Goal: Task Accomplishment & Management: Use online tool/utility

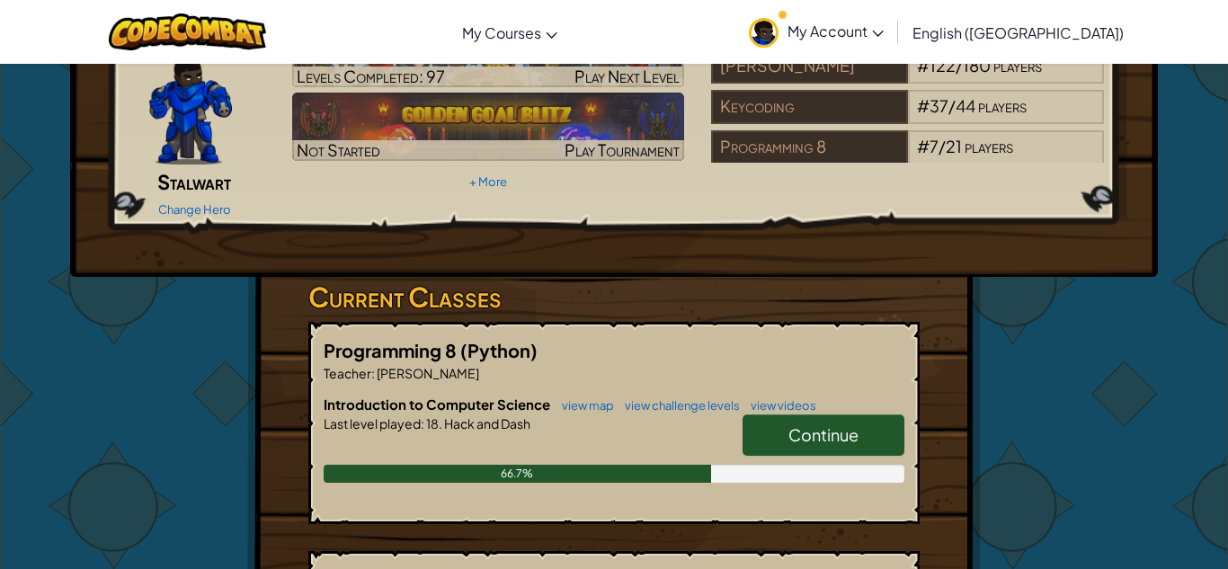
scroll to position [118, 0]
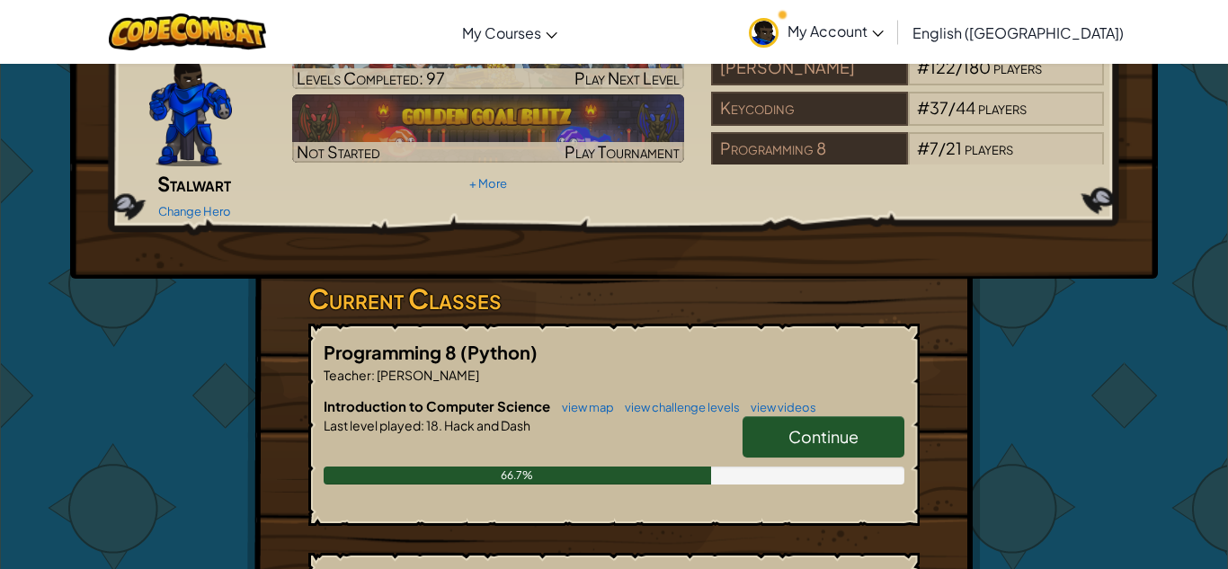
click at [875, 416] on link "Continue" at bounding box center [823, 436] width 162 height 41
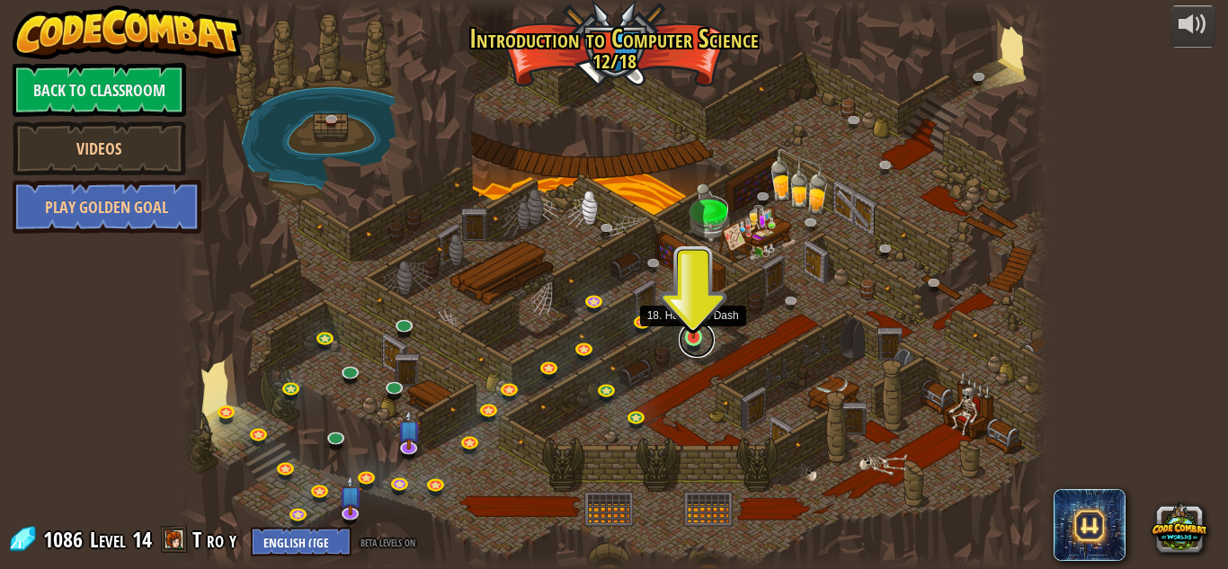
click at [695, 344] on link at bounding box center [697, 340] width 36 height 36
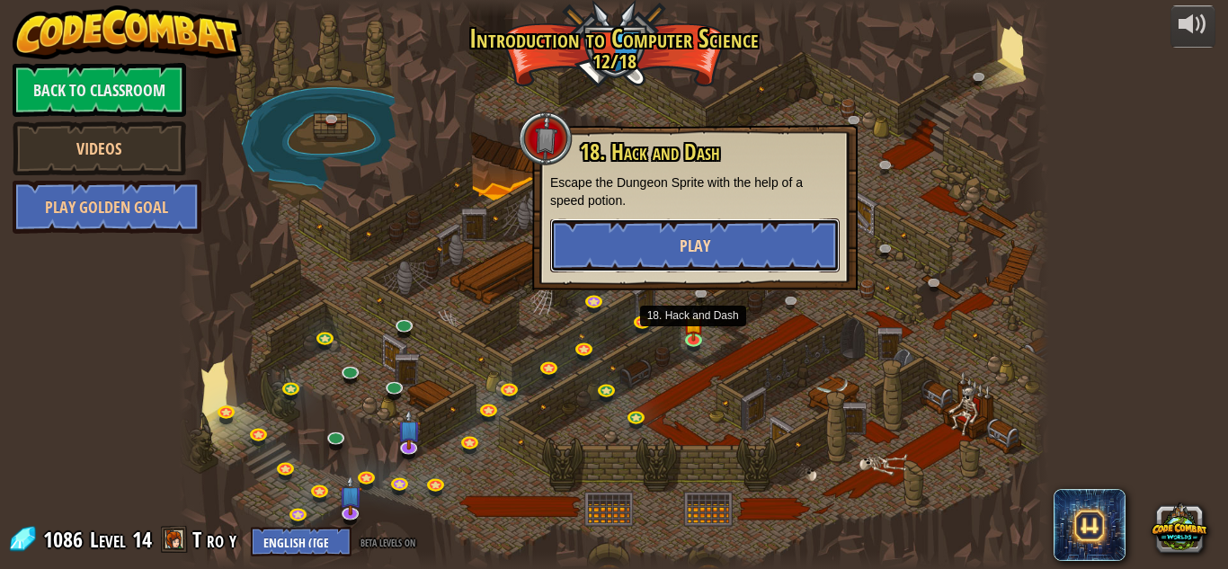
click at [631, 244] on button "Play" at bounding box center [694, 245] width 289 height 54
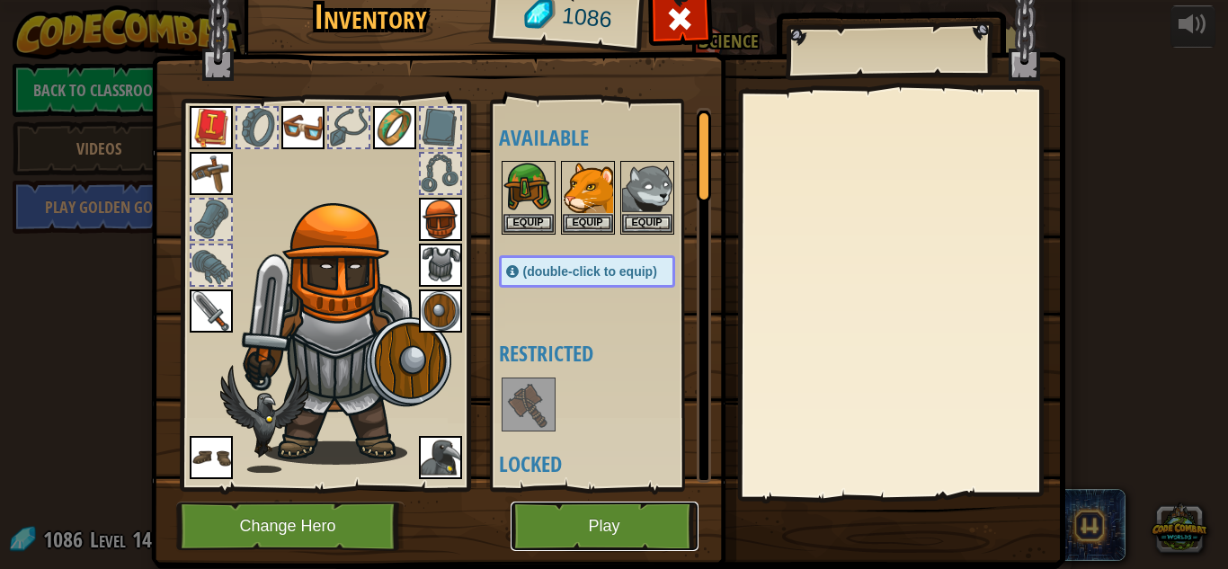
click at [567, 520] on button "Play" at bounding box center [605, 526] width 188 height 49
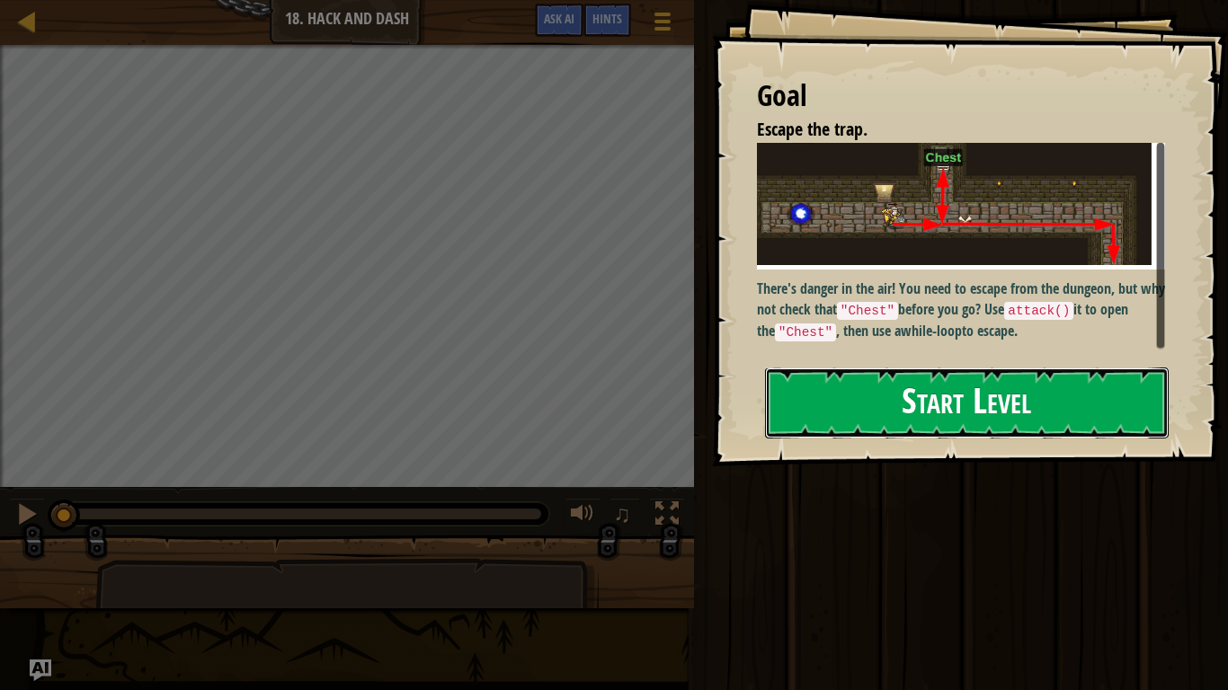
click at [783, 428] on button "Start Level" at bounding box center [967, 403] width 404 height 71
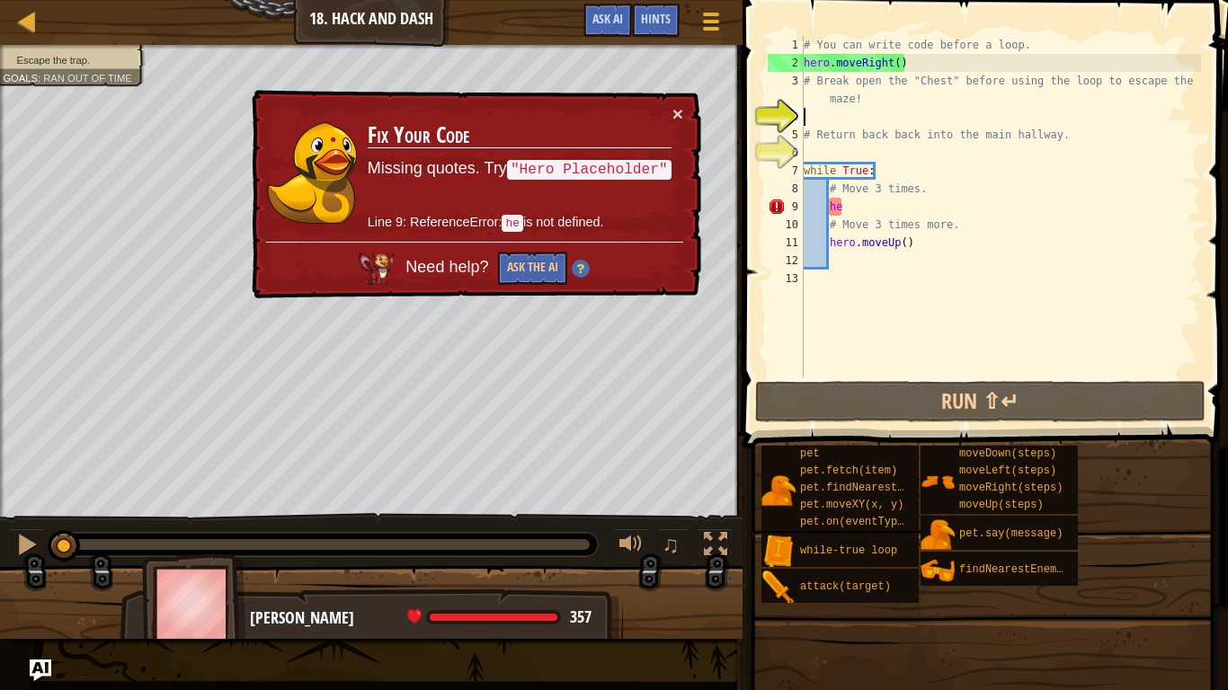
click at [884, 192] on div "# You can write code before a loop. hero . moveRight ( ) # Break open the "Ches…" at bounding box center [1000, 225] width 401 height 378
click at [880, 202] on div "# You can write code before a loop. hero . moveRight ( ) # Break open the "Ches…" at bounding box center [1000, 225] width 401 height 378
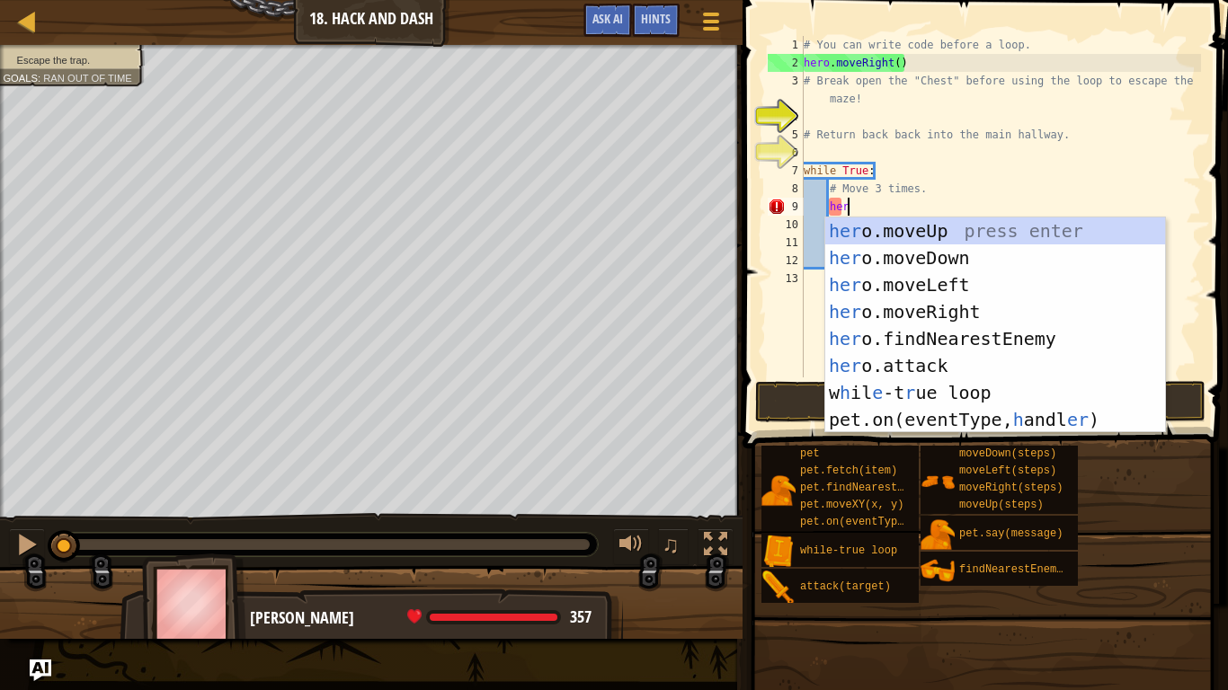
scroll to position [8, 5]
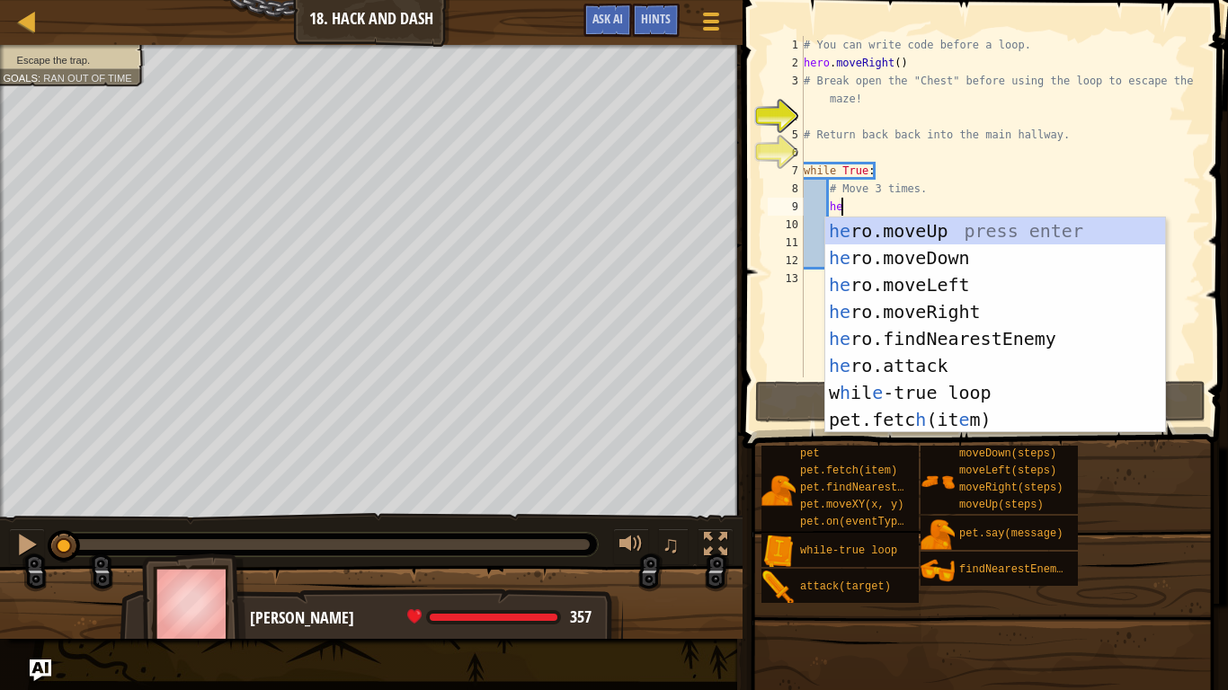
type textarea "h"
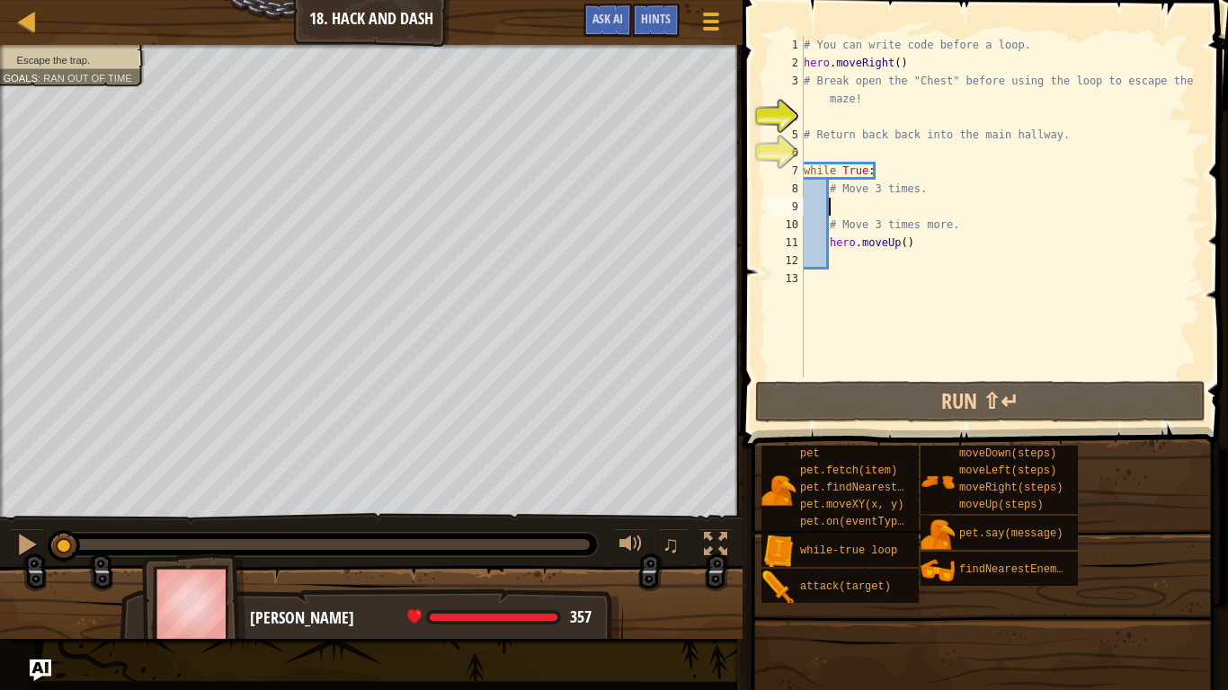
scroll to position [8, 3]
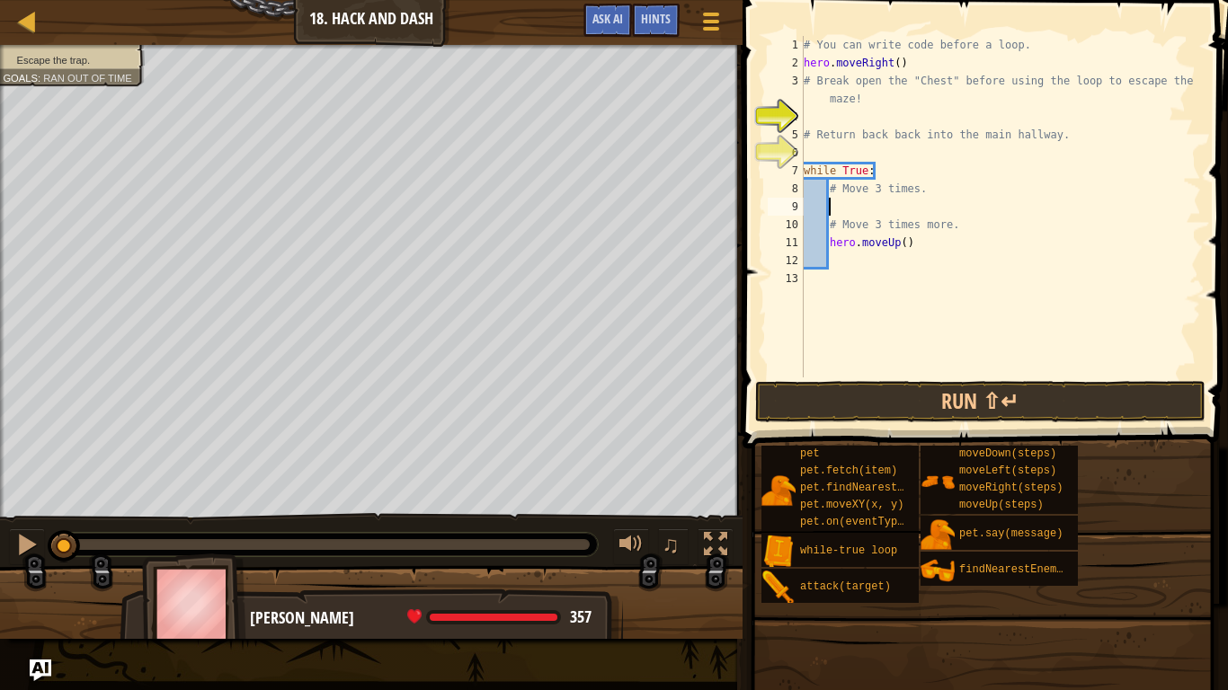
click at [871, 141] on div "# You can write code before a loop. hero . moveRight ( ) # Break open the "Ches…" at bounding box center [1000, 225] width 401 height 378
type textarea "# Return back back into the main hallway."
click at [874, 147] on div "# You can write code before a loop. hero . moveRight ( ) # Break open the "Ches…" at bounding box center [1000, 225] width 401 height 378
type textarea "h"
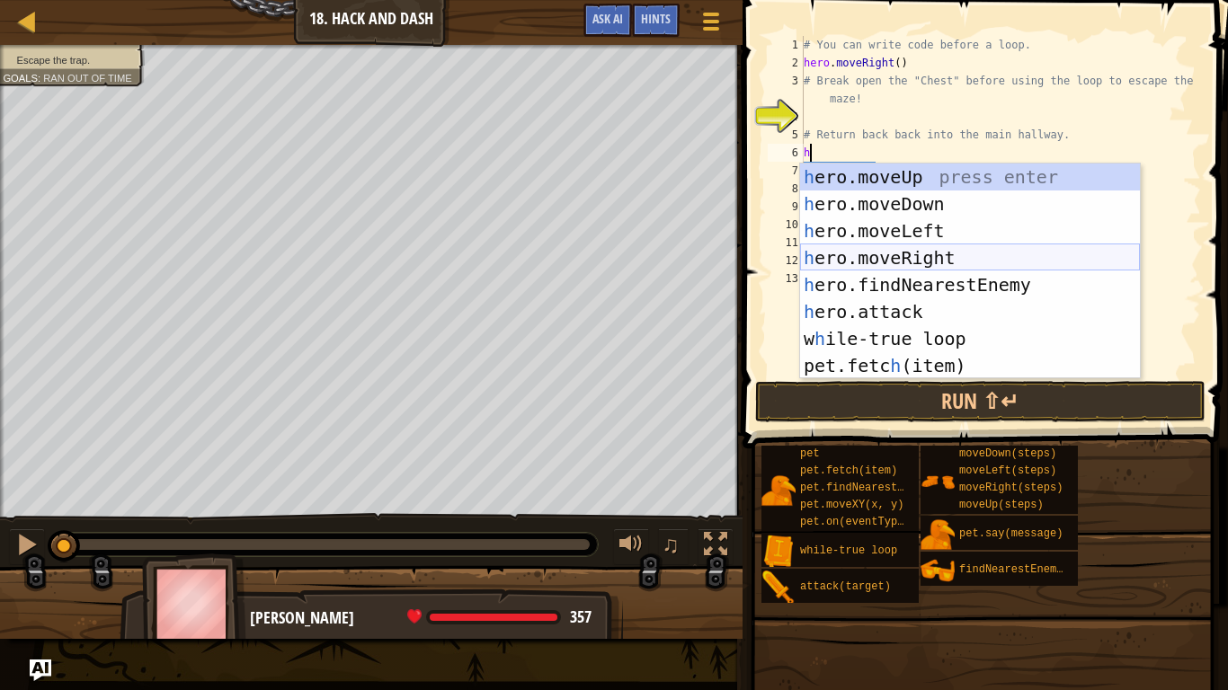
click at [902, 253] on div "h ero.moveUp press enter h ero.moveDown press enter h ero.moveLeft press enter …" at bounding box center [970, 299] width 340 height 270
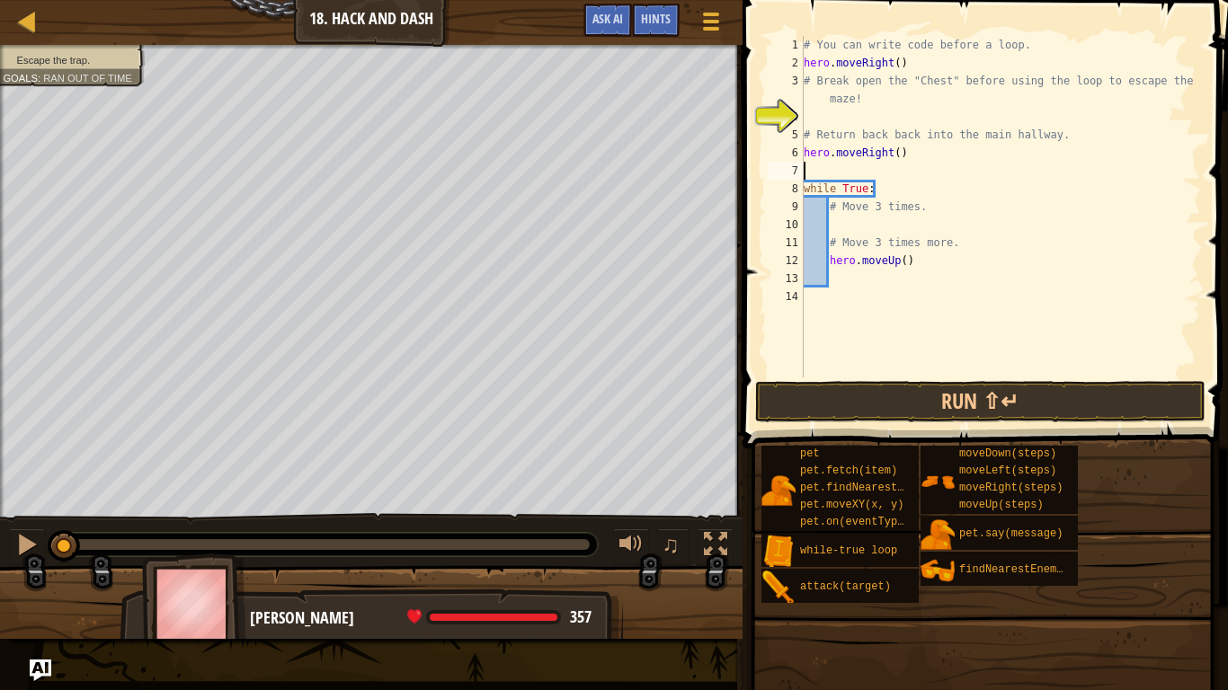
click at [856, 216] on div "# You can write code before a loop. hero . moveRight ( ) # Break open the "Ches…" at bounding box center [1000, 225] width 401 height 378
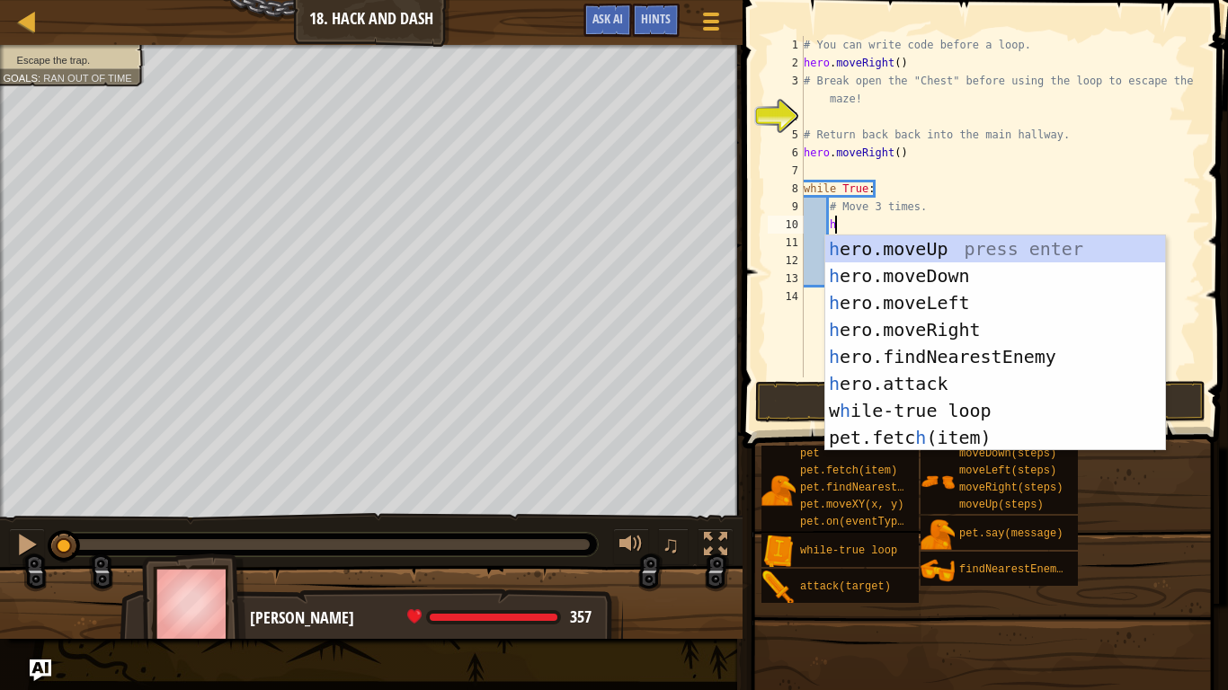
type textarea "h"
click at [932, 249] on div "h ero.moveUp press enter h ero.moveDown press enter h ero.moveLeft press enter …" at bounding box center [995, 371] width 340 height 270
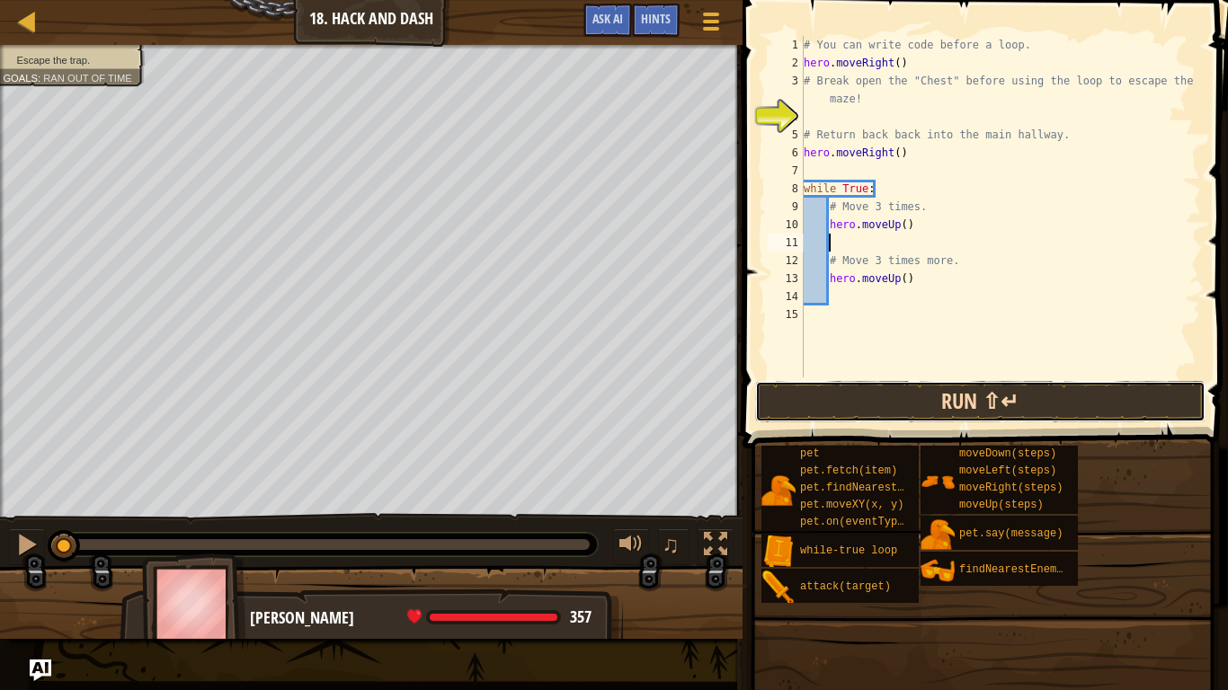
click at [971, 396] on button "Run ⇧↵" at bounding box center [980, 401] width 450 height 41
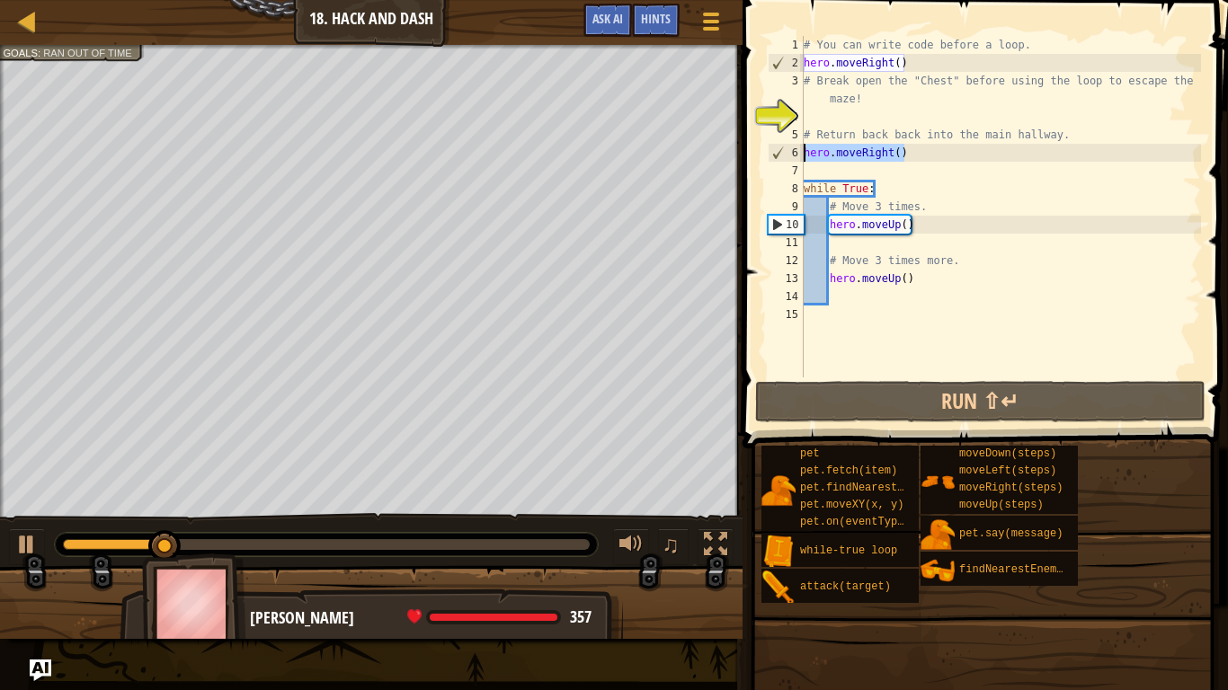
drag, startPoint x: 911, startPoint y: 155, endPoint x: 798, endPoint y: 149, distance: 112.5
click at [798, 149] on div "1 2 3 4 5 6 7 8 9 10 11 12 13 14 15 # You can write code before a loop. hero . …" at bounding box center [982, 207] width 437 height 342
type textarea "hero.moveRight()"
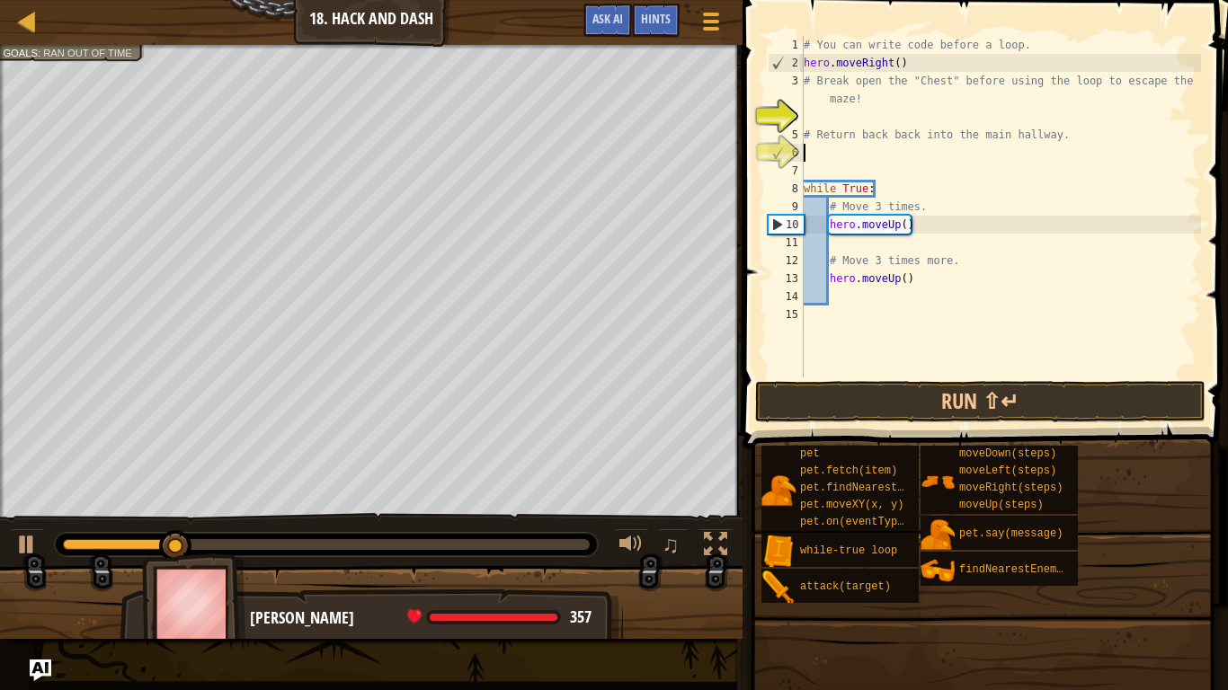
scroll to position [8, 0]
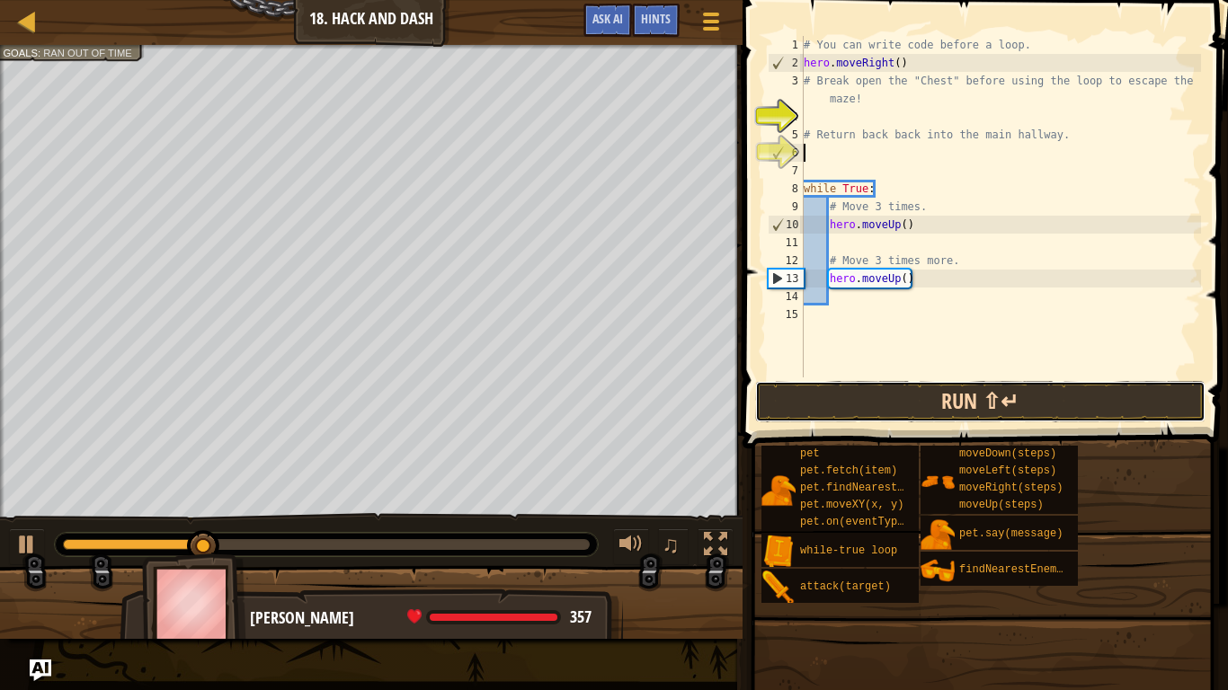
click at [983, 401] on button "Run ⇧↵" at bounding box center [980, 401] width 450 height 41
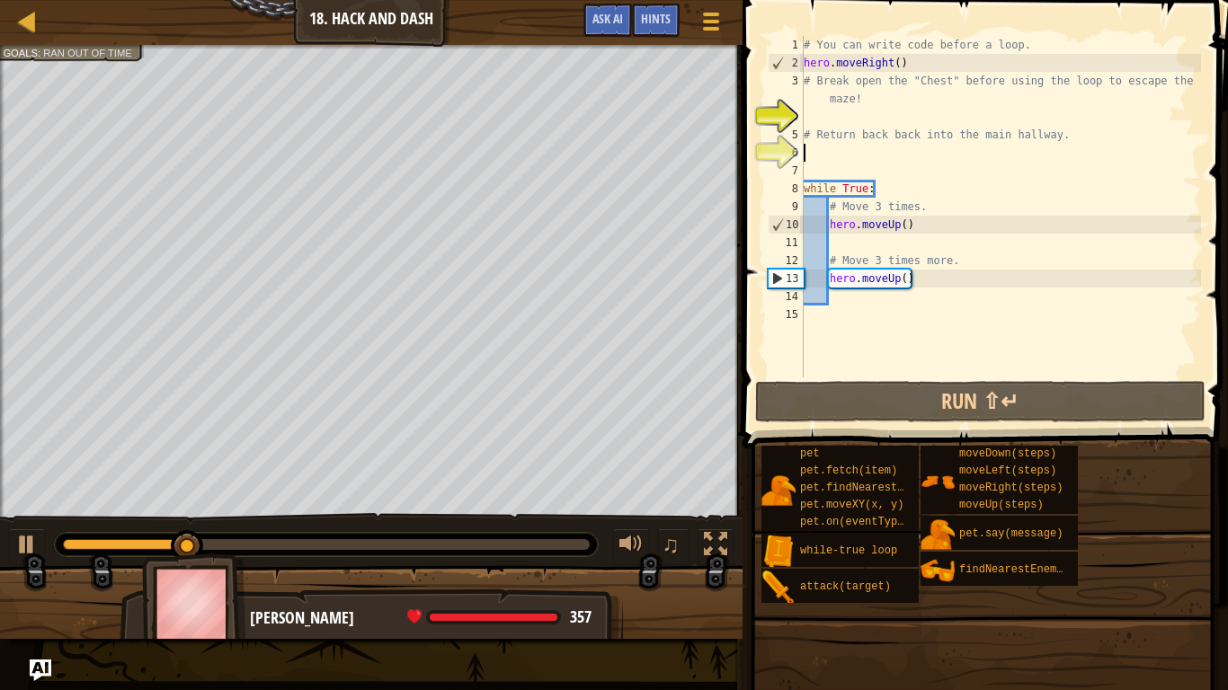
click at [825, 115] on div "# You can write code before a loop. hero . moveRight ( ) # Break open the "Ches…" at bounding box center [1000, 225] width 401 height 378
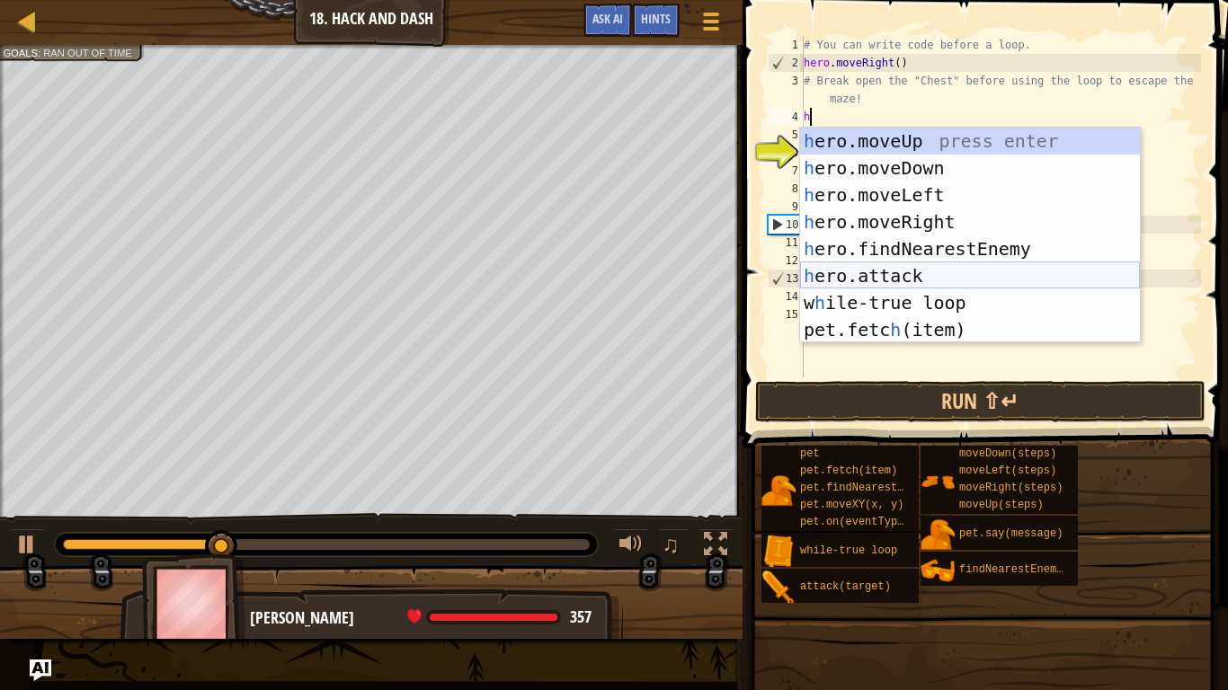
click at [894, 271] on div "h ero.moveUp press enter h ero.moveDown press enter h ero.moveLeft press enter …" at bounding box center [970, 263] width 340 height 270
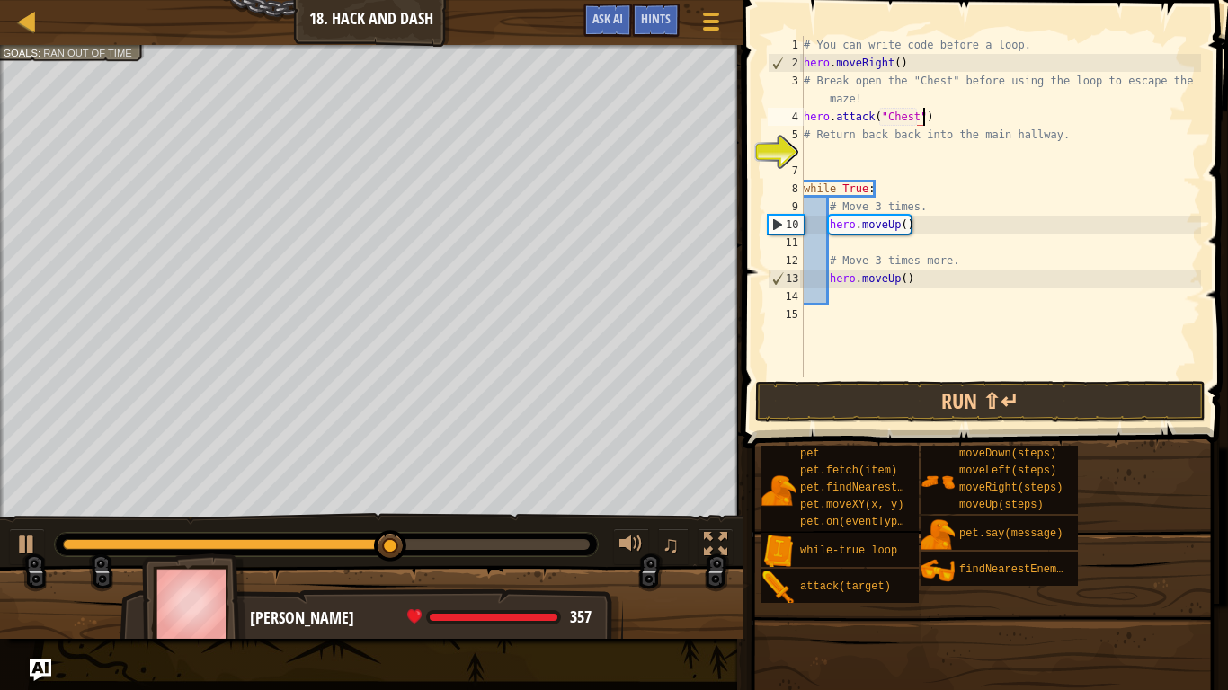
scroll to position [8, 17]
type textarea "hero.attack("Chest")"
click at [915, 403] on button "Run ⇧↵" at bounding box center [980, 401] width 450 height 41
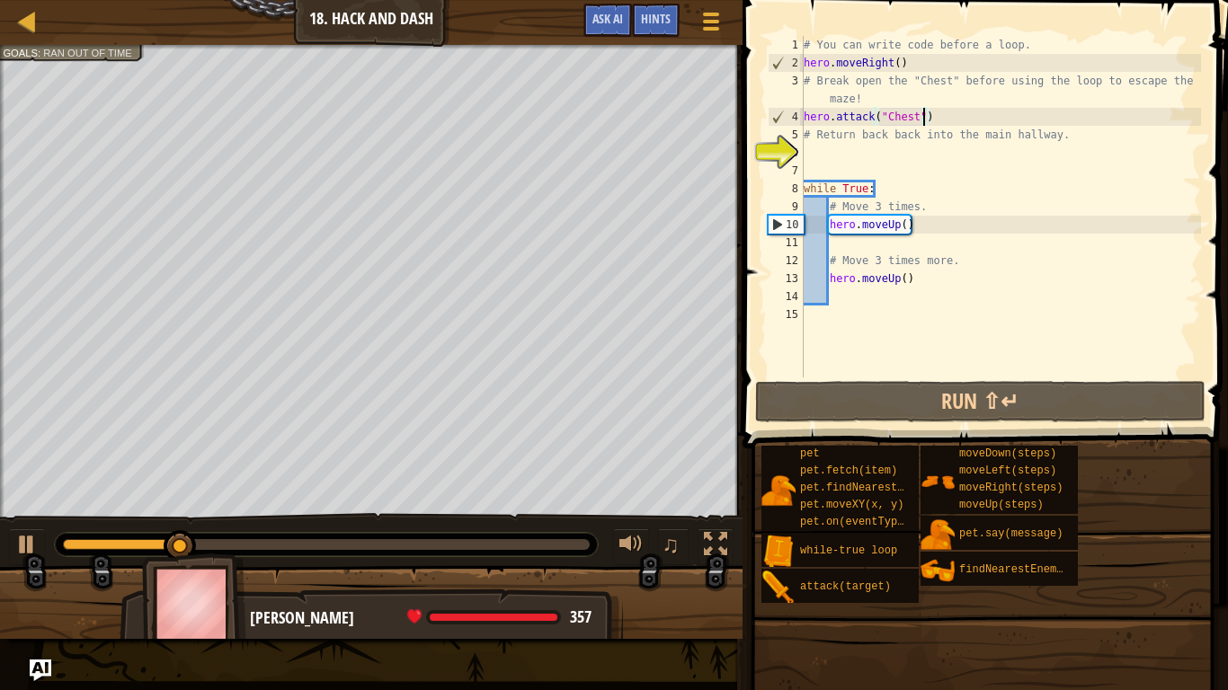
click at [837, 152] on div "# You can write code before a loop. hero . moveRight ( ) # Break open the "Ches…" at bounding box center [1000, 225] width 401 height 378
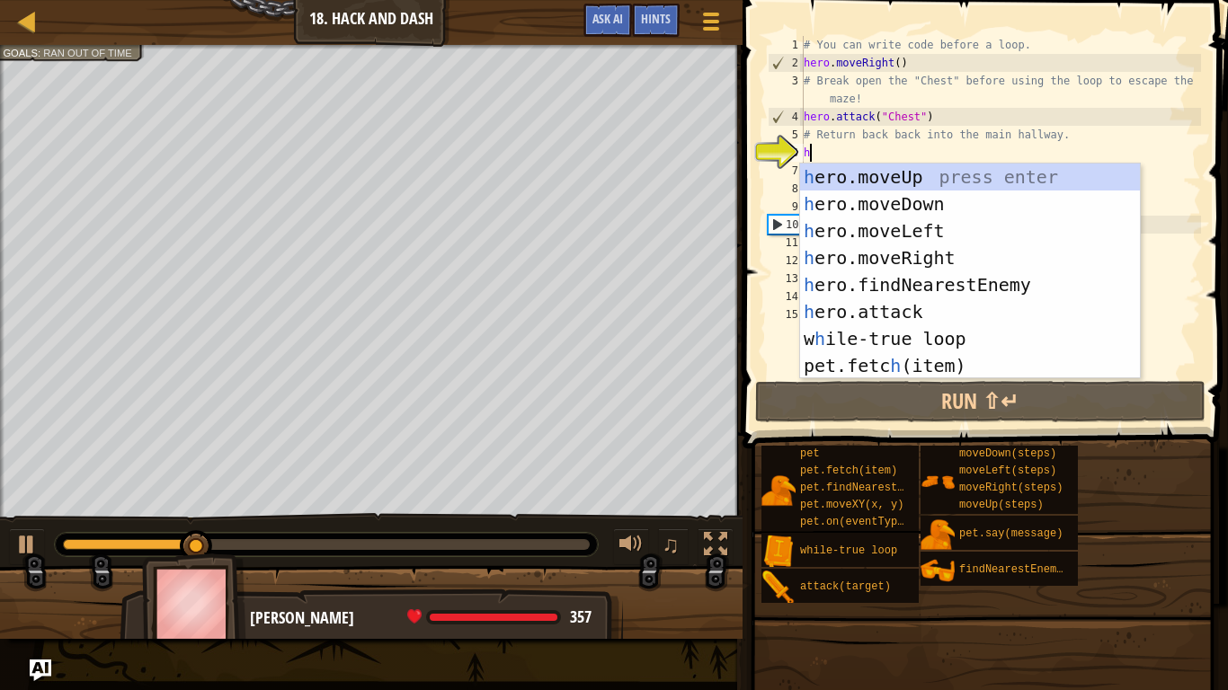
type textarea "h"
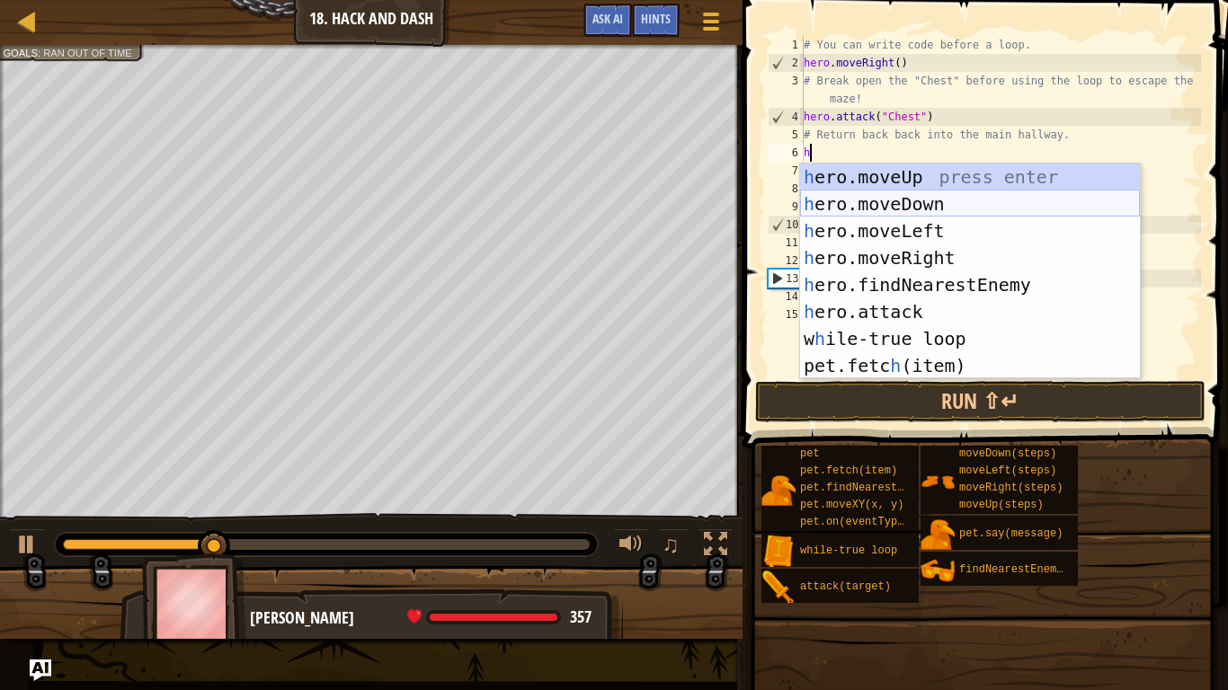
click at [880, 204] on div "h ero.moveUp press enter h ero.moveDown press enter h ero.moveLeft press enter …" at bounding box center [970, 299] width 340 height 270
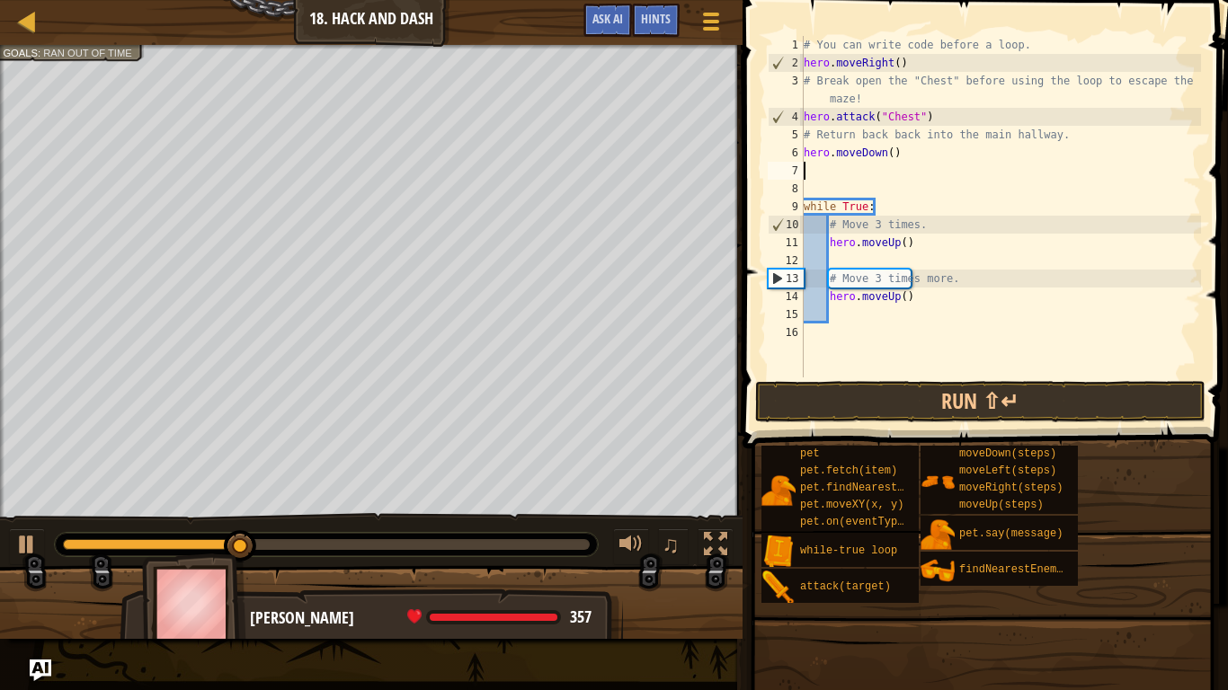
type textarea "h"
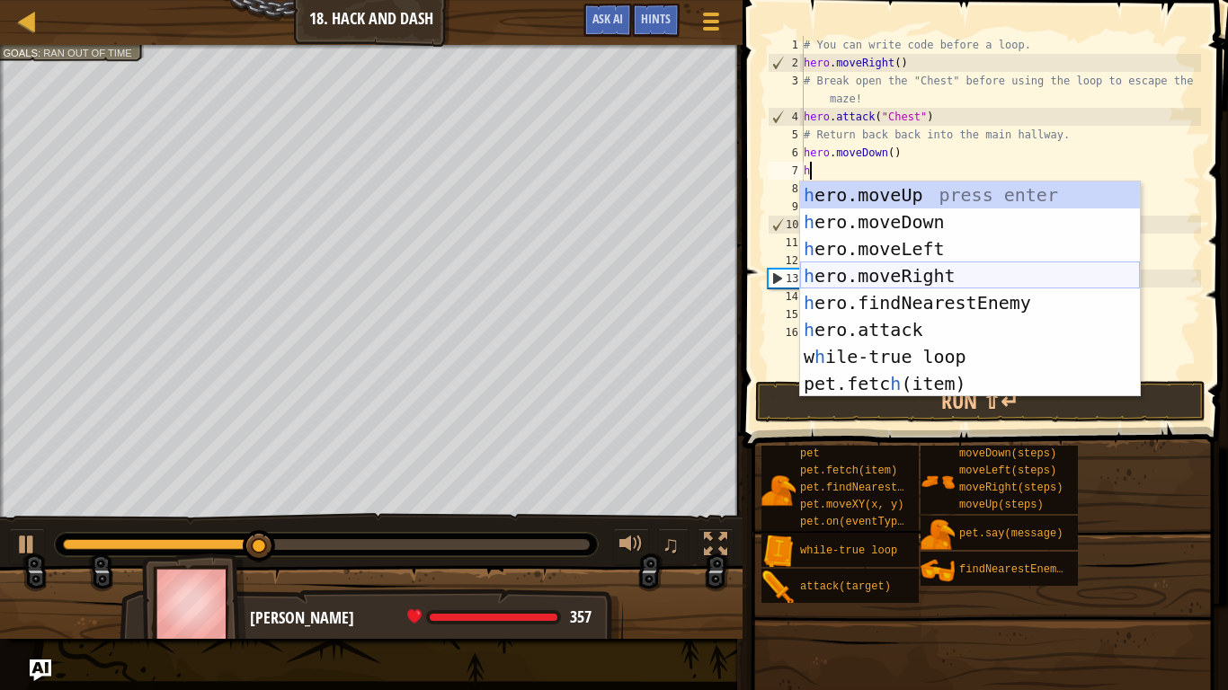
click at [901, 278] on div "h ero.moveUp press enter h ero.moveDown press enter h ero.moveLeft press enter …" at bounding box center [970, 317] width 340 height 270
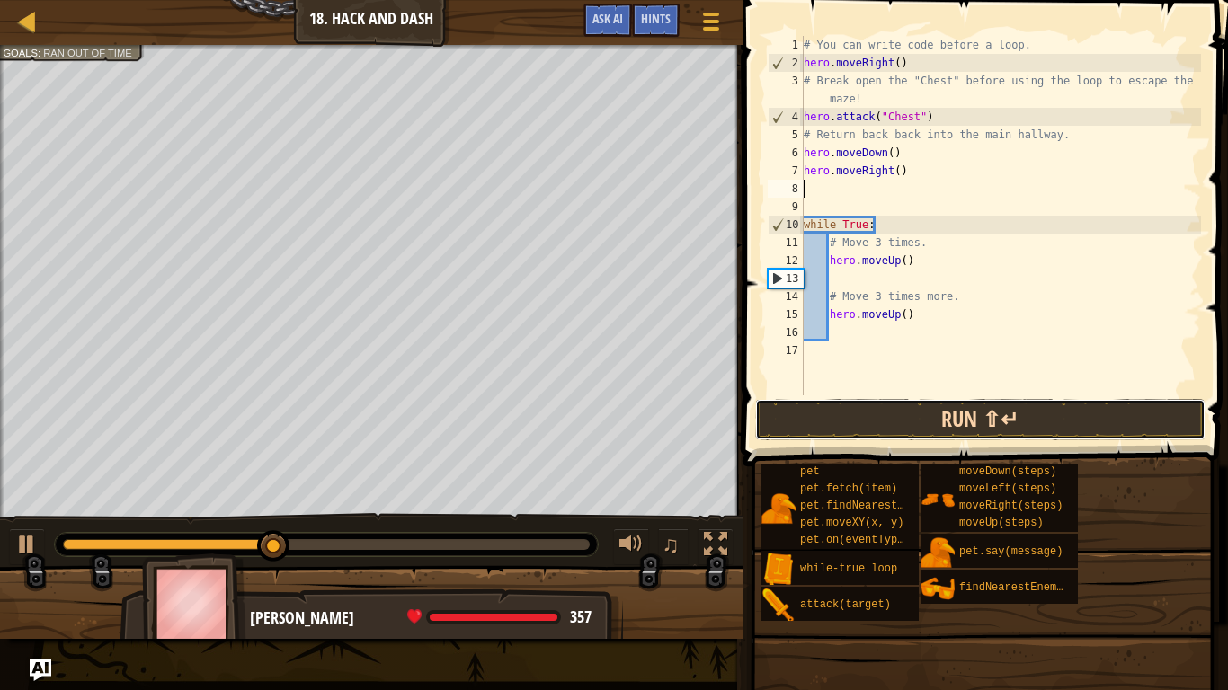
click at [927, 409] on button "Run ⇧↵" at bounding box center [980, 419] width 450 height 41
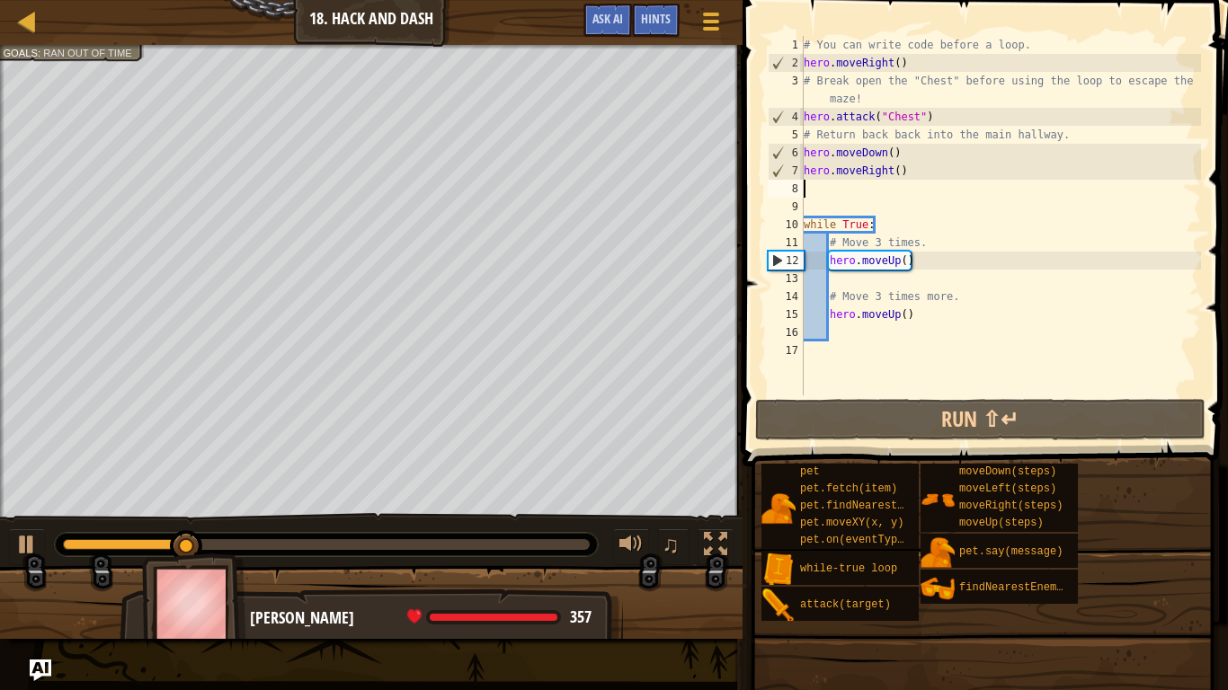
click at [921, 262] on div "# You can write code before a loop. hero . moveRight ( ) # Break open the "Ches…" at bounding box center [1000, 234] width 401 height 396
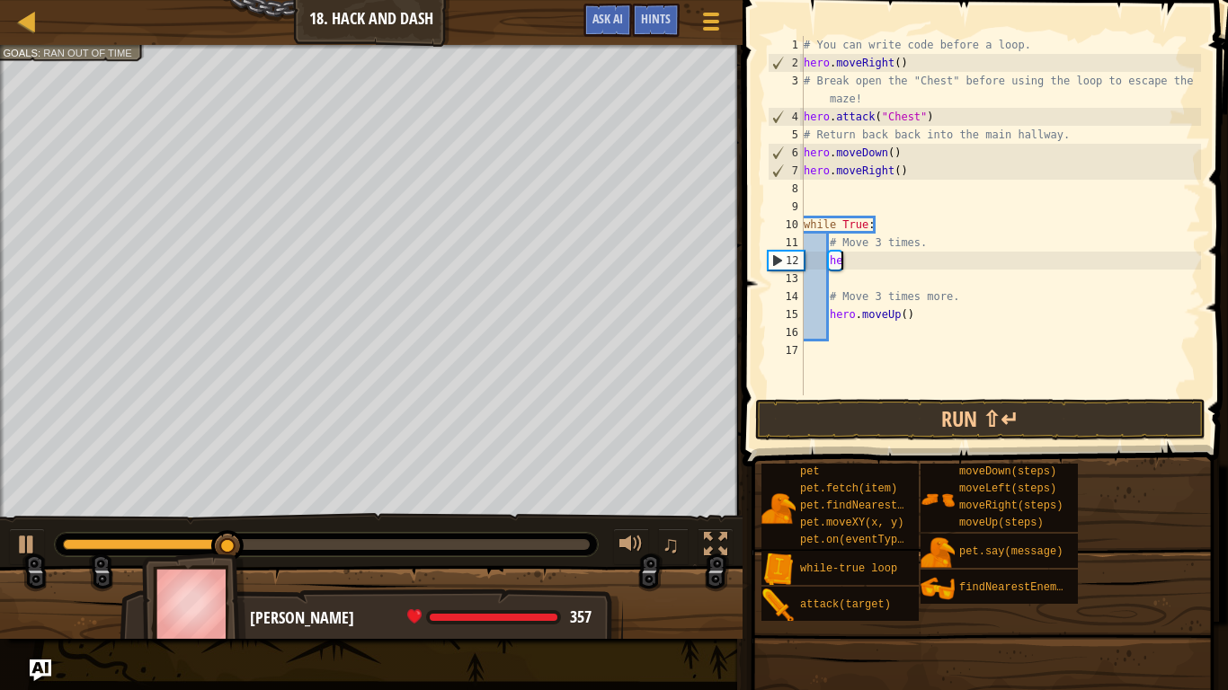
type textarea "h"
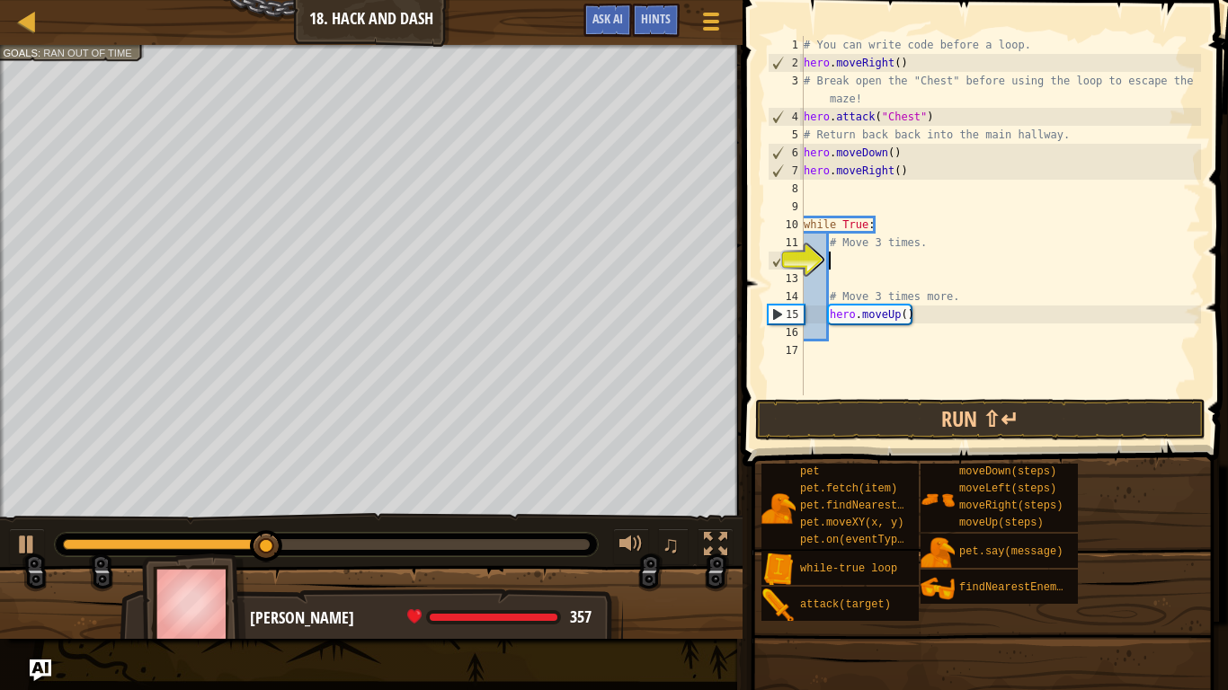
type textarea "h"
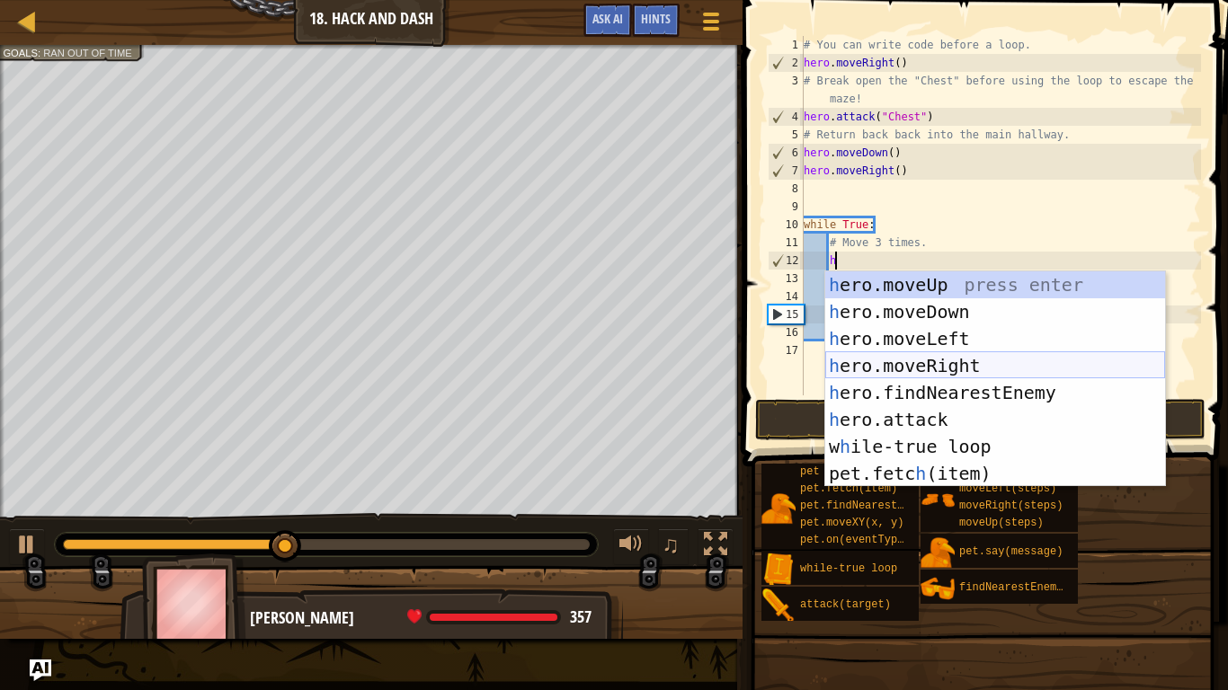
click at [1004, 359] on div "h ero.moveUp press enter h ero.moveDown press enter h ero.moveLeft press enter …" at bounding box center [995, 406] width 340 height 270
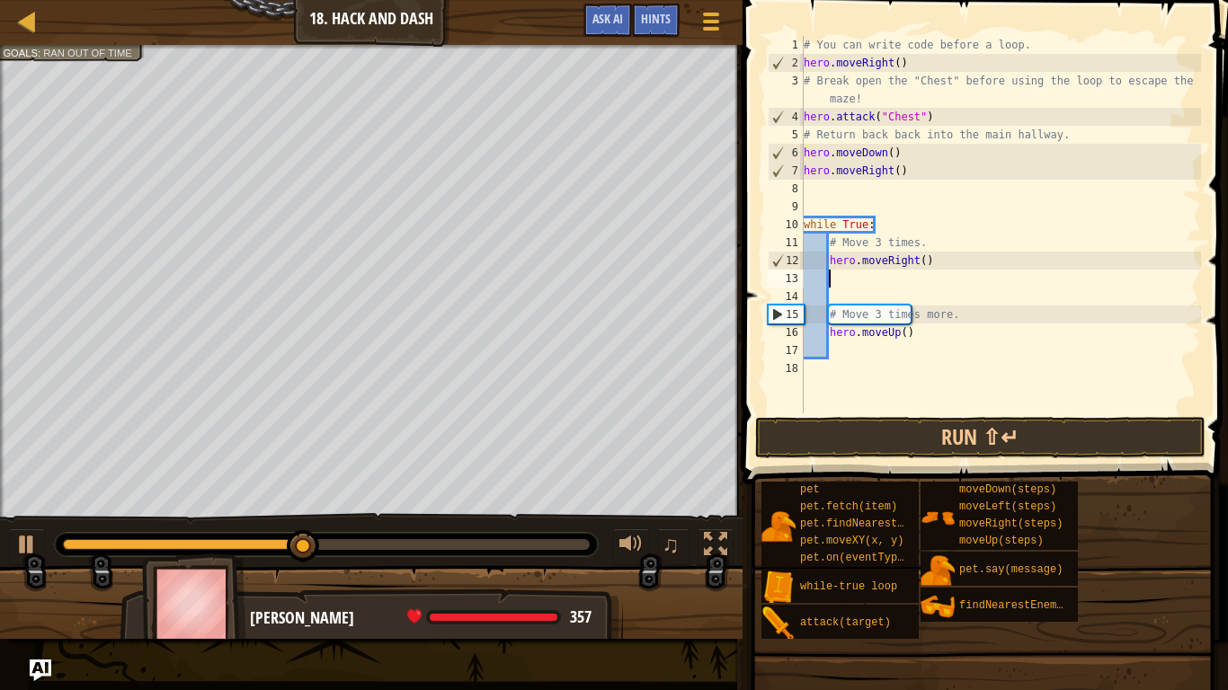
type textarea "h"
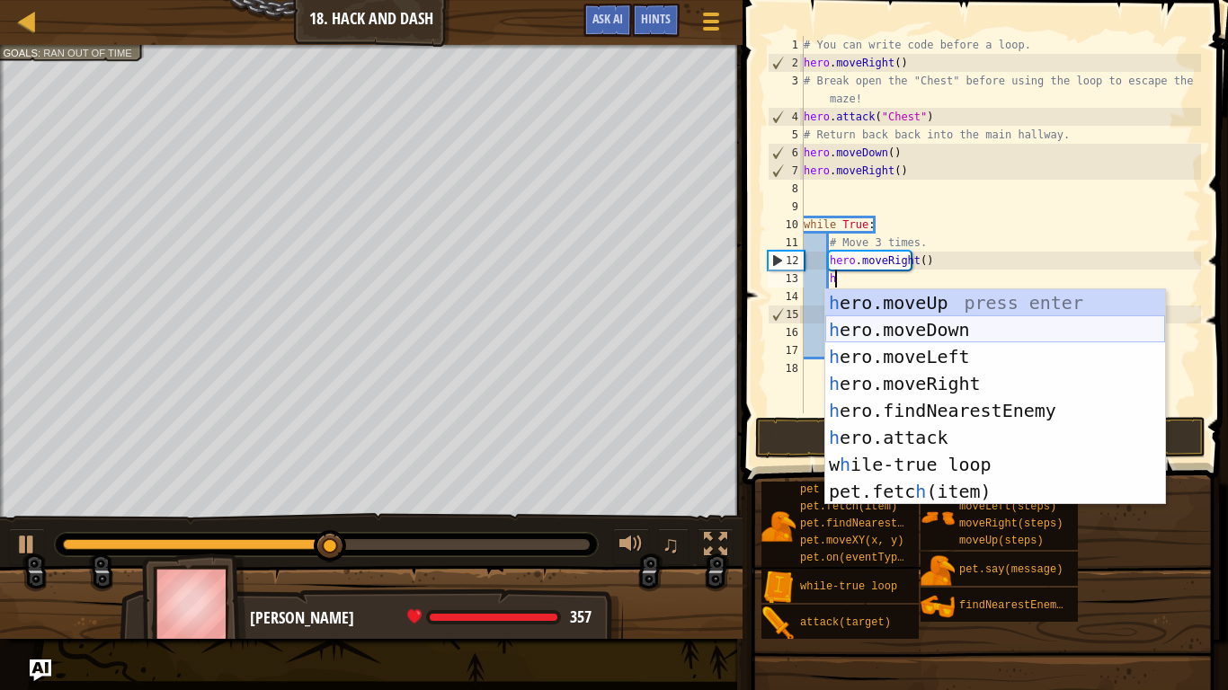
click at [945, 314] on div "h ero.moveUp press enter h ero.moveDown press enter h ero.moveLeft press enter …" at bounding box center [995, 424] width 340 height 270
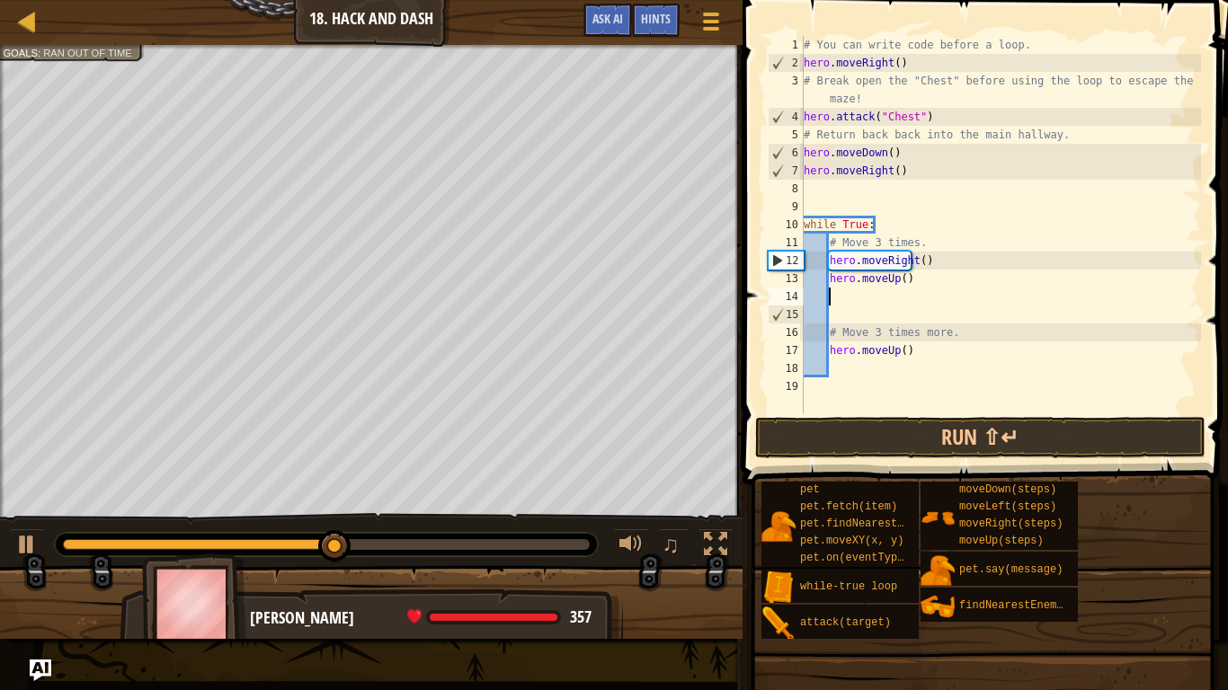
scroll to position [8, 3]
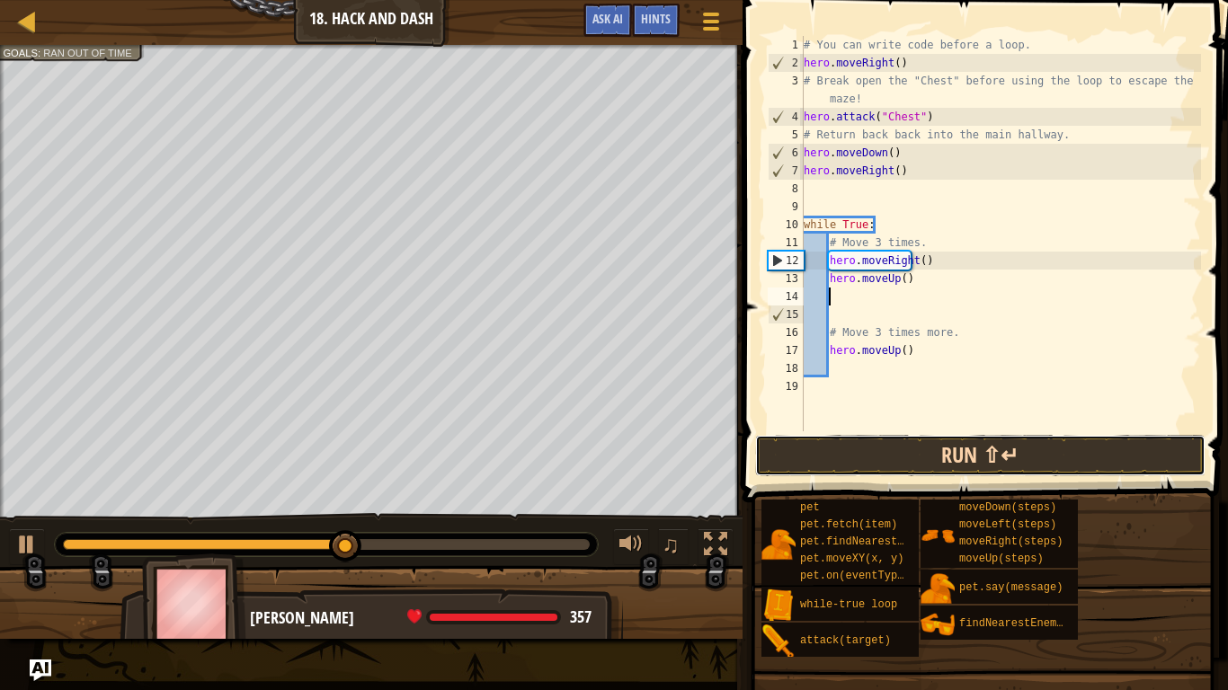
click at [965, 468] on button "Run ⇧↵" at bounding box center [980, 455] width 450 height 41
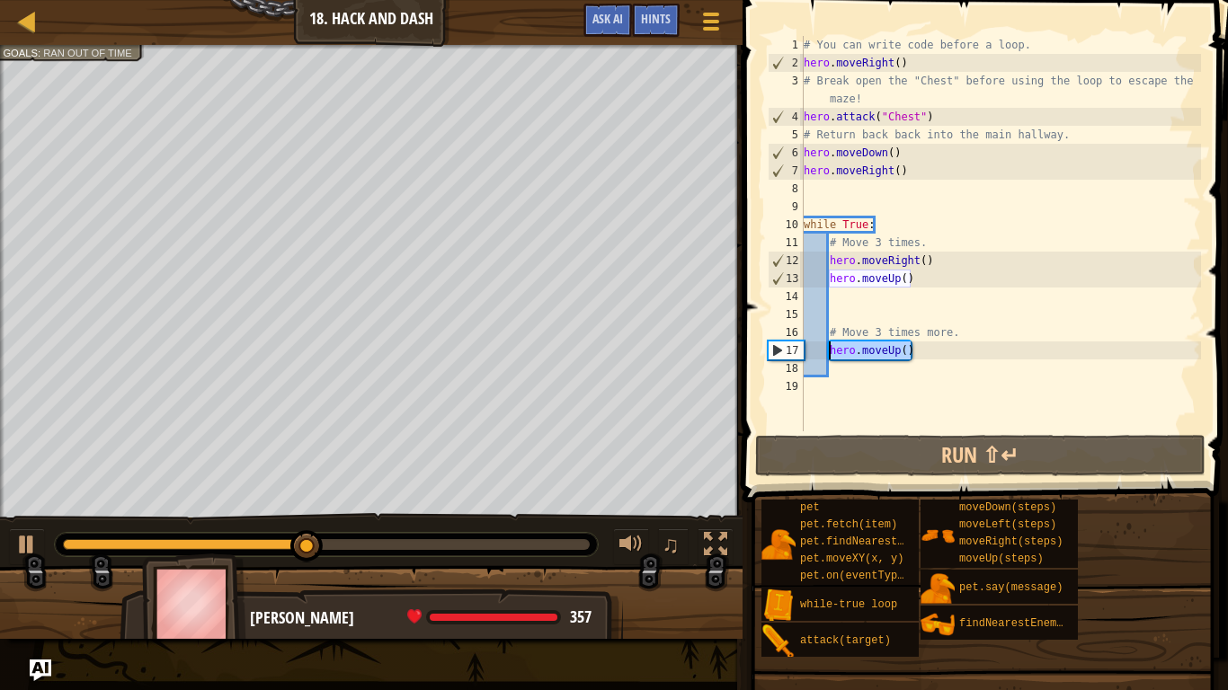
drag, startPoint x: 917, startPoint y: 356, endPoint x: 829, endPoint y: 351, distance: 88.2
click at [829, 351] on div "# You can write code before a loop. hero . moveRight ( ) # Break open the "Ches…" at bounding box center [1000, 251] width 401 height 431
type textarea "hero.moveUp()"
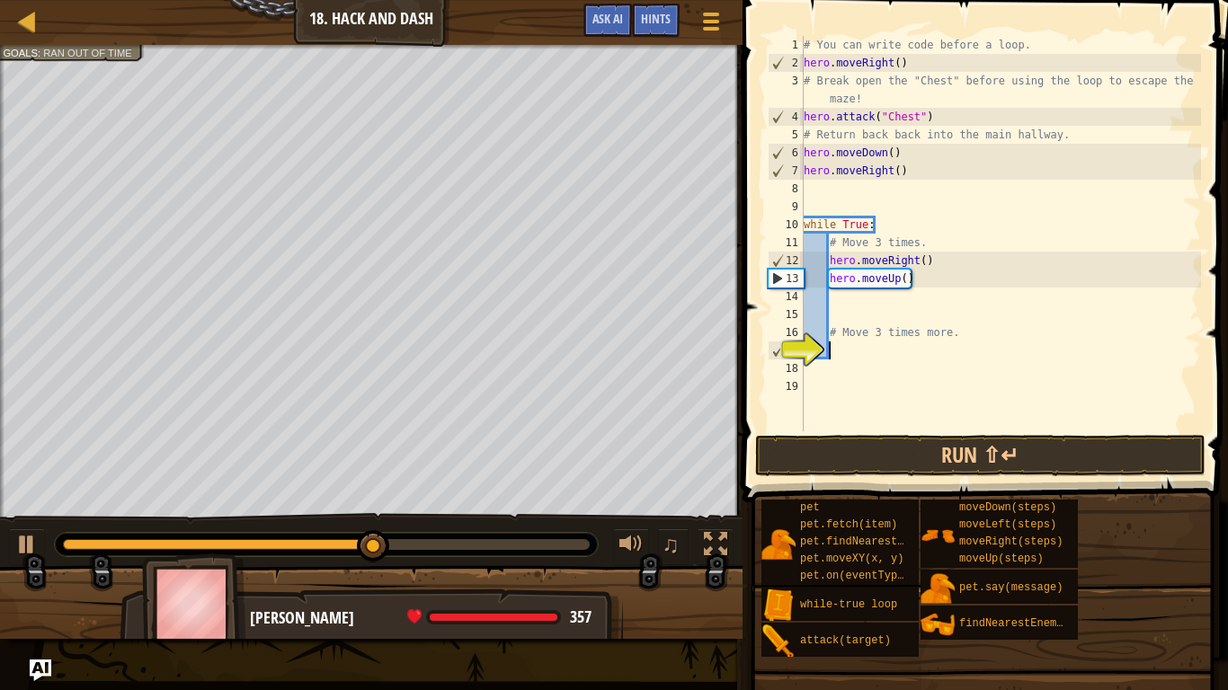
type textarea "h"
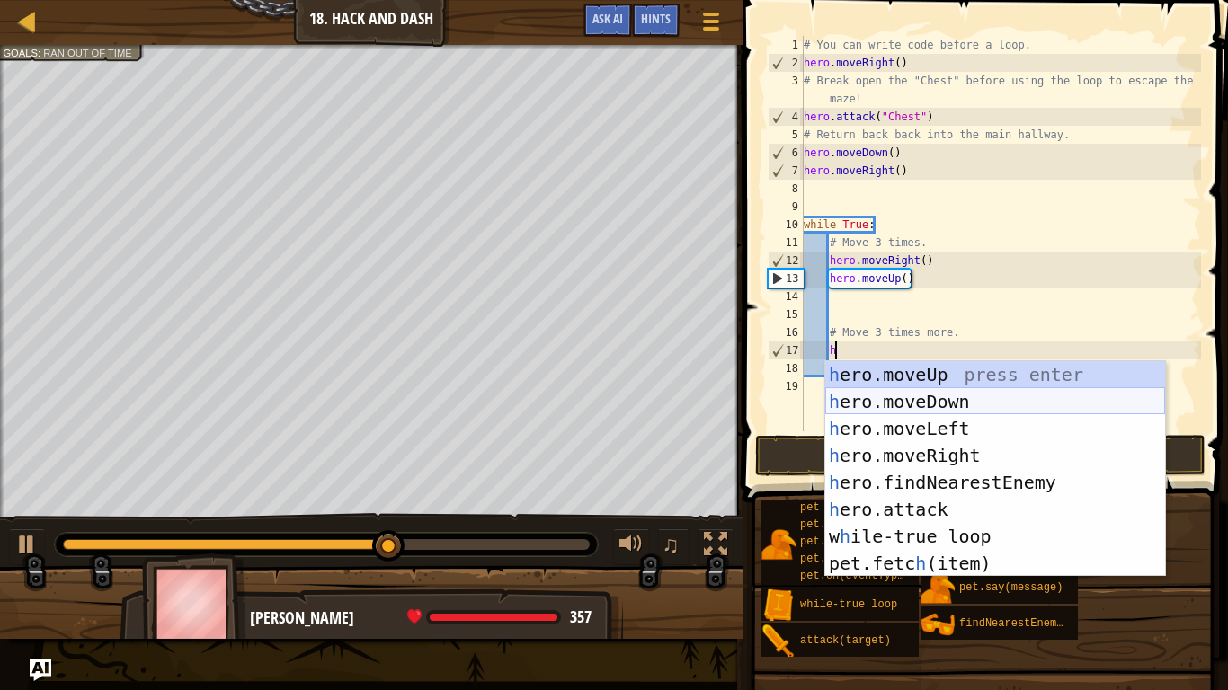
click at [920, 408] on div "h ero.moveUp press enter h ero.moveDown press enter h ero.moveLeft press enter …" at bounding box center [995, 496] width 340 height 270
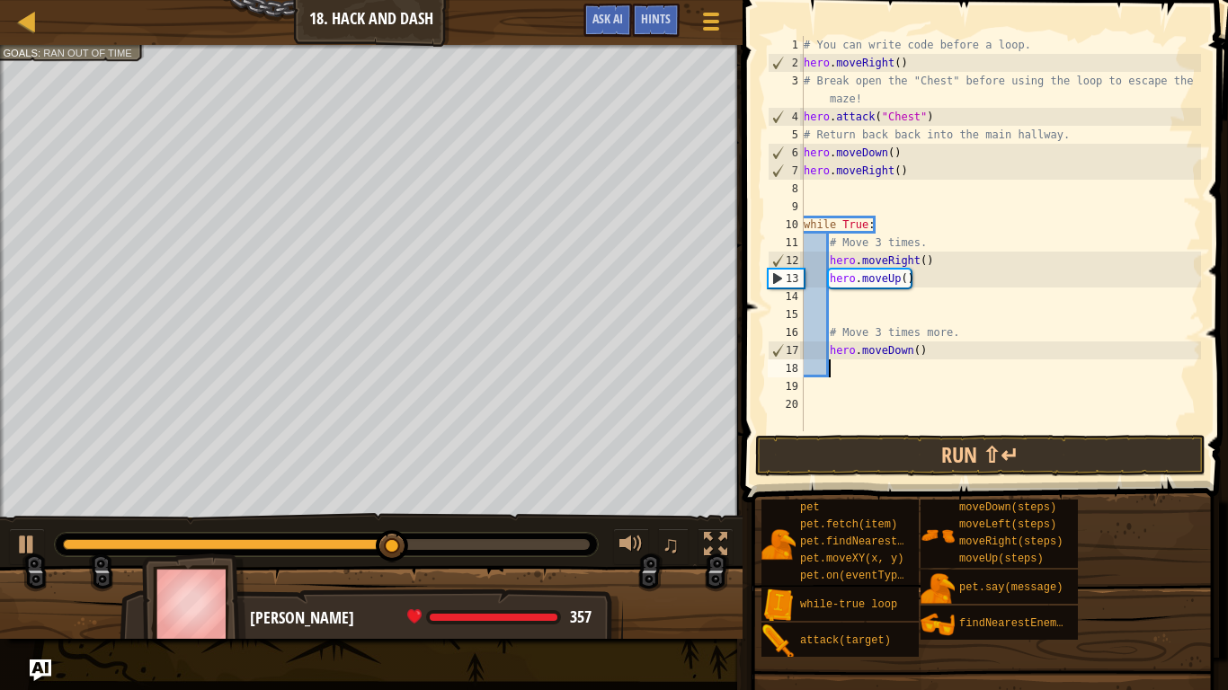
scroll to position [8, 3]
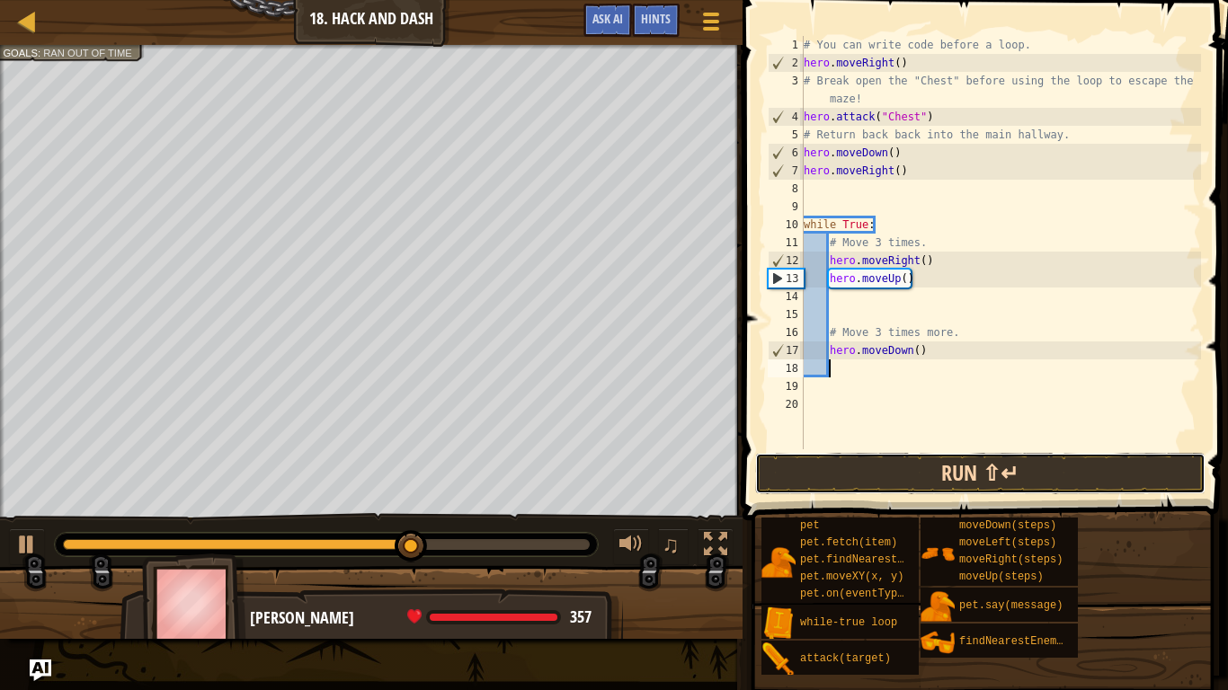
click at [864, 459] on button "Run ⇧↵" at bounding box center [980, 473] width 450 height 41
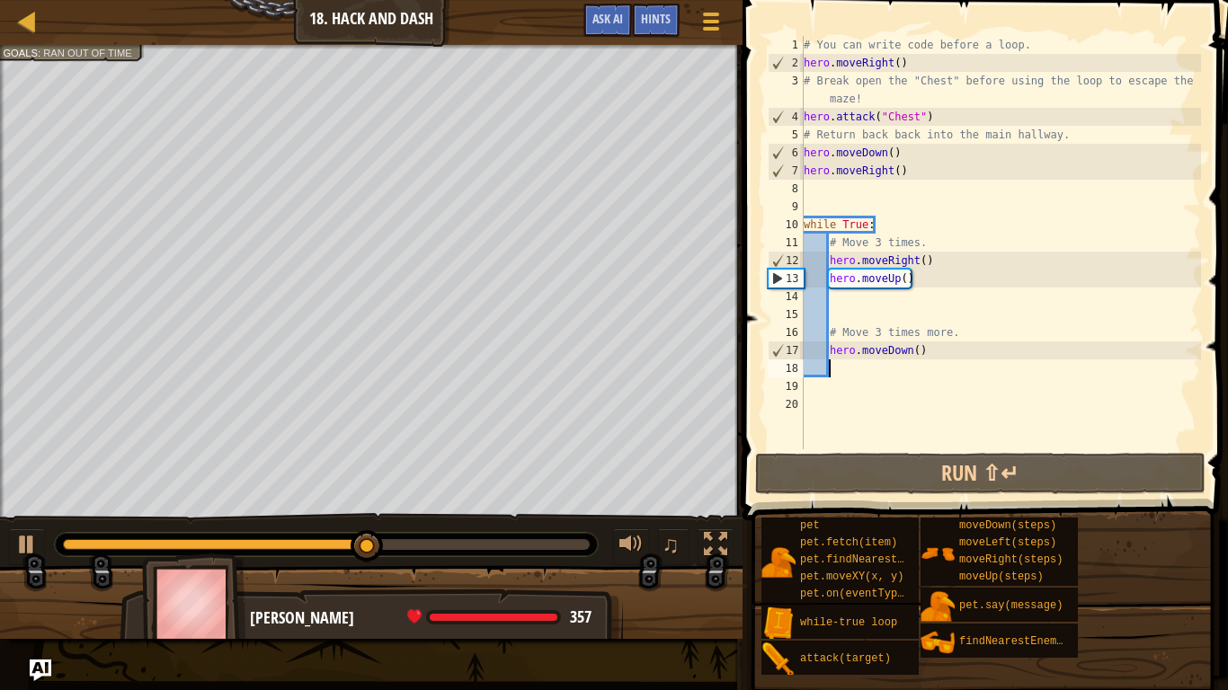
scroll to position [8, 4]
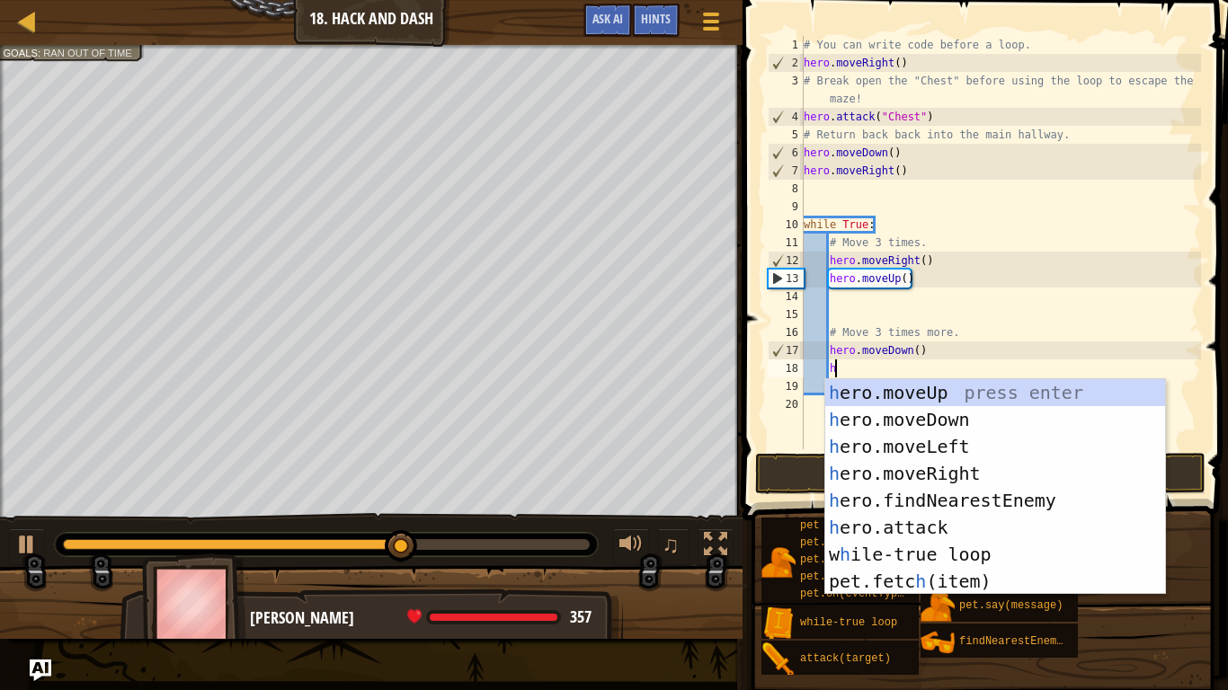
click at [929, 355] on div "# You can write code before a loop. hero . moveRight ( ) # Break open the "Ches…" at bounding box center [1000, 260] width 401 height 449
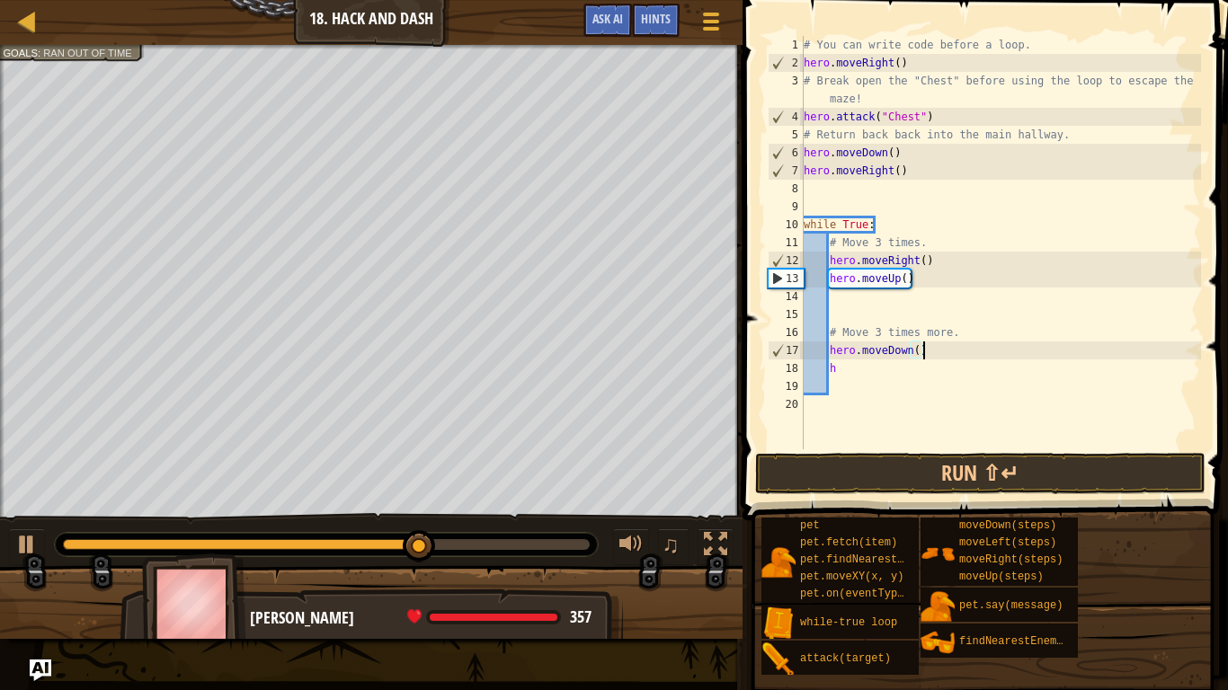
click at [918, 351] on div "# You can write code before a loop. hero . moveRight ( ) # Break open the "Ches…" at bounding box center [1000, 260] width 401 height 449
type textarea "hero.moveDown(3)"
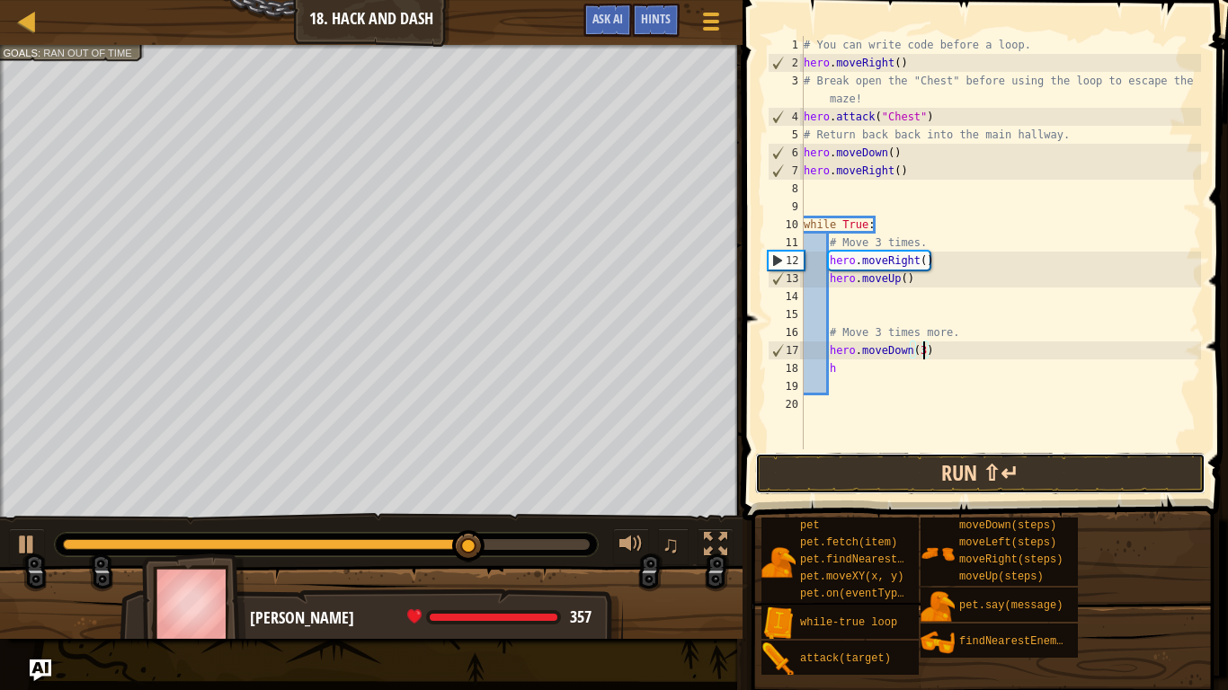
click at [938, 473] on button "Run ⇧↵" at bounding box center [980, 473] width 450 height 41
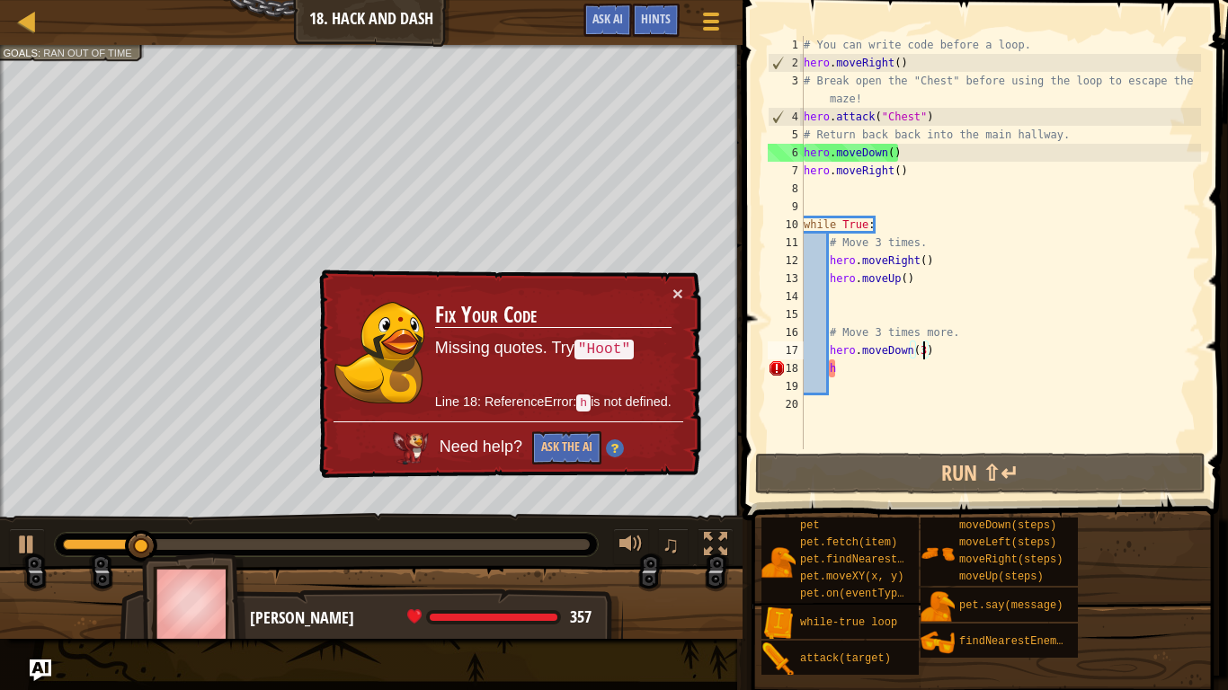
click at [321, 541] on div "0:17.1 Now: 0:05.1 Max: 0:34.9" at bounding box center [326, 544] width 527 height 11
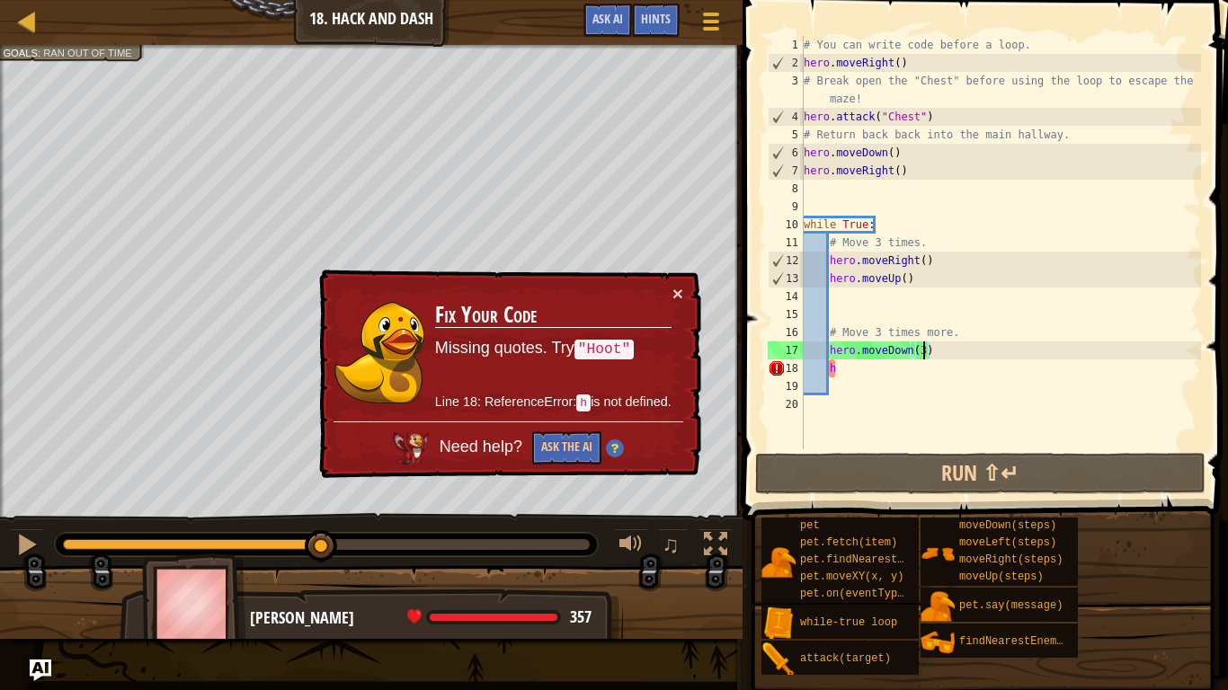
click at [856, 378] on div "# You can write code before a loop. hero . moveRight ( ) # Break open the "Ches…" at bounding box center [1000, 260] width 401 height 449
click at [856, 374] on div "# You can write code before a loop. hero . moveRight ( ) # Break open the "Ches…" at bounding box center [1000, 260] width 401 height 449
type textarea "h"
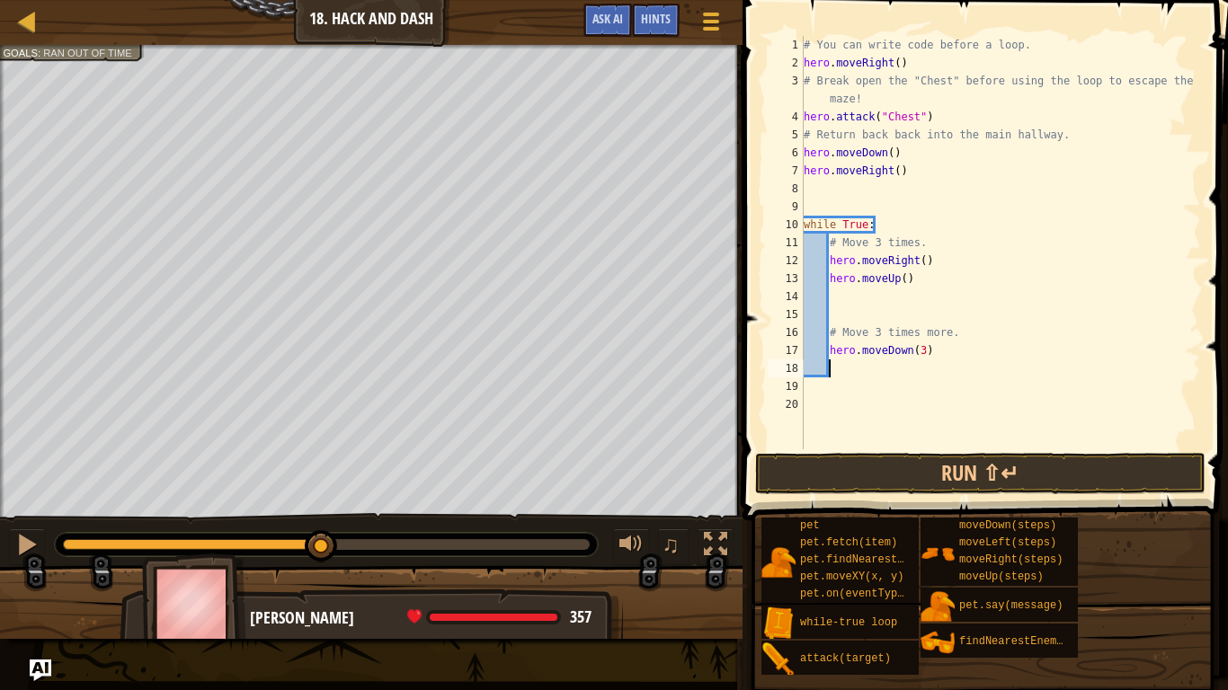
click at [373, 547] on div at bounding box center [326, 544] width 527 height 11
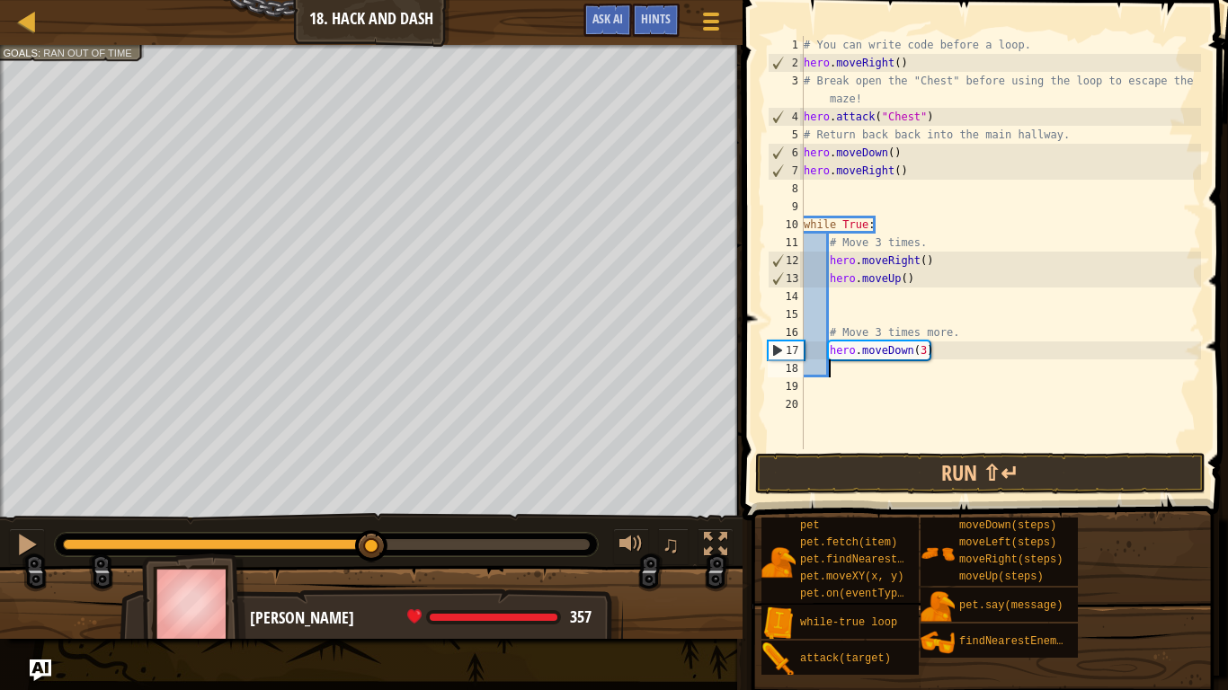
click at [922, 260] on div "# You can write code before a loop. hero . moveRight ( ) # Break open the "Ches…" at bounding box center [1000, 260] width 401 height 449
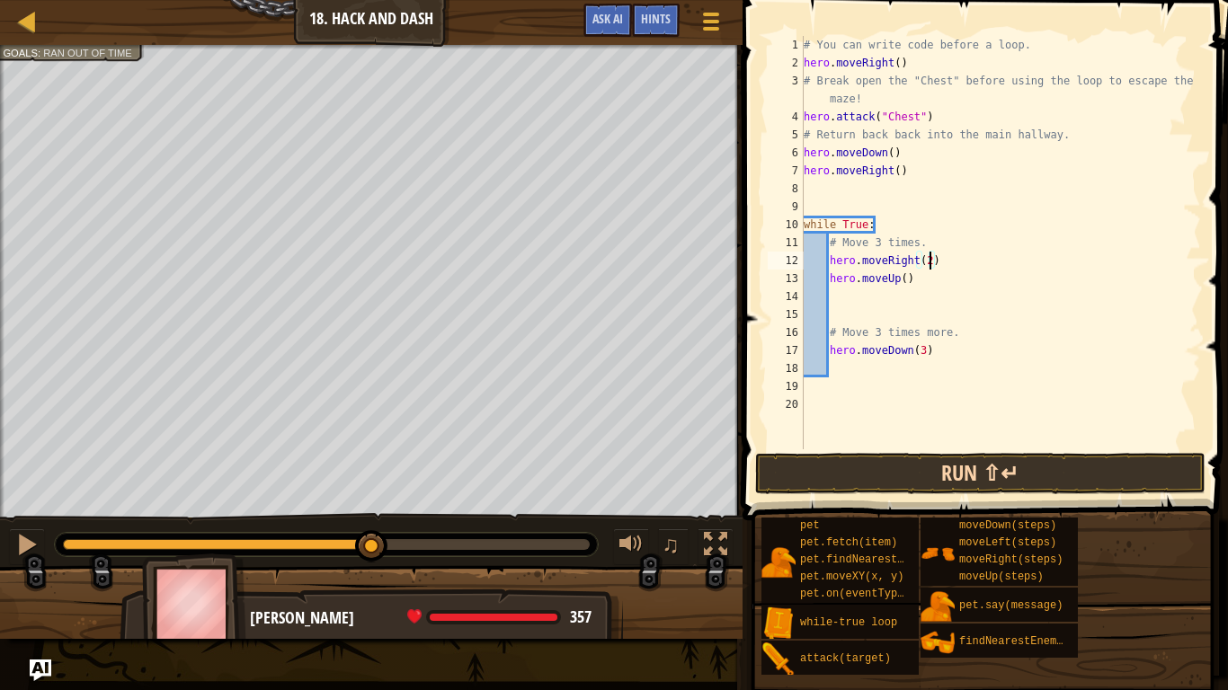
type textarea "hero.moveRight(2)"
click at [987, 458] on button "Run ⇧↵" at bounding box center [980, 473] width 450 height 41
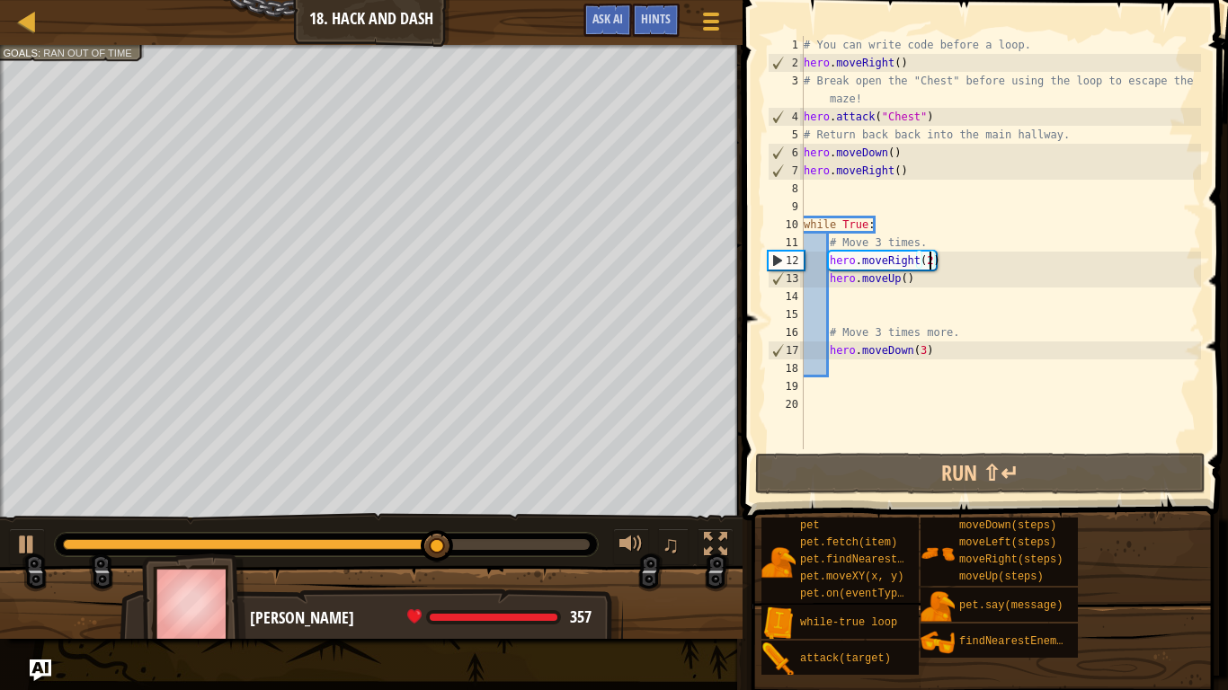
click at [898, 292] on div "# You can write code before a loop. hero . moveRight ( ) # Break open the "Ches…" at bounding box center [1000, 260] width 401 height 449
type textarea "h"
click at [938, 280] on div "# You can write code before a loop. hero . moveRight ( ) # Break open the "Ches…" at bounding box center [1000, 260] width 401 height 449
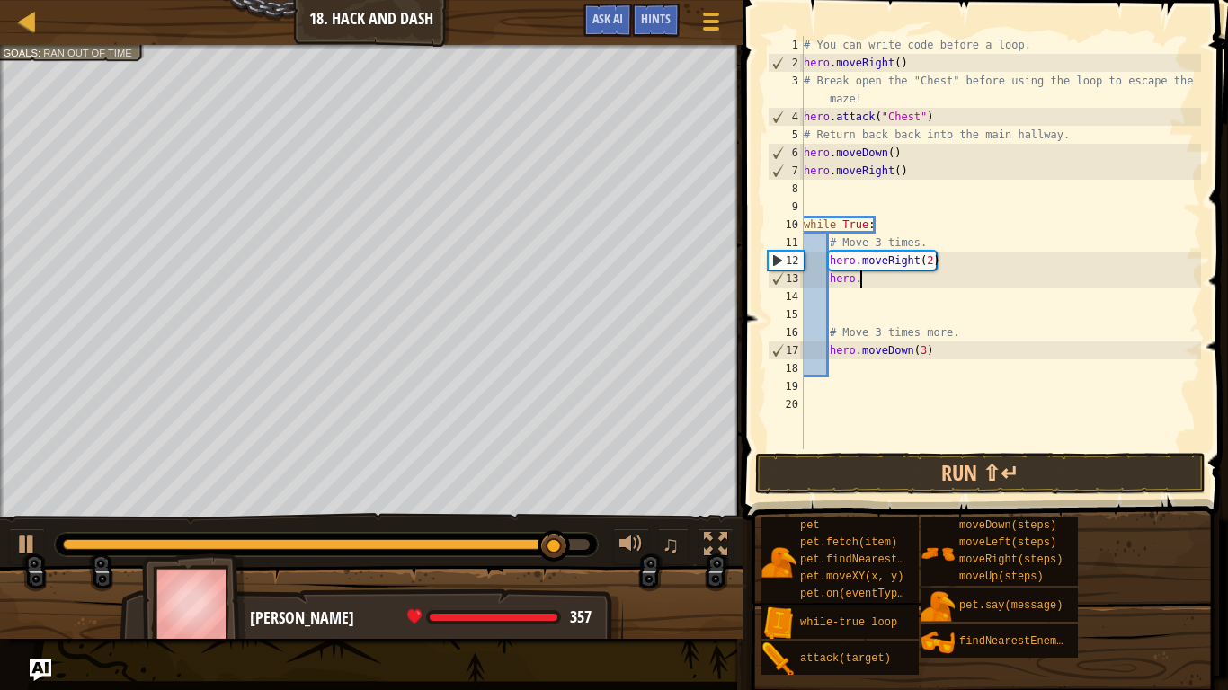
type textarea "h"
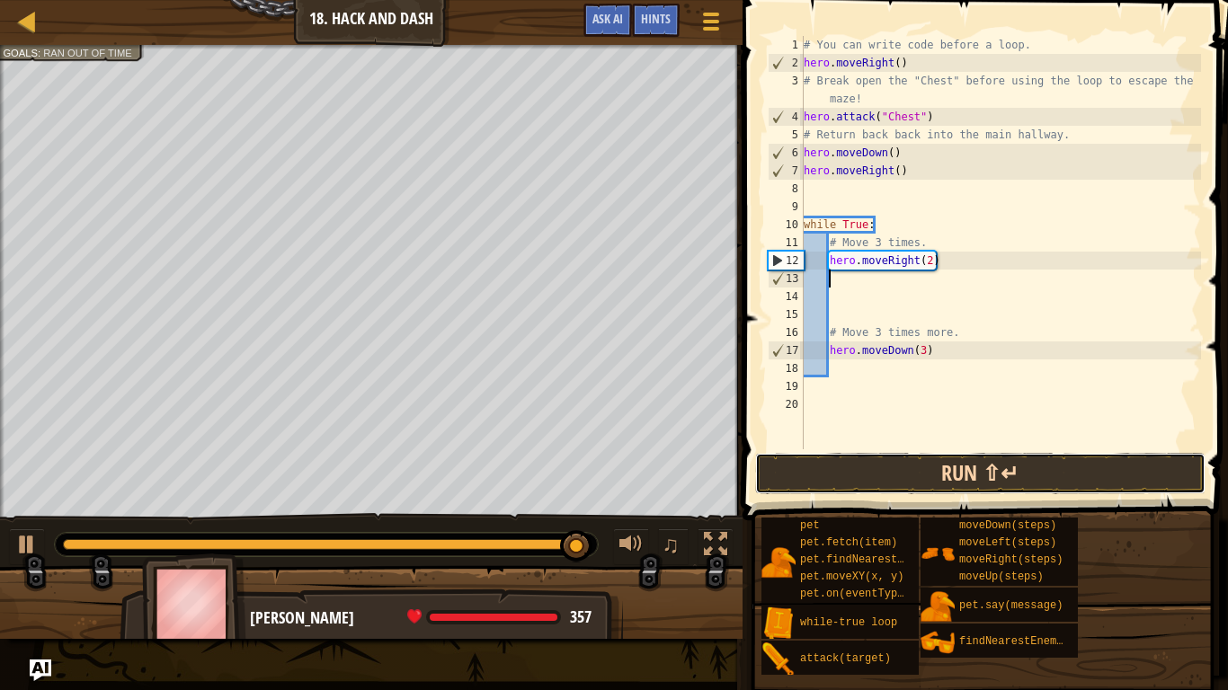
click at [970, 479] on button "Run ⇧↵" at bounding box center [980, 473] width 450 height 41
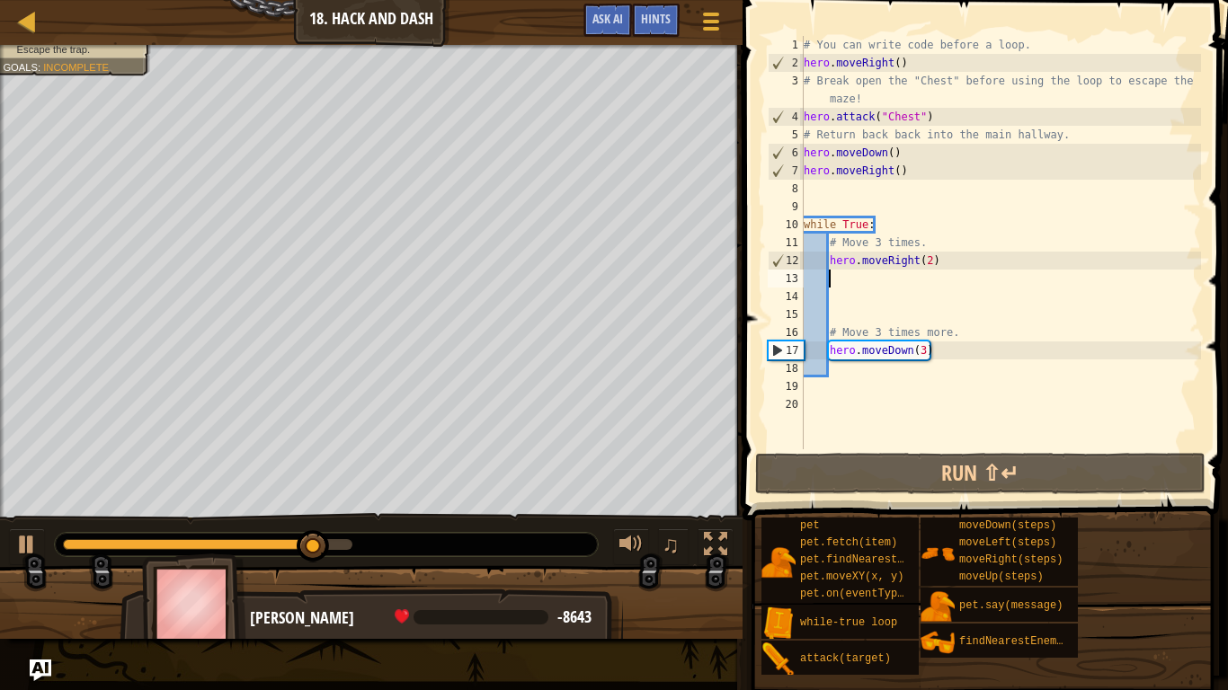
click at [874, 369] on div "# You can write code before a loop. hero . moveRight ( ) # Break open the "Ches…" at bounding box center [1000, 260] width 401 height 449
type textarea "h"
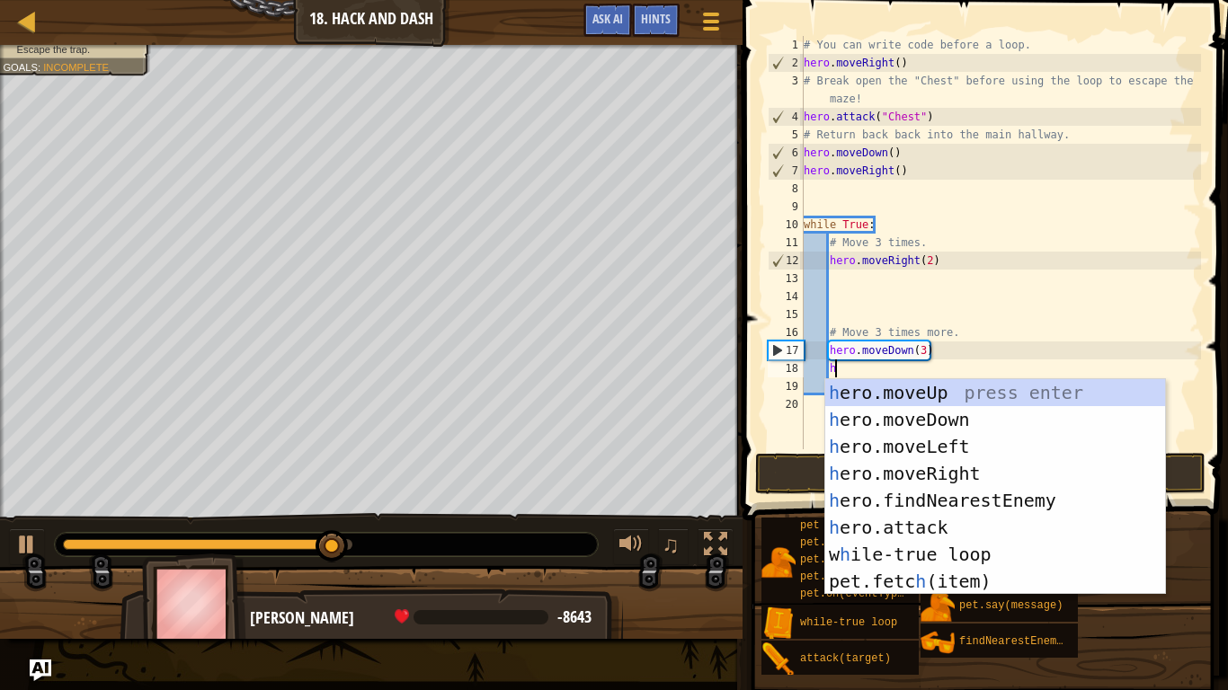
scroll to position [8, 4]
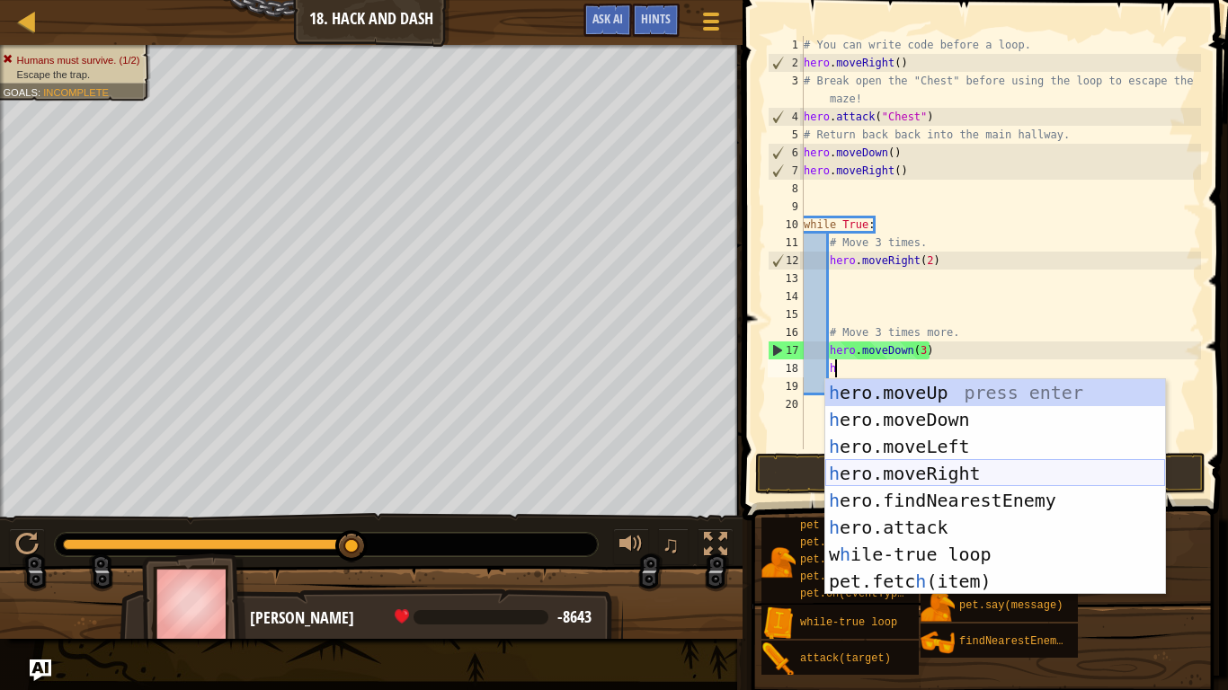
click at [962, 472] on div "h ero.moveUp press enter h ero.moveDown press enter h ero.moveLeft press enter …" at bounding box center [995, 514] width 340 height 270
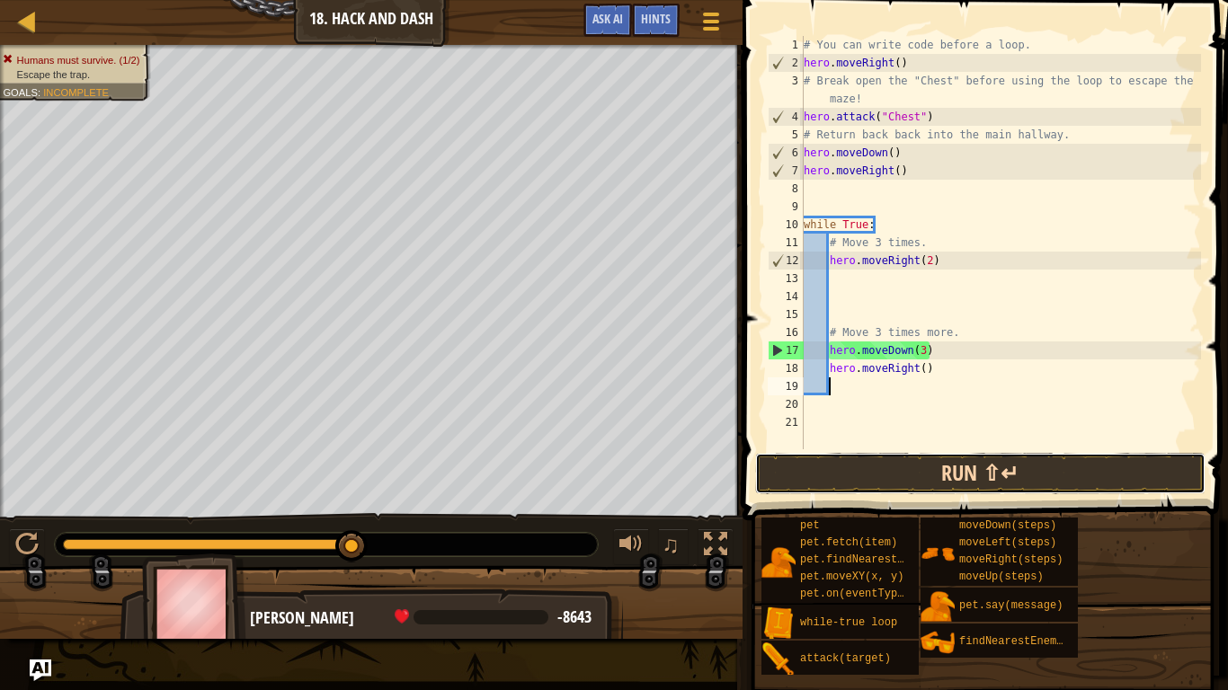
click at [956, 474] on button "Run ⇧↵" at bounding box center [980, 473] width 450 height 41
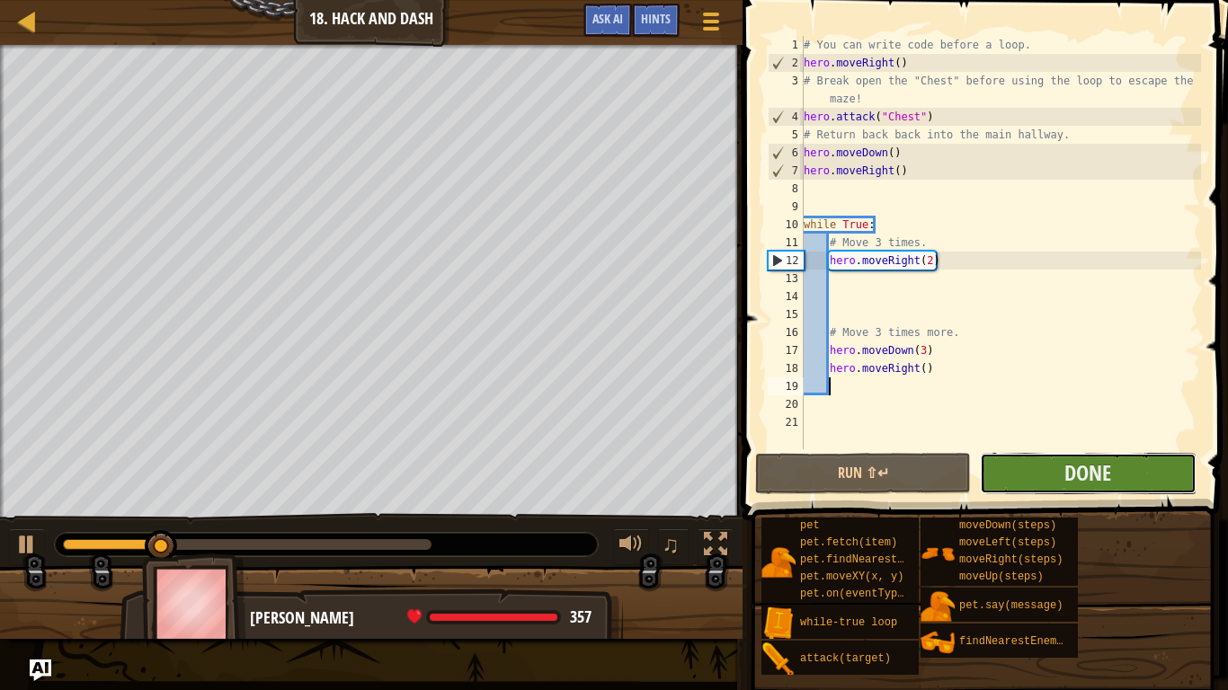
click at [1001, 473] on button "Done" at bounding box center [1088, 473] width 216 height 41
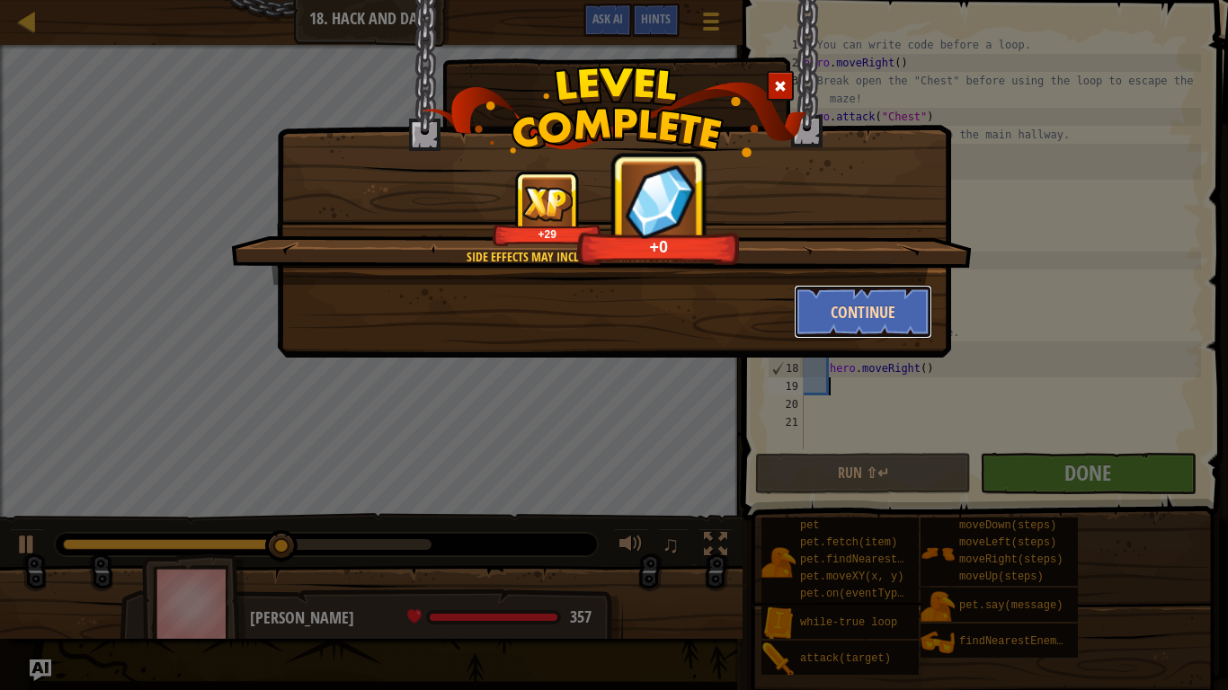
click at [799, 309] on button "Continue" at bounding box center [863, 312] width 139 height 54
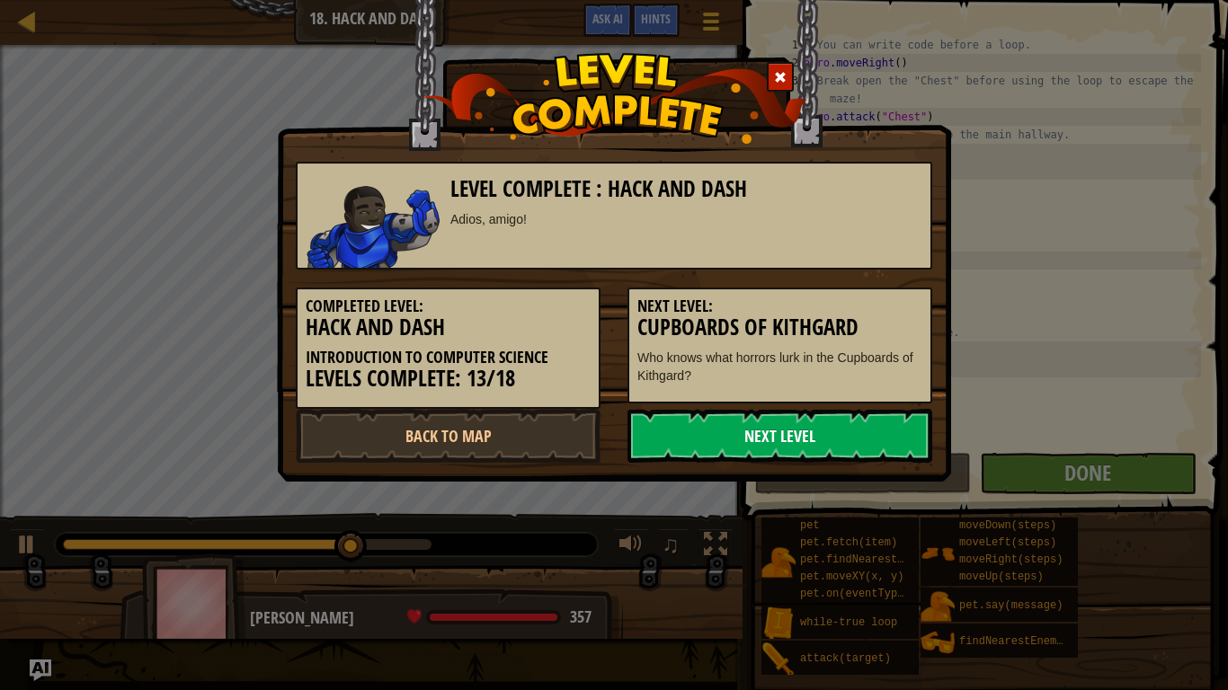
click at [858, 434] on link "Next Level" at bounding box center [779, 436] width 305 height 54
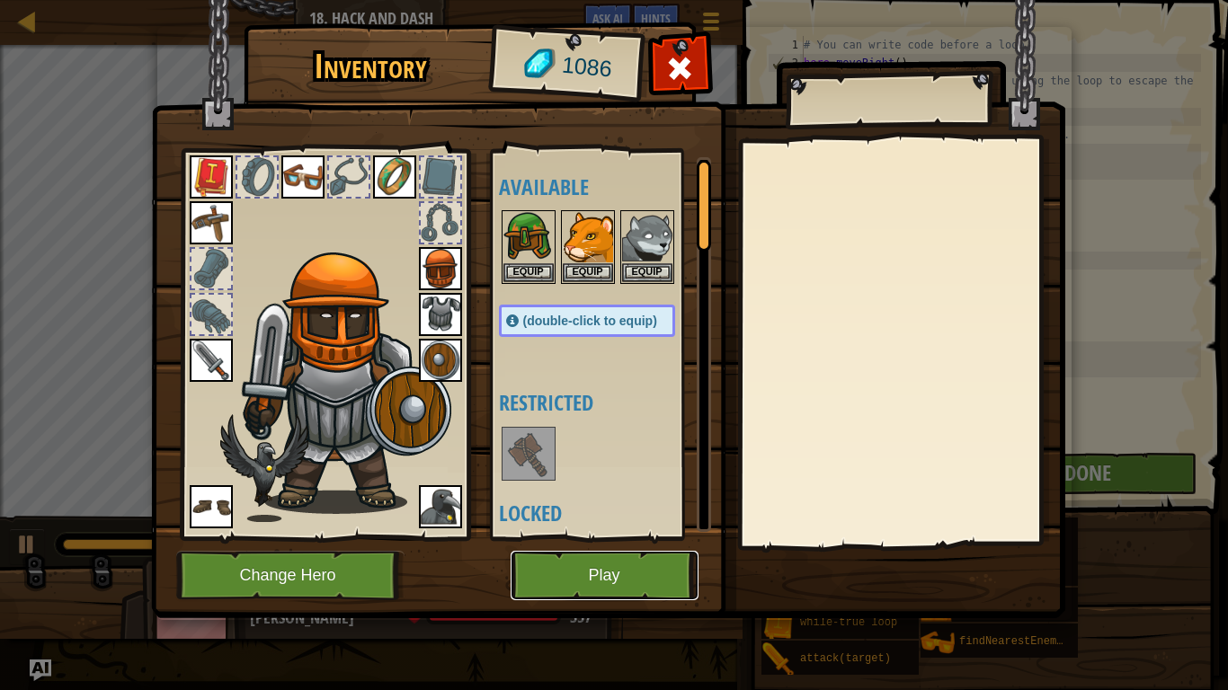
click at [640, 567] on button "Play" at bounding box center [605, 575] width 188 height 49
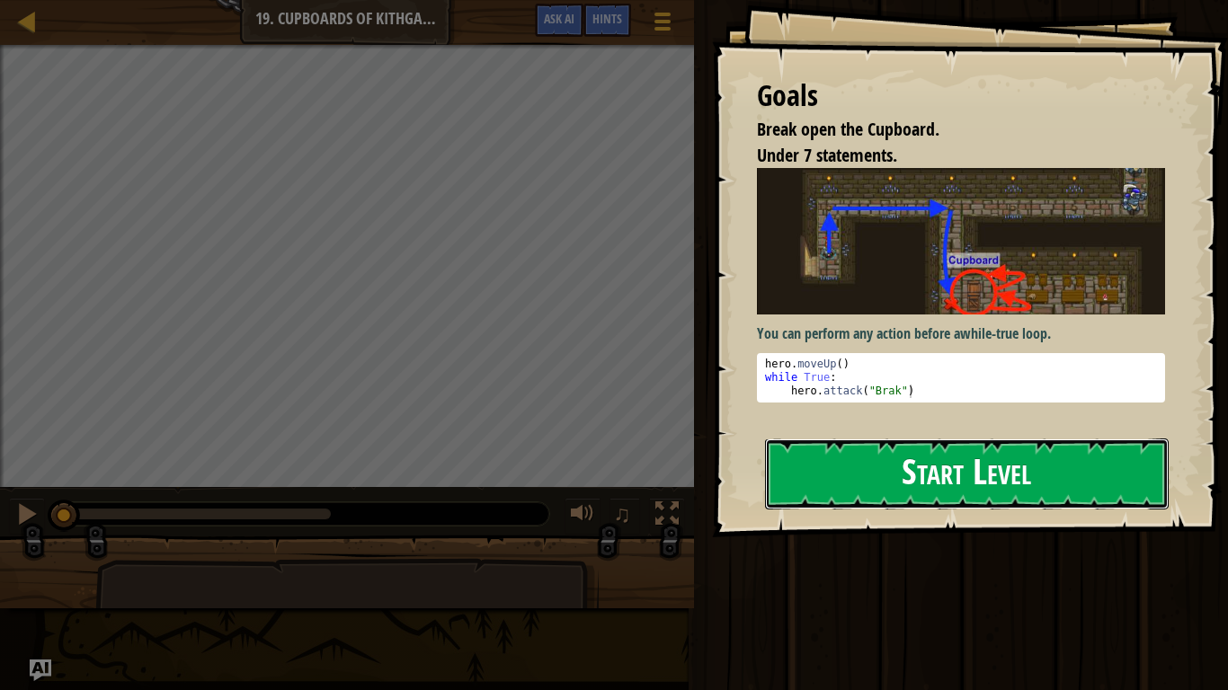
click at [887, 459] on button "Start Level" at bounding box center [967, 474] width 404 height 71
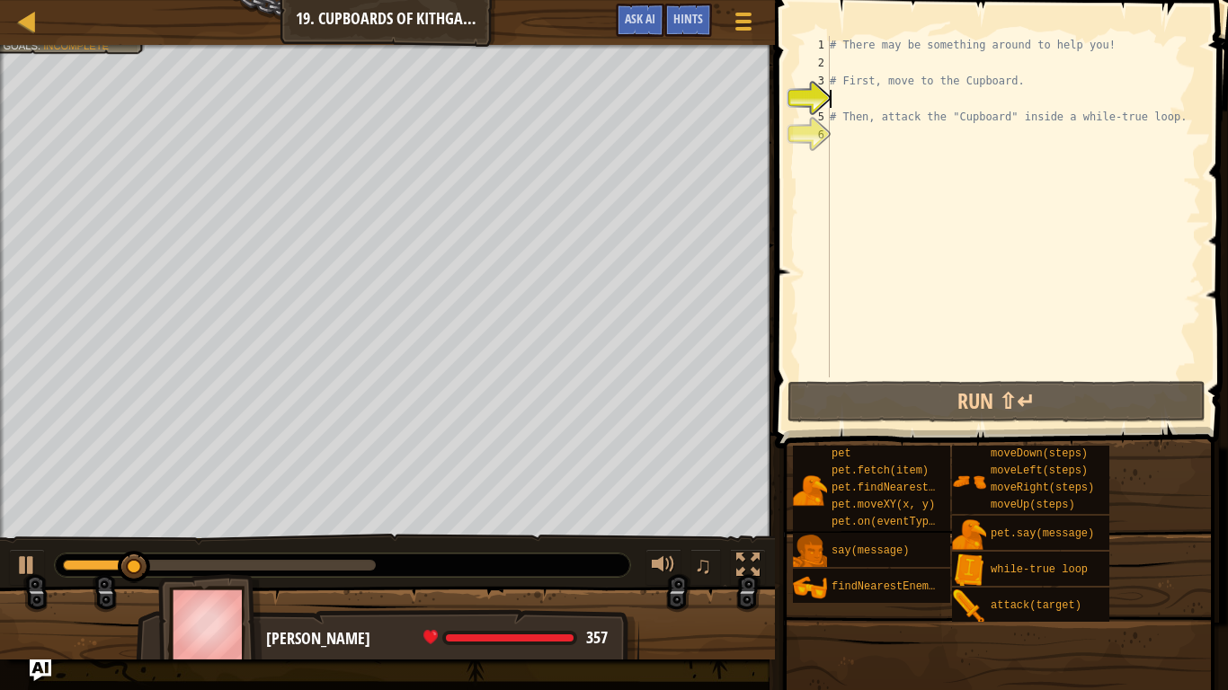
type textarea "h"
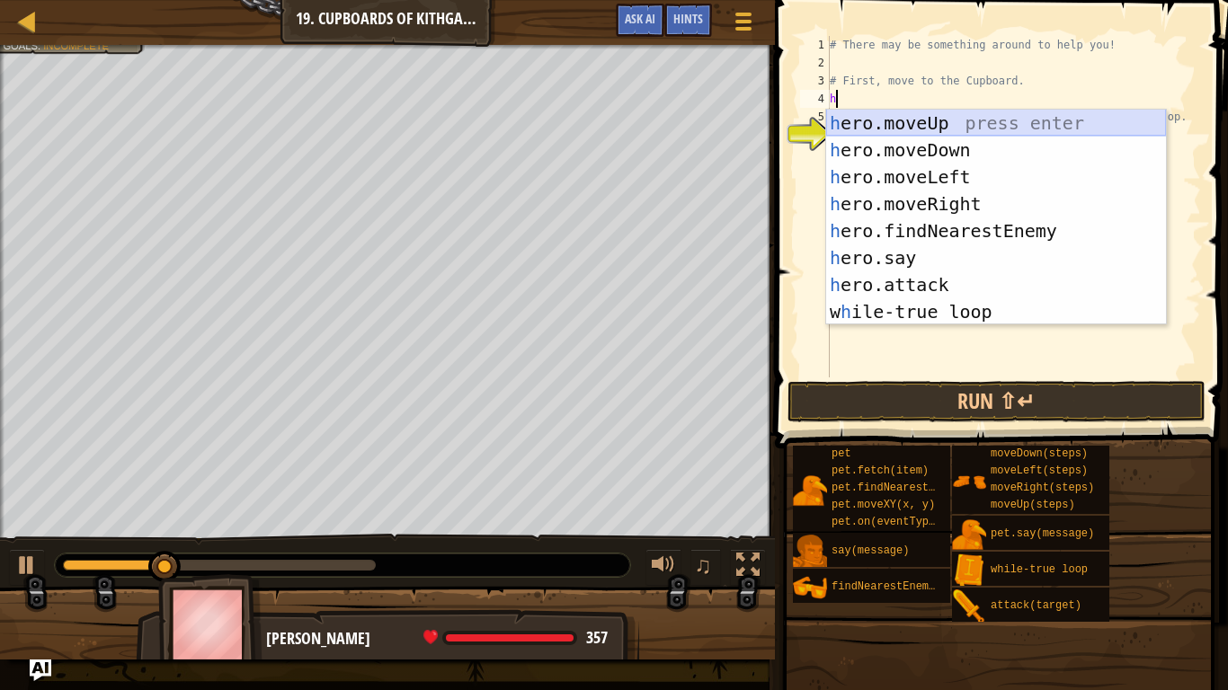
click at [843, 118] on div "h ero.moveUp press enter h ero.moveDown press enter h ero.moveLeft press enter …" at bounding box center [996, 245] width 340 height 270
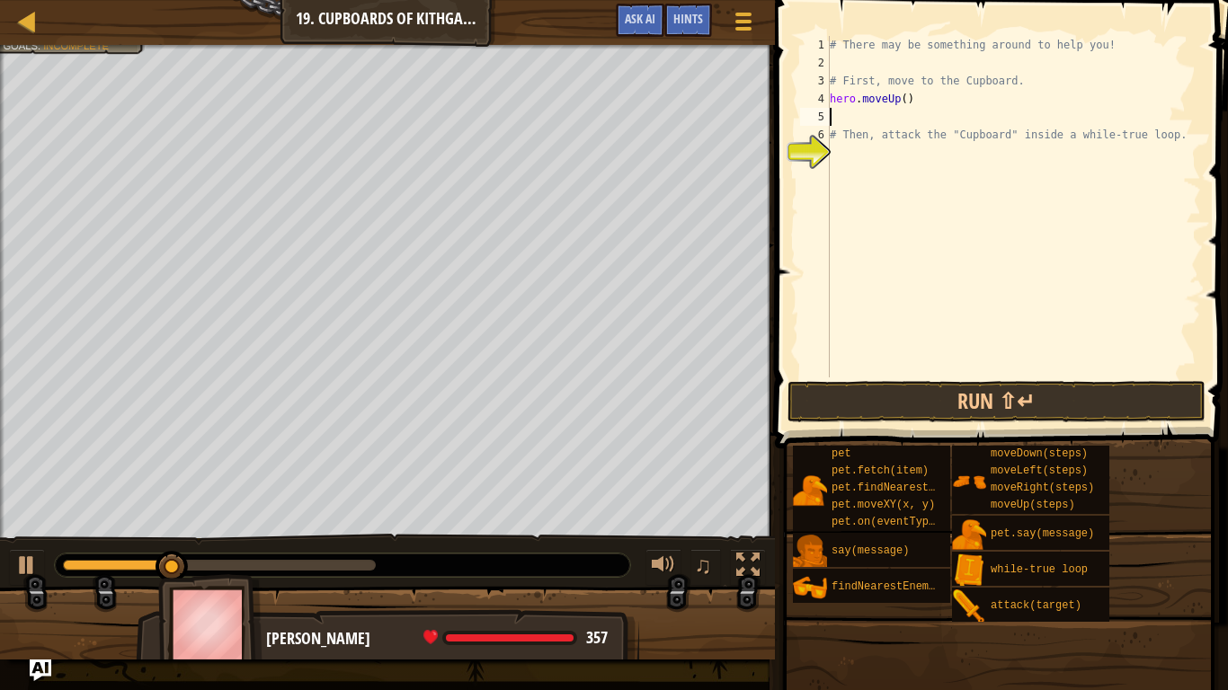
type textarea "h"
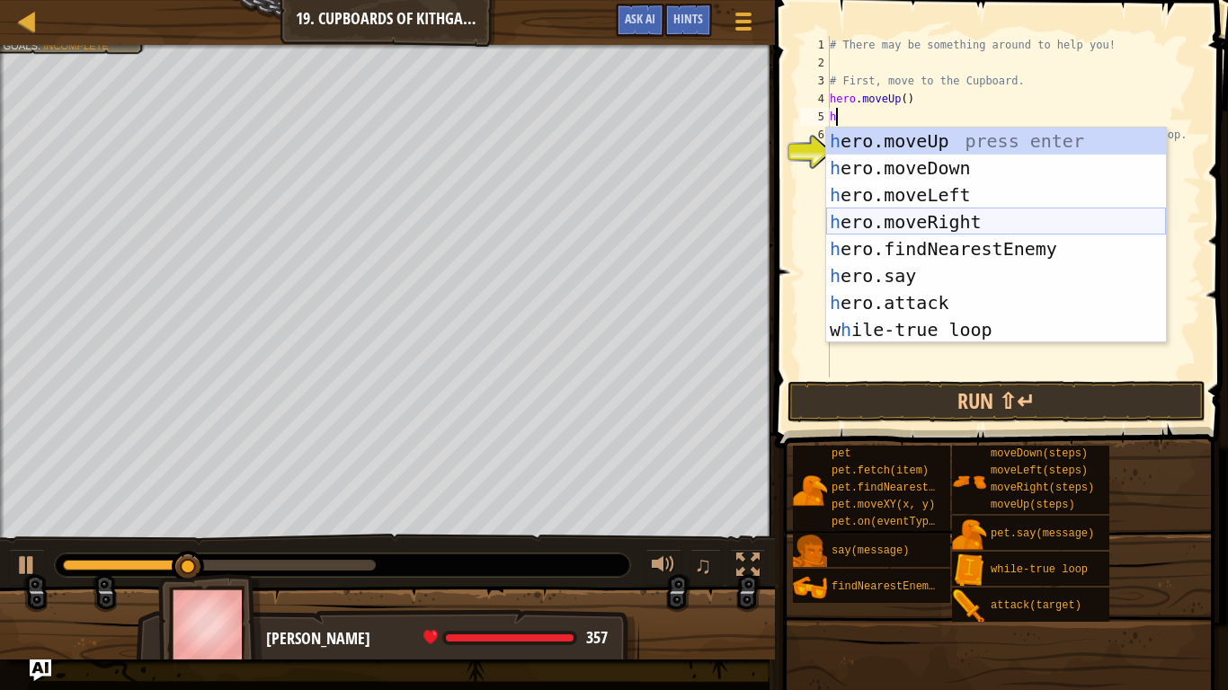
click at [921, 218] on div "h ero.moveUp press enter h ero.moveDown press enter h ero.moveLeft press enter …" at bounding box center [996, 263] width 340 height 270
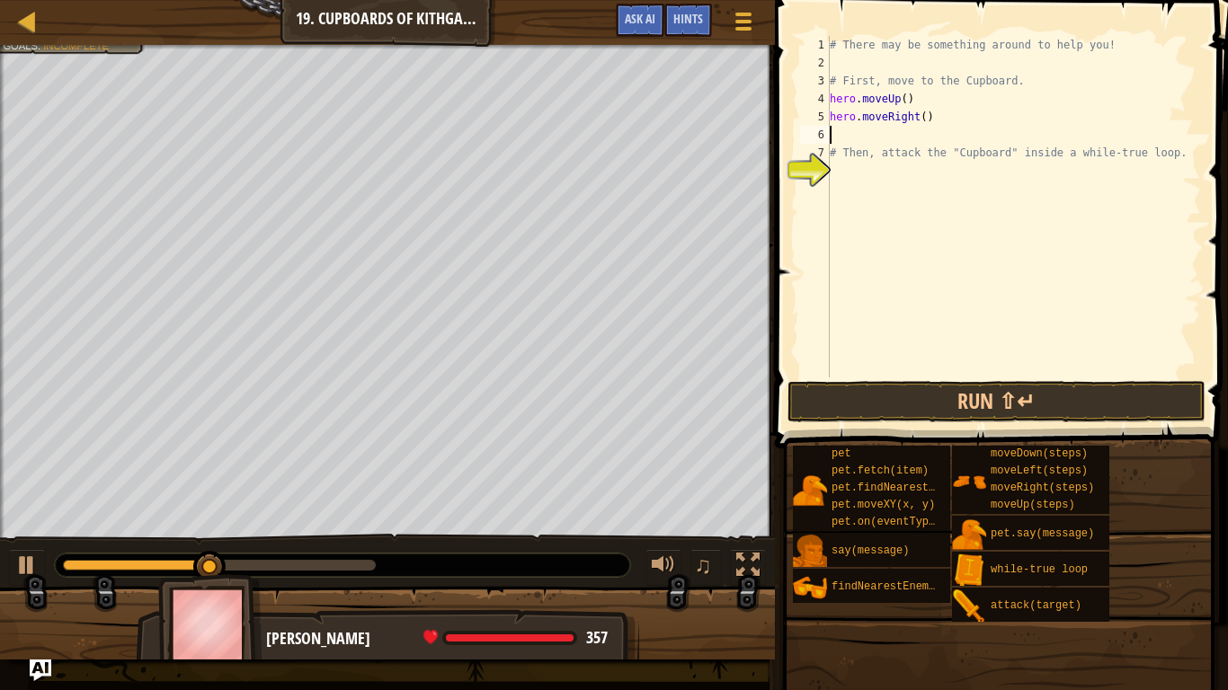
click at [926, 120] on div "# There may be something around to help you! # First, move to the Cupboard. her…" at bounding box center [1013, 225] width 375 height 378
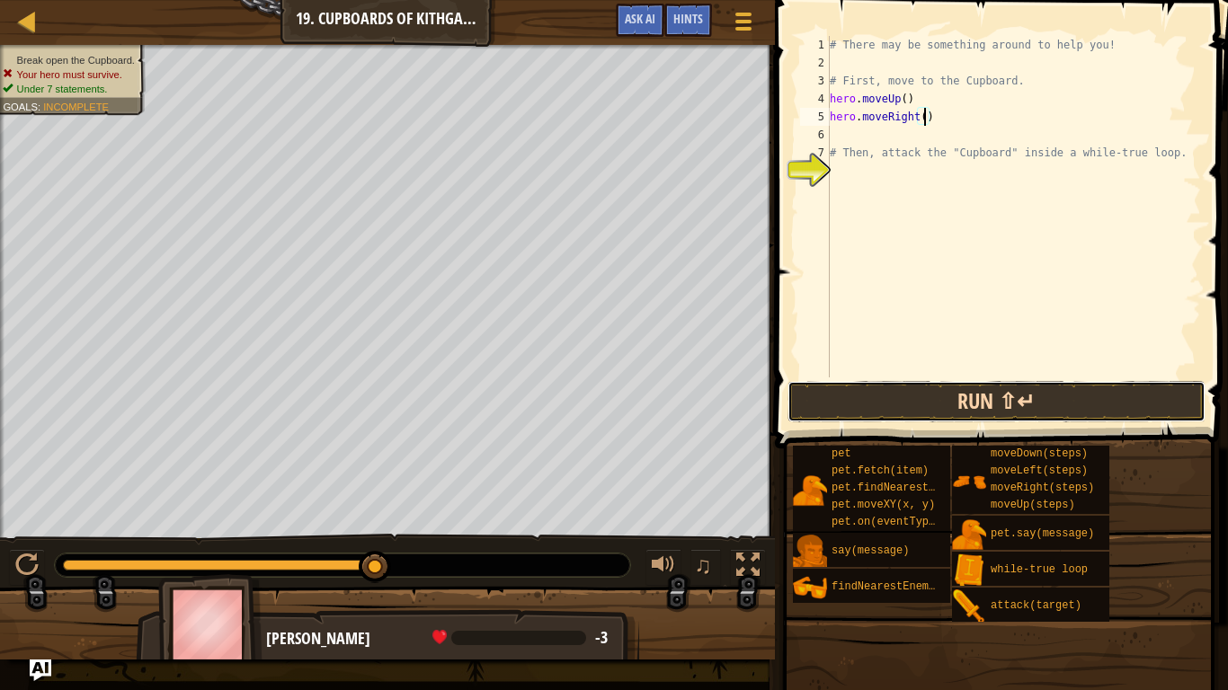
click at [1062, 387] on button "Run ⇧↵" at bounding box center [996, 401] width 419 height 41
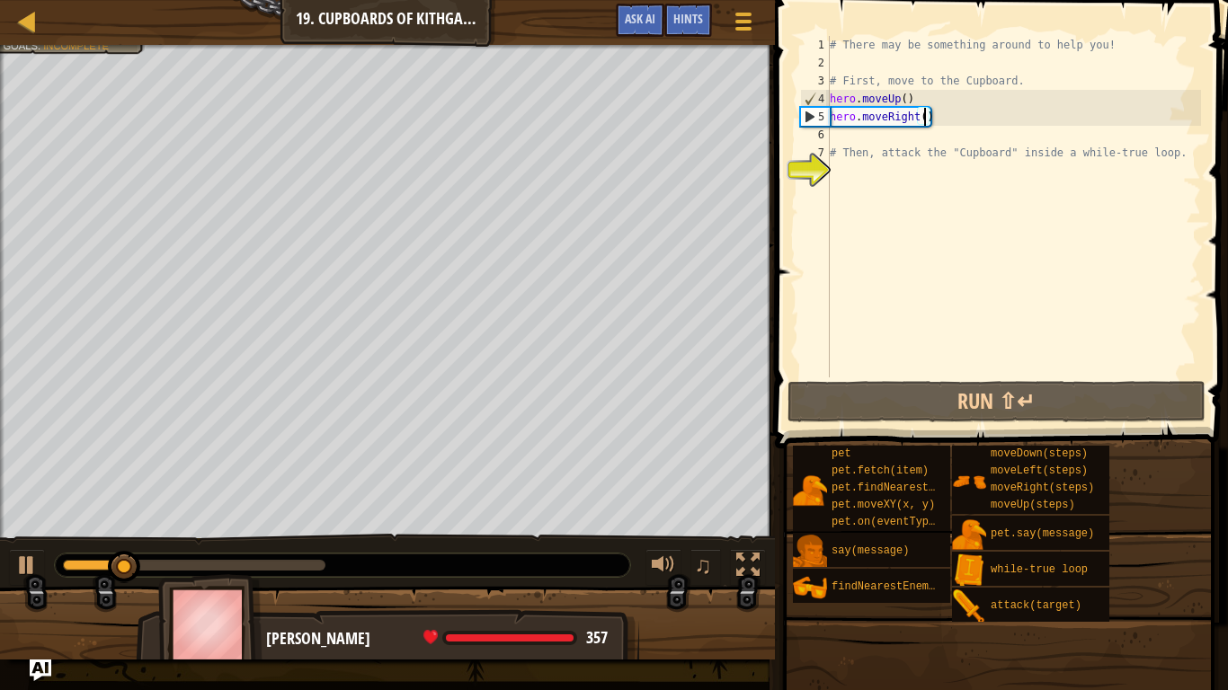
type textarea "hero.moveRight(2)"
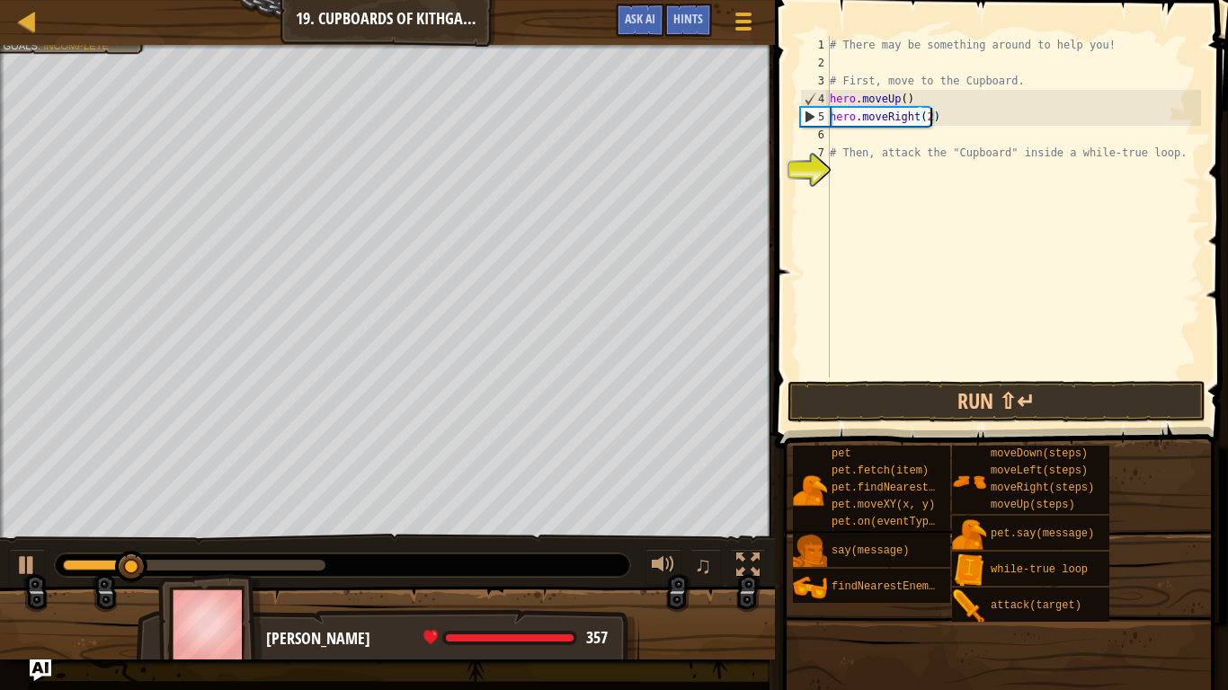
click at [938, 137] on div "# There may be something around to help you! # First, move to the Cupboard. her…" at bounding box center [1013, 225] width 375 height 378
type textarea "h"
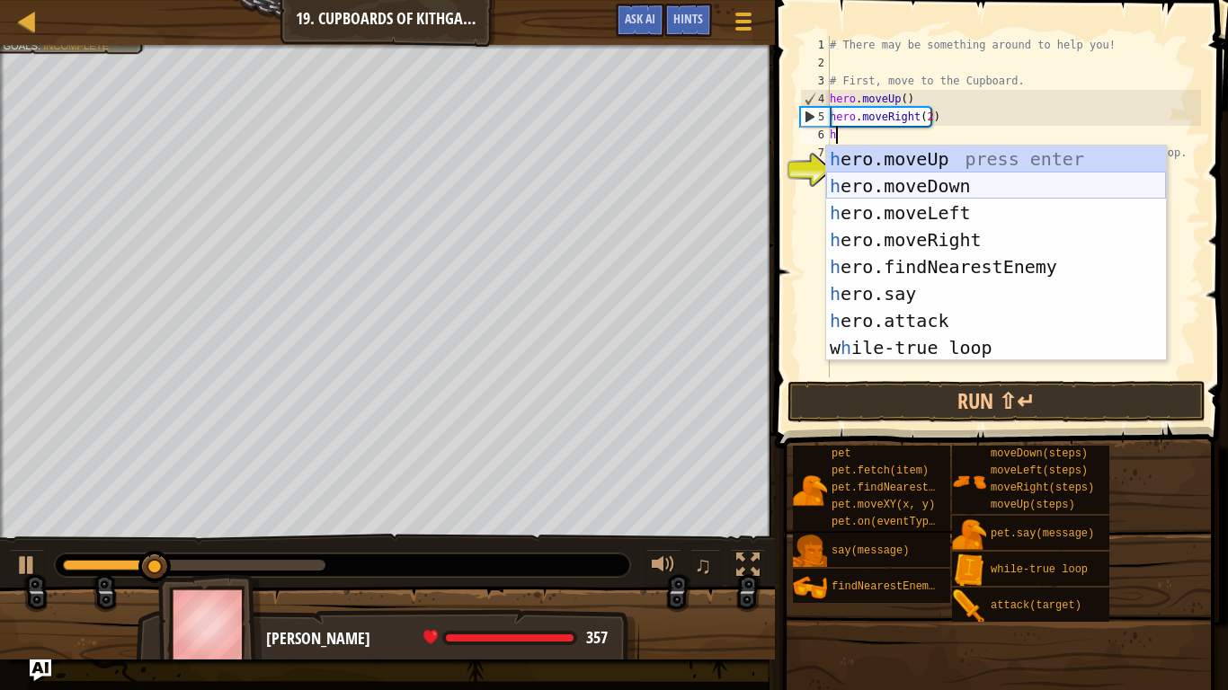
click at [958, 184] on div "h ero.moveUp press enter h ero.moveDown press enter h ero.moveLeft press enter …" at bounding box center [996, 281] width 340 height 270
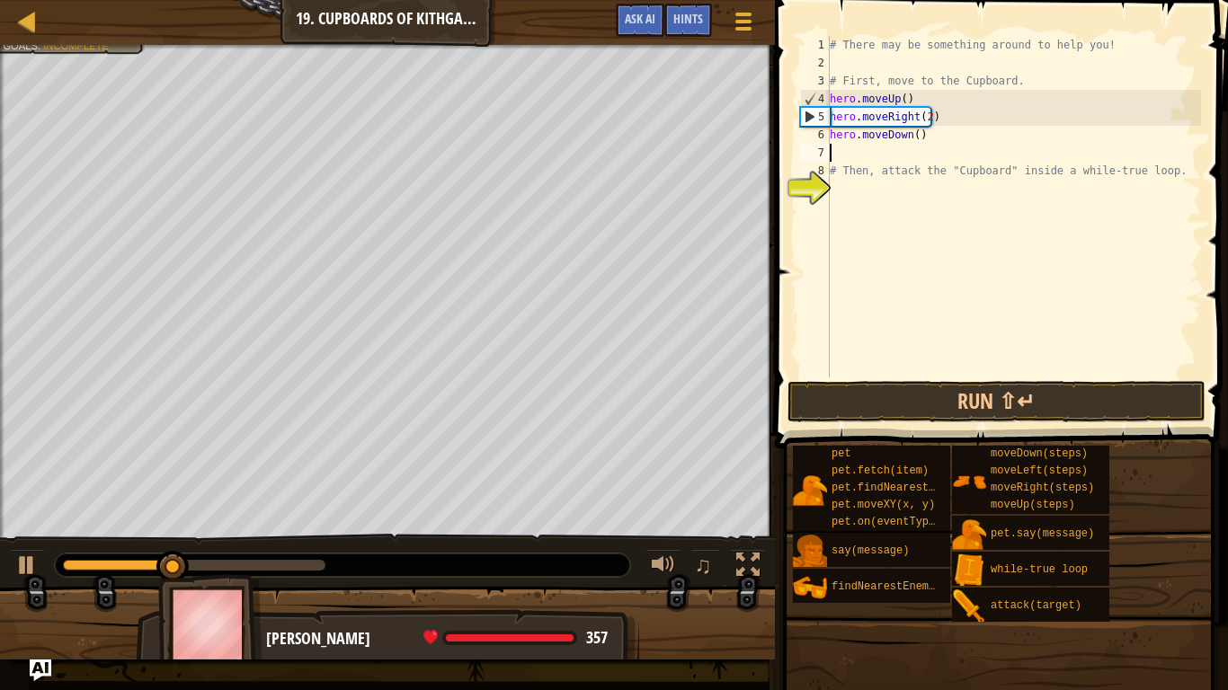
click at [917, 134] on div "# There may be something around to help you! # First, move to the Cupboard. her…" at bounding box center [1013, 225] width 375 height 378
click at [991, 396] on button "Run ⇧↵" at bounding box center [996, 401] width 419 height 41
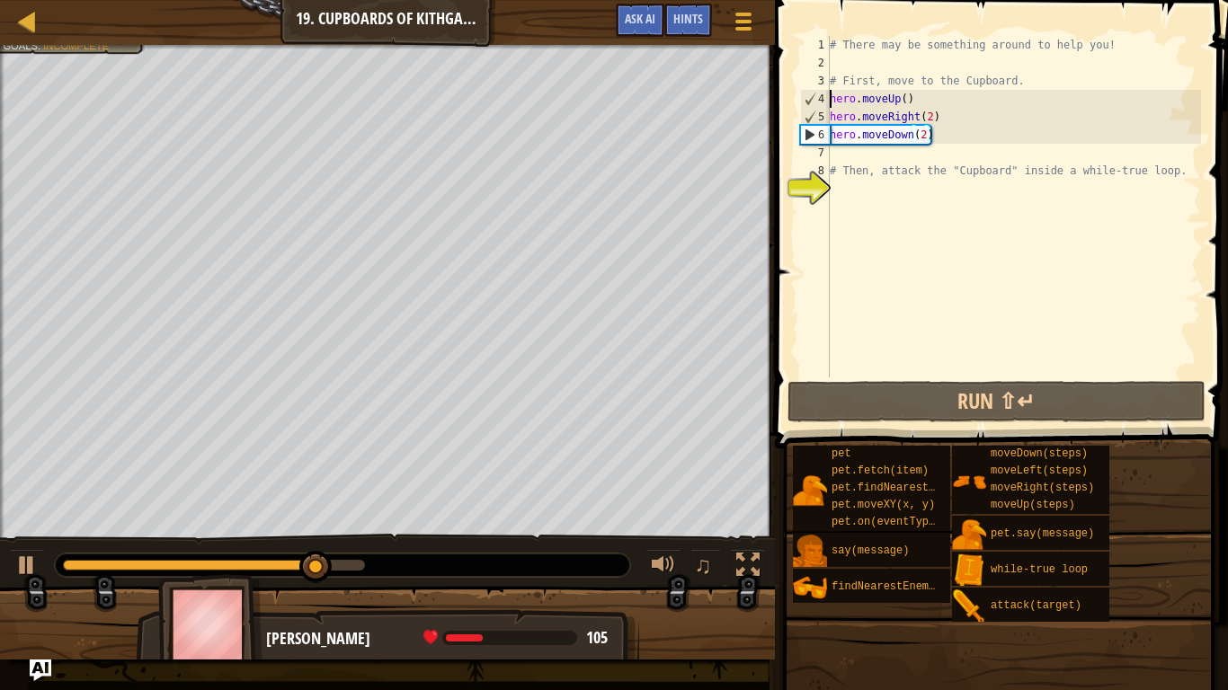
click at [832, 90] on div "# There may be something around to help you! # First, move to the Cupboard. her…" at bounding box center [1013, 225] width 375 height 378
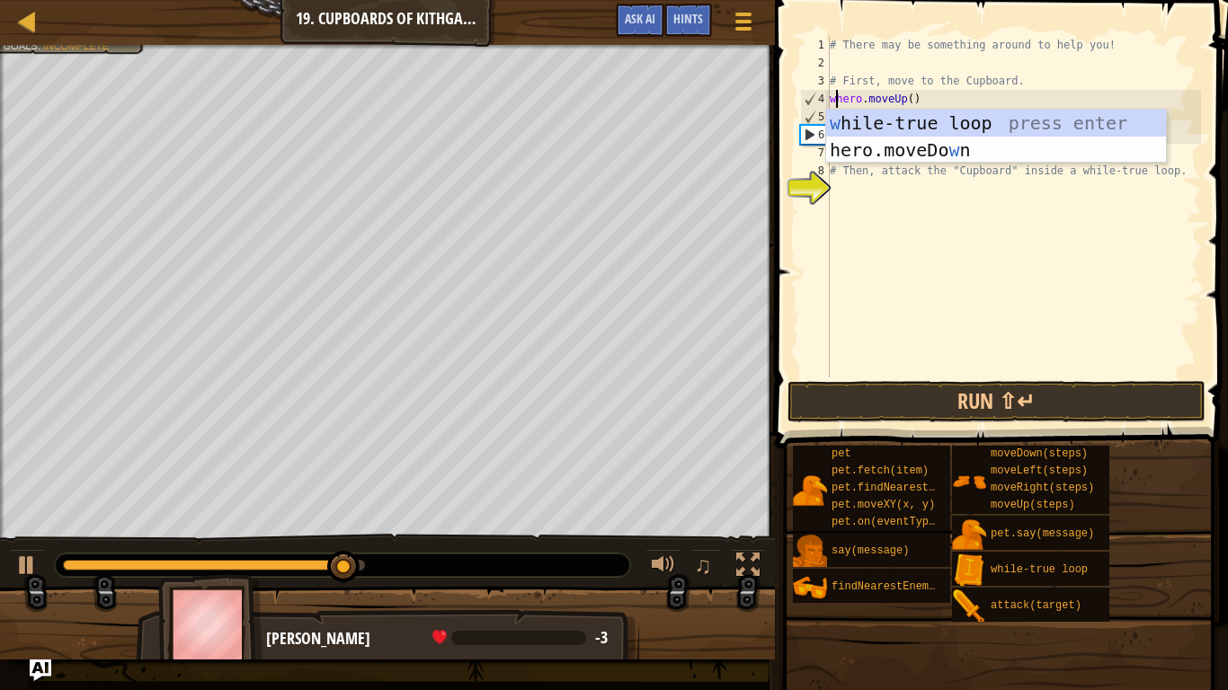
scroll to position [8, 1]
click at [855, 121] on div "w [PERSON_NAME]-true loop press enter hero.moveDo w n press enter" at bounding box center [996, 164] width 340 height 108
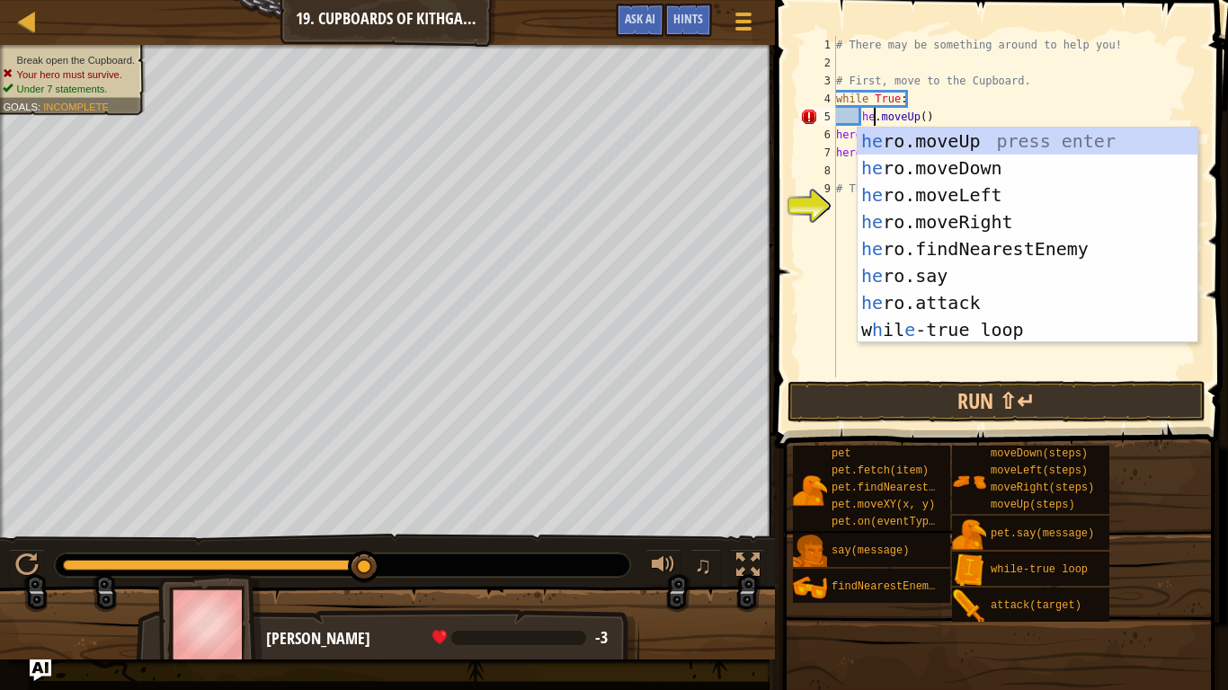
scroll to position [8, 6]
click at [929, 148] on div "her o.moveUp press enter her o.moveDown press enter her o.moveLeft press enter …" at bounding box center [1028, 263] width 340 height 270
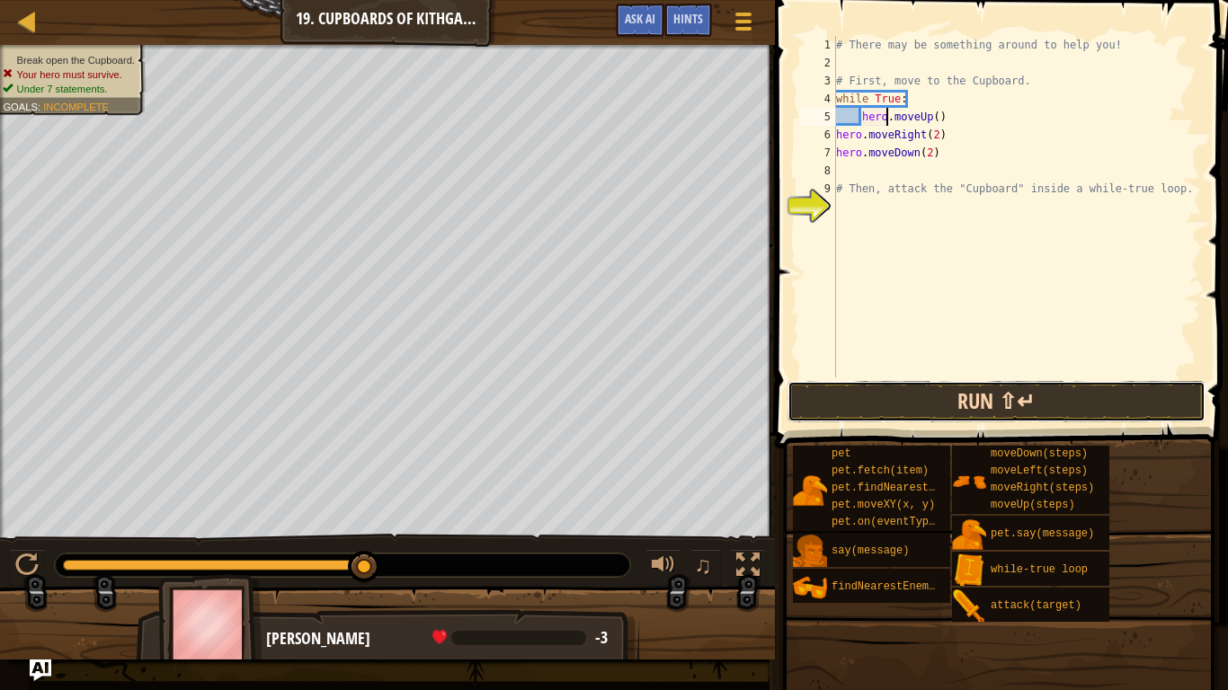
click at [974, 392] on button "Run ⇧↵" at bounding box center [996, 401] width 419 height 41
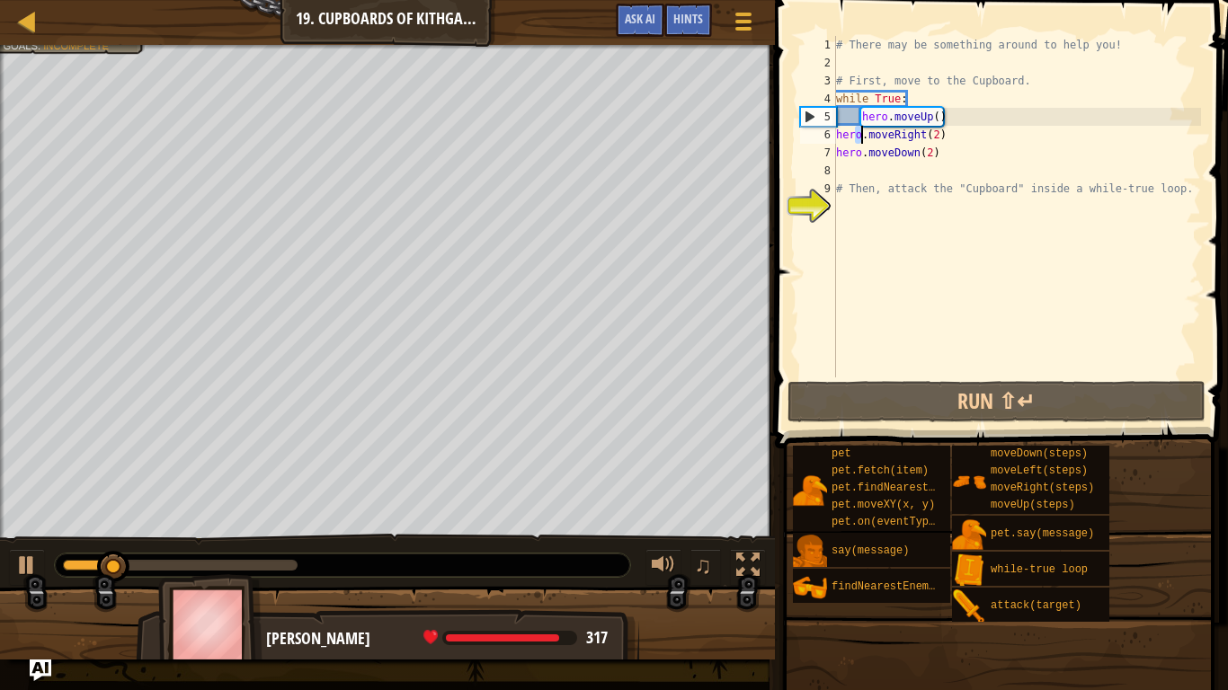
drag, startPoint x: 858, startPoint y: 127, endPoint x: 858, endPoint y: 141, distance: 14.4
click at [858, 141] on div "# There may be something around to help you! # First, move to the Cupboard. whi…" at bounding box center [1016, 225] width 369 height 378
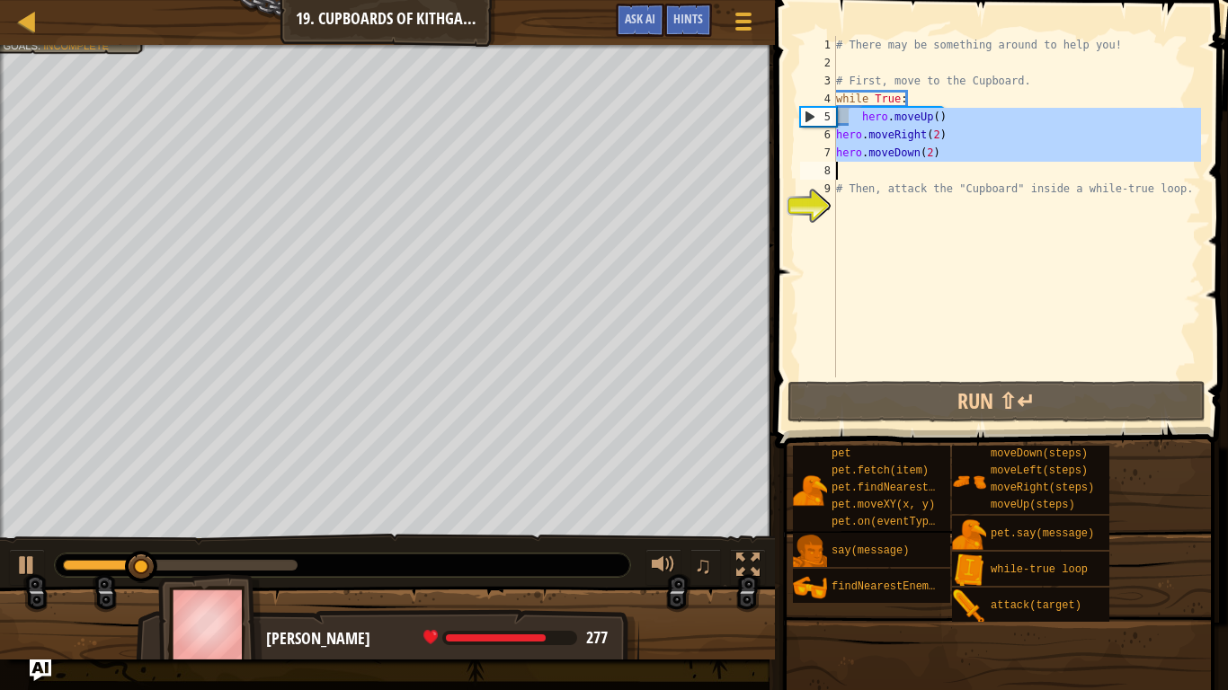
drag, startPoint x: 850, startPoint y: 117, endPoint x: 850, endPoint y: 167, distance: 50.3
click at [850, 167] on div "# There may be something around to help you! # First, move to the Cupboard. whi…" at bounding box center [1016, 225] width 369 height 378
click at [984, 156] on div "# There may be something around to help you! # First, move to the Cupboard. whi…" at bounding box center [1016, 207] width 369 height 342
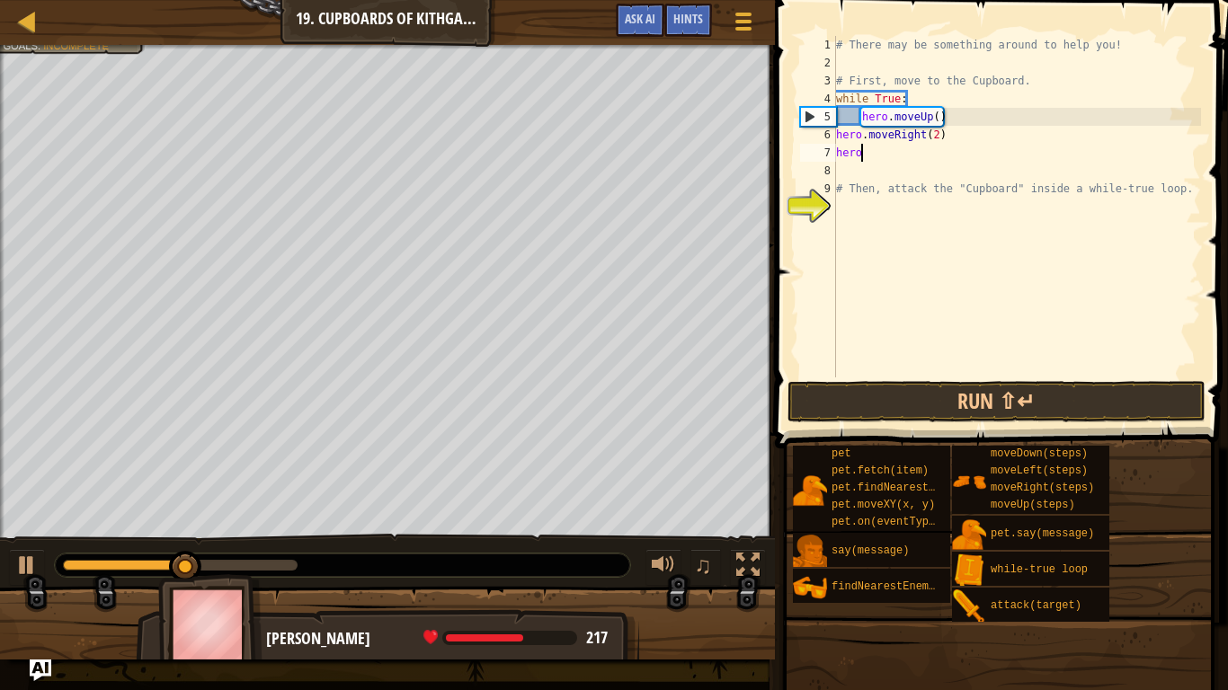
scroll to position [8, 2]
type textarea "h"
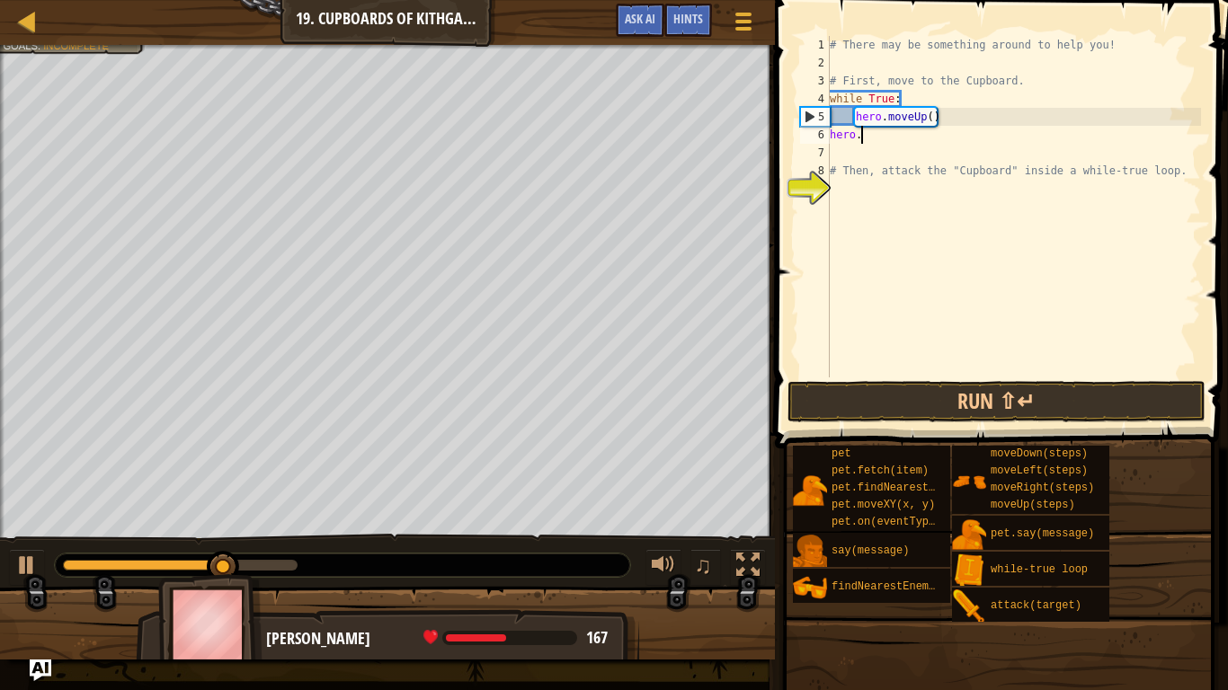
type textarea "h"
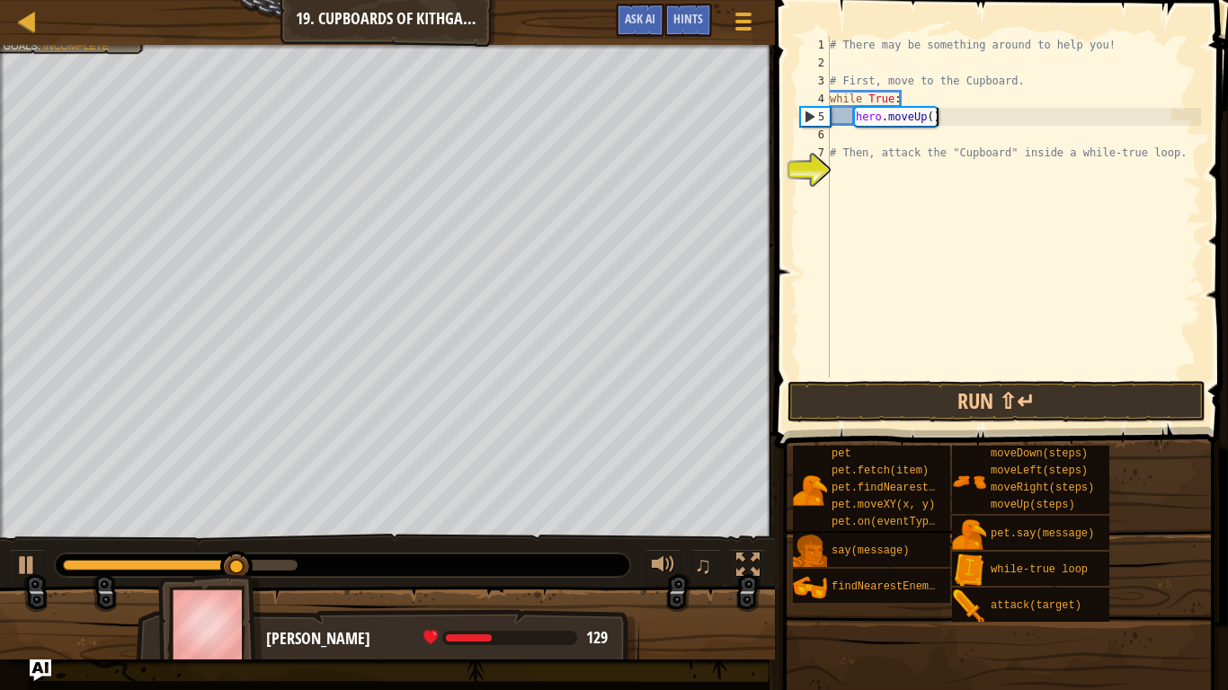
type textarea "hero.moveUp()"
click at [1095, 111] on div "# There may be something around to help you! # First, move to the Cupboard. whi…" at bounding box center [1013, 225] width 375 height 378
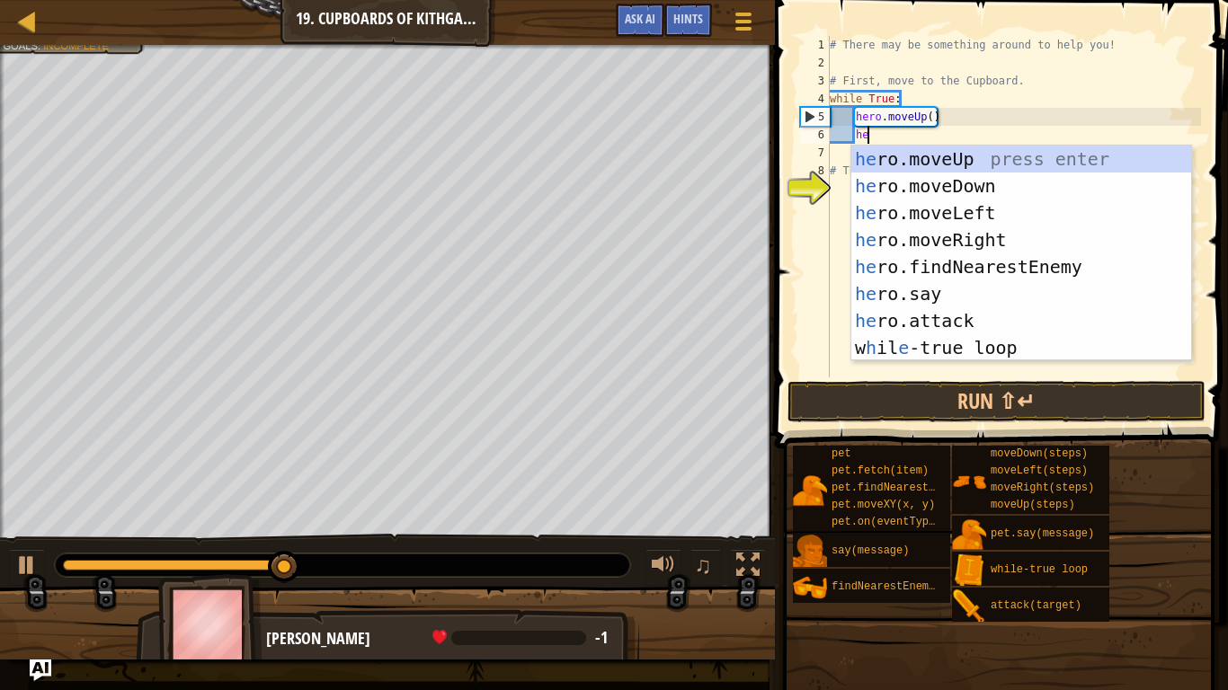
type textarea "her"
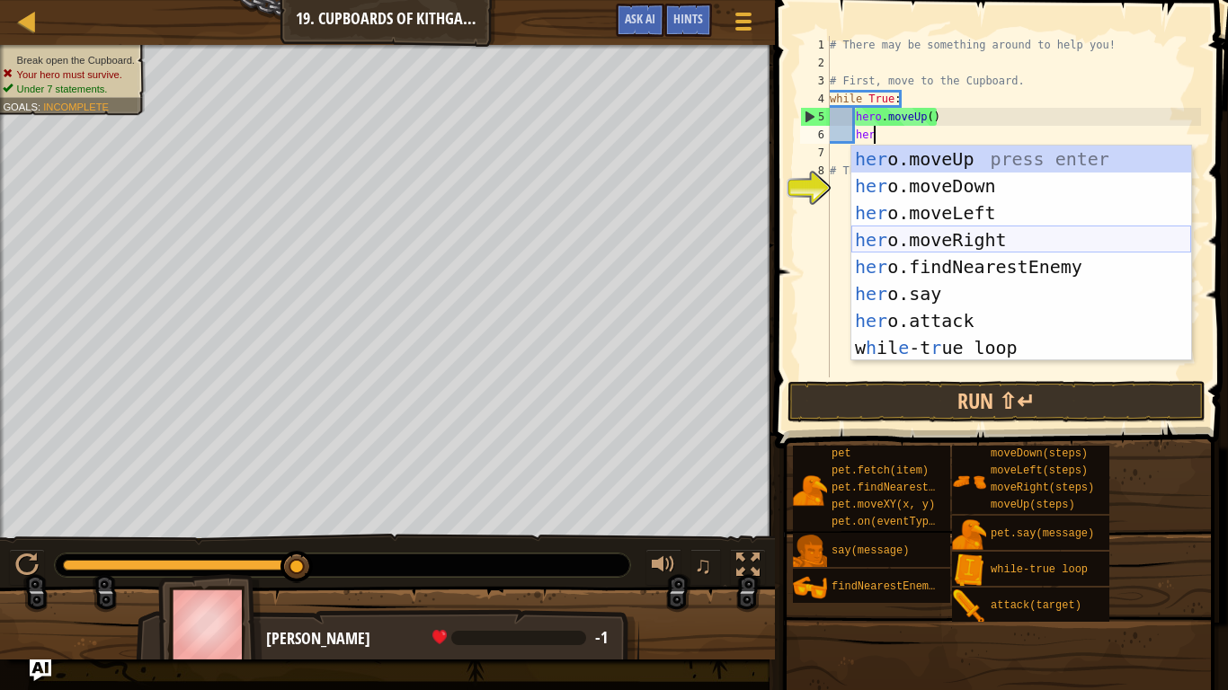
click at [1134, 238] on div "her o.moveUp press enter her o.moveDown press enter her o.moveLeft press enter …" at bounding box center [1021, 281] width 340 height 270
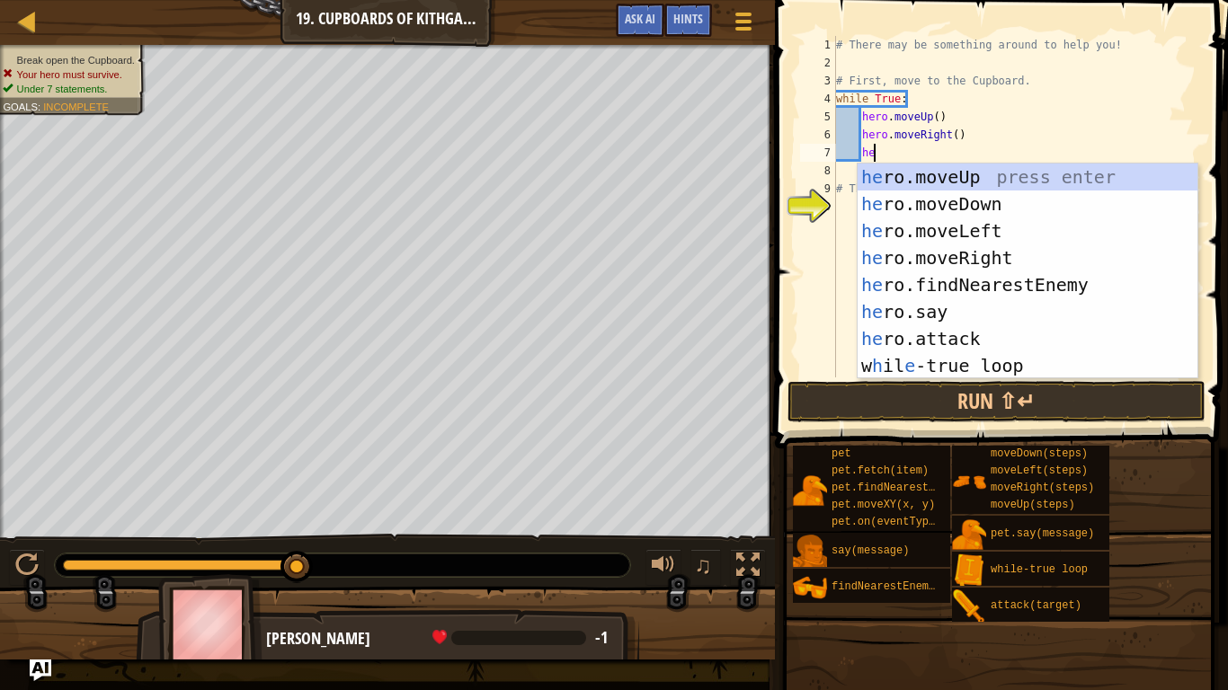
type textarea "her"
click at [1085, 208] on div "her o.moveUp press enter her o.moveDown press enter her o.moveLeft press enter …" at bounding box center [1028, 299] width 340 height 270
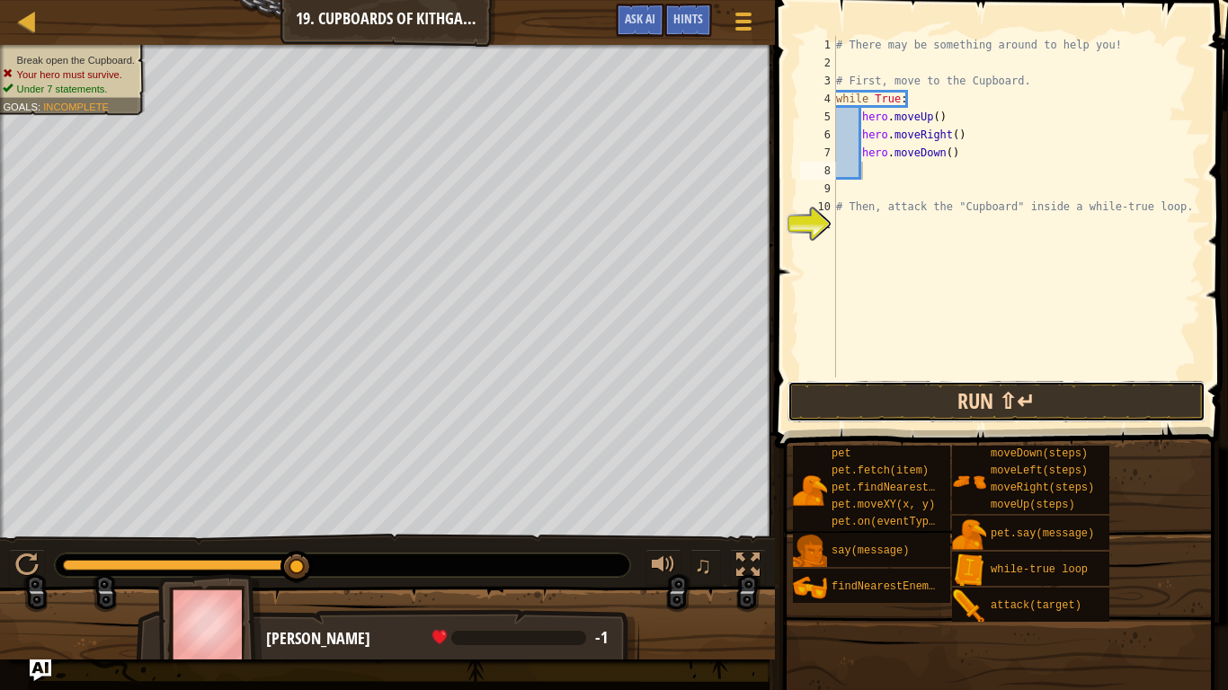
click at [1103, 401] on button "Run ⇧↵" at bounding box center [996, 401] width 419 height 41
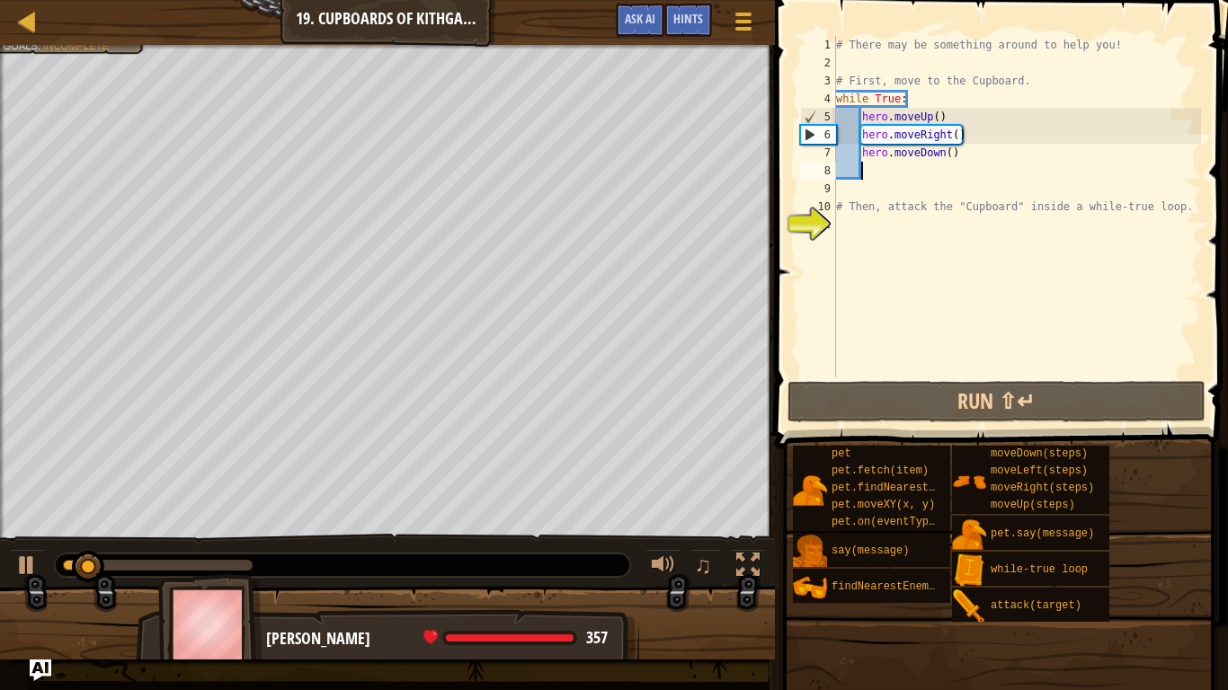
click at [955, 135] on div "# There may be something around to help you! # First, move to the Cupboard. whi…" at bounding box center [1016, 225] width 369 height 378
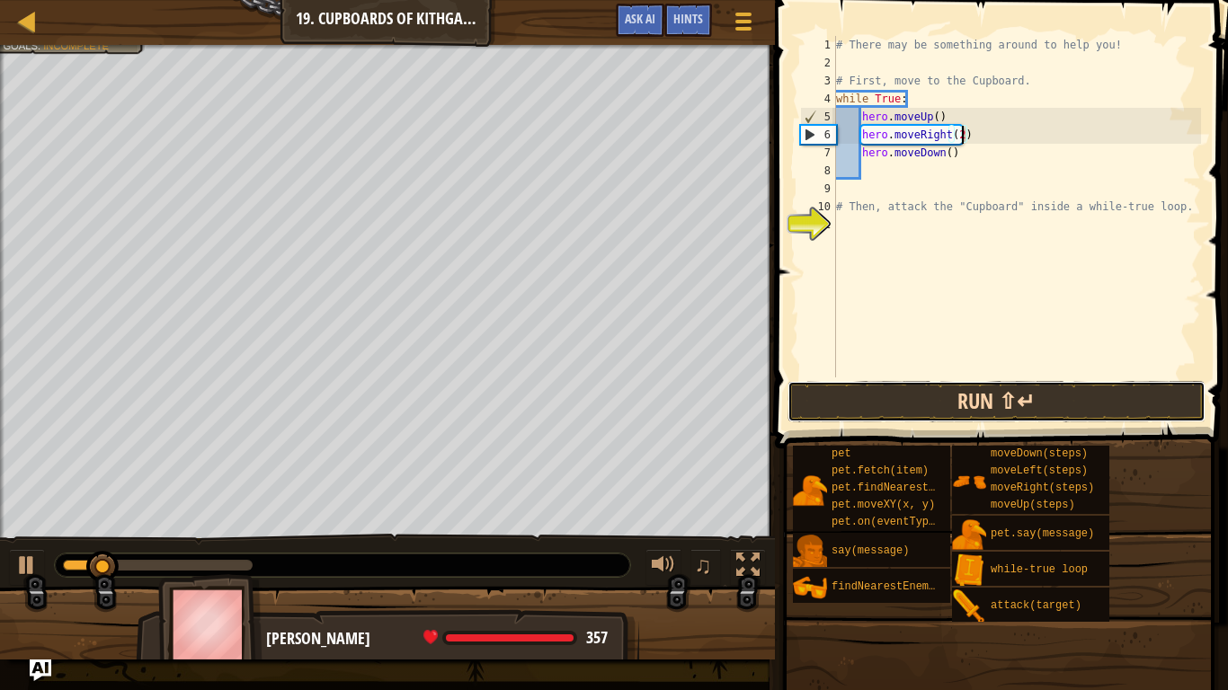
click at [1071, 403] on button "Run ⇧↵" at bounding box center [996, 401] width 419 height 41
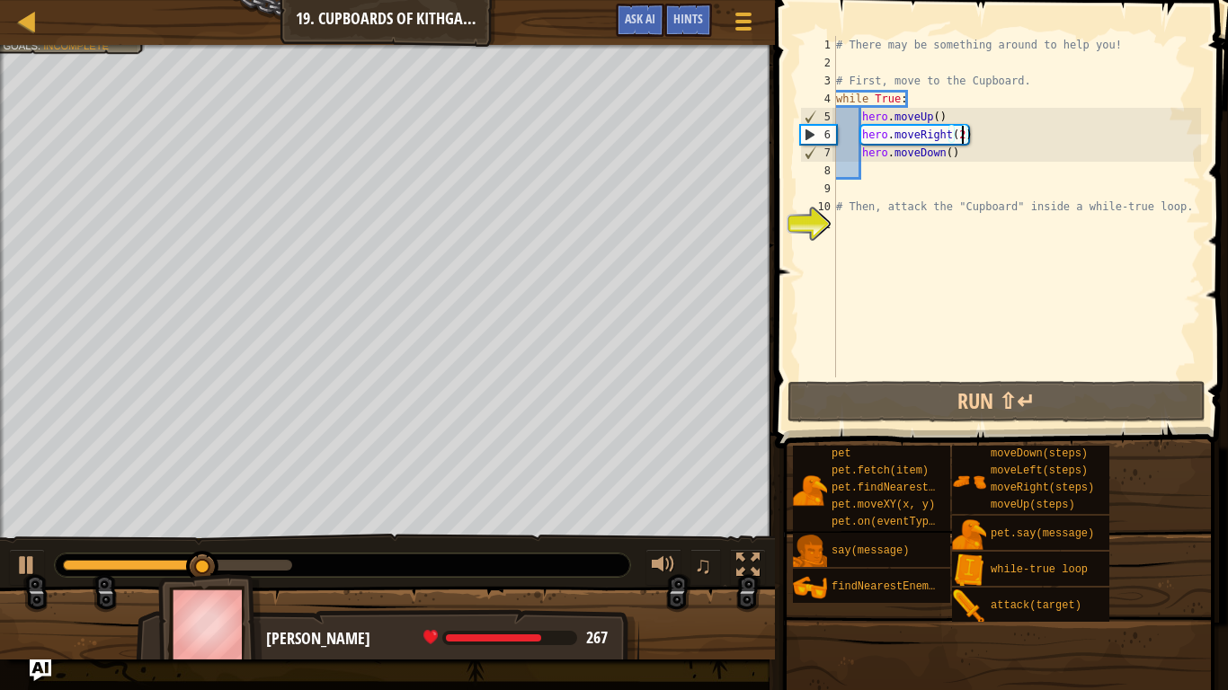
click at [947, 151] on div "# There may be something around to help you! # First, move to the Cupboard. whi…" at bounding box center [1016, 225] width 369 height 378
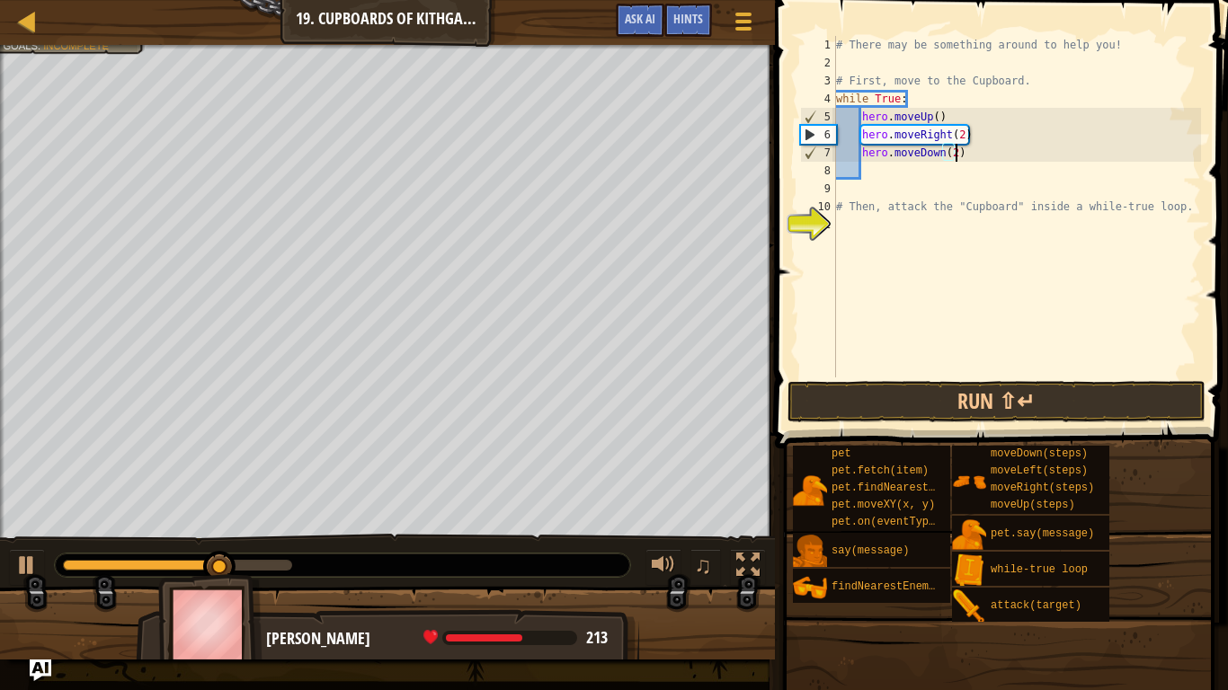
scroll to position [8, 17]
type textarea "hero.moveDown(2)"
click at [981, 385] on button "Run ⇧↵" at bounding box center [996, 401] width 419 height 41
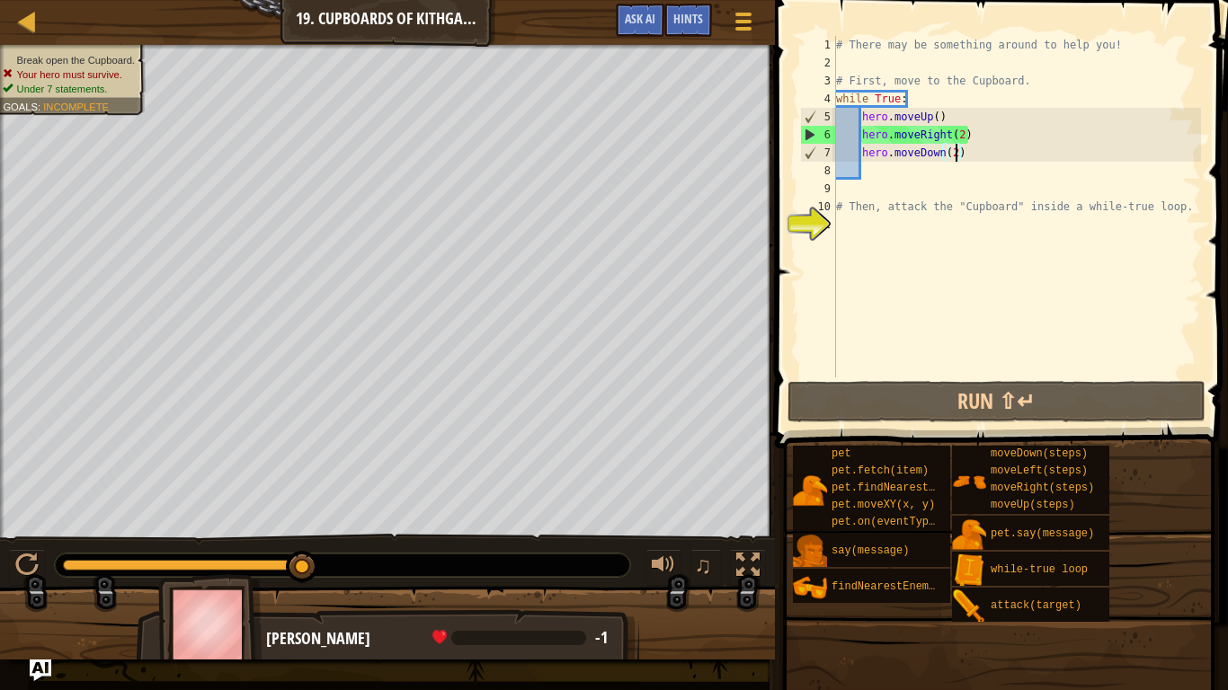
click at [884, 170] on div "# There may be something around to help you! # First, move to the Cupboard. whi…" at bounding box center [1016, 225] width 369 height 378
type textarea "h"
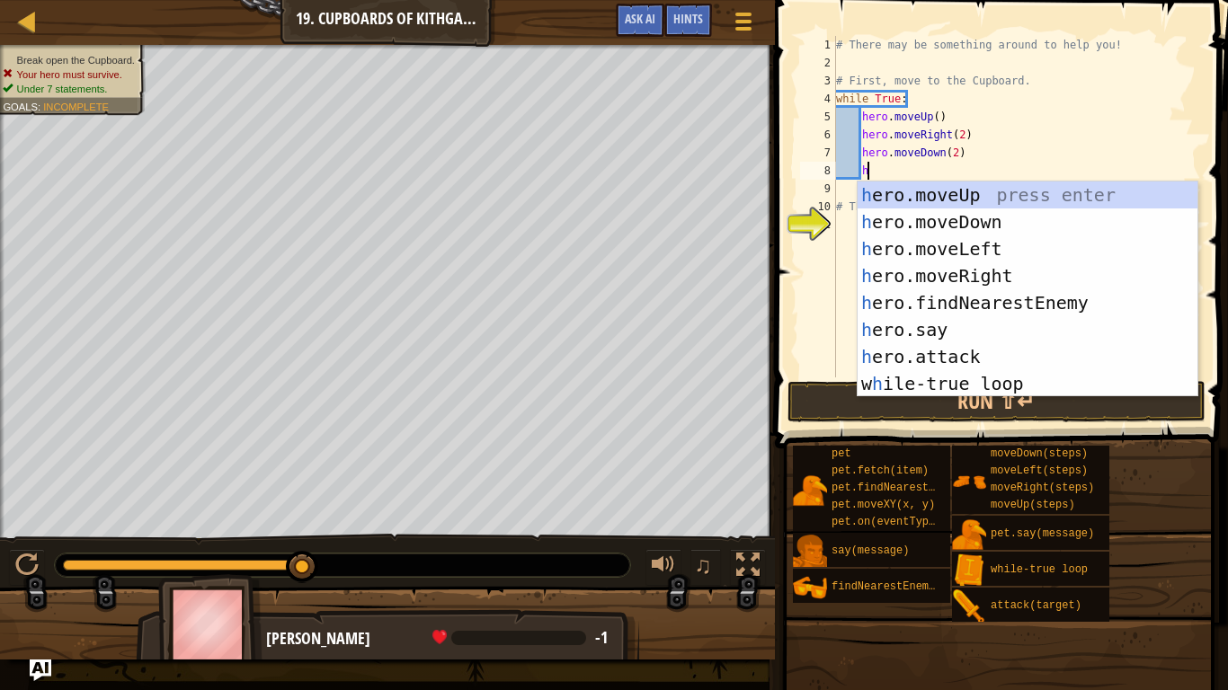
click at [839, 192] on div "# There may be something around to help you! # First, move to the Cupboard. whi…" at bounding box center [1016, 225] width 369 height 378
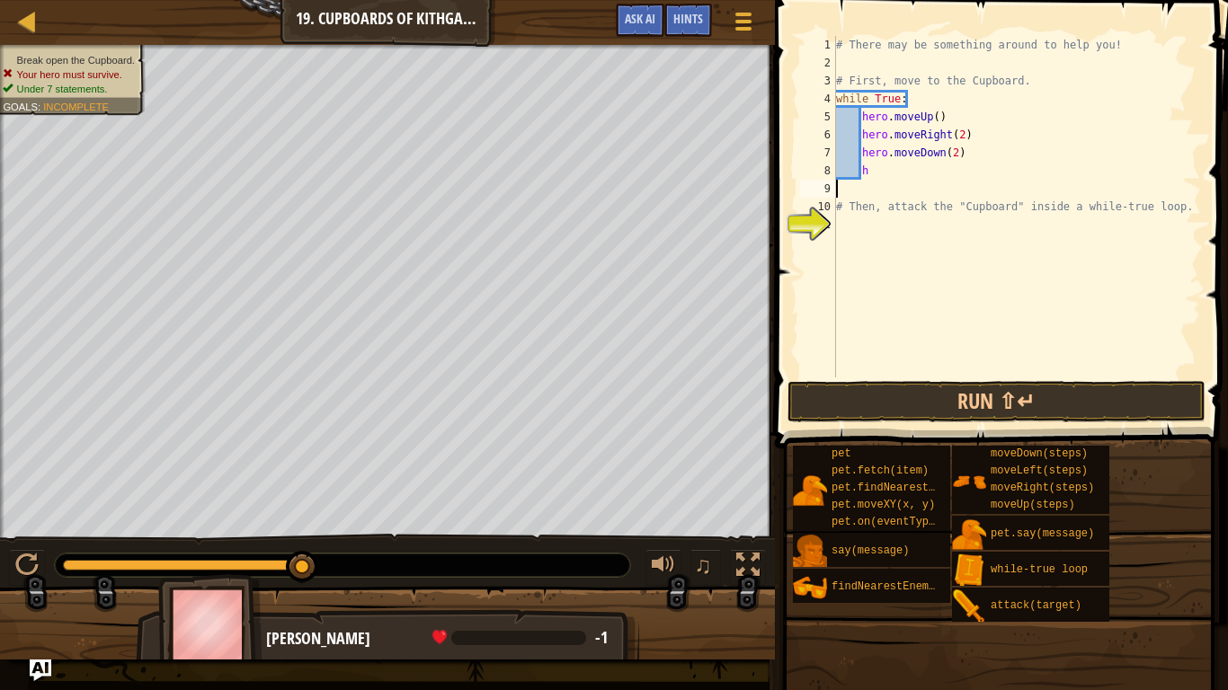
scroll to position [8, 0]
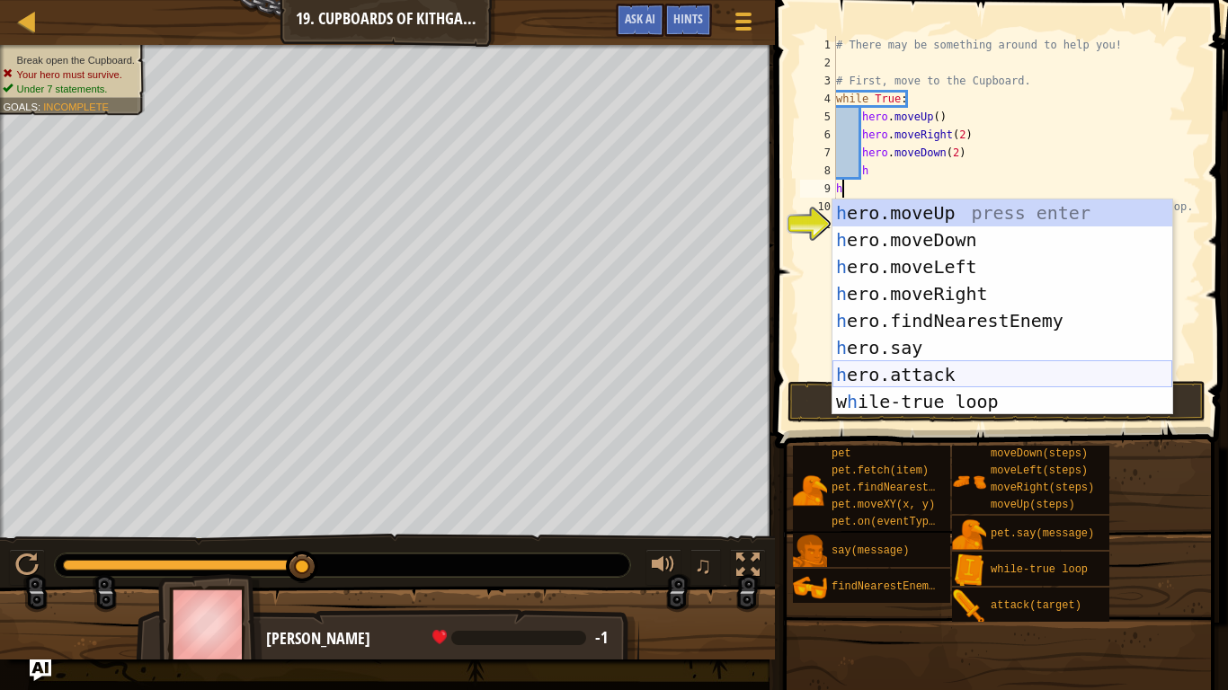
click at [944, 365] on div "h ero.moveUp press enter h ero.moveDown press enter h ero.moveLeft press enter …" at bounding box center [1002, 335] width 340 height 270
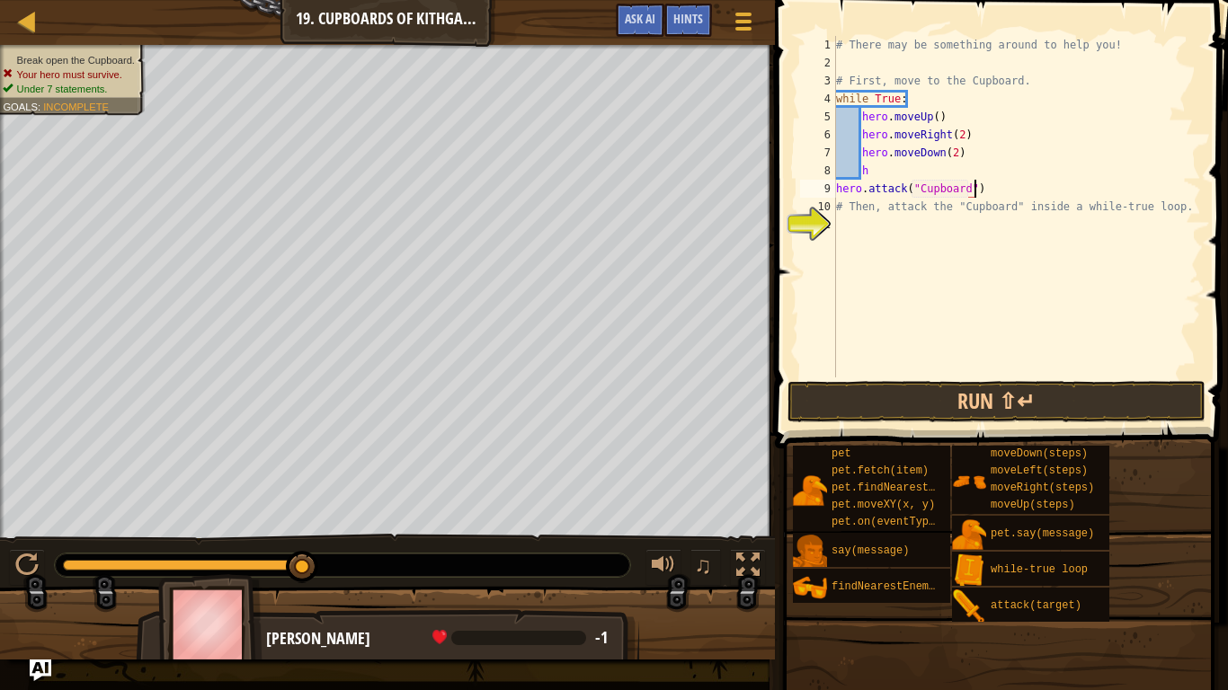
scroll to position [8, 20]
click at [884, 176] on div "# There may be something around to help you! # First, move to the Cupboard. whi…" at bounding box center [1016, 225] width 369 height 378
type textarea "h"
click at [936, 390] on button "Run ⇧↵" at bounding box center [996, 401] width 419 height 41
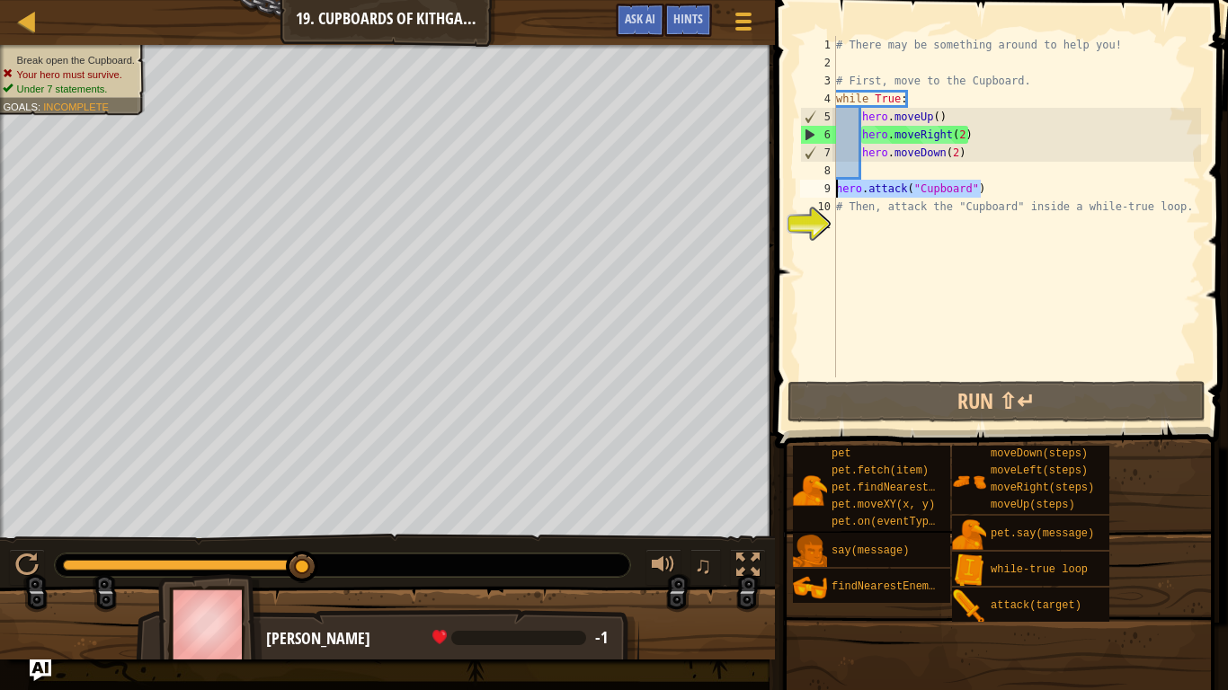
drag, startPoint x: 1014, startPoint y: 191, endPoint x: 838, endPoint y: 190, distance: 176.2
click at [838, 190] on div "# There may be something around to help you! # First, move to the Cupboard. whi…" at bounding box center [1016, 225] width 369 height 378
type textarea "hero.attack("Cupboard")"
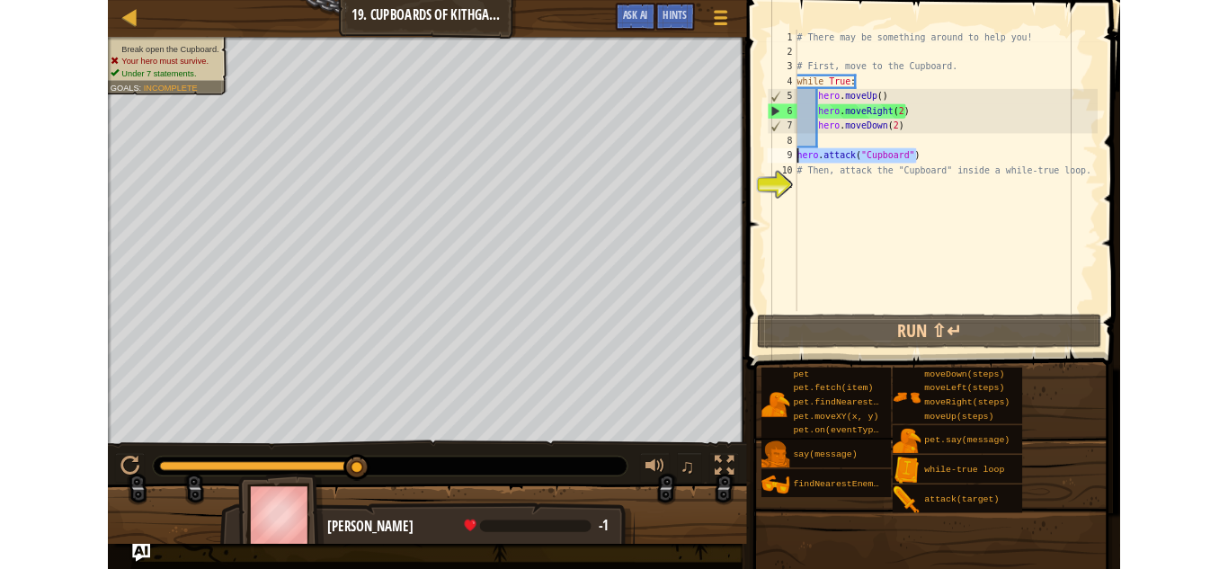
scroll to position [8, 0]
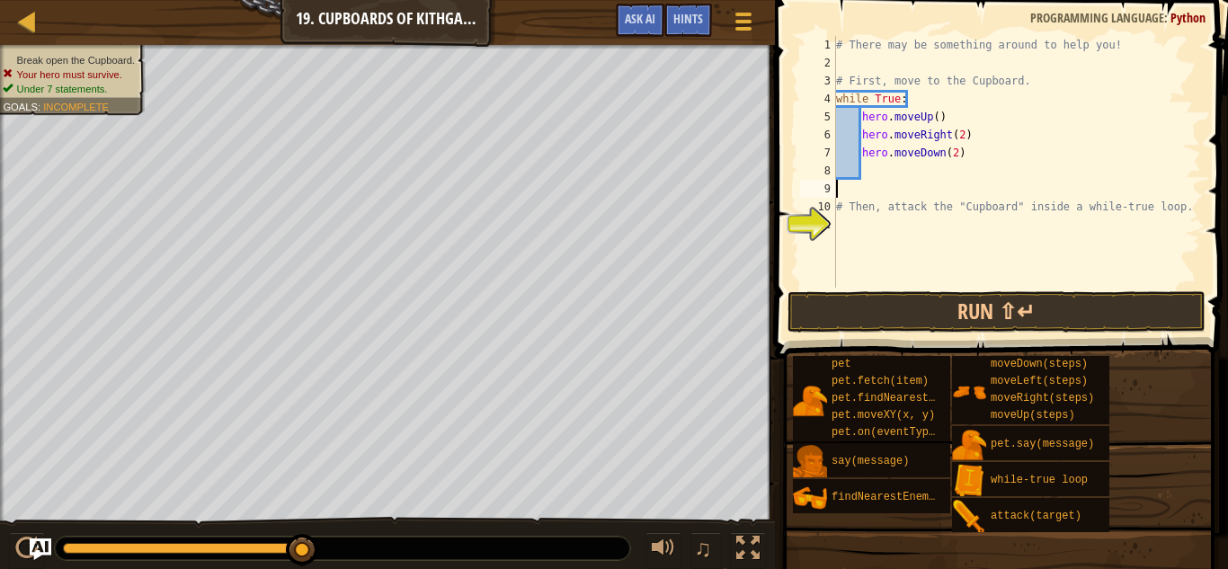
click at [956, 155] on div "# There may be something around to help you! # First, move to the Cupboard. whi…" at bounding box center [1016, 180] width 369 height 288
type textarea "hero.moveDown()"
click at [965, 168] on div "# There may be something around to help you! # First, move to the Cupboard. whi…" at bounding box center [1016, 180] width 369 height 288
click at [863, 156] on div "# There may be something around to help you! # First, move to the Cupboard. whi…" at bounding box center [1016, 180] width 369 height 288
click at [861, 137] on div "# There may be something around to help you! # First, move to the Cupboard. whi…" at bounding box center [1016, 180] width 369 height 288
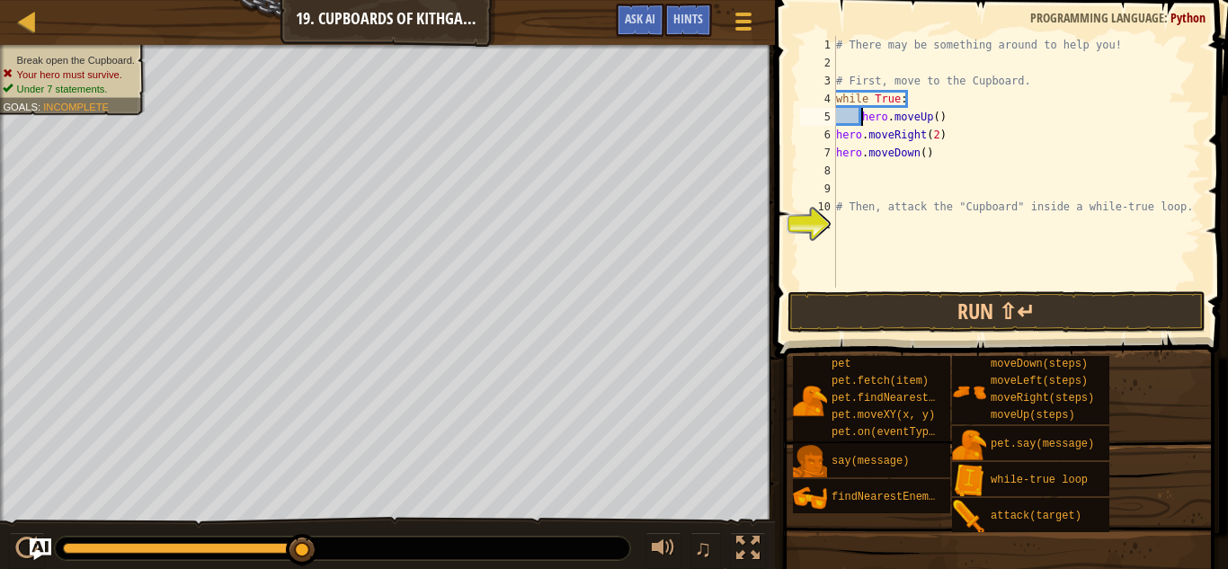
click at [864, 118] on div "# There may be something around to help you! # First, move to the Cupboard. whi…" at bounding box center [1016, 180] width 369 height 288
drag, startPoint x: 913, startPoint y: 102, endPoint x: 815, endPoint y: 100, distance: 98.0
click at [815, 100] on div "hero.moveUp() 1 2 3 4 5 6 7 8 9 10 11 # There may be something around to help y…" at bounding box center [998, 162] width 405 height 252
type textarea "while True:"
click at [849, 175] on div "# There may be something around to help you! # First, move to the Cupboard. her…" at bounding box center [1016, 180] width 369 height 288
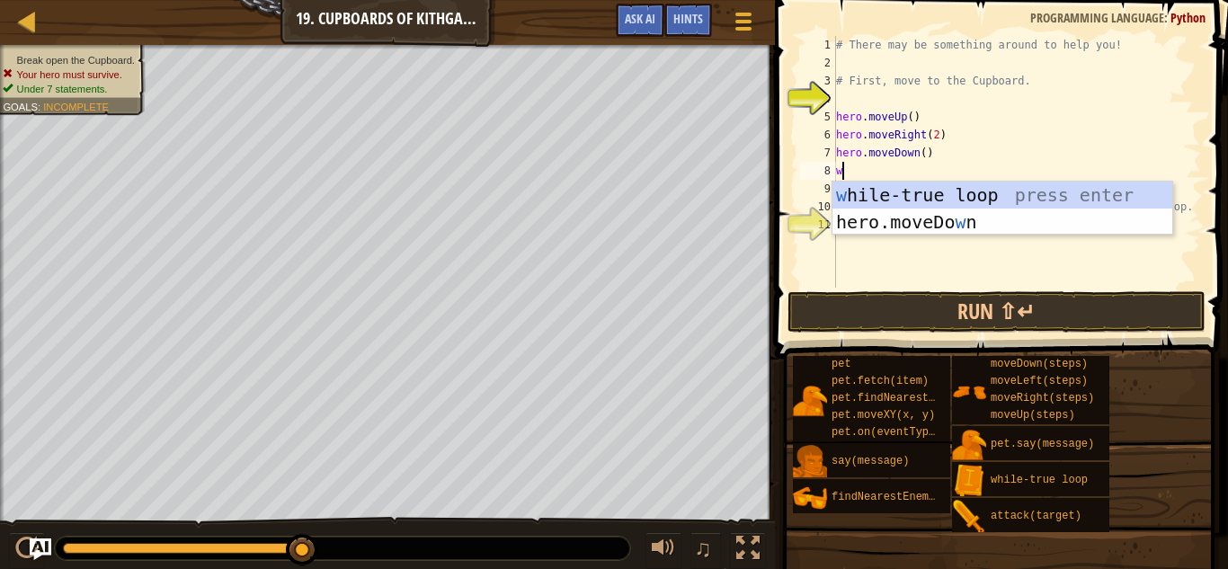
type textarea "wh"
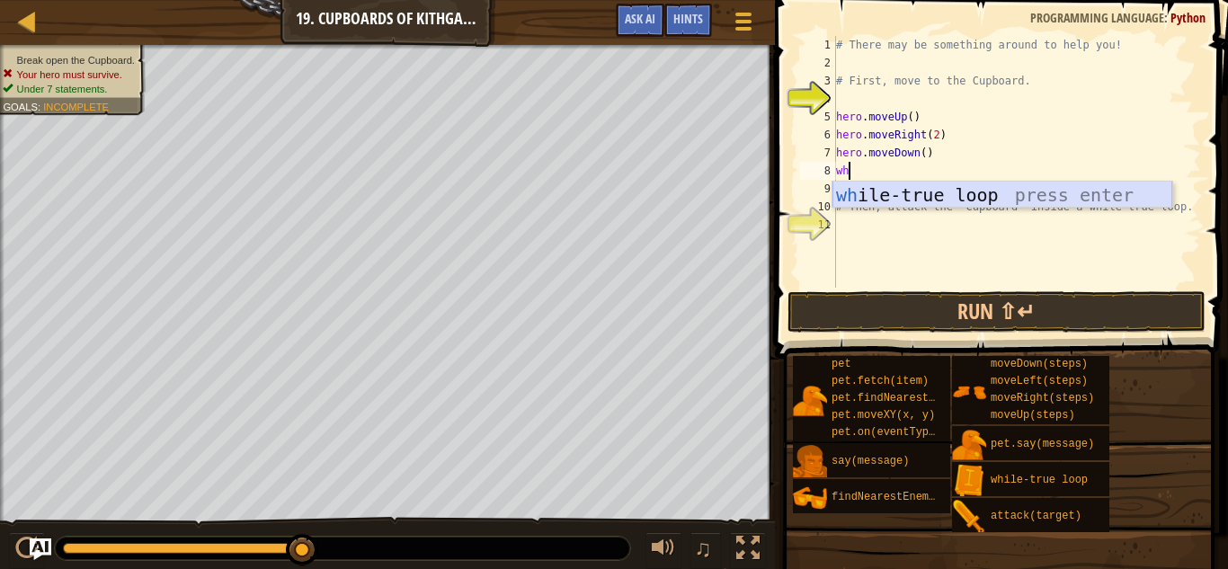
click at [941, 193] on div "wh ile-true loop press enter" at bounding box center [1002, 222] width 340 height 81
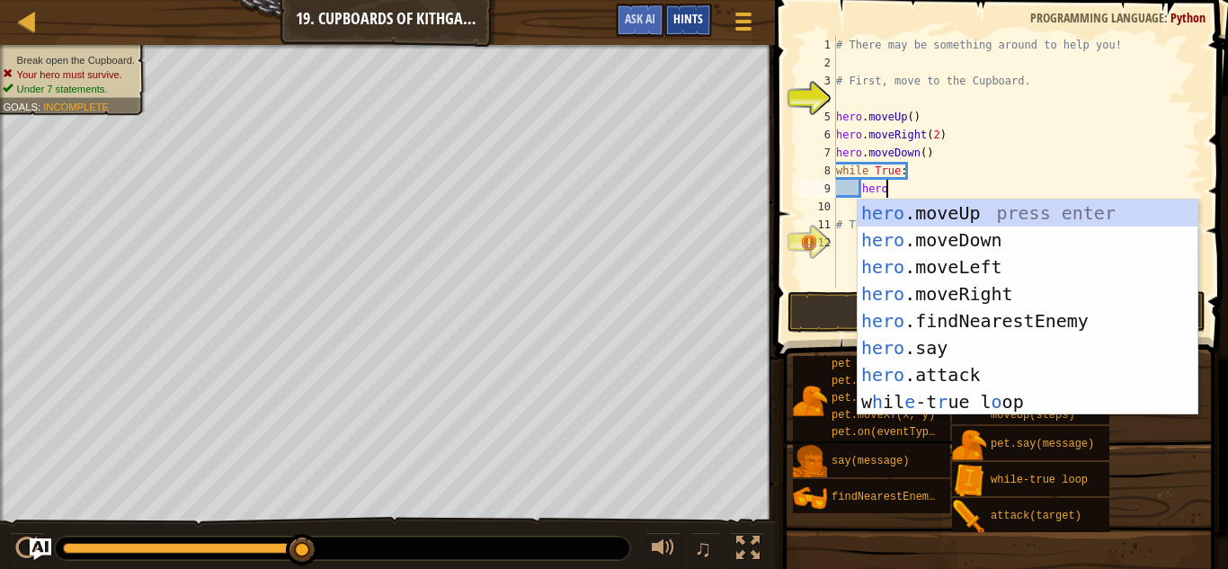
scroll to position [8, 6]
click at [923, 369] on div "hero .moveUp press enter hero .moveDown press enter hero .moveLeft press enter …" at bounding box center [1028, 335] width 340 height 270
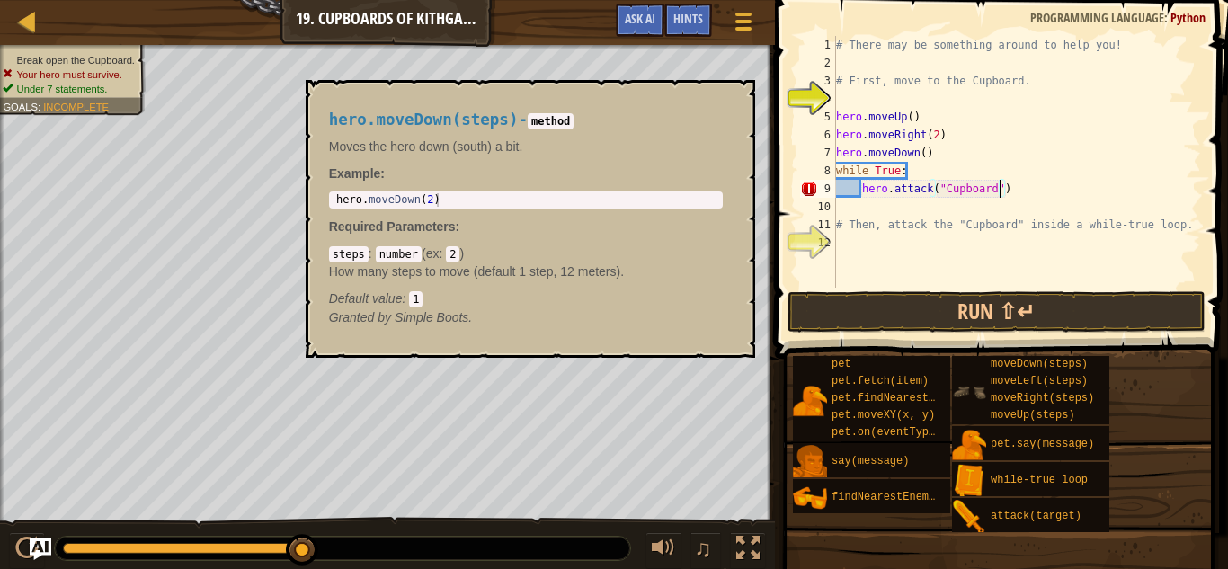
scroll to position [8, 23]
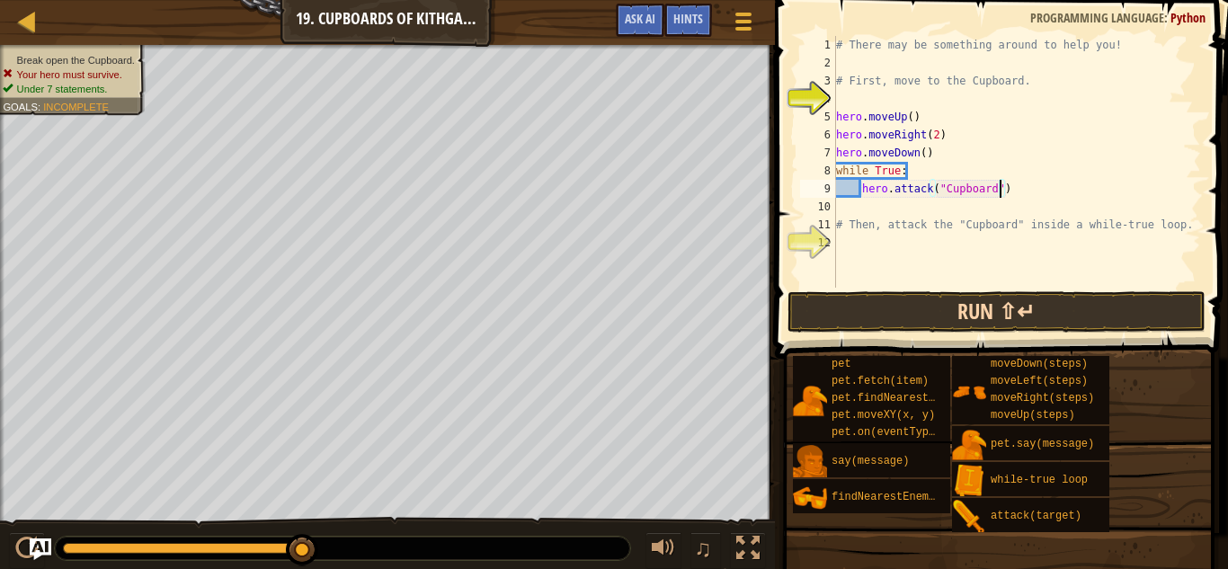
type textarea "hero.attack("Cupboard")"
click at [950, 319] on button "Run ⇧↵" at bounding box center [996, 311] width 419 height 41
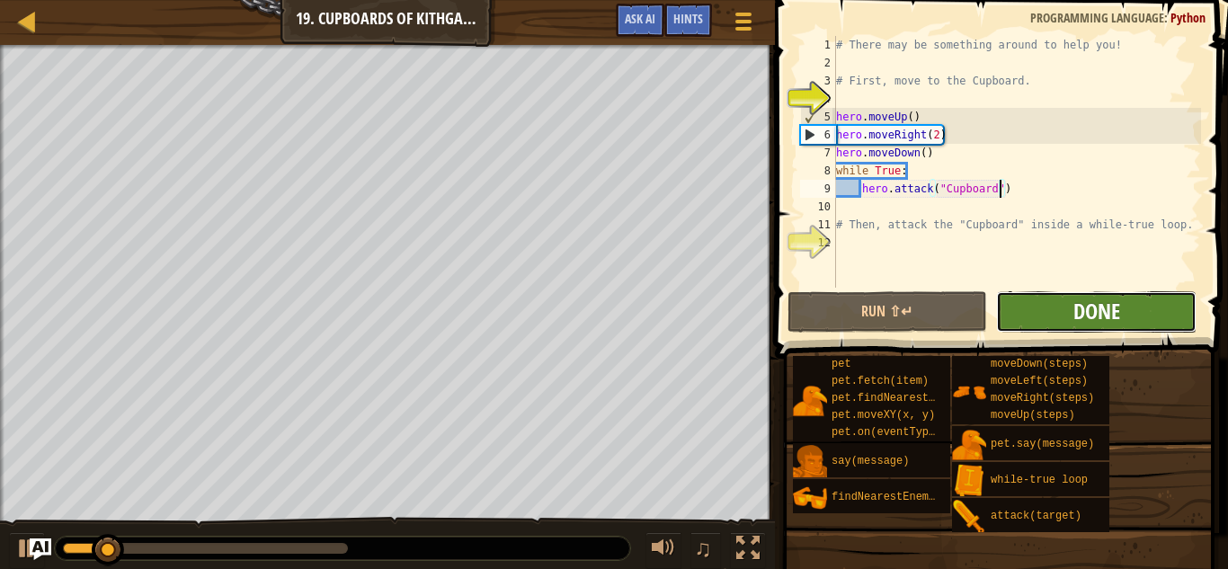
click at [1071, 314] on button "Done" at bounding box center [1096, 311] width 200 height 41
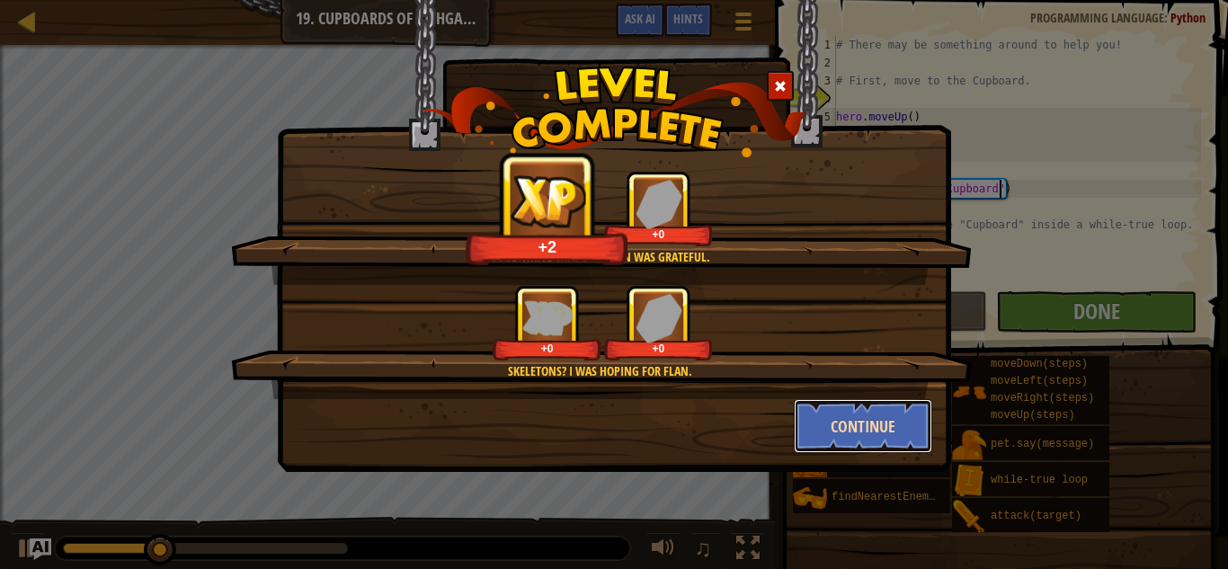
click at [918, 429] on button "Continue" at bounding box center [863, 426] width 139 height 54
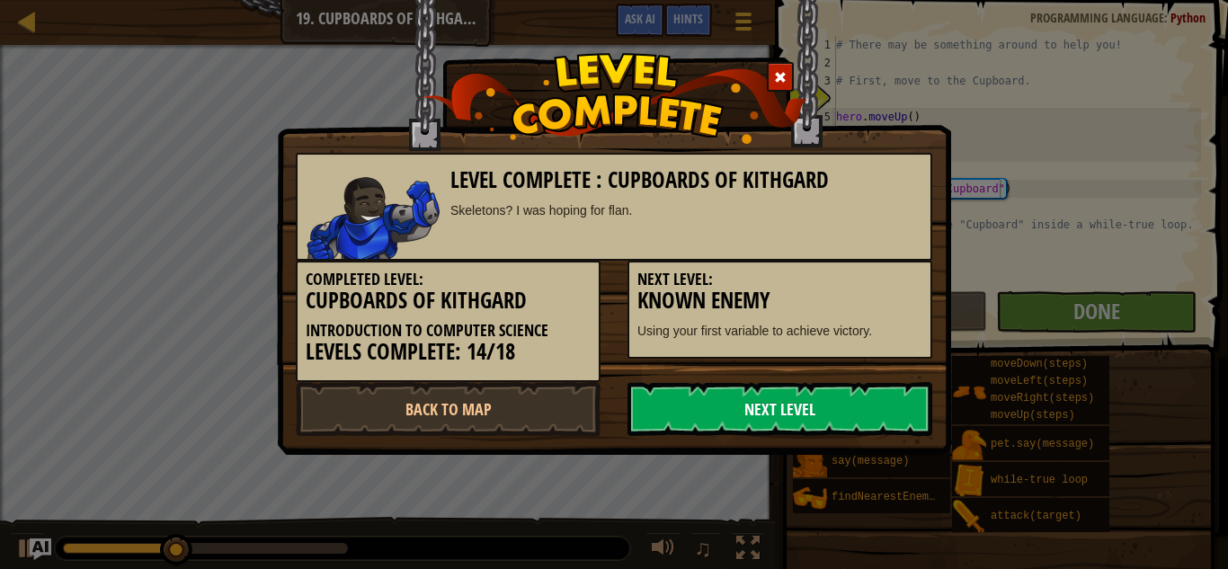
click at [685, 398] on link "Next Level" at bounding box center [779, 409] width 305 height 54
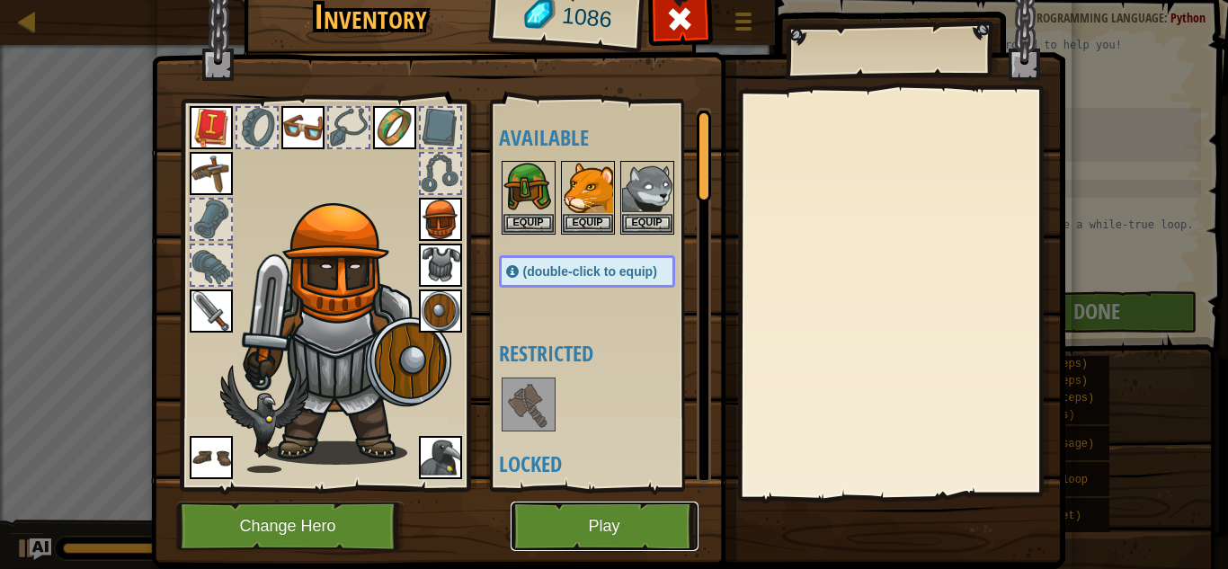
click at [649, 521] on button "Play" at bounding box center [605, 526] width 188 height 49
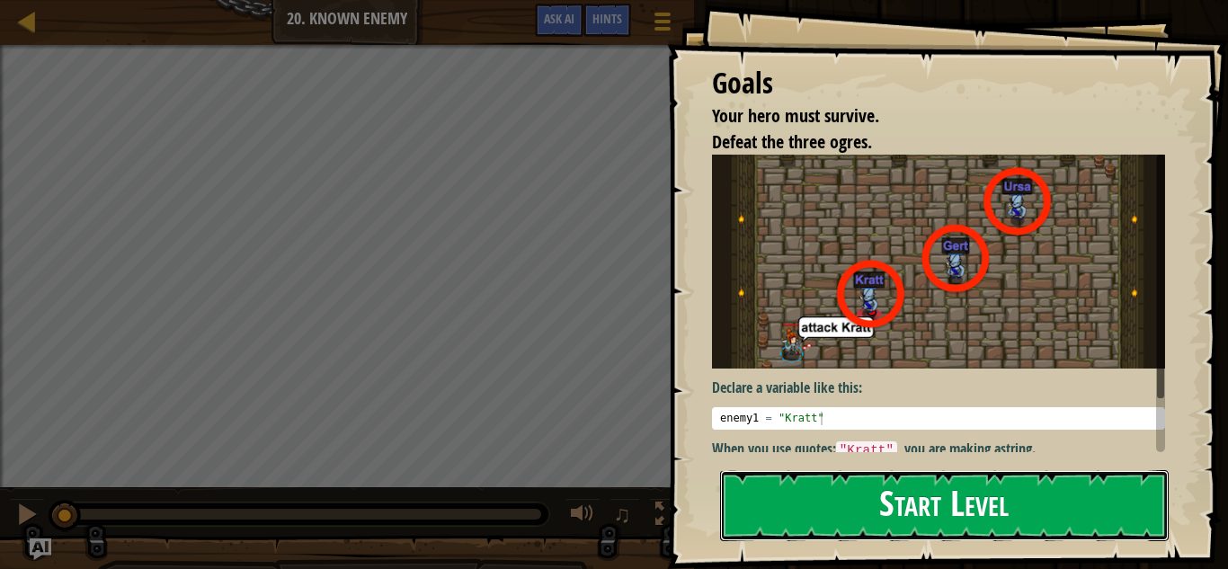
click at [971, 511] on button "Start Level" at bounding box center [944, 505] width 449 height 71
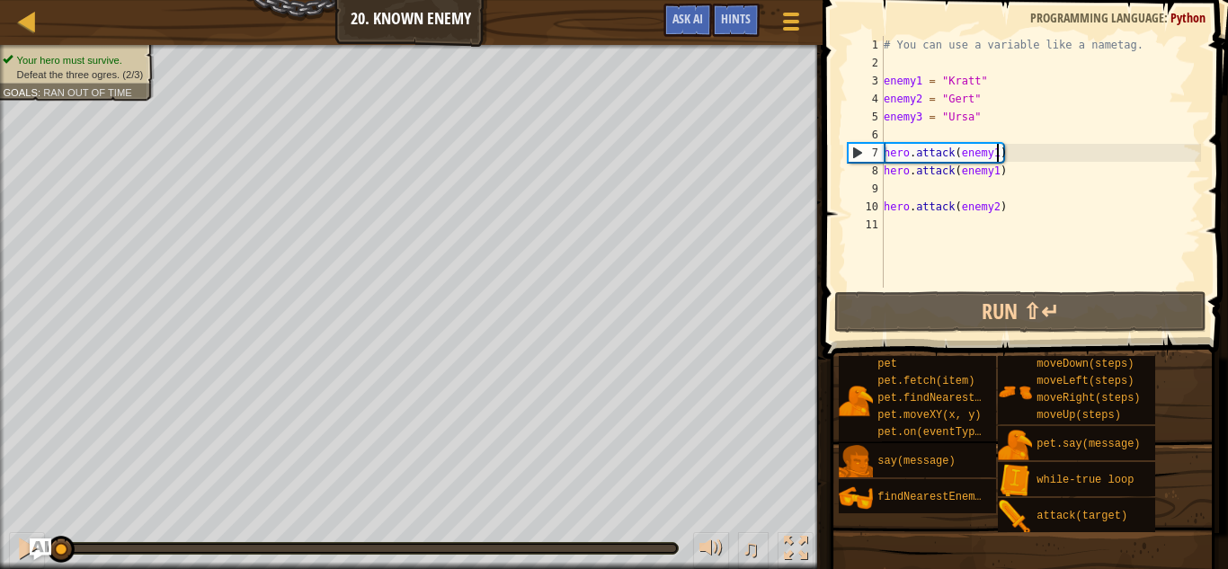
click at [1000, 150] on div "# You can use a variable like a nametag. enemy1 = "[PERSON_NAME]" enemy2 = "[PE…" at bounding box center [1040, 180] width 321 height 288
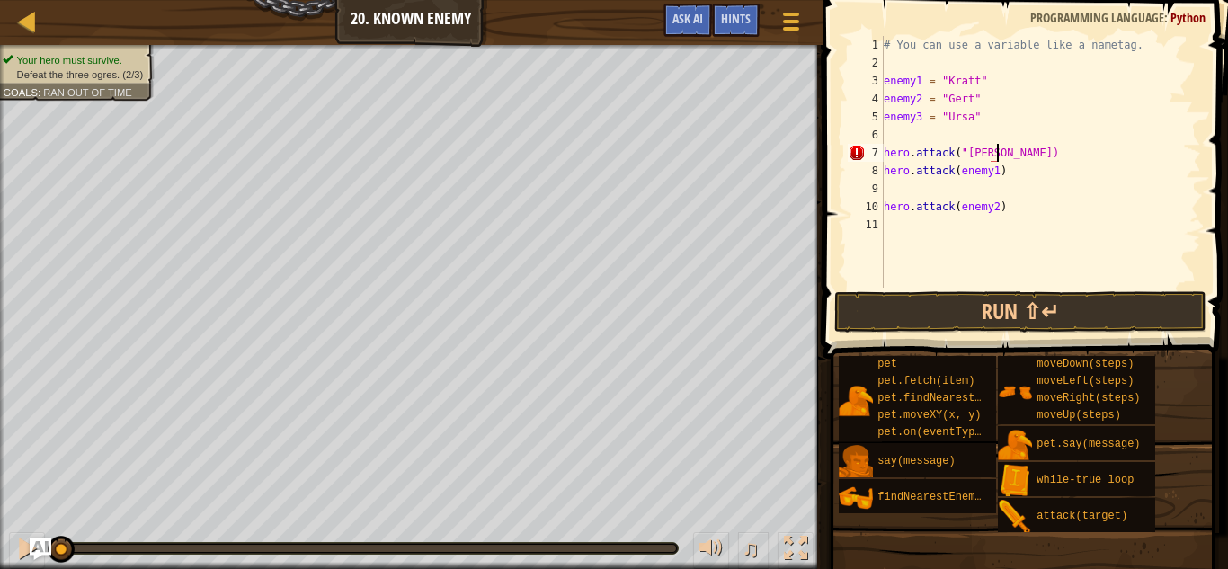
scroll to position [8, 16]
click at [885, 147] on div "# You can use a variable like a nametag. enemy1 = "[PERSON_NAME]" enemy2 = "[PE…" at bounding box center [1040, 180] width 321 height 288
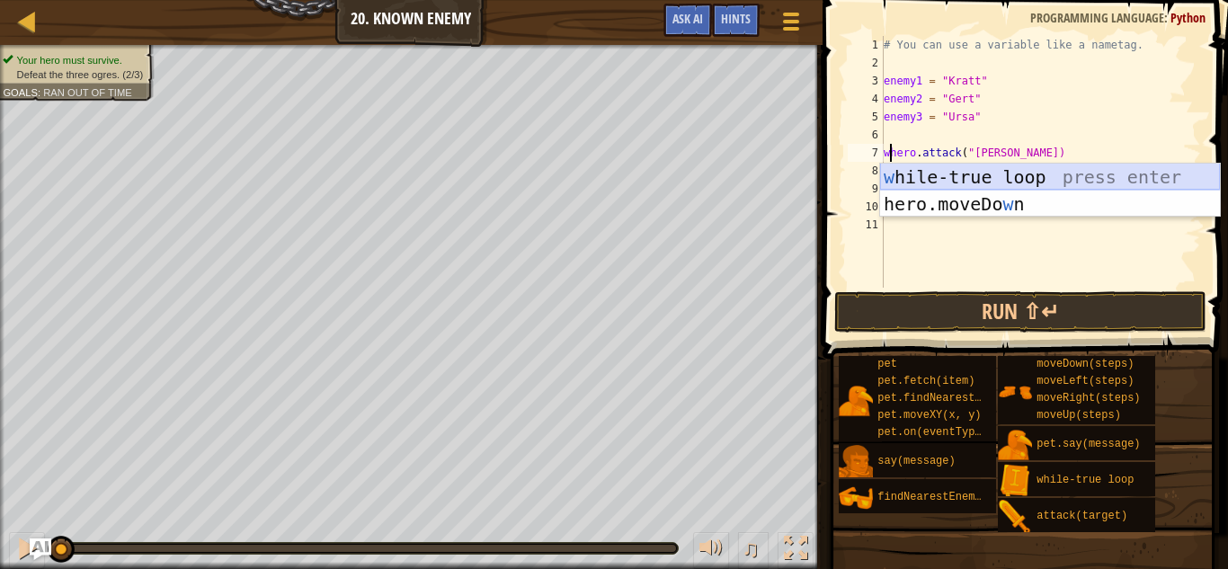
click at [934, 173] on div "w [PERSON_NAME]-true loop press enter hero.moveDo w n press enter" at bounding box center [1050, 218] width 340 height 108
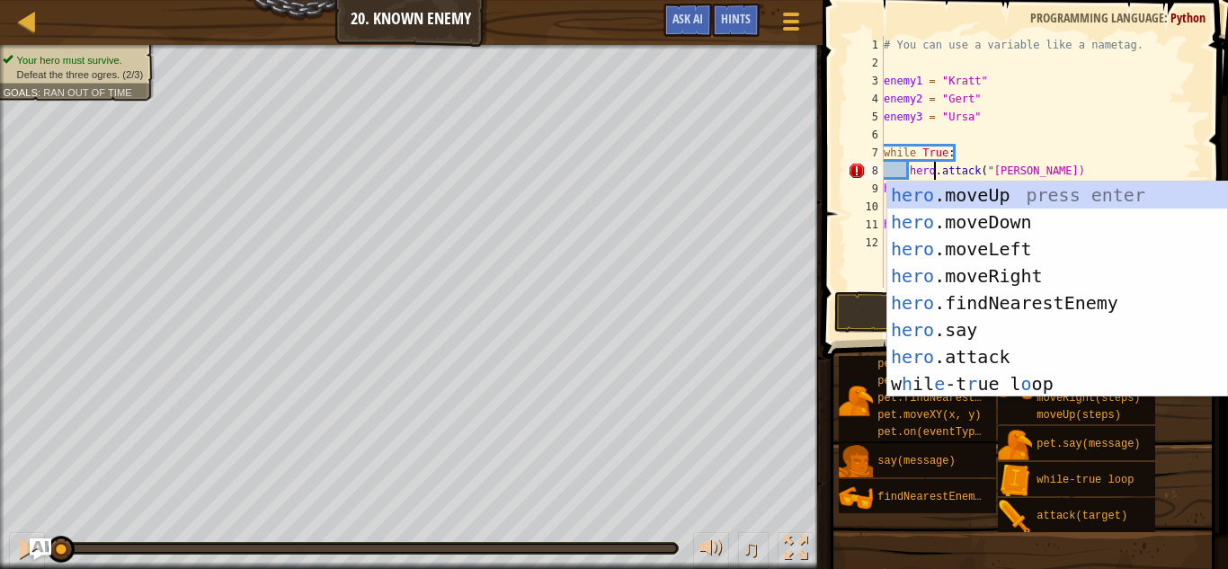
scroll to position [8, 7]
click at [844, 258] on div "hero.attack("[PERSON_NAME]) 1 2 3 4 5 6 7 8 9 10 11 12 # You can use a variable…" at bounding box center [1022, 162] width 357 height 252
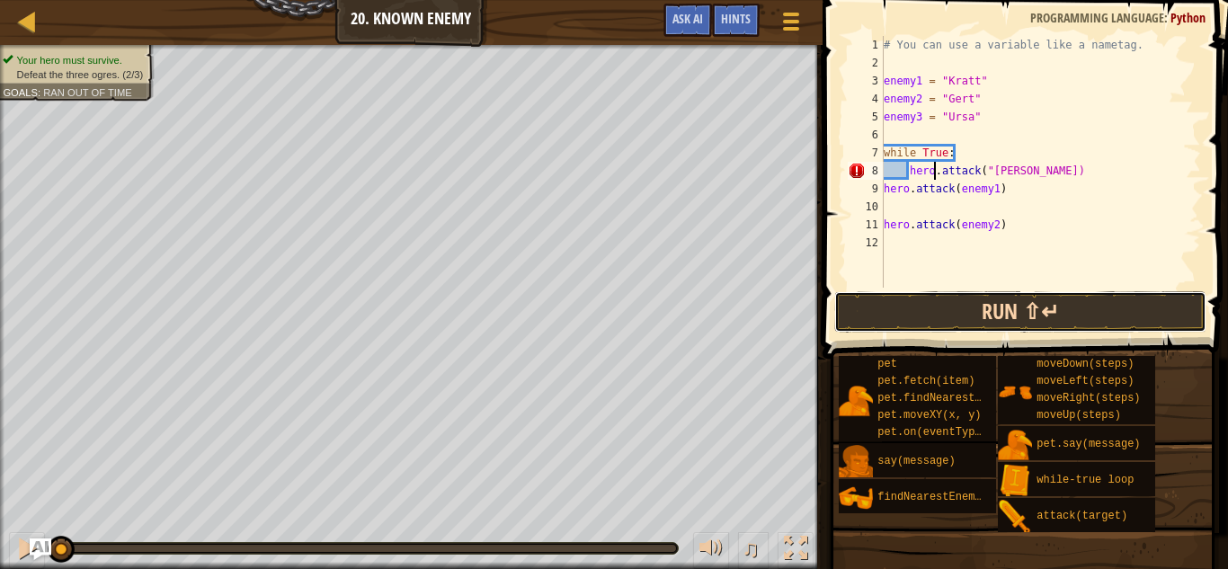
click at [940, 323] on button "Run ⇧↵" at bounding box center [1020, 311] width 373 height 41
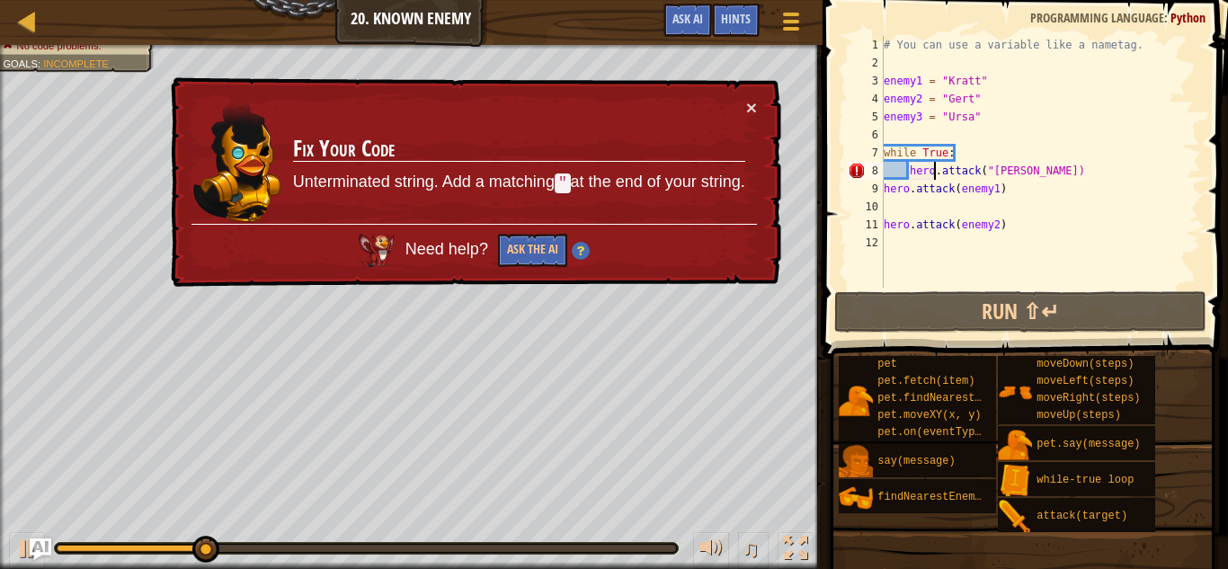
click at [1022, 173] on div "# You can use a variable like a nametag. enemy1 = "[PERSON_NAME]" enemy2 = "[PE…" at bounding box center [1040, 180] width 321 height 288
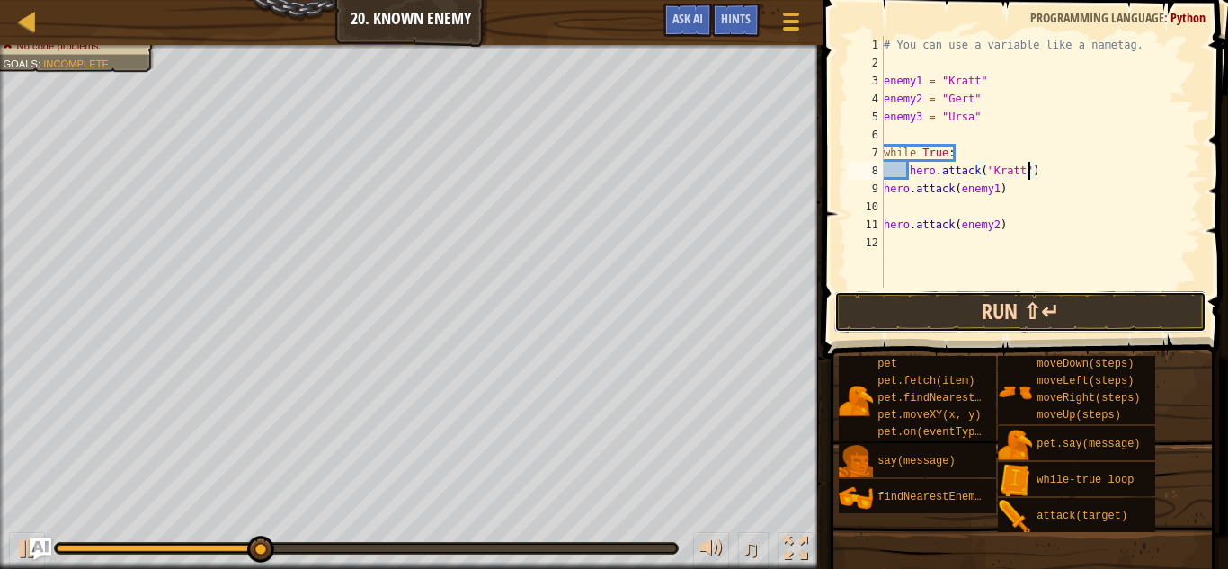
click at [1057, 307] on button "Run ⇧↵" at bounding box center [1020, 311] width 373 height 41
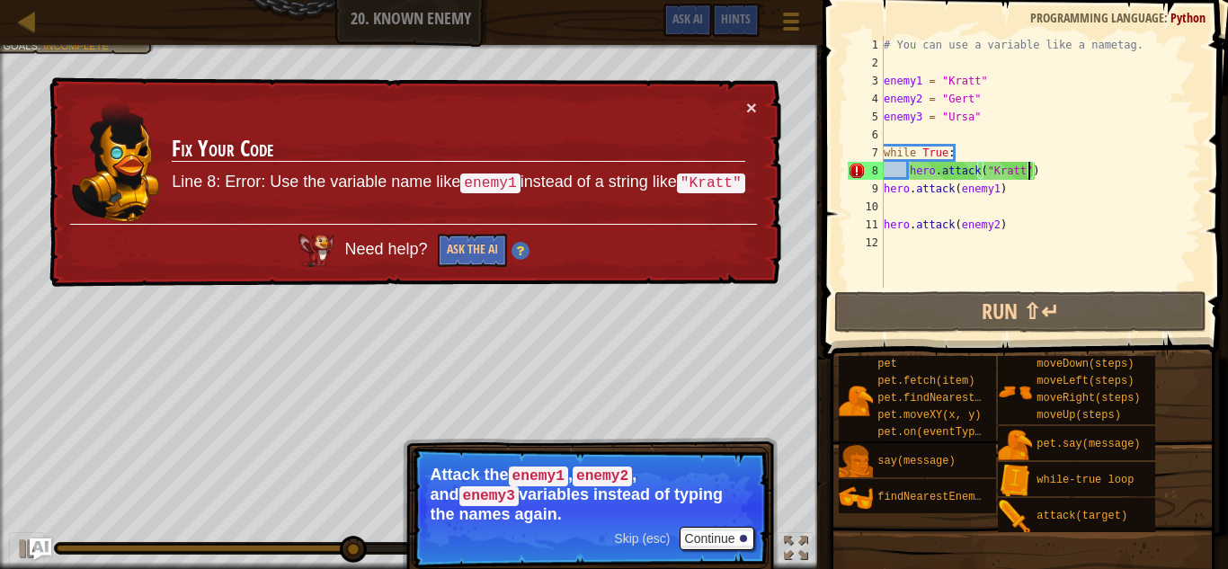
click at [908, 170] on div "# You can use a variable like a nametag. enemy1 = "[PERSON_NAME]" enemy2 = "[PE…" at bounding box center [1040, 180] width 321 height 288
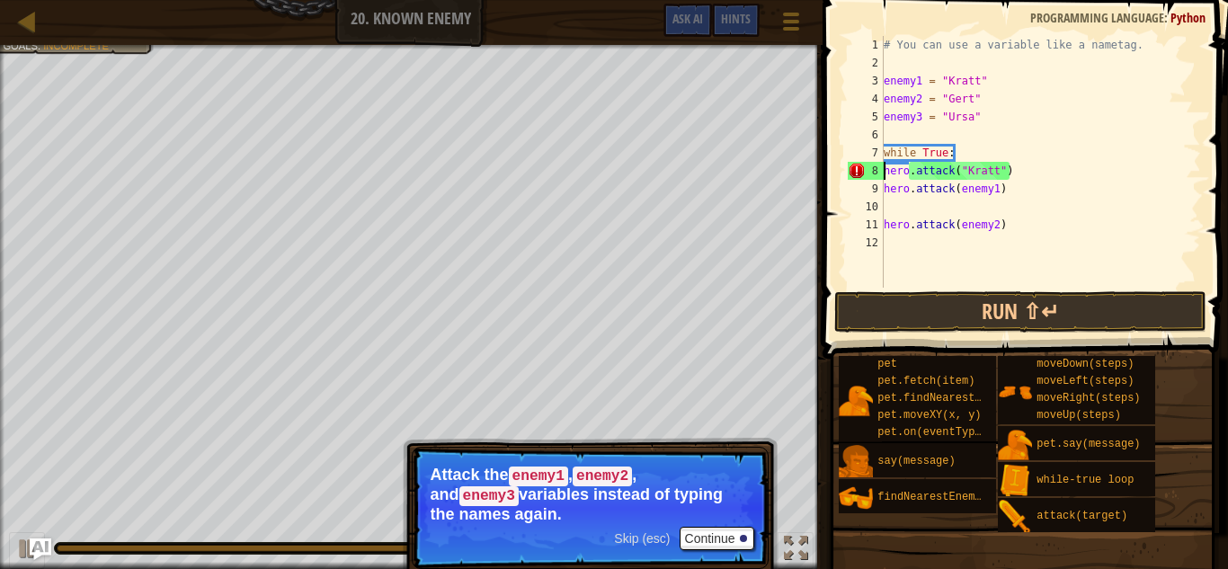
click at [954, 147] on div "# You can use a variable like a nametag. enemy1 = "[PERSON_NAME]" enemy2 = "[PE…" at bounding box center [1040, 180] width 321 height 288
type textarea "w"
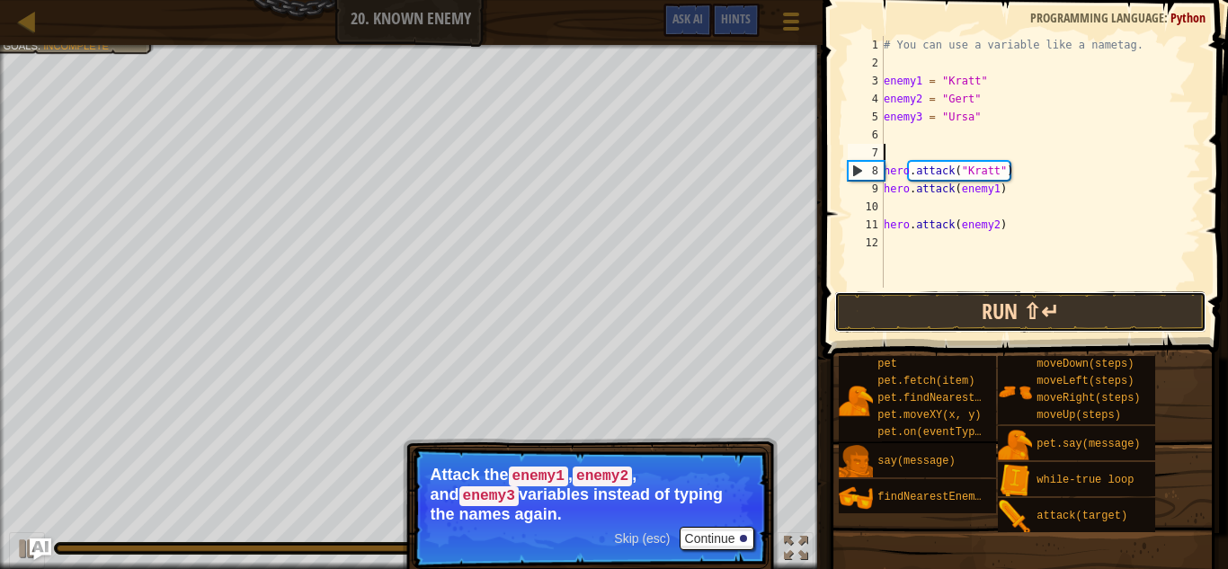
click at [979, 308] on button "Run ⇧↵" at bounding box center [1020, 311] width 373 height 41
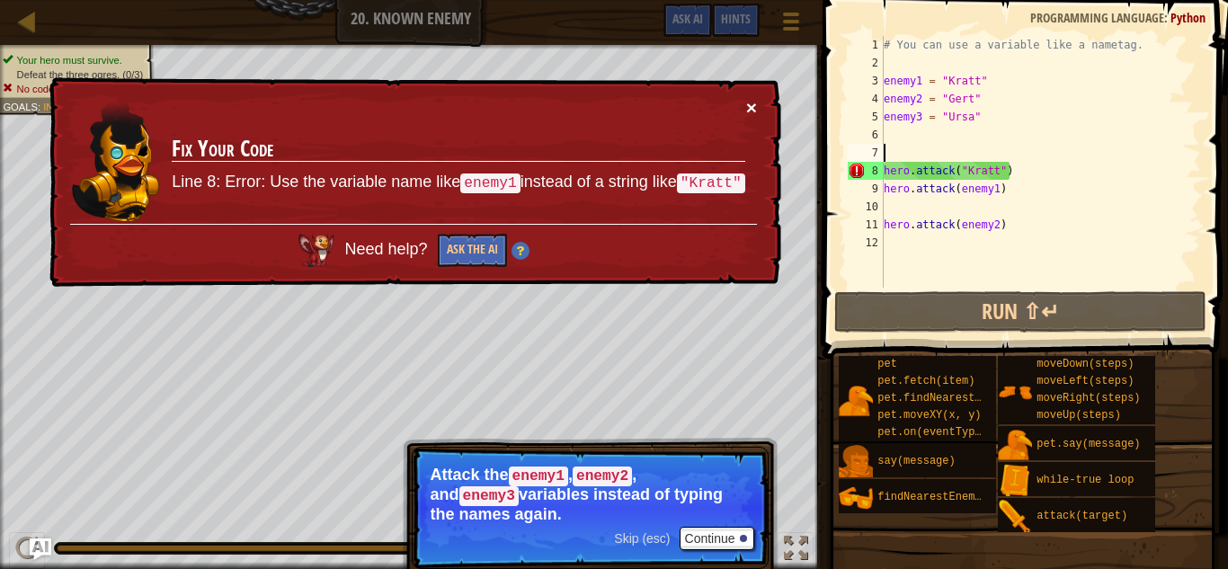
click at [748, 107] on button "×" at bounding box center [751, 107] width 11 height 19
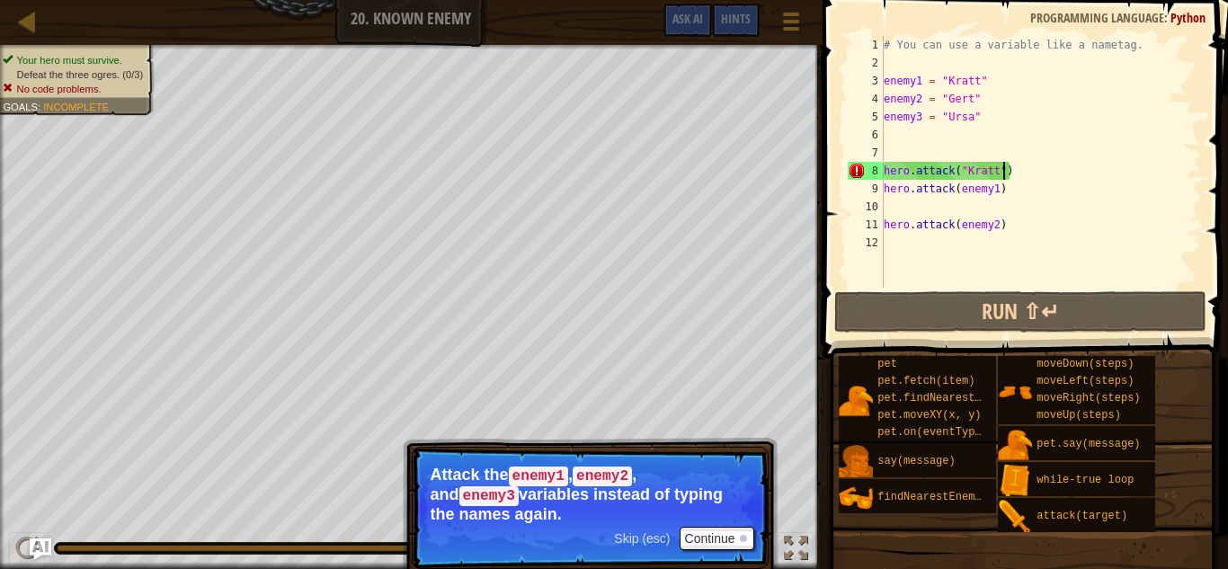
click at [1002, 168] on div "# You can use a variable like a nametag. enemy1 = "[PERSON_NAME]" enemy2 = "[PE…" at bounding box center [1040, 180] width 321 height 288
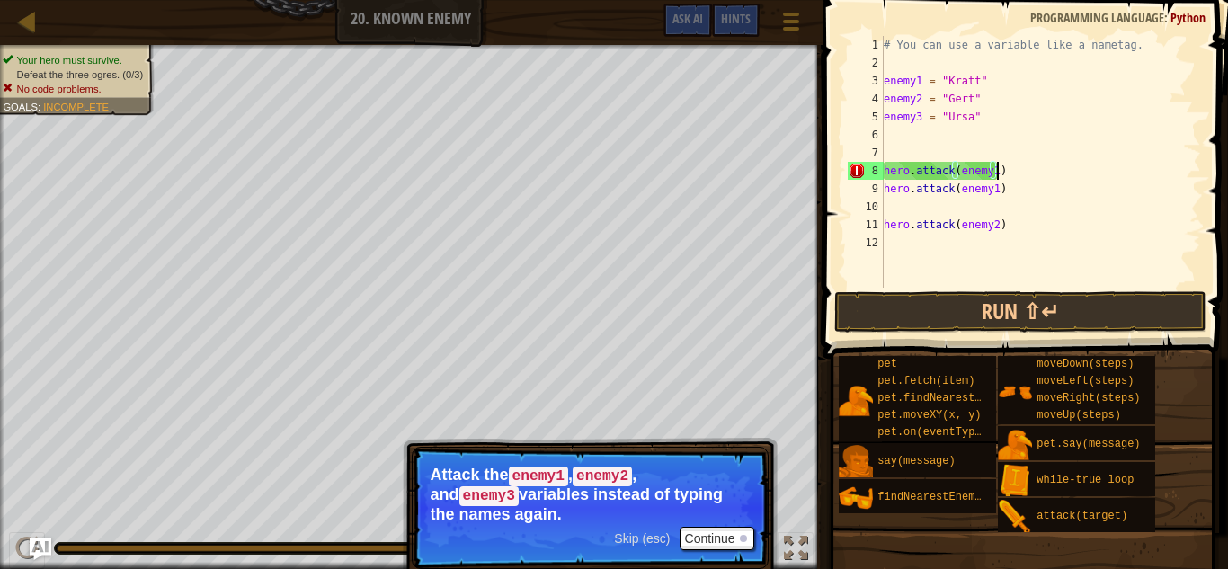
scroll to position [8, 16]
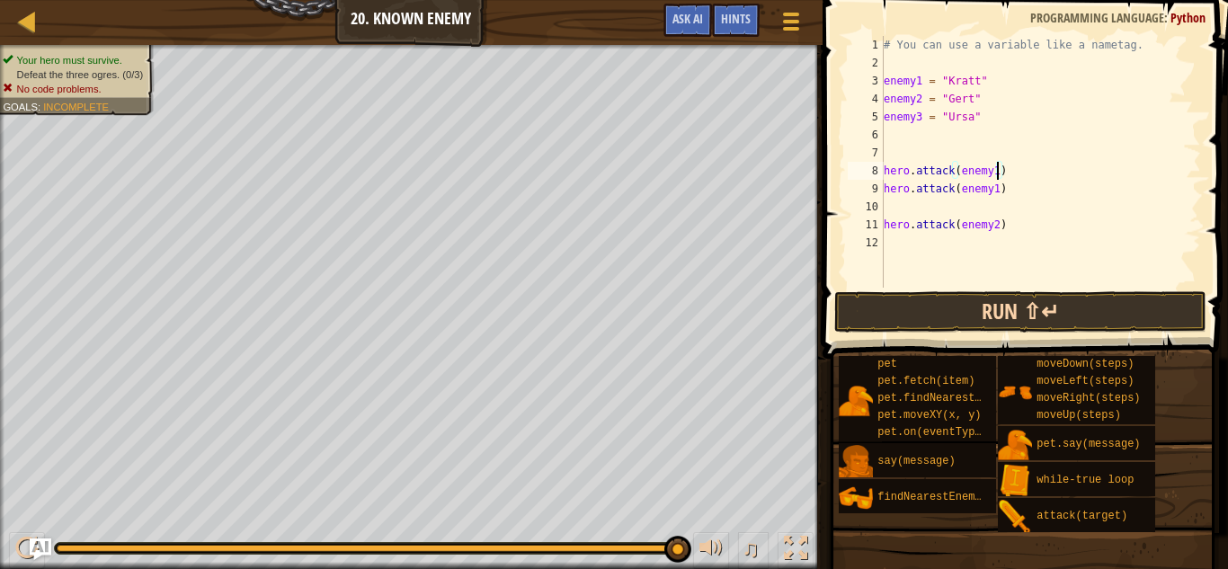
type textarea "hero.attack(enemy1)"
click at [1054, 303] on button "Run ⇧↵" at bounding box center [1020, 311] width 373 height 41
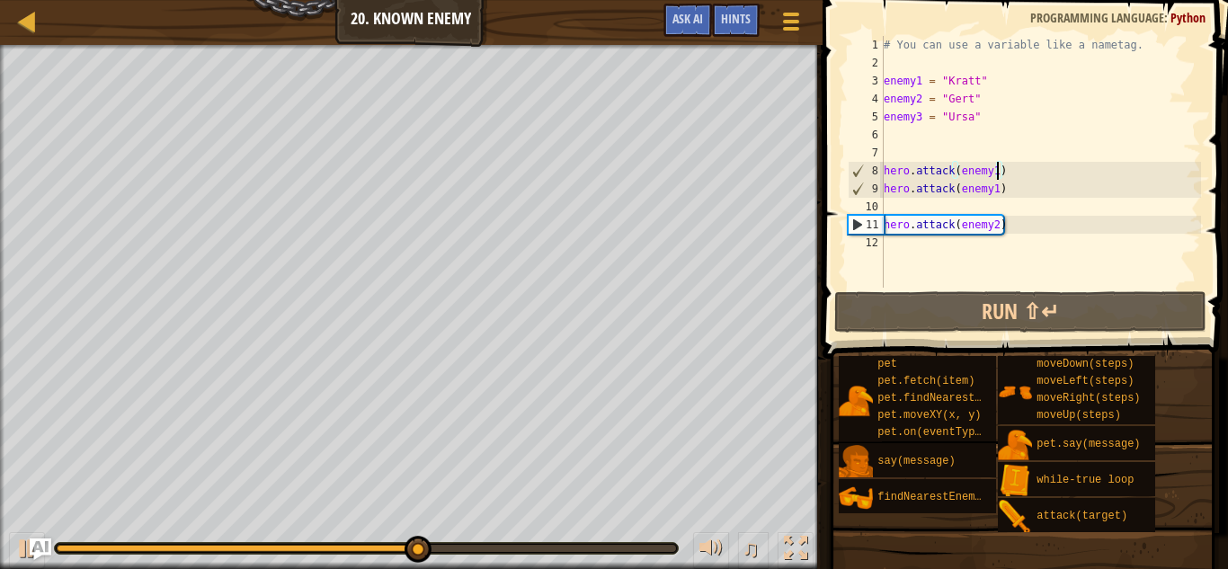
click at [902, 246] on div "# You can use a variable like a nametag. enemy1 = "[PERSON_NAME]" enemy2 = "[PE…" at bounding box center [1040, 180] width 321 height 288
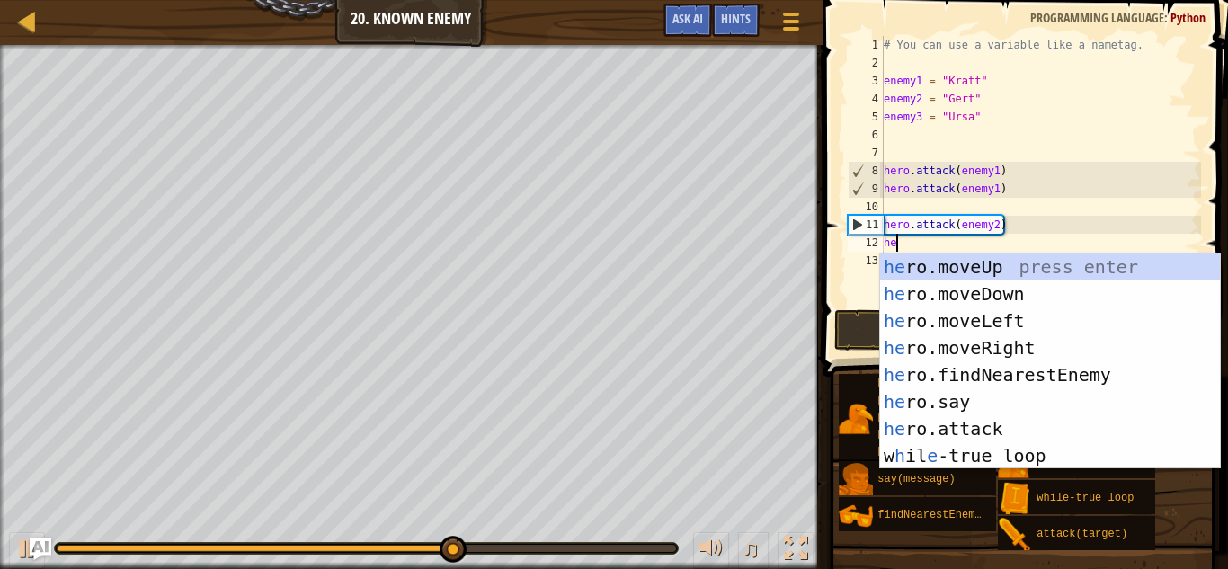
scroll to position [8, 2]
click at [984, 423] on div "her o.moveUp press enter her o.moveDown press enter her o.moveLeft press enter …" at bounding box center [1050, 388] width 340 height 270
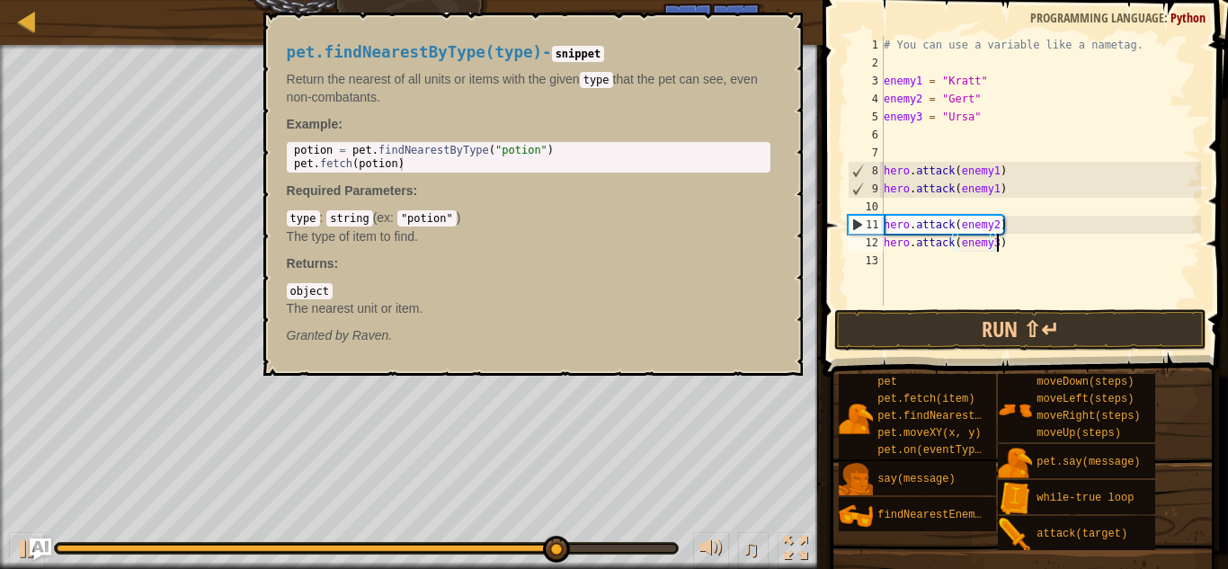
scroll to position [8, 16]
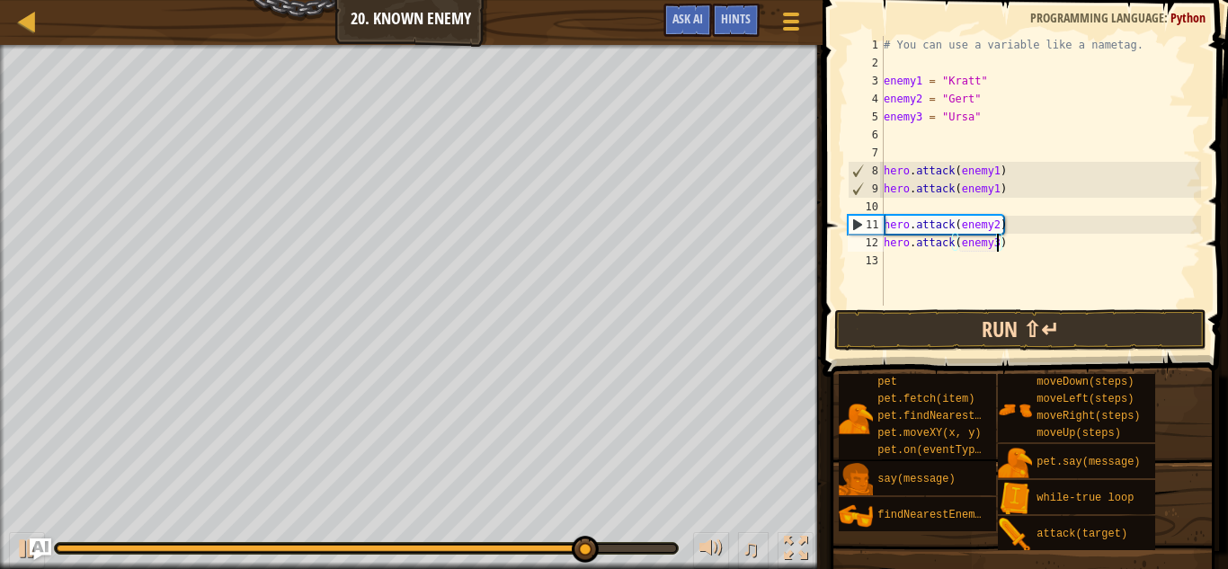
type textarea "hero.attack(enemy3)"
click at [932, 341] on button "Run ⇧↵" at bounding box center [1020, 329] width 373 height 41
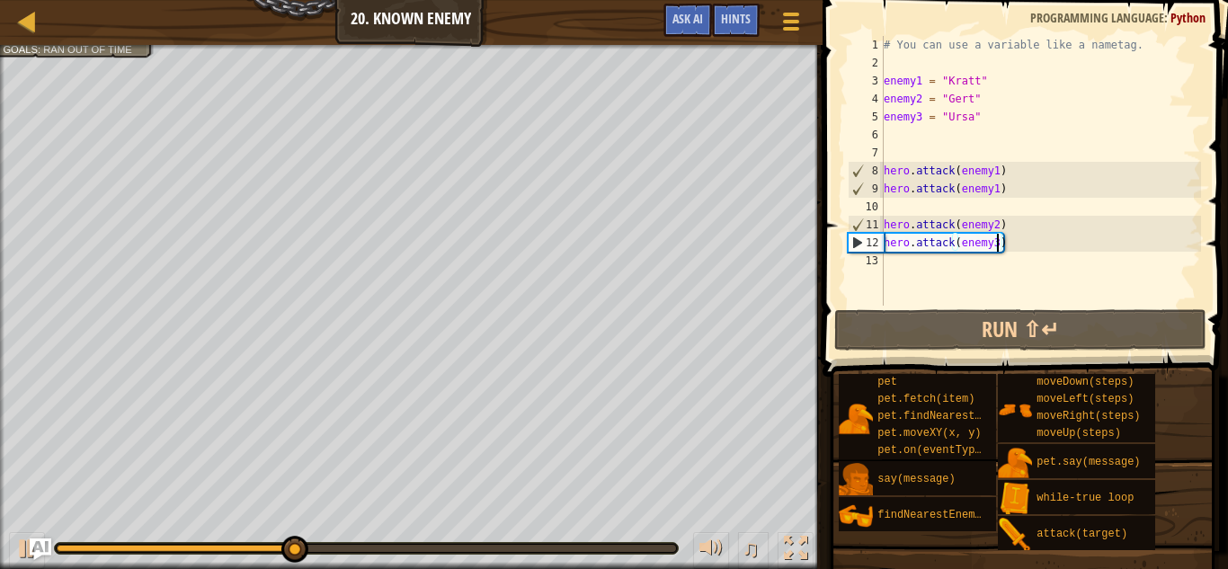
click at [917, 266] on div "# You can use a variable like a nametag. enemy1 = "[PERSON_NAME]" enemy2 = "[PE…" at bounding box center [1040, 189] width 321 height 306
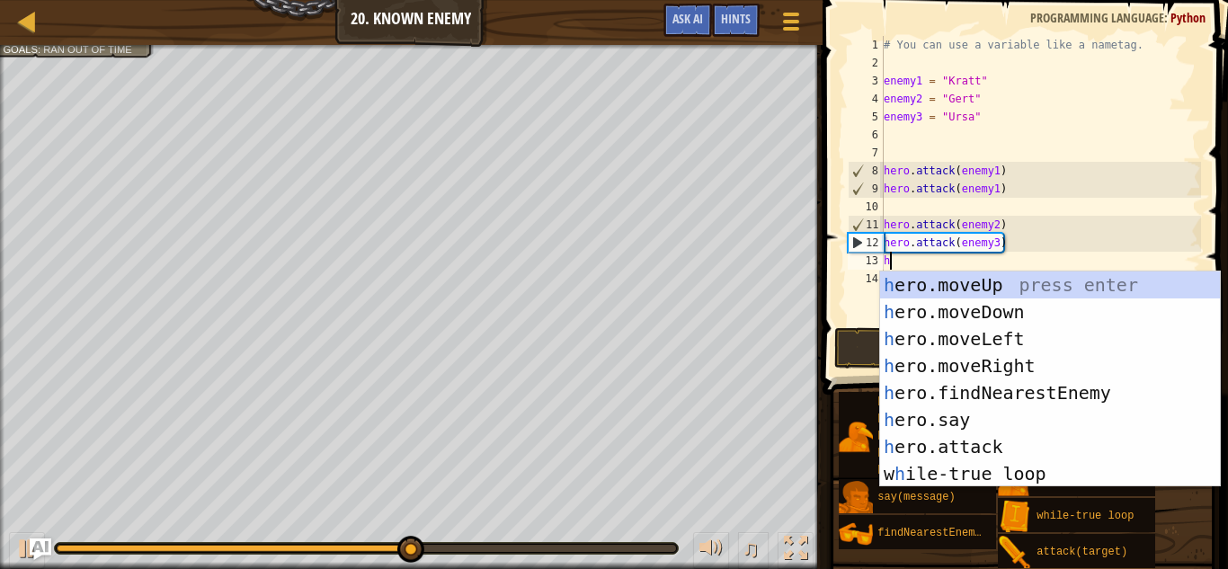
type textarea "h"
click at [870, 334] on button "Run ⇧↵" at bounding box center [1020, 347] width 373 height 41
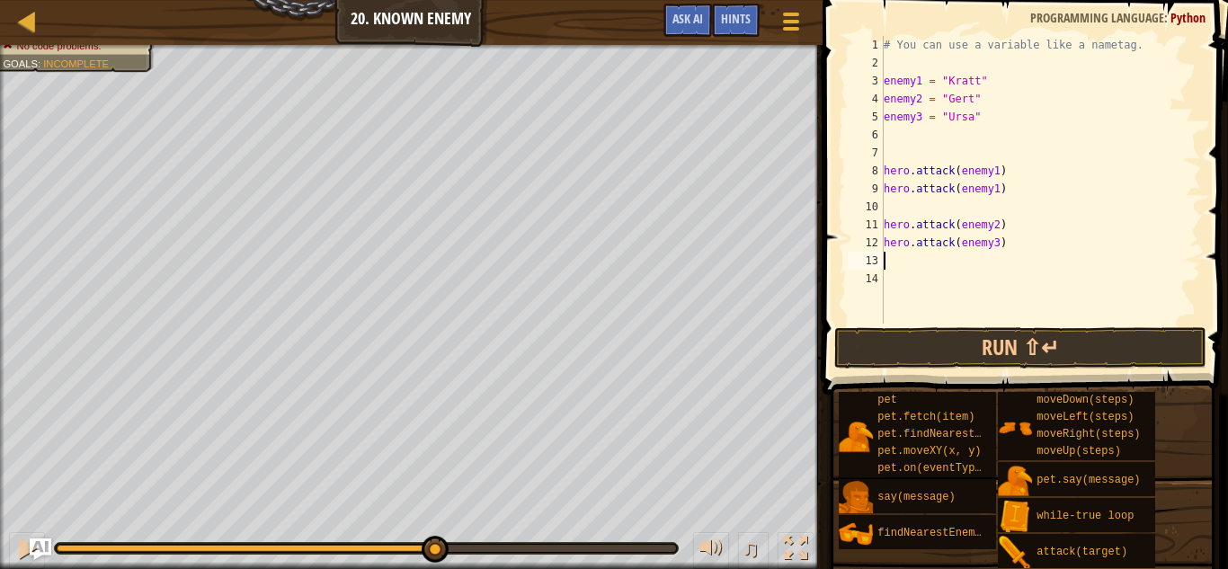
click at [1031, 238] on div "# You can use a variable like a nametag. enemy1 = "[PERSON_NAME]" enemy2 = "[PE…" at bounding box center [1040, 198] width 321 height 324
click at [999, 245] on div "# You can use a variable like a nametag. enemy1 = "[PERSON_NAME]" enemy2 = "[PE…" at bounding box center [1040, 198] width 321 height 324
click at [920, 120] on div "# You can use a variable like a nametag. enemy1 = "[PERSON_NAME]" enemy2 = "[PE…" at bounding box center [1040, 198] width 321 height 324
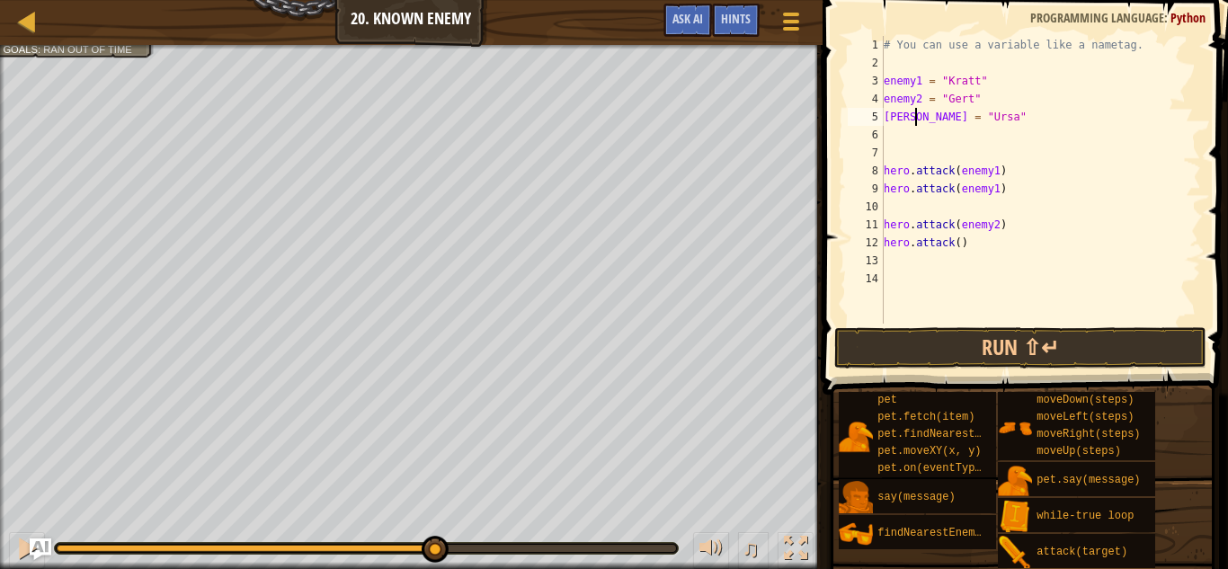
scroll to position [8, 4]
click at [959, 238] on div "# You can use a variable like a nametag. enemy1 = "[PERSON_NAME]" enemy2 = "[PE…" at bounding box center [1040, 198] width 321 height 324
click at [960, 239] on div "# You can use a variable like a nametag. enemy1 = "[PERSON_NAME]" enemy2 = "[PE…" at bounding box center [1040, 198] width 321 height 324
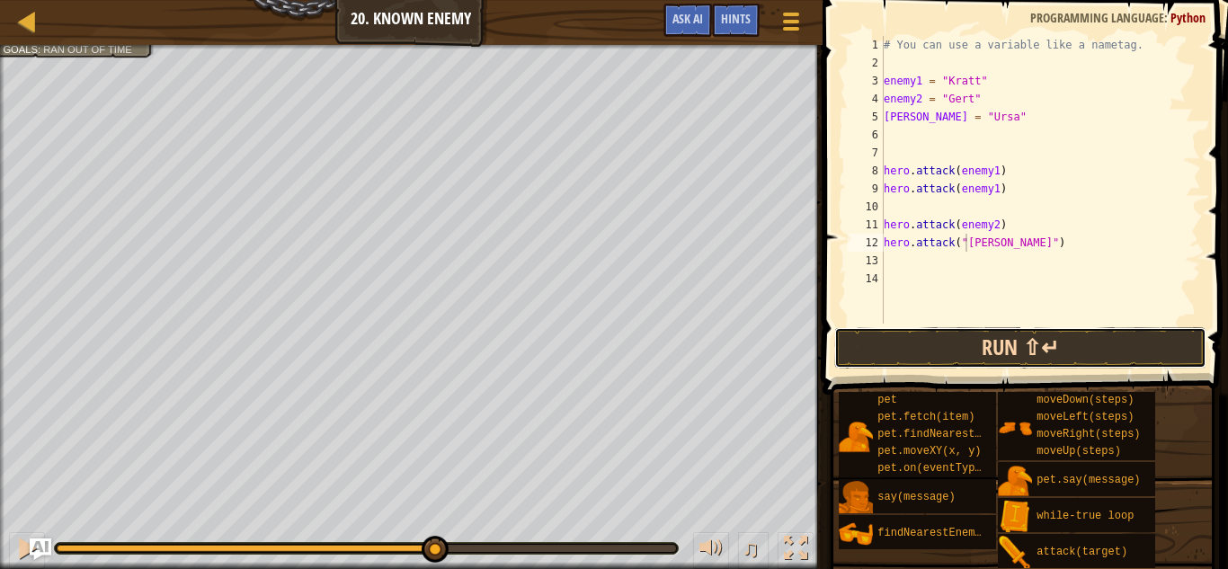
click at [1022, 346] on button "Run ⇧↵" at bounding box center [1020, 347] width 373 height 41
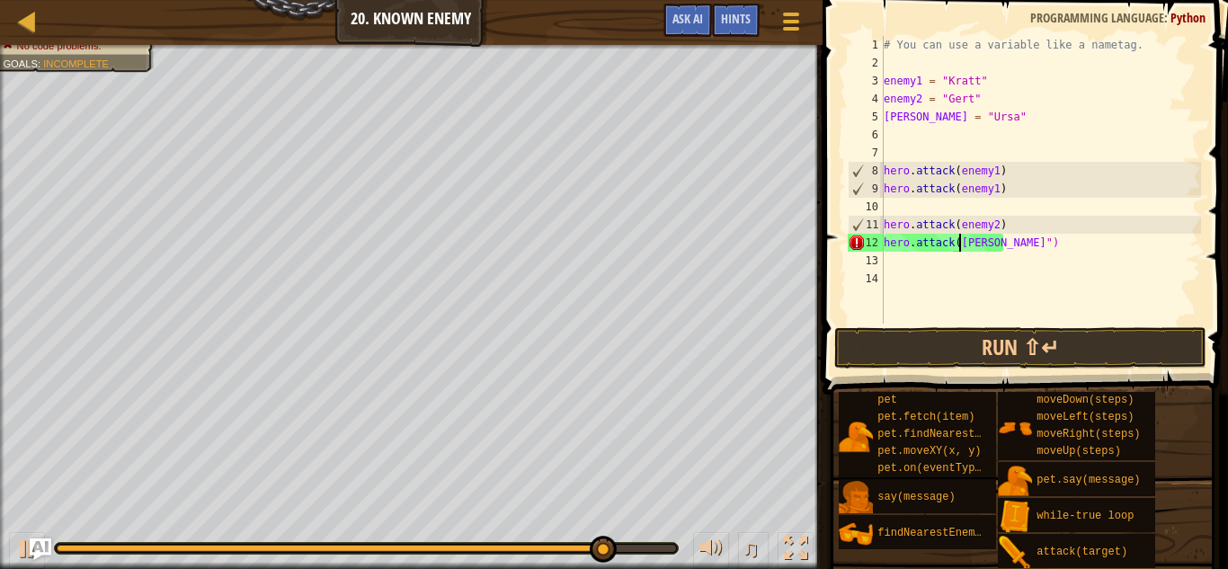
click at [1000, 236] on div "# You can use a variable like a nametag. enemy1 = "[PERSON_NAME]" enemy2 = "[PE…" at bounding box center [1040, 198] width 321 height 324
type textarea "hero.attack([PERSON_NAME])"
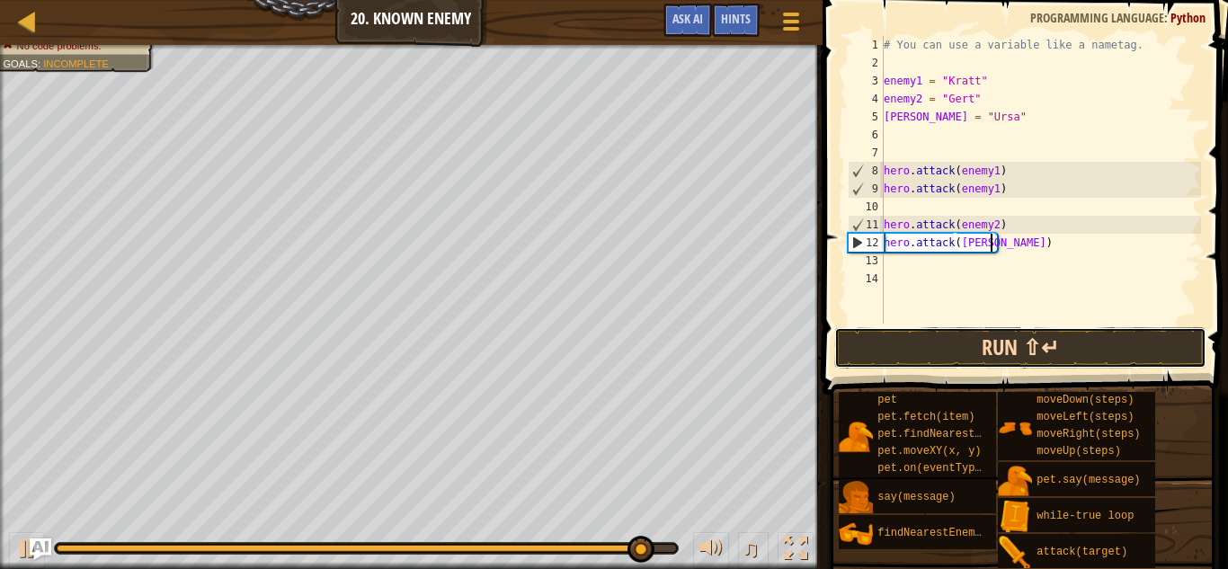
click at [1048, 346] on button "Run ⇧↵" at bounding box center [1020, 347] width 373 height 41
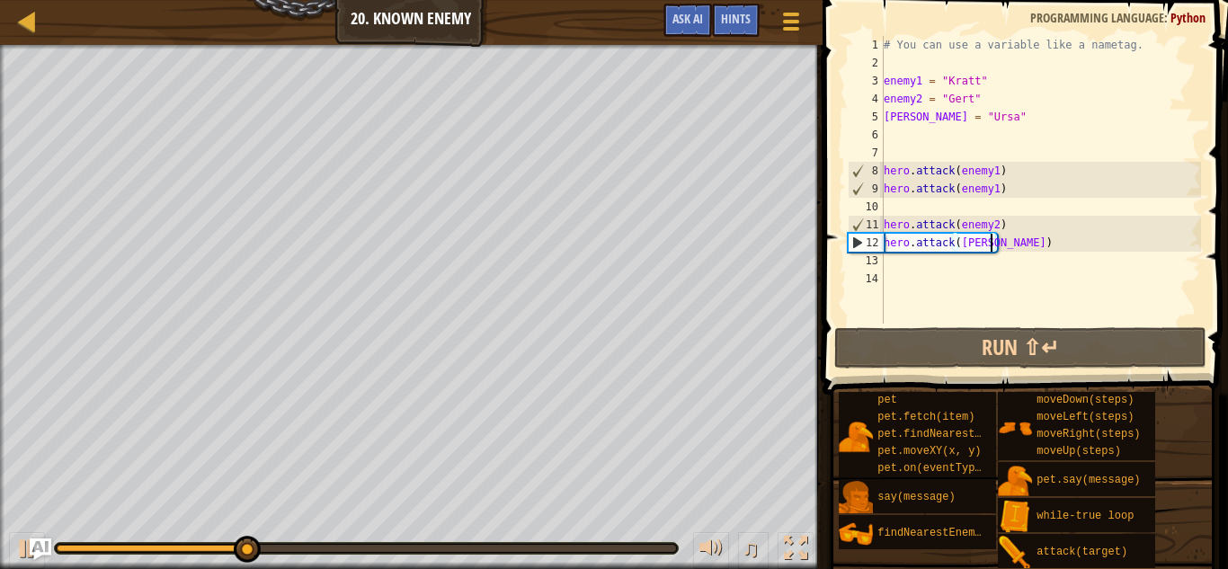
click at [1008, 266] on div "# You can use a variable like a nametag. enemy1 = "[PERSON_NAME]" enemy2 = "[PE…" at bounding box center [1040, 198] width 321 height 324
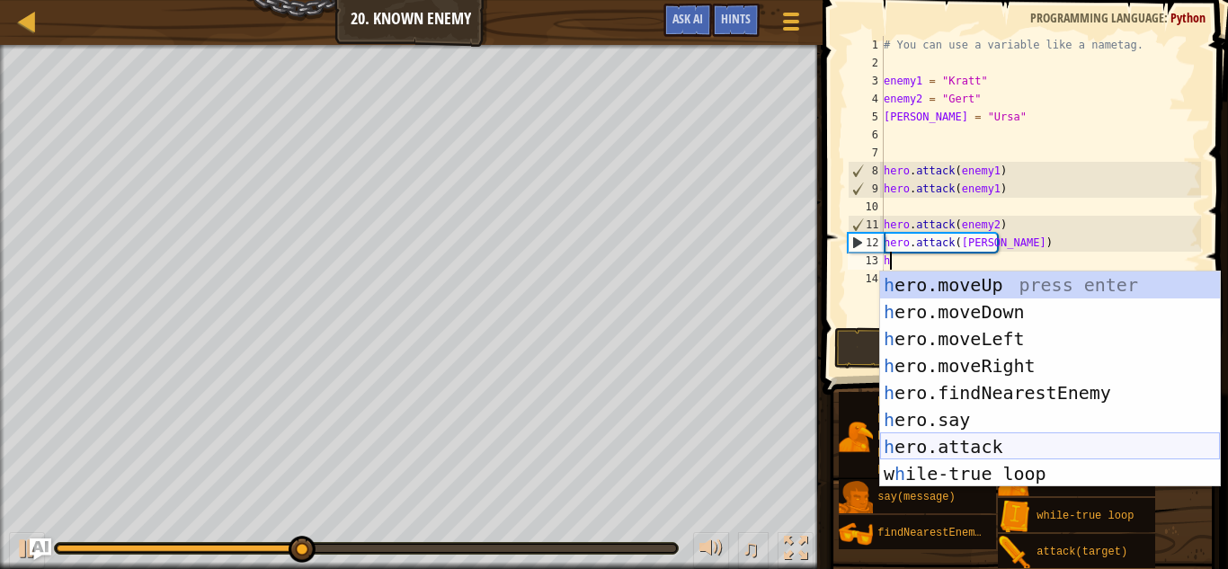
click at [1048, 450] on div "h ero.moveUp press enter h ero.moveDown press enter h ero.moveLeft press enter …" at bounding box center [1050, 406] width 340 height 270
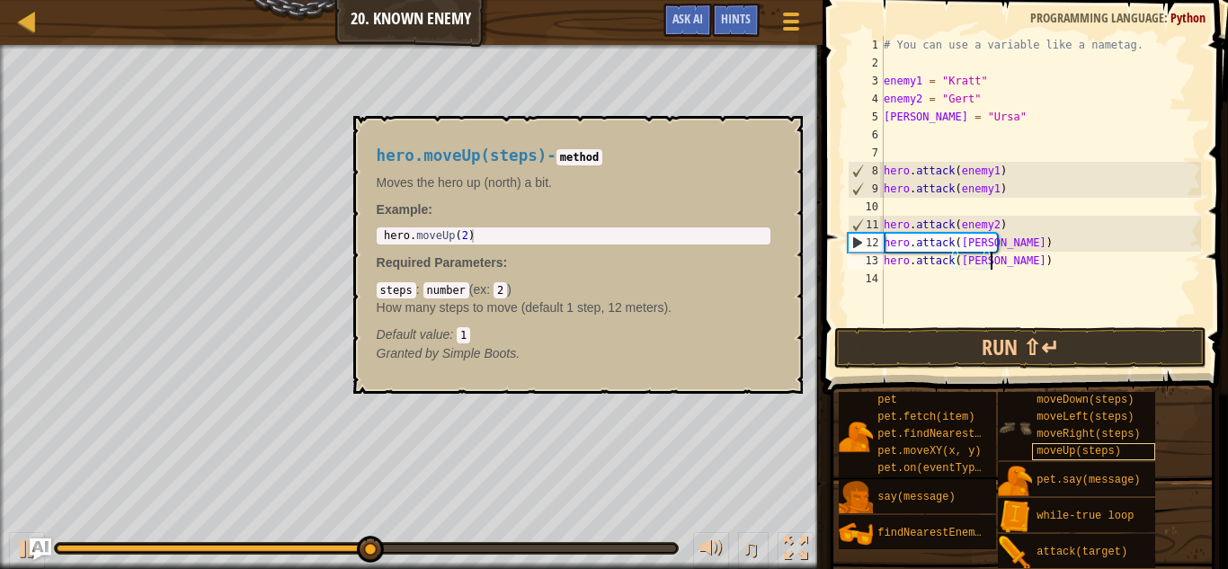
scroll to position [8, 15]
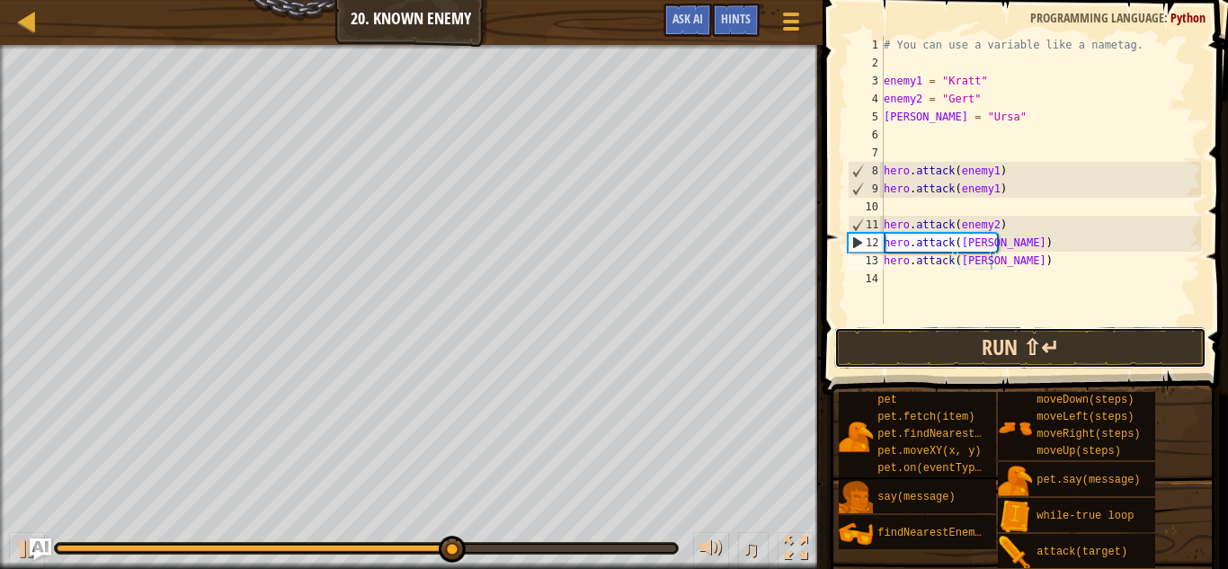
click at [1094, 348] on button "Run ⇧↵" at bounding box center [1020, 347] width 373 height 41
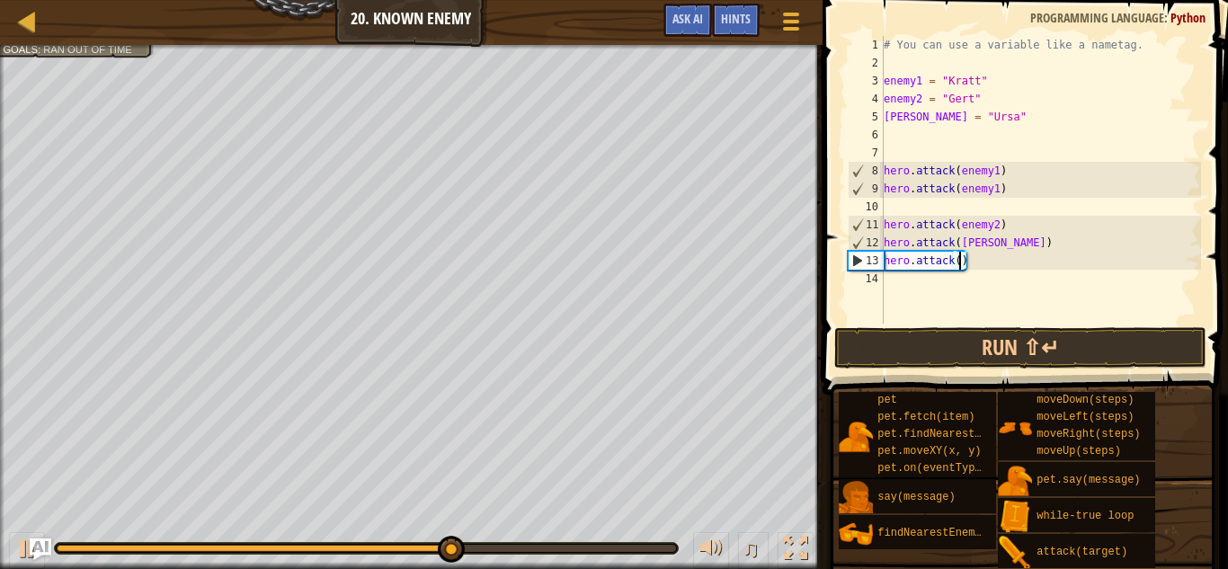
scroll to position [8, 11]
click at [991, 239] on div "# You can use a variable like a nametag. enemy1 = "[PERSON_NAME]" enemy2 = "[PE…" at bounding box center [1040, 198] width 321 height 324
click at [917, 112] on div "# You can use a variable like a nametag. enemy1 = "[PERSON_NAME]" enemy2 = "[PE…" at bounding box center [1040, 198] width 321 height 324
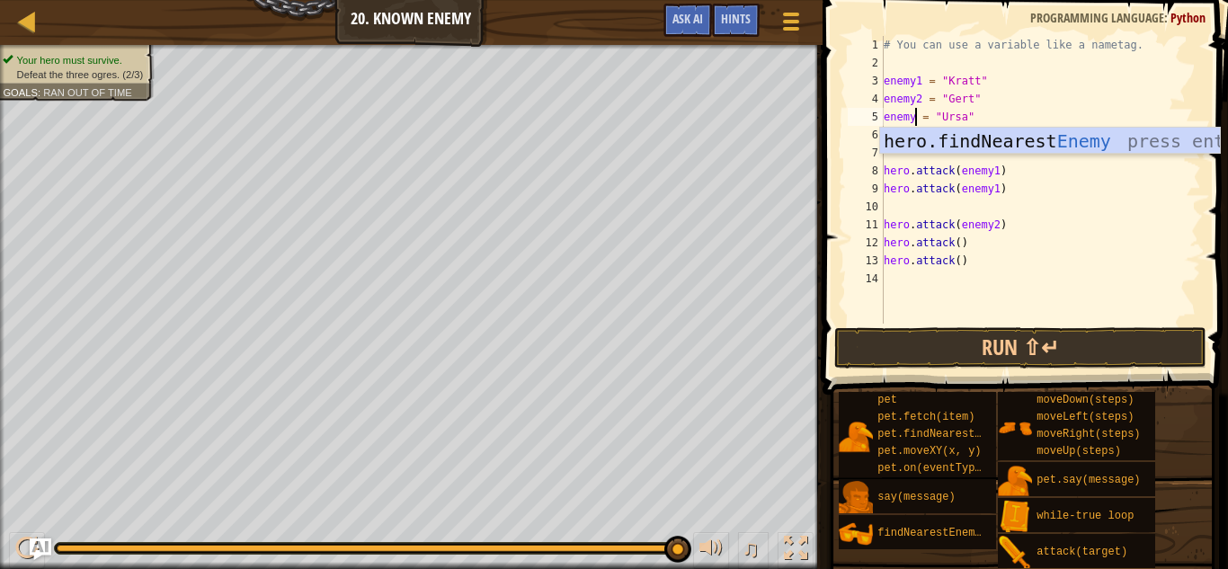
scroll to position [8, 5]
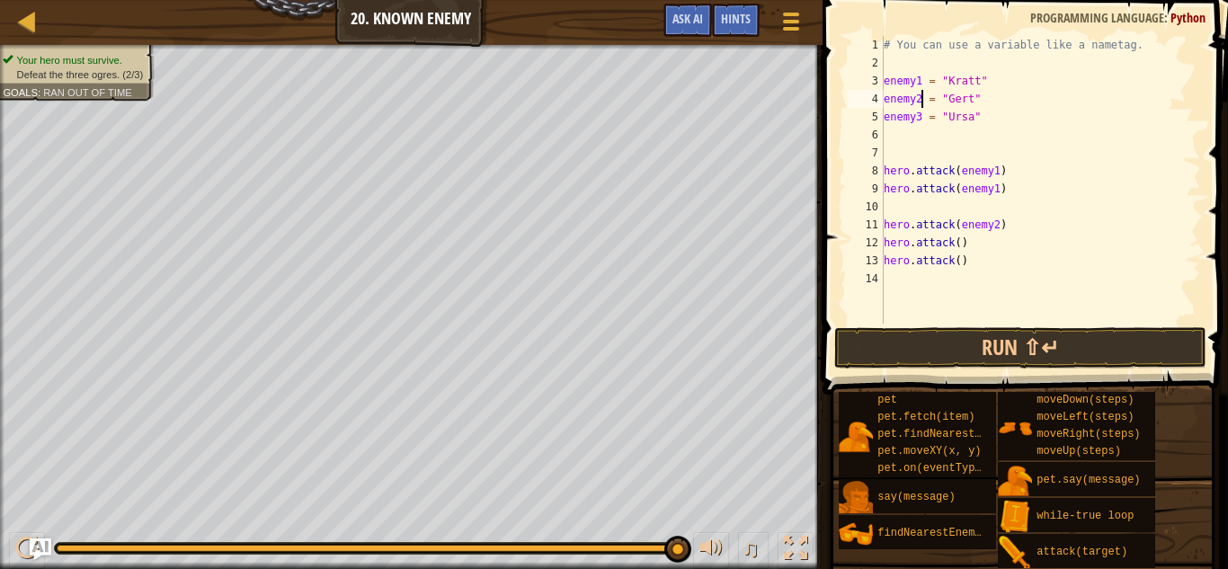
click at [920, 97] on div "# You can use a variable like a nametag. enemy1 = "[PERSON_NAME]" enemy2 = "[PE…" at bounding box center [1040, 198] width 321 height 324
click at [959, 238] on div "# You can use a variable like a nametag. enemy1 = "[PERSON_NAME]" [PERSON_NAME]…" at bounding box center [1040, 198] width 321 height 324
click at [960, 259] on div "# You can use a variable like a nametag. enemy1 = "[PERSON_NAME]" [PERSON_NAME]…" at bounding box center [1040, 198] width 321 height 324
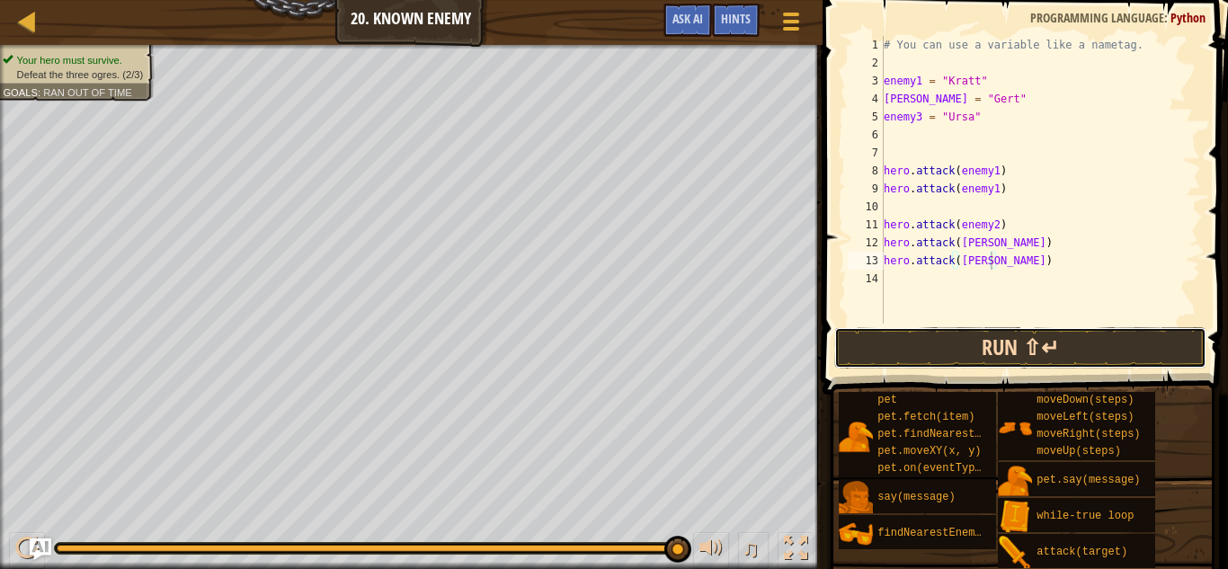
click at [998, 336] on button "Run ⇧↵" at bounding box center [1020, 347] width 373 height 41
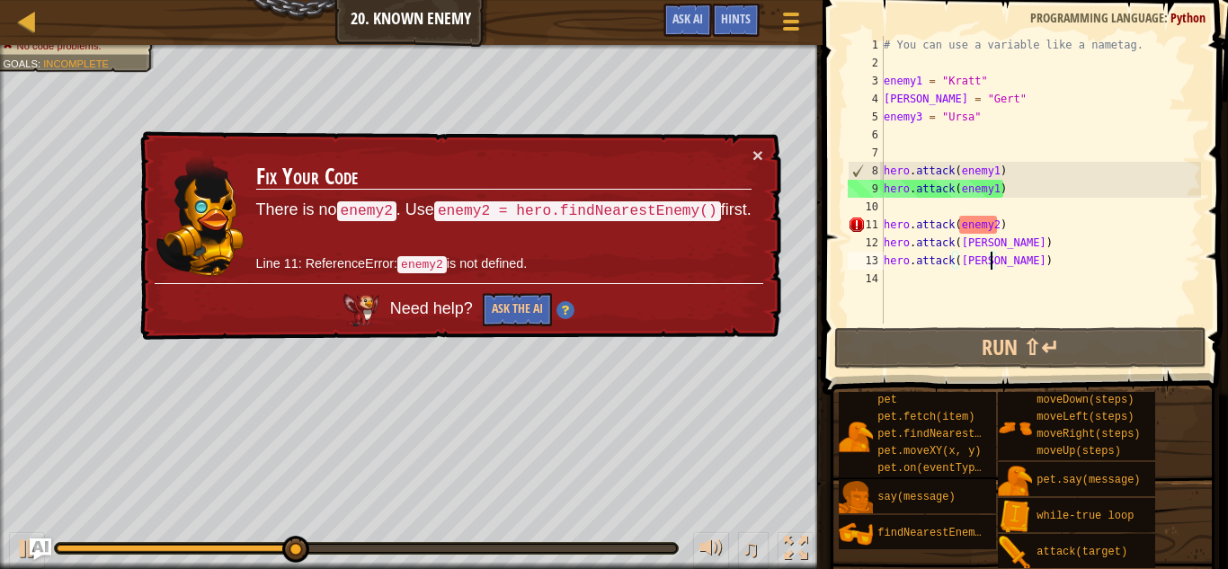
click at [920, 111] on div "# You can use a variable like a nametag. enemy1 = "[PERSON_NAME]" [PERSON_NAME]…" at bounding box center [1040, 198] width 321 height 324
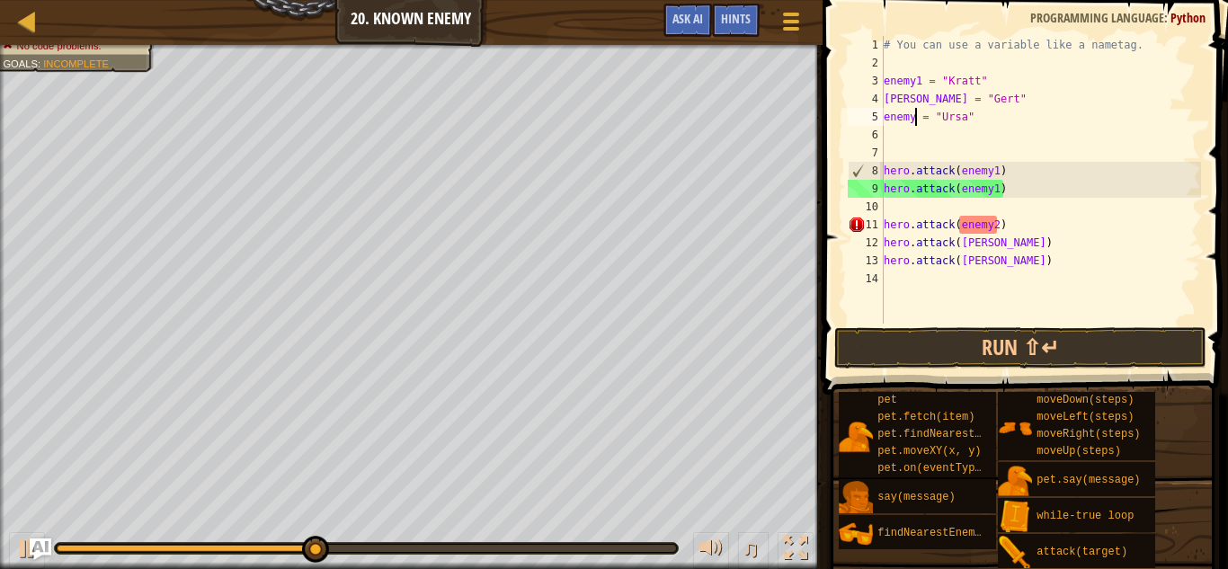
scroll to position [8, 5]
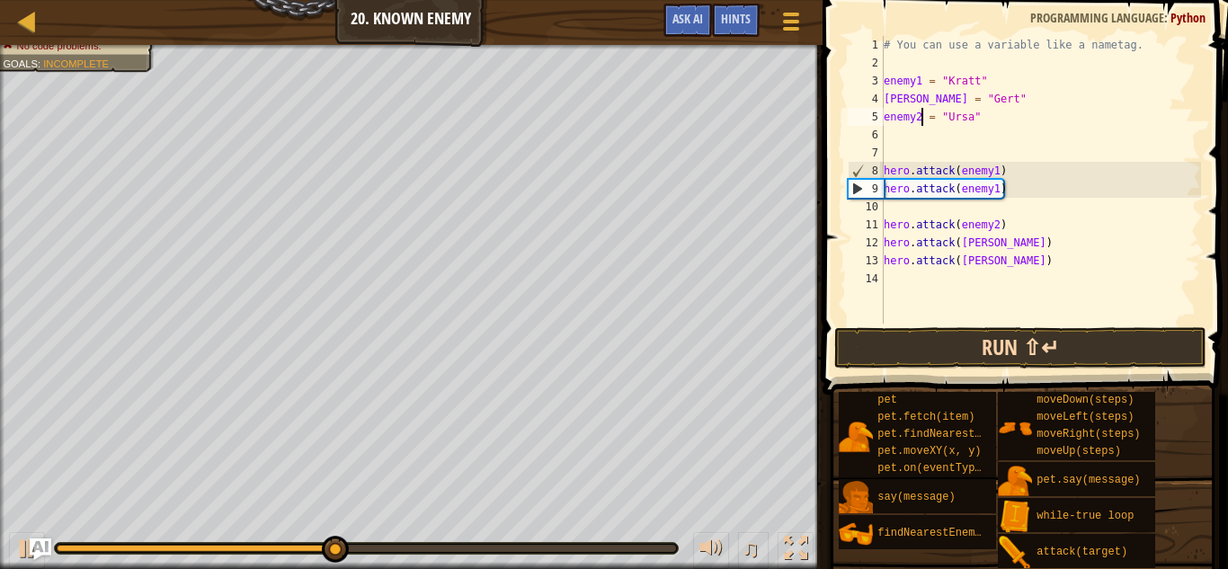
type textarea "enemy2 = "Ursa""
click at [973, 351] on button "Run ⇧↵" at bounding box center [1020, 347] width 373 height 41
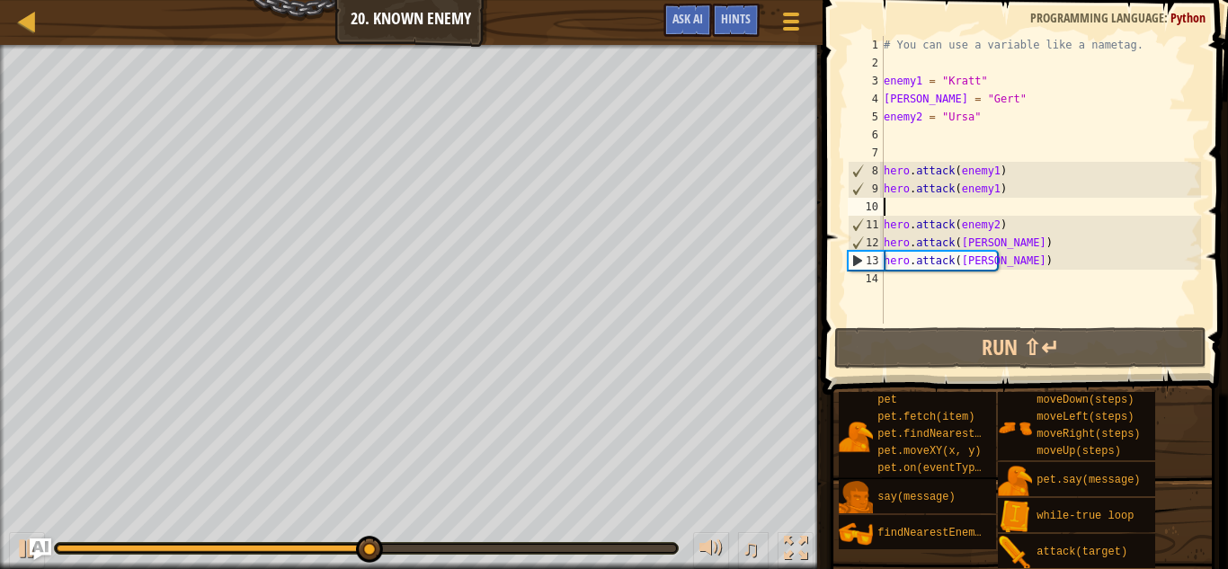
click at [983, 212] on div "# You can use a variable like a nametag. enemy1 = "[PERSON_NAME]" [PERSON_NAME]…" at bounding box center [1040, 198] width 321 height 324
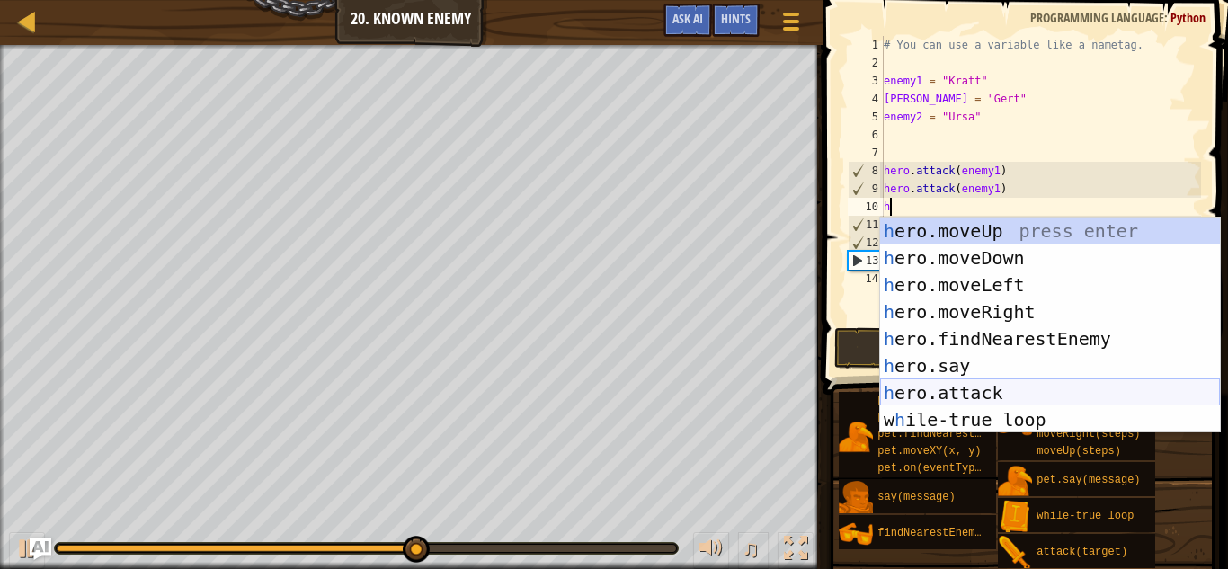
click at [1036, 390] on div "h ero.moveUp press enter h ero.moveDown press enter h ero.moveLeft press enter …" at bounding box center [1050, 353] width 340 height 270
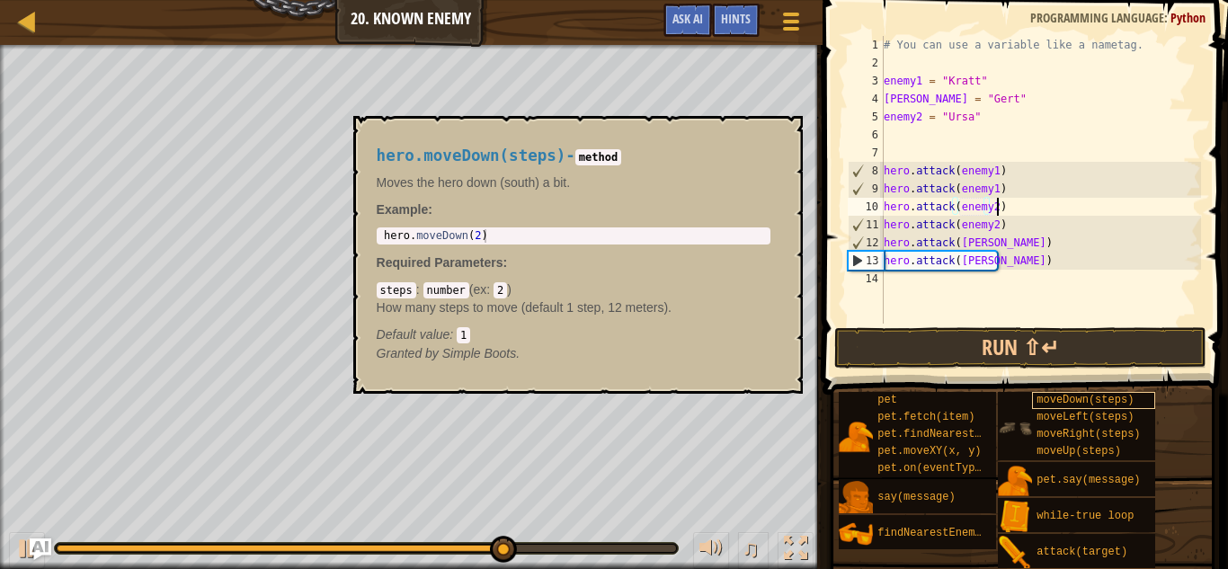
scroll to position [8, 16]
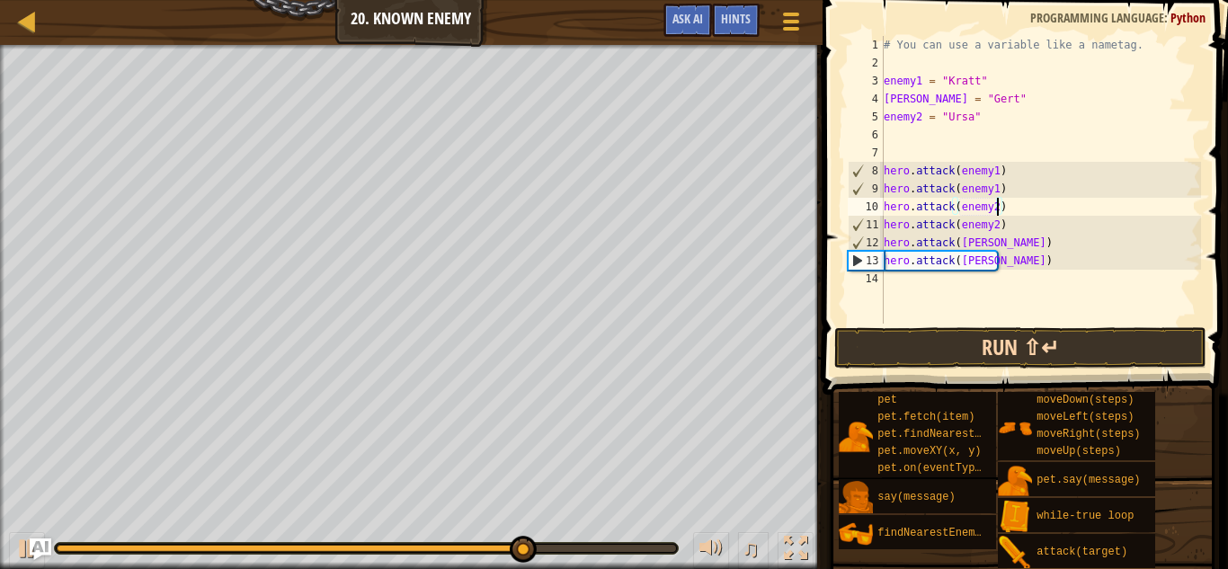
type textarea "hero.attack(enemy2)"
click at [1116, 353] on button "Run ⇧↵" at bounding box center [1020, 347] width 373 height 41
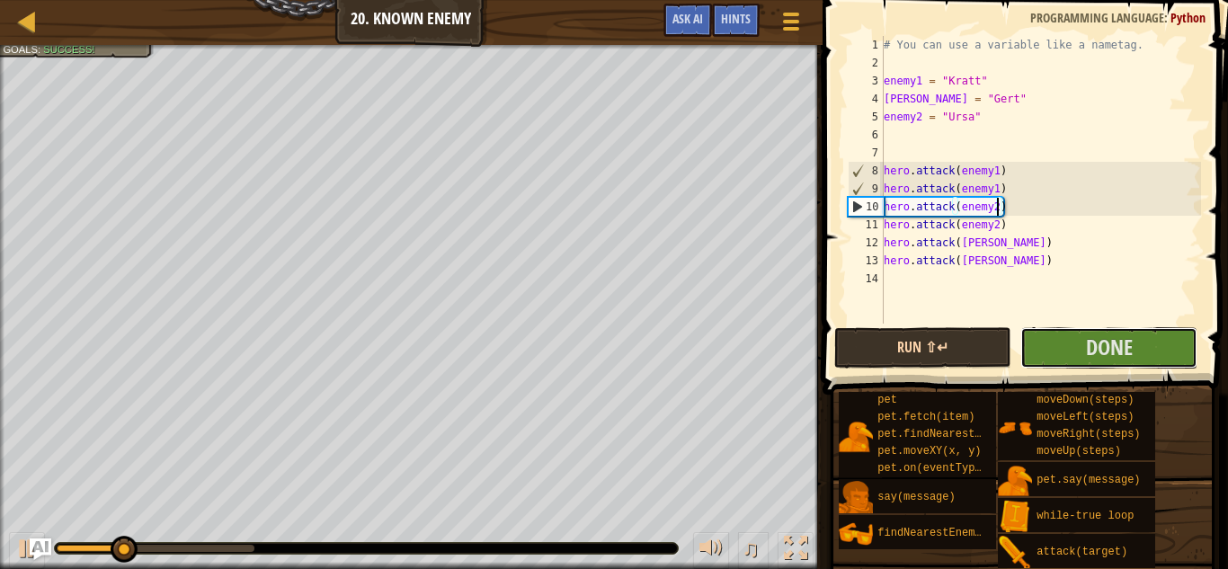
click at [1116, 353] on span "Done" at bounding box center [1109, 347] width 47 height 29
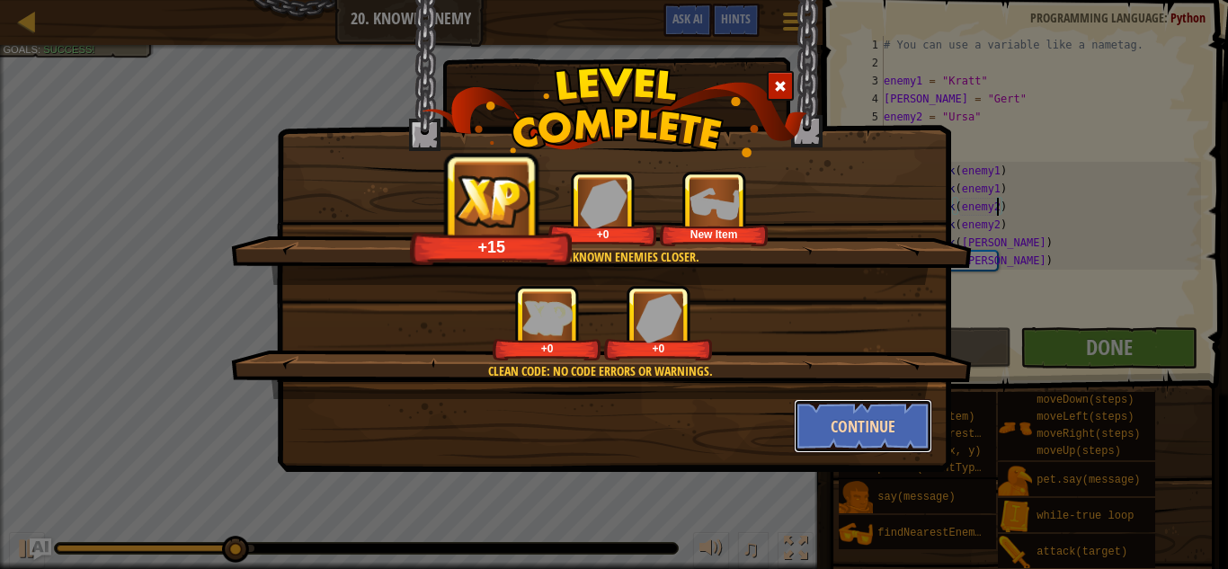
click at [814, 422] on button "Continue" at bounding box center [863, 426] width 139 height 54
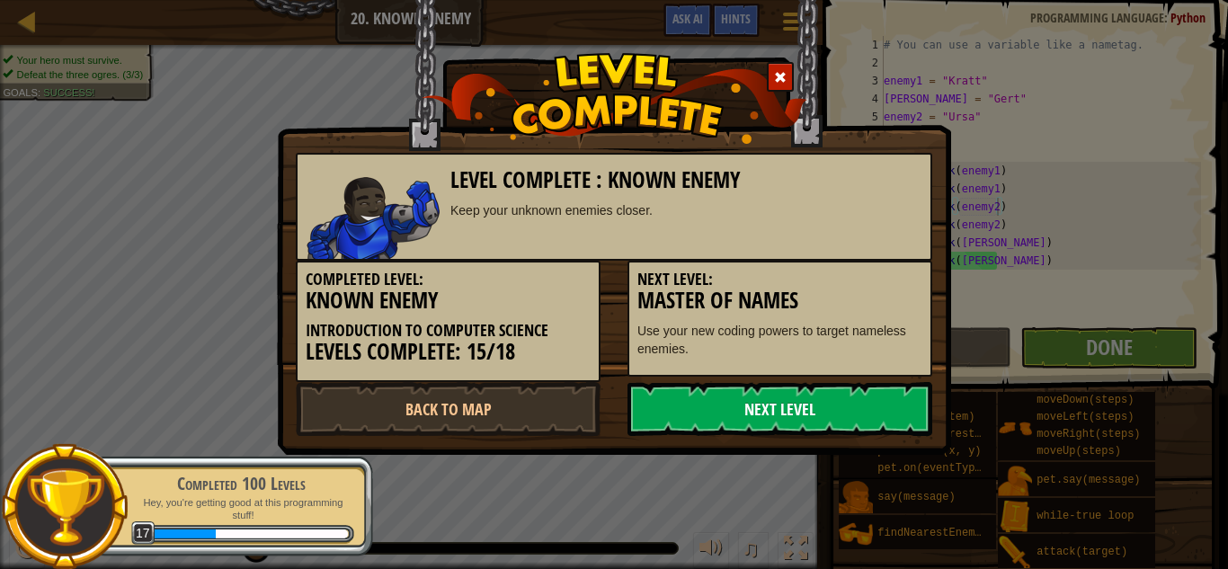
click at [835, 407] on link "Next Level" at bounding box center [779, 409] width 305 height 54
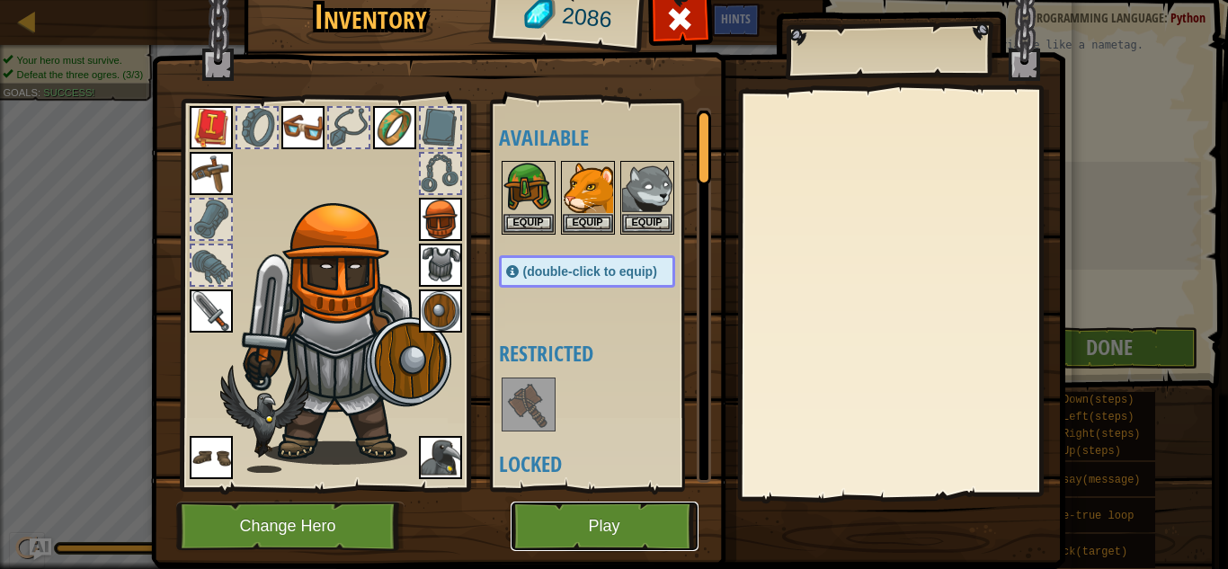
click at [671, 517] on button "Play" at bounding box center [605, 526] width 188 height 49
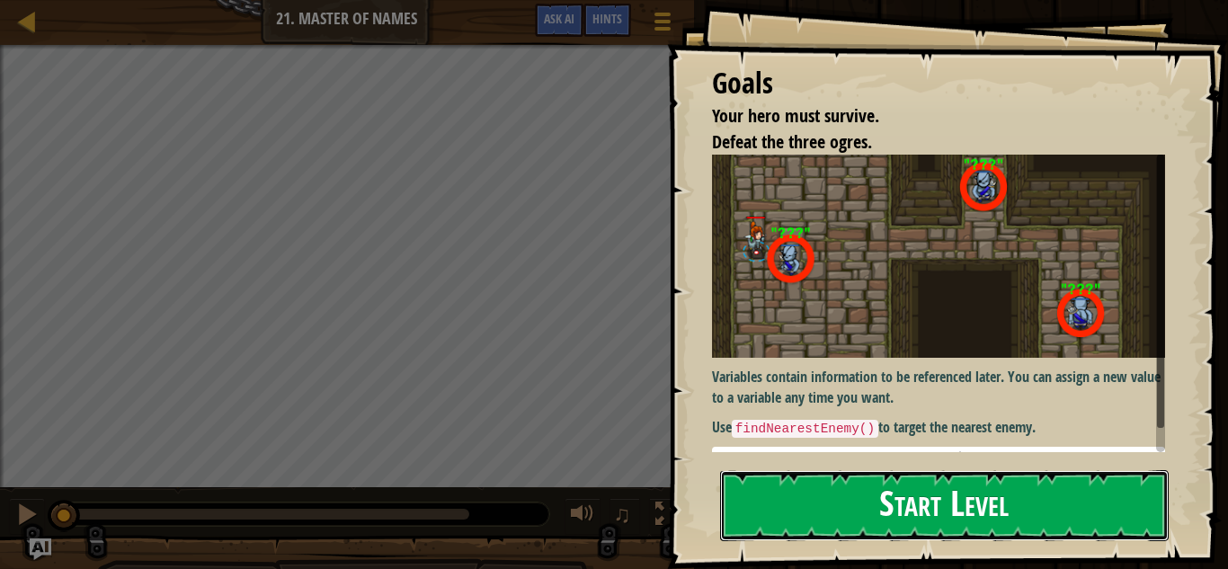
click at [760, 501] on button "Start Level" at bounding box center [944, 505] width 449 height 71
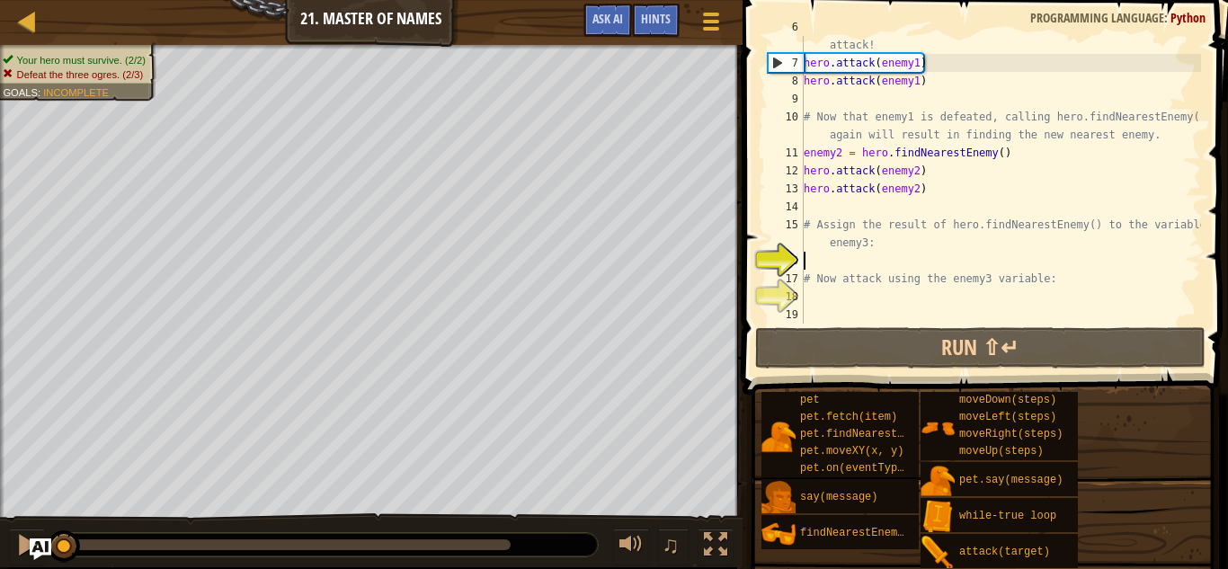
scroll to position [126, 0]
drag, startPoint x: 917, startPoint y: 172, endPoint x: 880, endPoint y: 170, distance: 36.9
click at [880, 170] on div "# enemy1 now refers to the nearest enemy. Use the variable to attack! hero . at…" at bounding box center [1000, 189] width 401 height 342
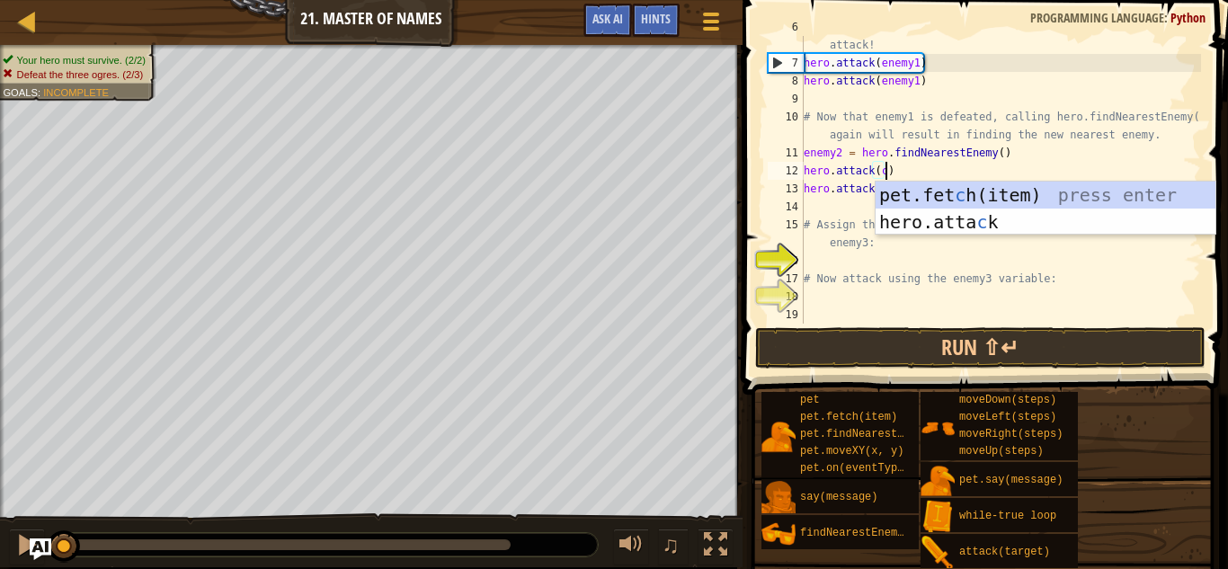
scroll to position [8, 13]
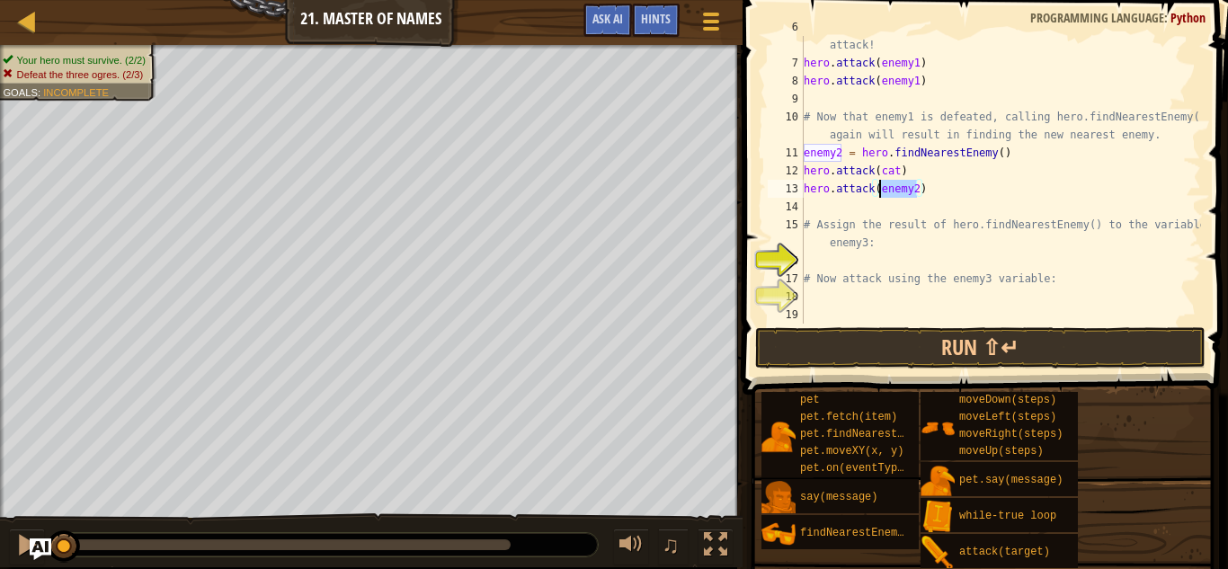
drag, startPoint x: 915, startPoint y: 189, endPoint x: 881, endPoint y: 186, distance: 34.3
click at [881, 186] on div "# enemy1 now refers to the nearest enemy. Use the variable to attack! hero . at…" at bounding box center [1000, 189] width 401 height 342
type textarea "hero.attack(cat)"
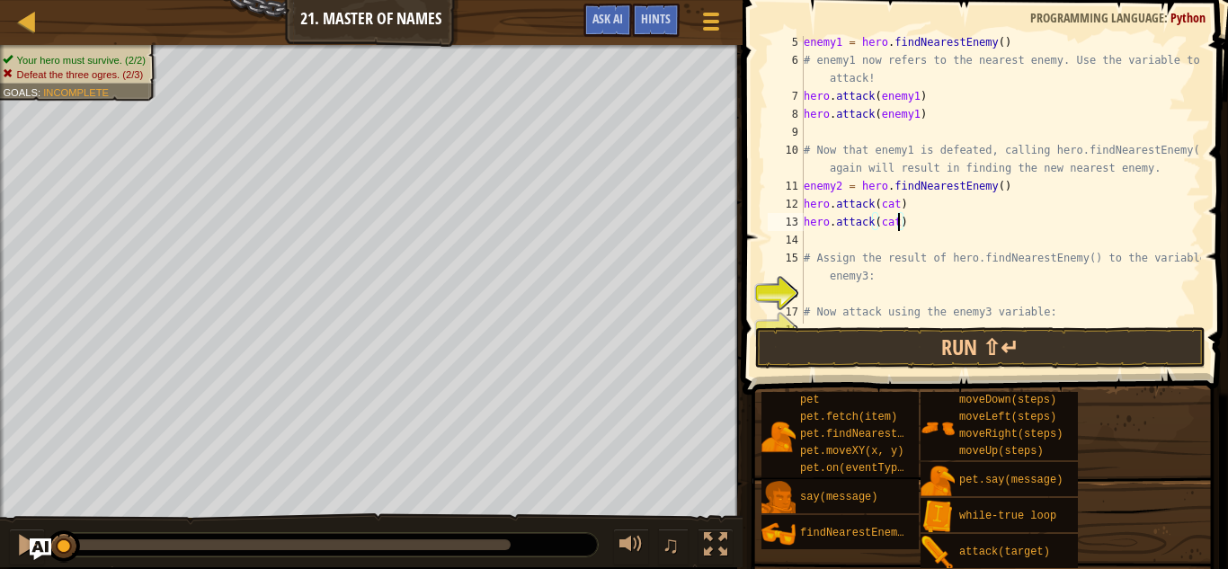
scroll to position [126, 0]
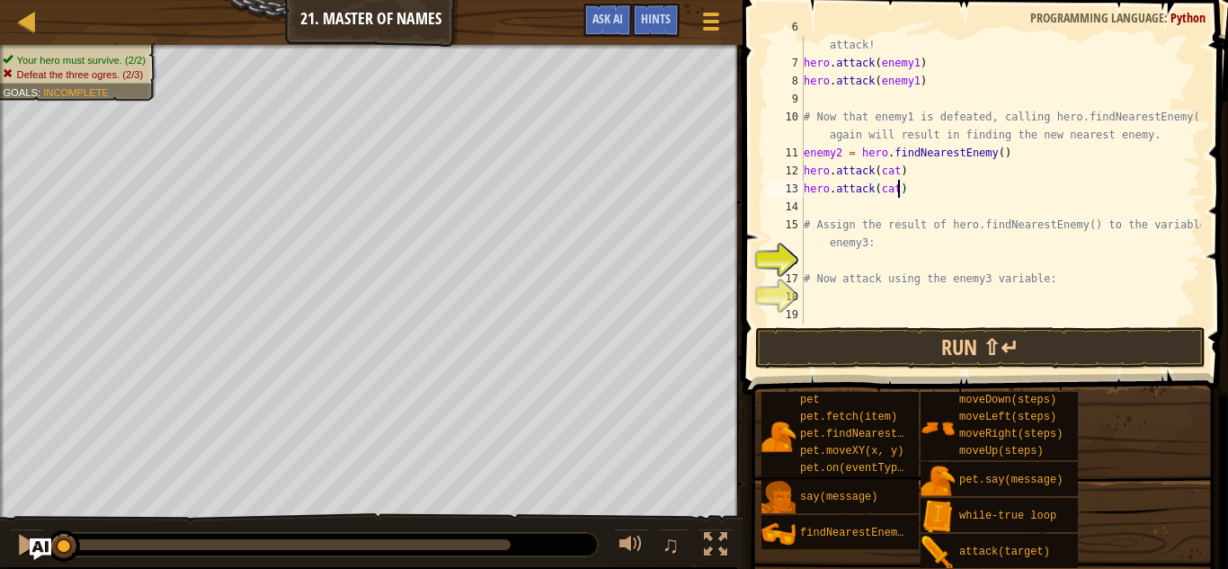
click at [885, 262] on div "# enemy1 now refers to the nearest enemy. Use the variable to attack! hero . at…" at bounding box center [1000, 189] width 401 height 342
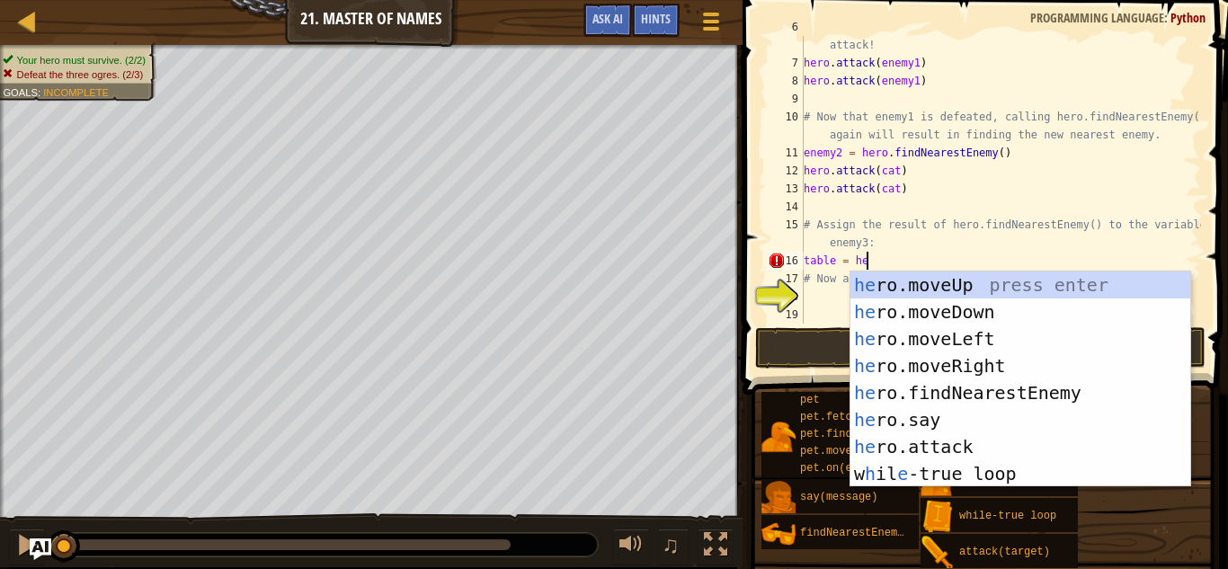
type textarea "table = hero"
click at [885, 385] on div "hero .moveUp press enter hero .moveDown press enter hero .moveLeft press enter …" at bounding box center [1020, 406] width 340 height 270
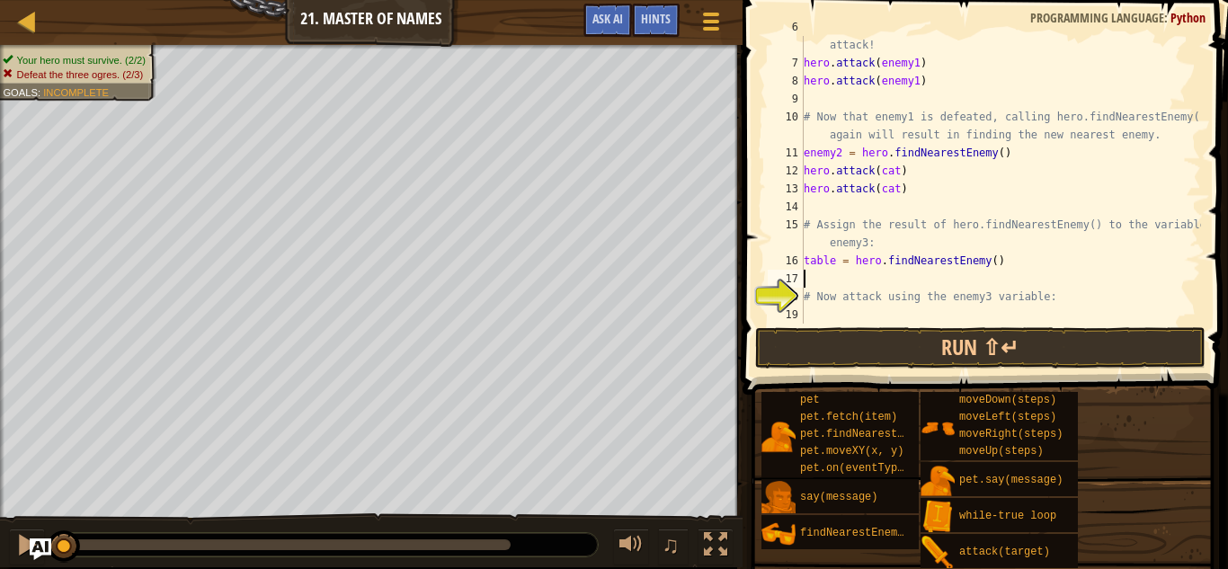
scroll to position [8, 0]
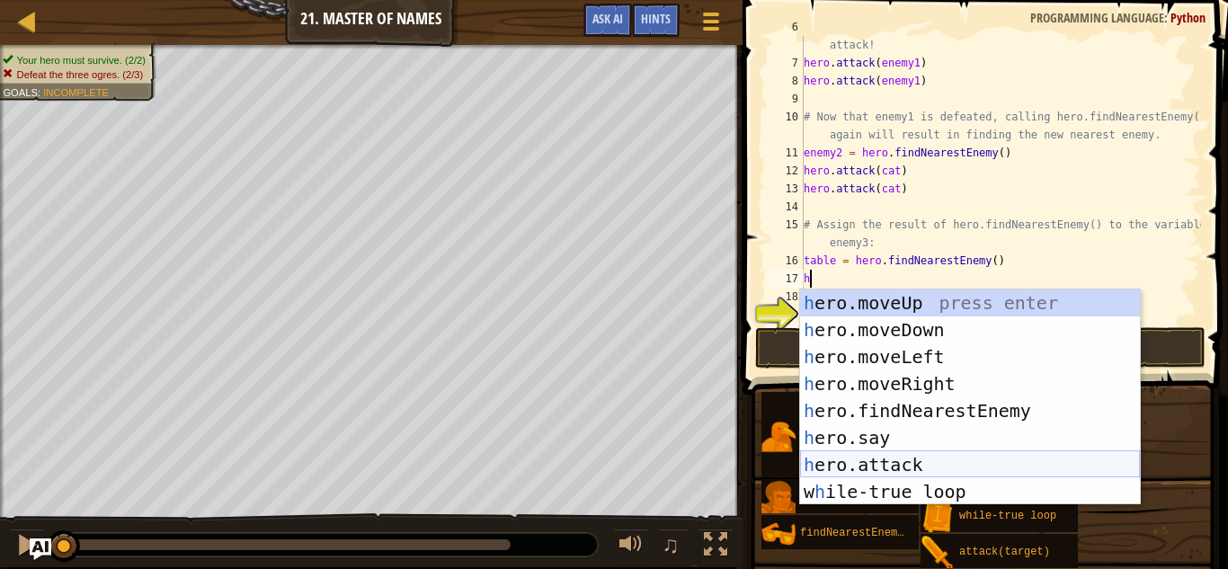
click at [949, 460] on div "h ero.moveUp press enter h ero.moveDown press enter h ero.moveLeft press enter …" at bounding box center [970, 424] width 340 height 270
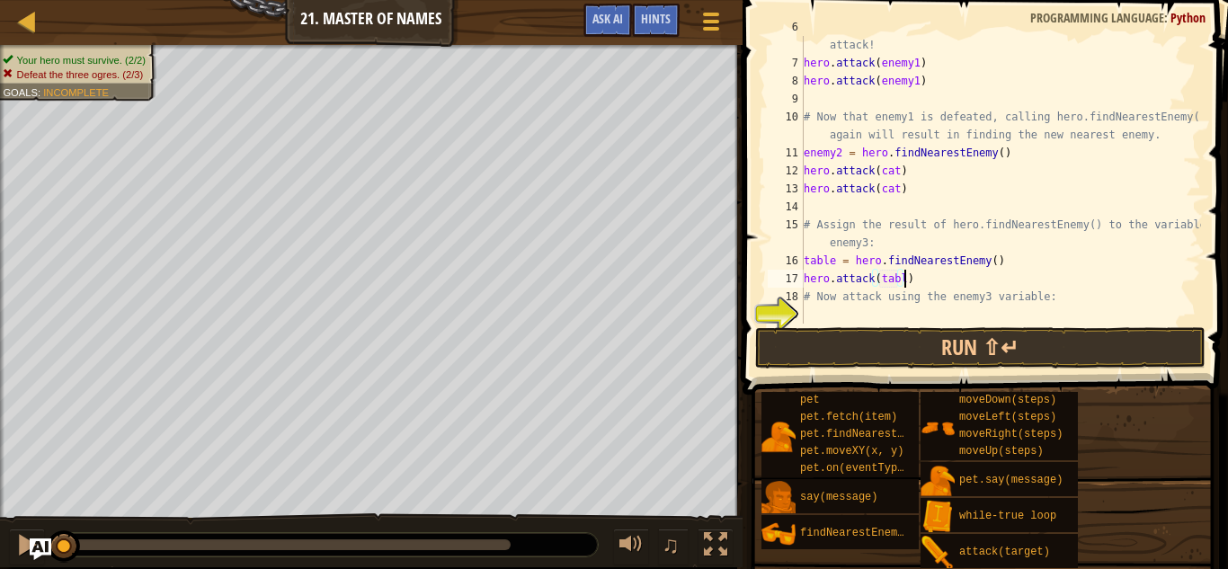
scroll to position [8, 15]
type textarea "hero.attack(table)"
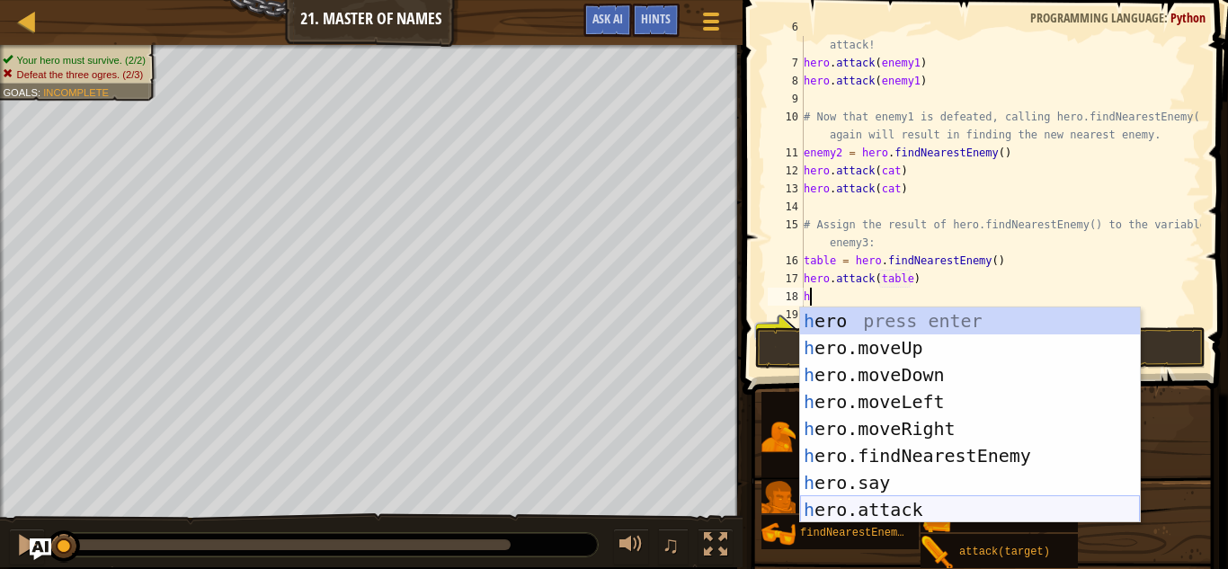
click at [1000, 507] on div "h ero press enter h ero.moveUp press enter h ero.moveDown press enter h ero.mov…" at bounding box center [970, 442] width 340 height 270
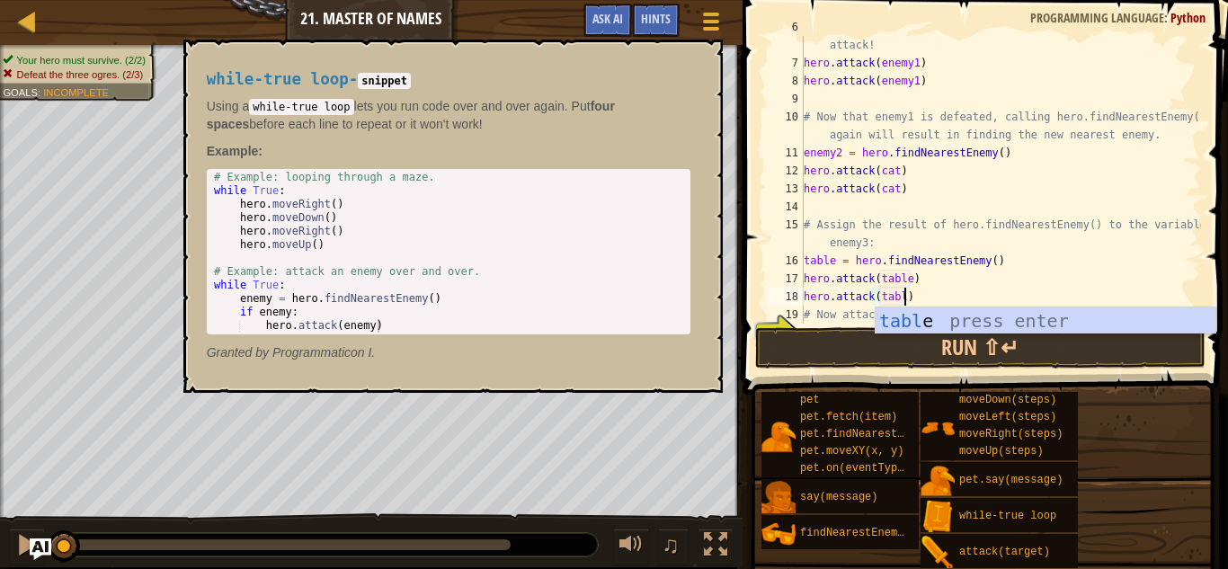
scroll to position [8, 15]
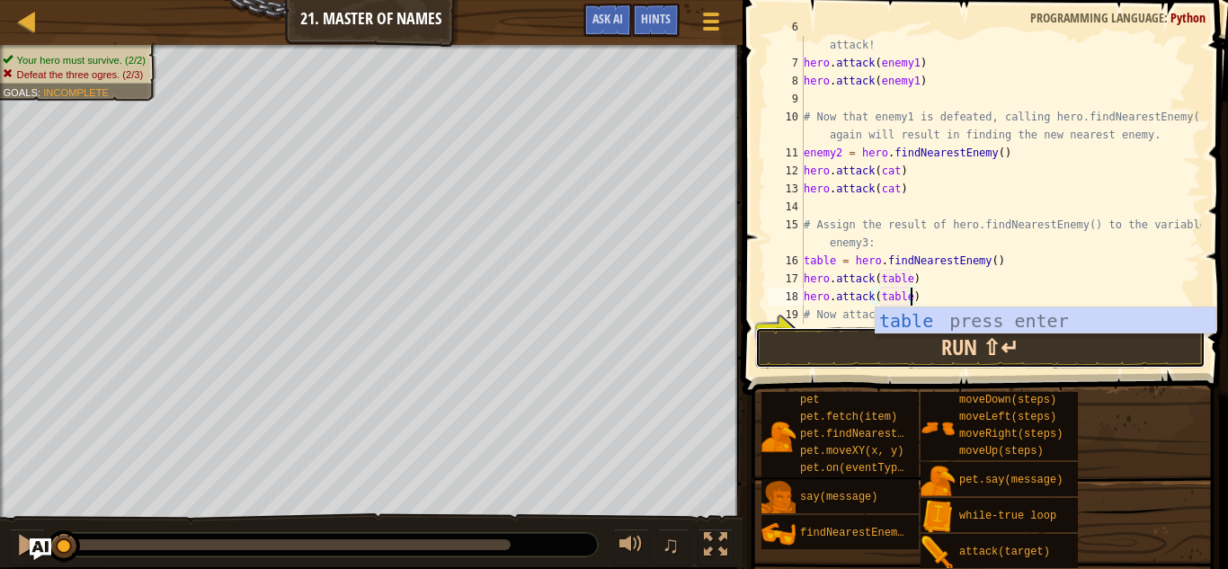
click at [820, 358] on button "Run ⇧↵" at bounding box center [980, 347] width 450 height 41
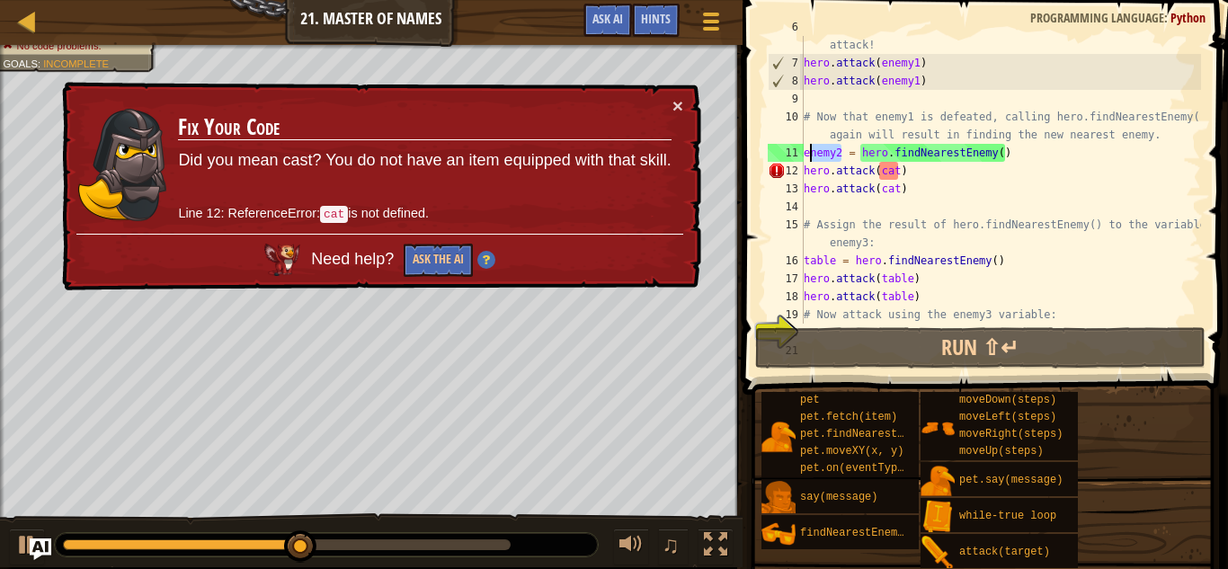
drag, startPoint x: 840, startPoint y: 156, endPoint x: 807, endPoint y: 154, distance: 33.3
click at [807, 154] on div "# enemy1 now refers to the nearest enemy. Use the variable to attack! hero . at…" at bounding box center [1000, 189] width 401 height 342
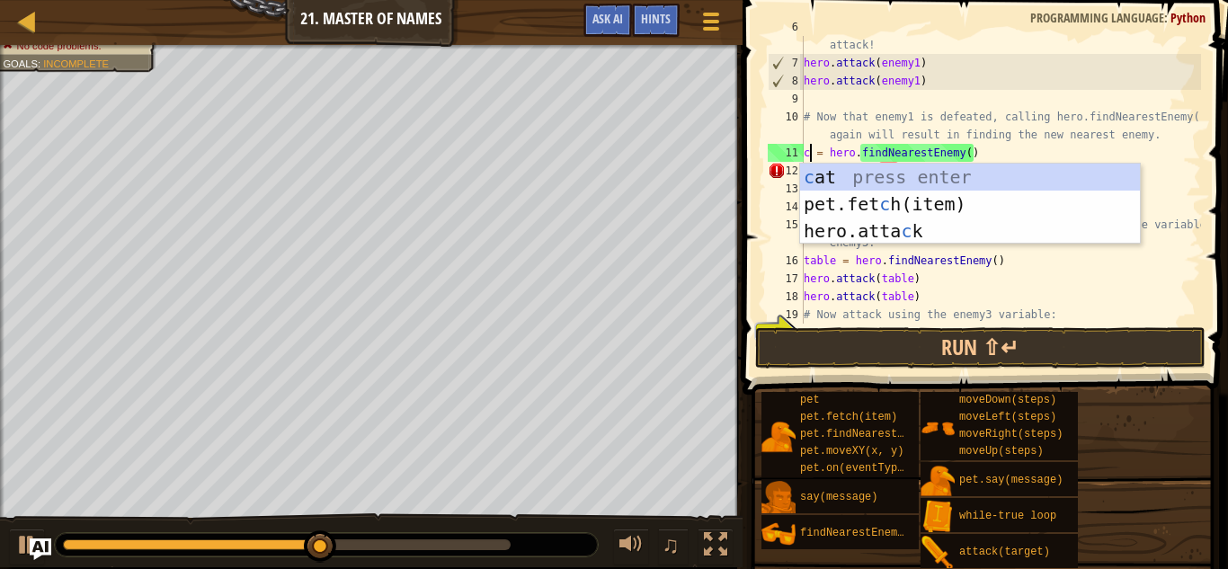
scroll to position [8, 3]
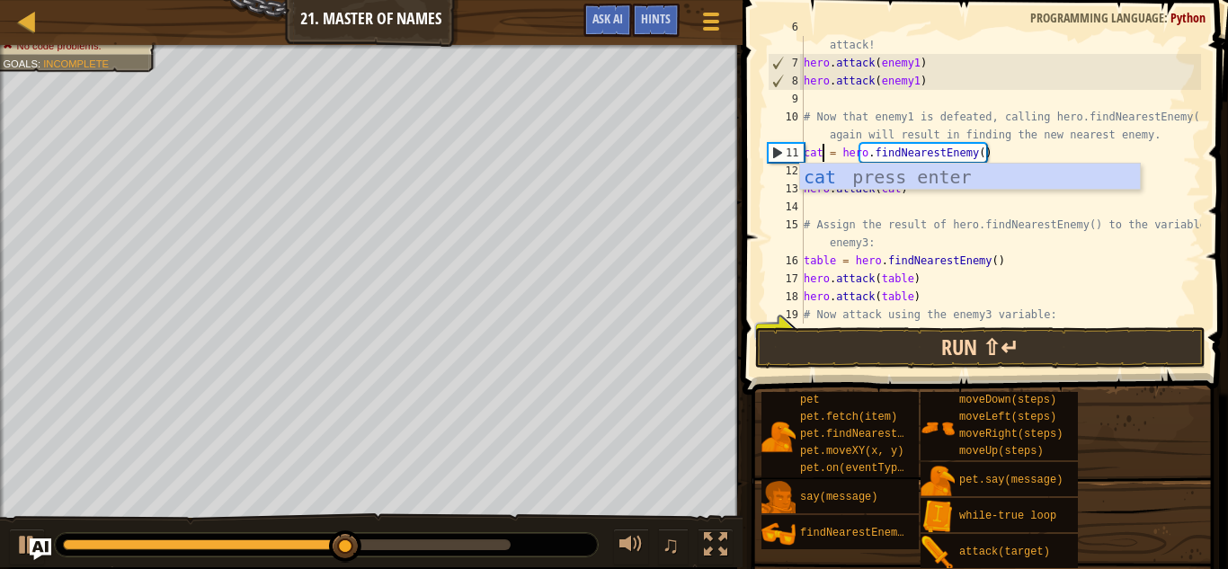
type textarea "cat = hero.findNearestEnemy()"
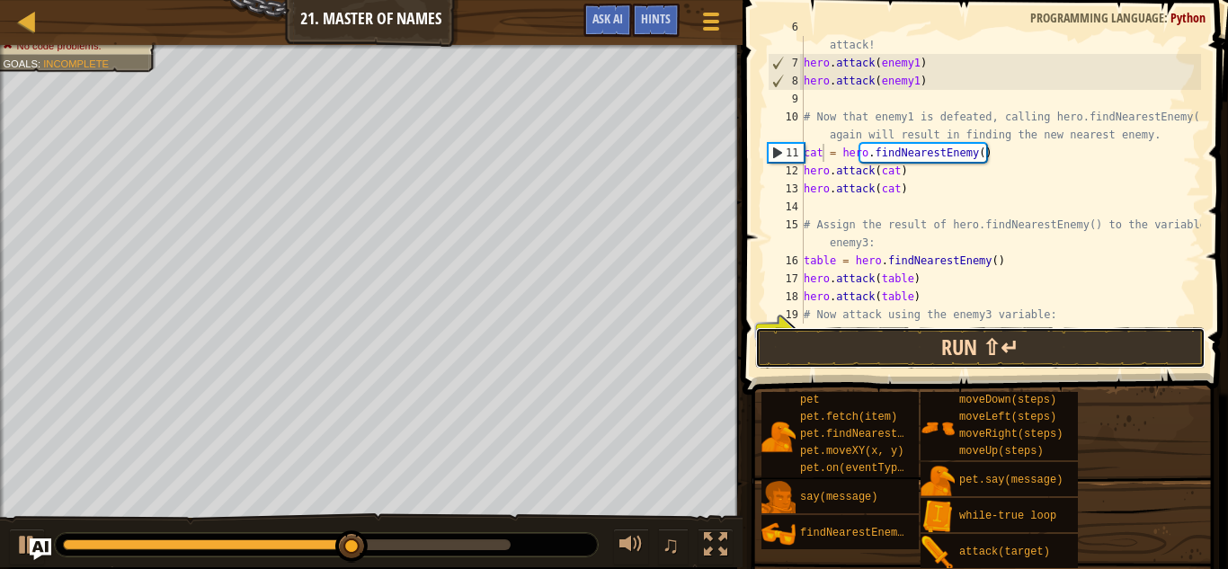
click at [896, 351] on button "Run ⇧↵" at bounding box center [980, 347] width 450 height 41
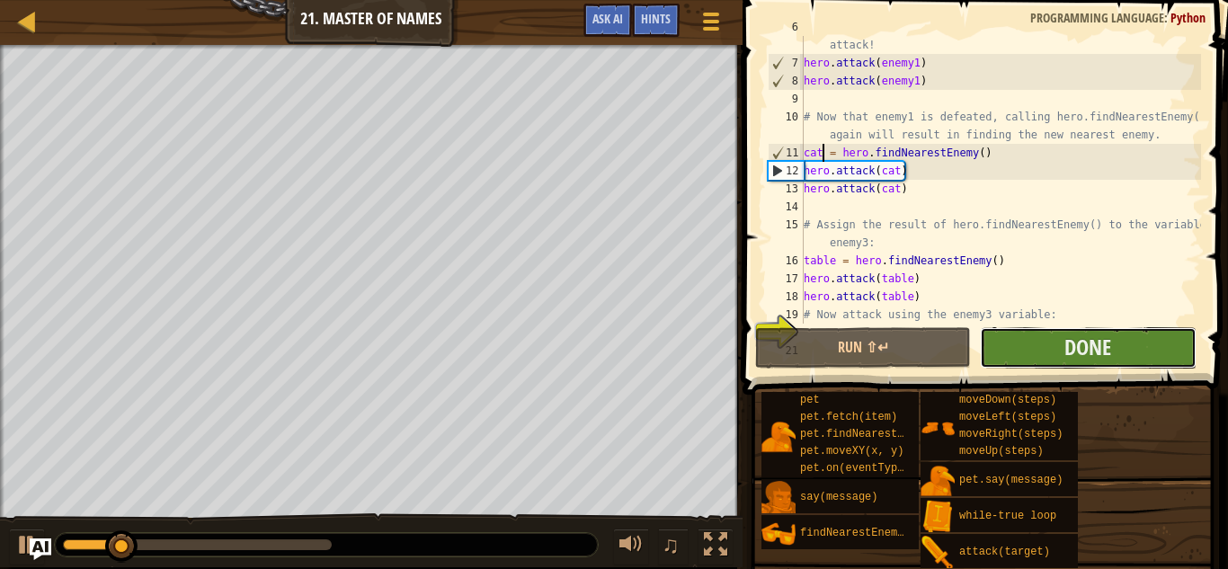
click at [1028, 363] on button "Done" at bounding box center [1088, 347] width 216 height 41
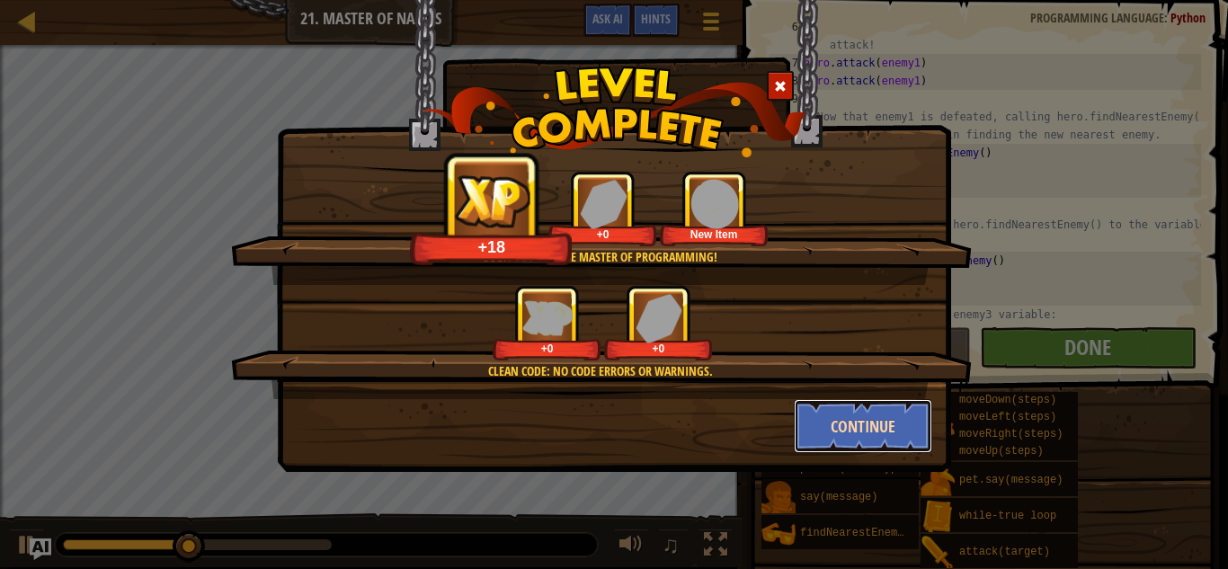
click at [814, 422] on button "Continue" at bounding box center [863, 426] width 139 height 54
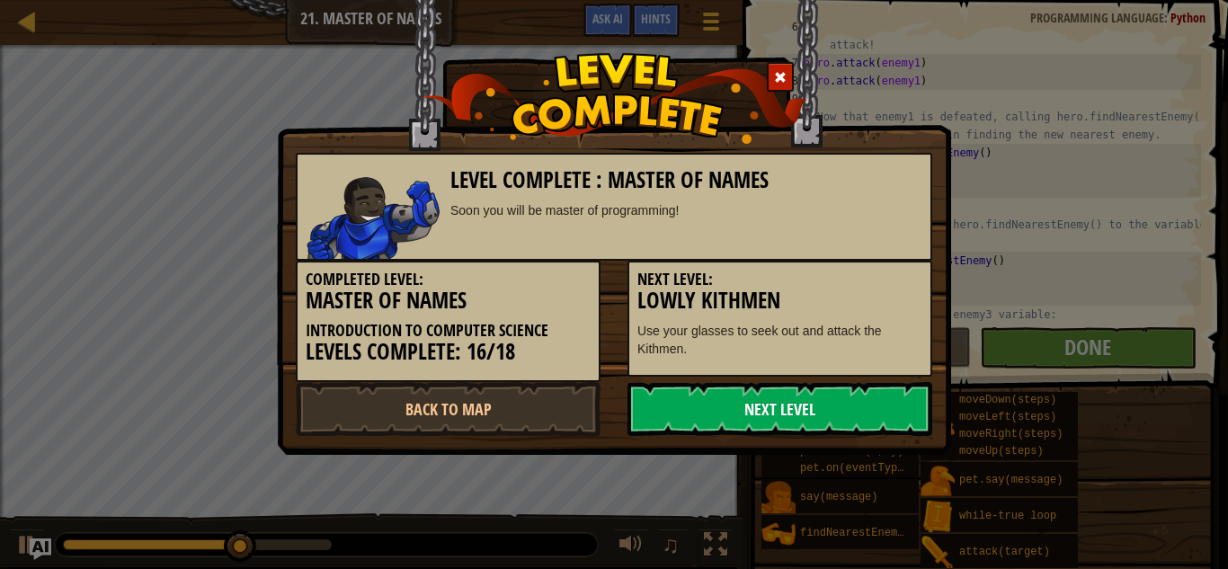
click at [828, 407] on link "Next Level" at bounding box center [779, 409] width 305 height 54
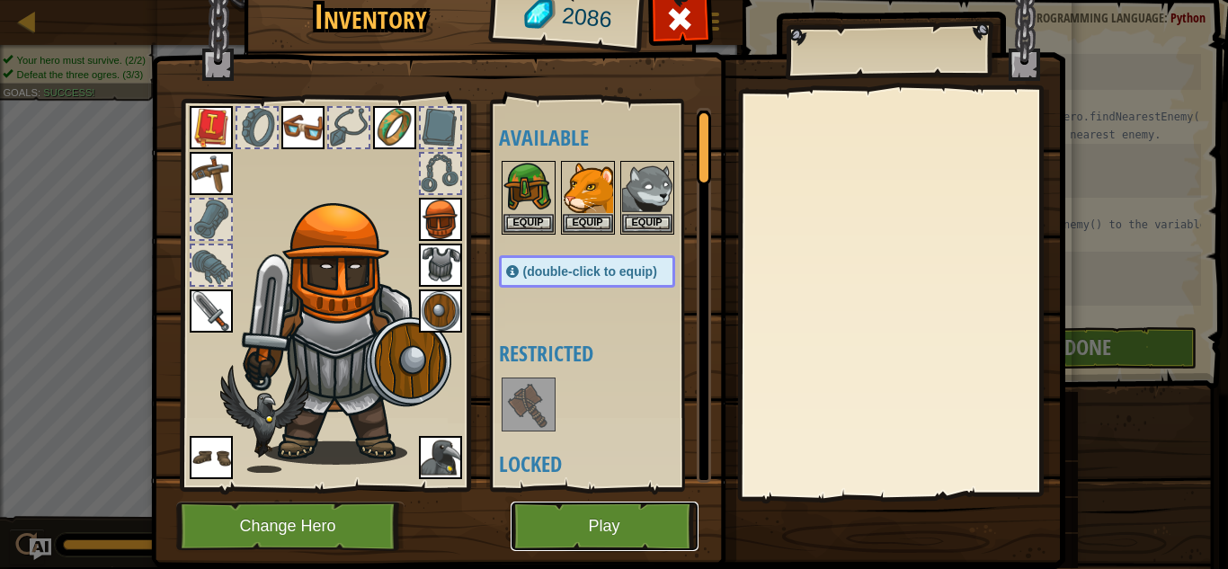
click at [657, 520] on button "Play" at bounding box center [605, 526] width 188 height 49
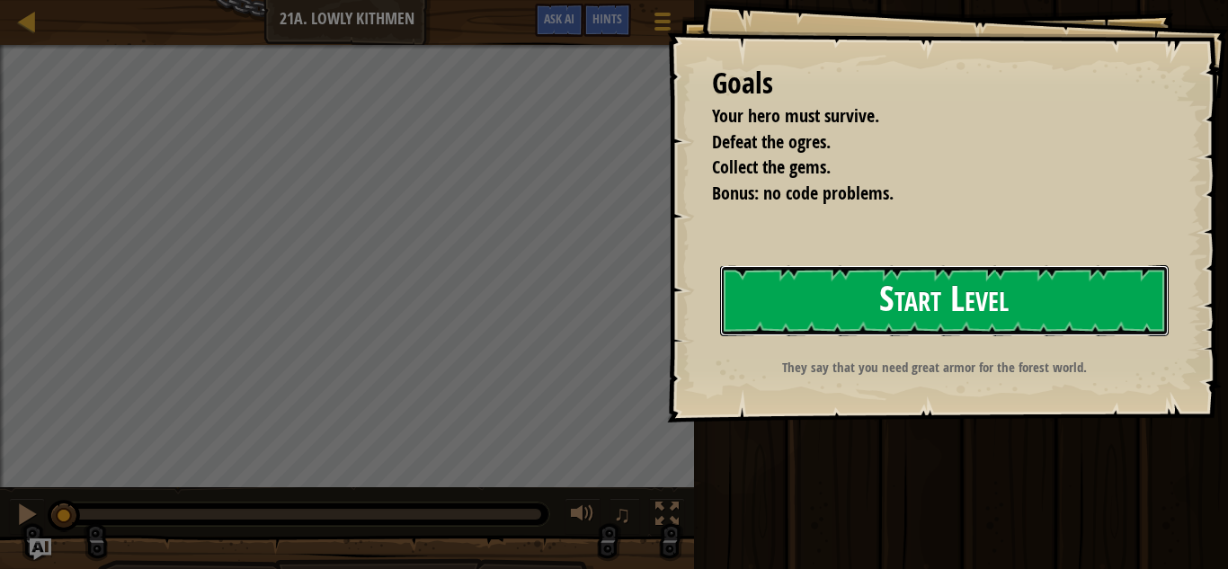
click at [795, 298] on button "Start Level" at bounding box center [944, 300] width 449 height 71
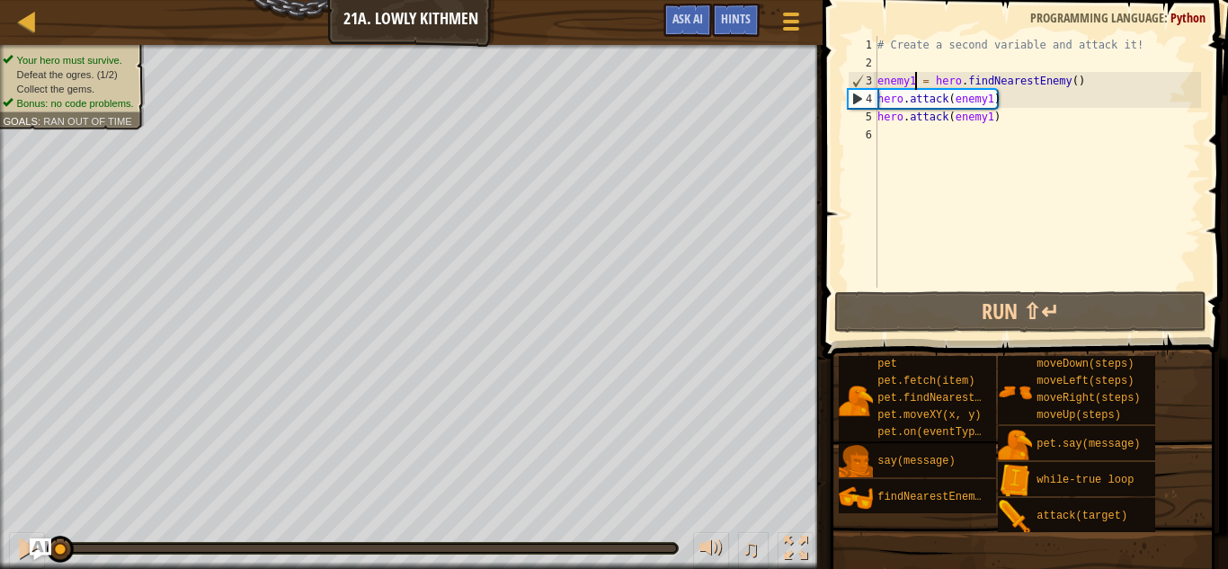
click at [914, 82] on div "# Create a second variable and attack it! enemy1 = hero . findNearestEnemy ( ) …" at bounding box center [1037, 180] width 327 height 288
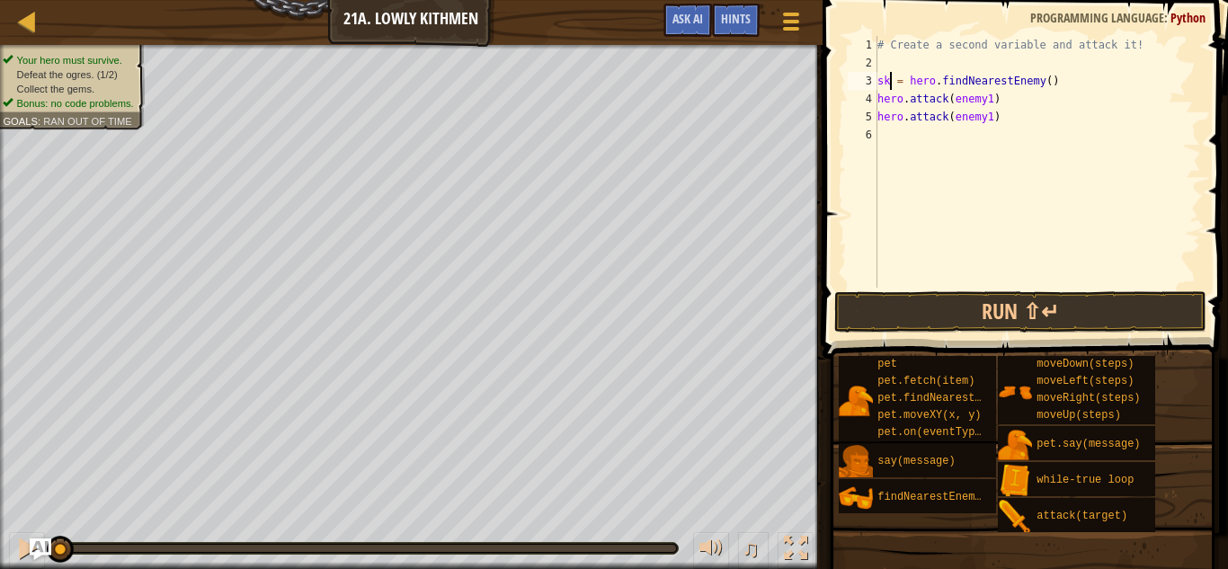
scroll to position [8, 3]
click at [991, 91] on div "# Create a second variable and attack it! sky = hero . findNearestEnemy ( ) her…" at bounding box center [1037, 180] width 327 height 288
click at [990, 114] on div "# Create a second variable and attack it! sky = hero . findNearestEnemy ( ) her…" at bounding box center [1037, 180] width 327 height 288
type textarea "hero.attack(sky)"
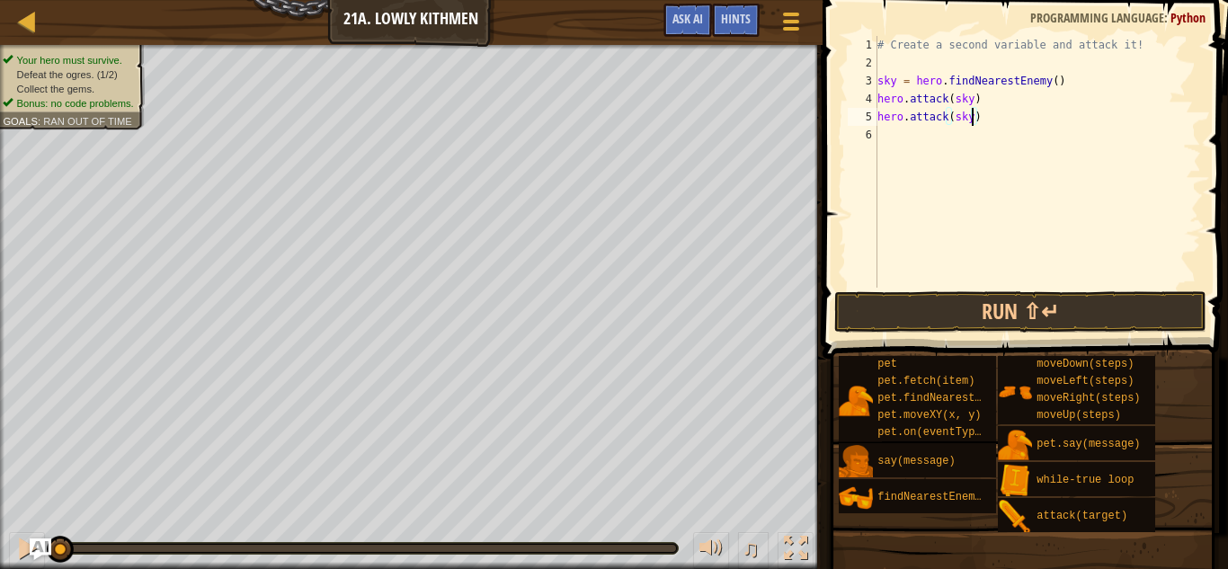
click at [928, 134] on div "# Create a second variable and attack it! sky = hero . findNearestEnemy ( ) her…" at bounding box center [1037, 180] width 327 height 288
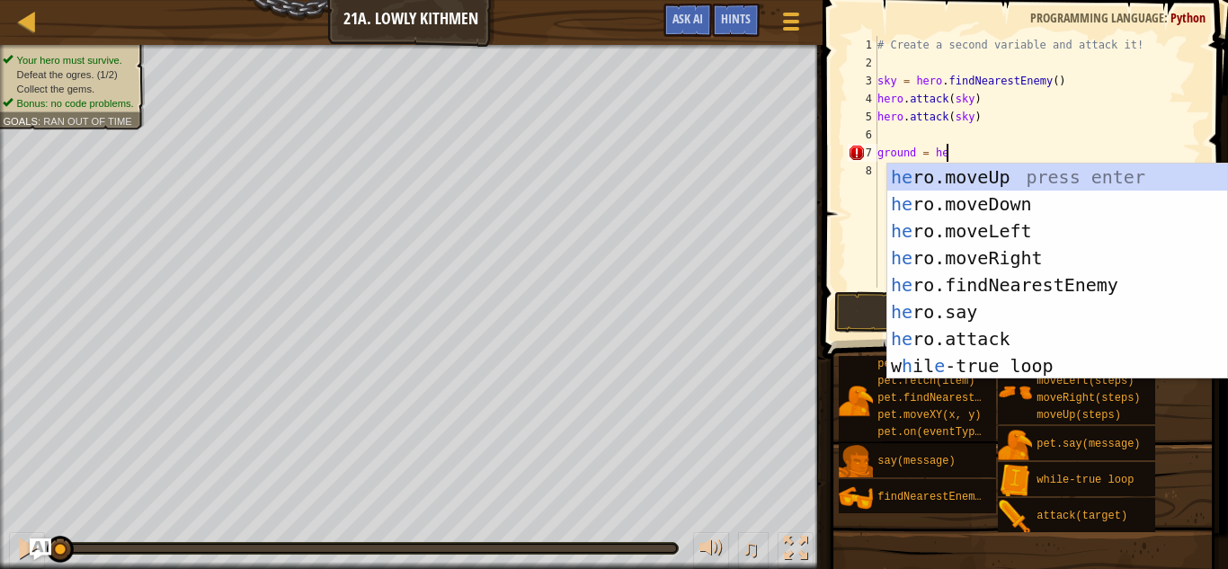
type textarea "ground = hero"
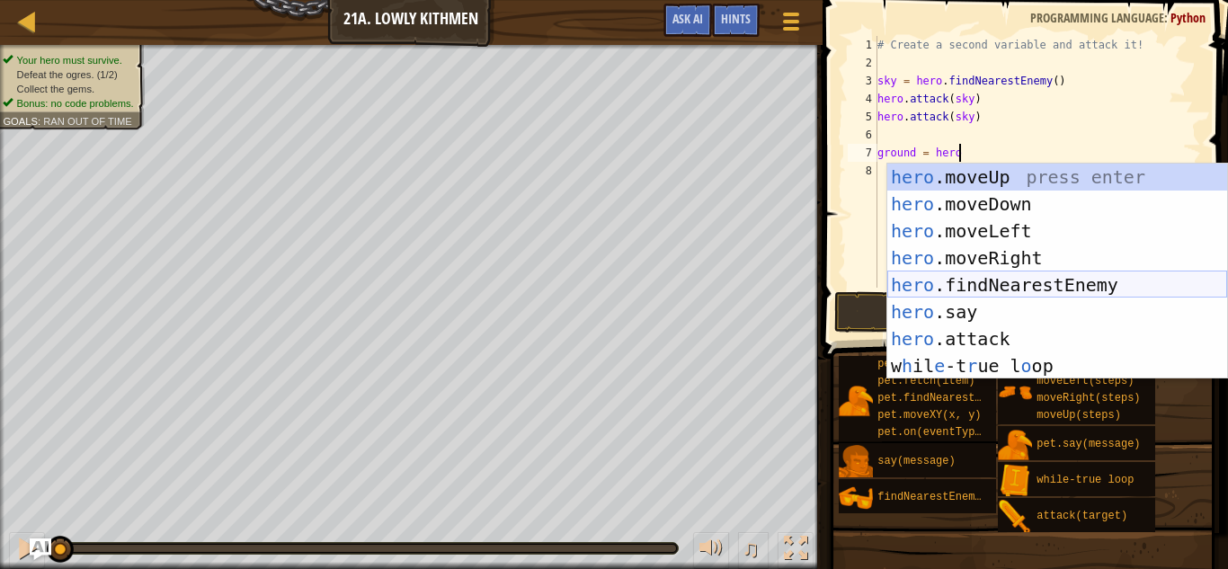
click at [1015, 283] on div "hero .moveUp press enter hero .moveDown press enter hero .moveLeft press enter …" at bounding box center [1057, 299] width 340 height 270
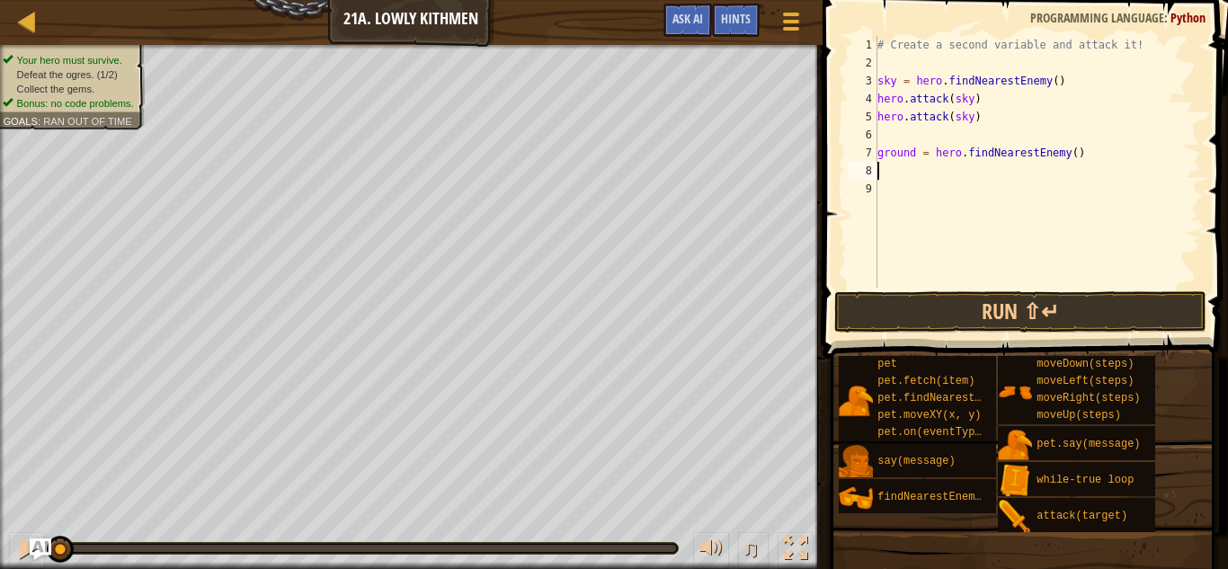
click at [1072, 149] on div "# Create a second variable and attack it! sky = hero . findNearestEnemy ( ) her…" at bounding box center [1037, 180] width 327 height 288
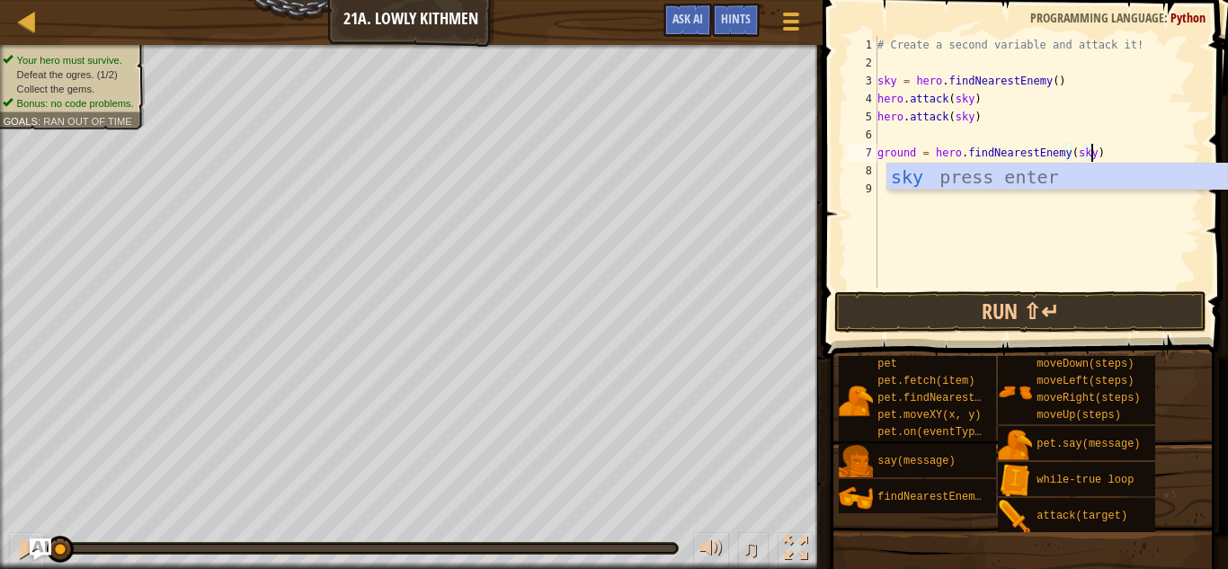
scroll to position [8, 31]
type textarea "ground = hero.findNearestEnemy()"
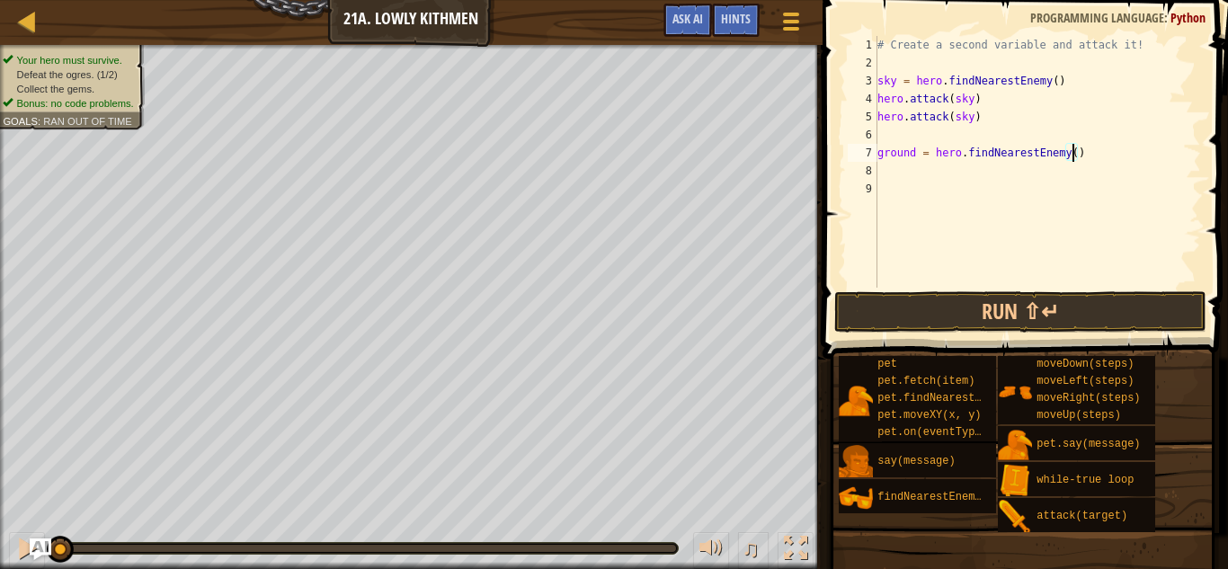
scroll to position [8, 28]
click at [970, 164] on div "# Create a second variable and attack it! sky = hero . findNearestEnemy ( ) her…" at bounding box center [1037, 180] width 327 height 288
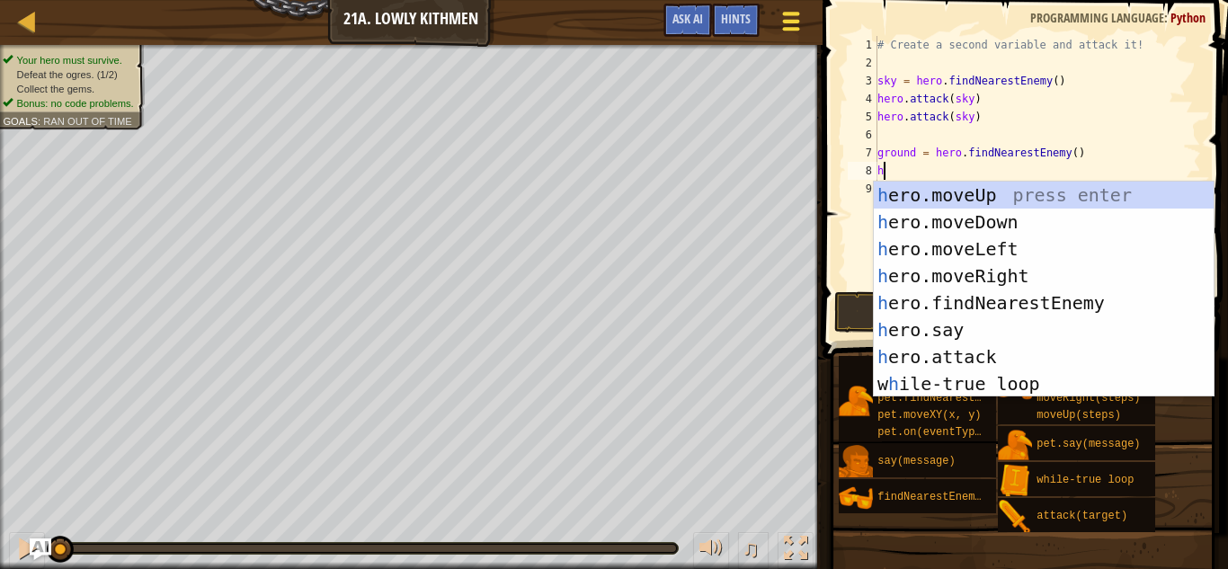
scroll to position [8, 2]
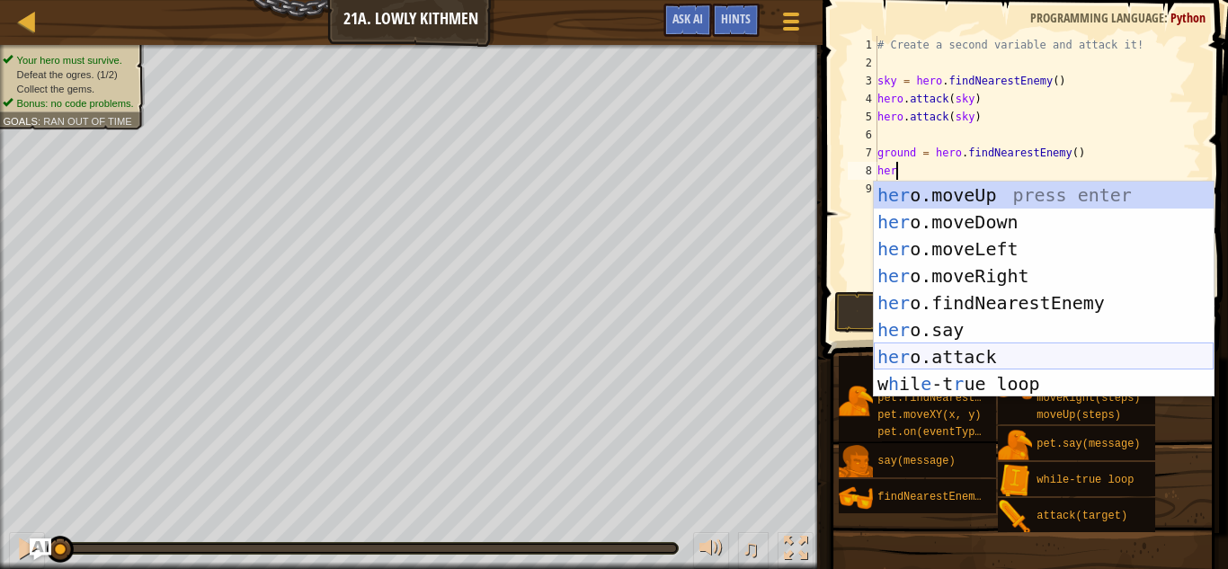
click at [938, 352] on div "her o.moveUp press enter her o.moveDown press enter her o.moveLeft press enter …" at bounding box center [1044, 317] width 340 height 270
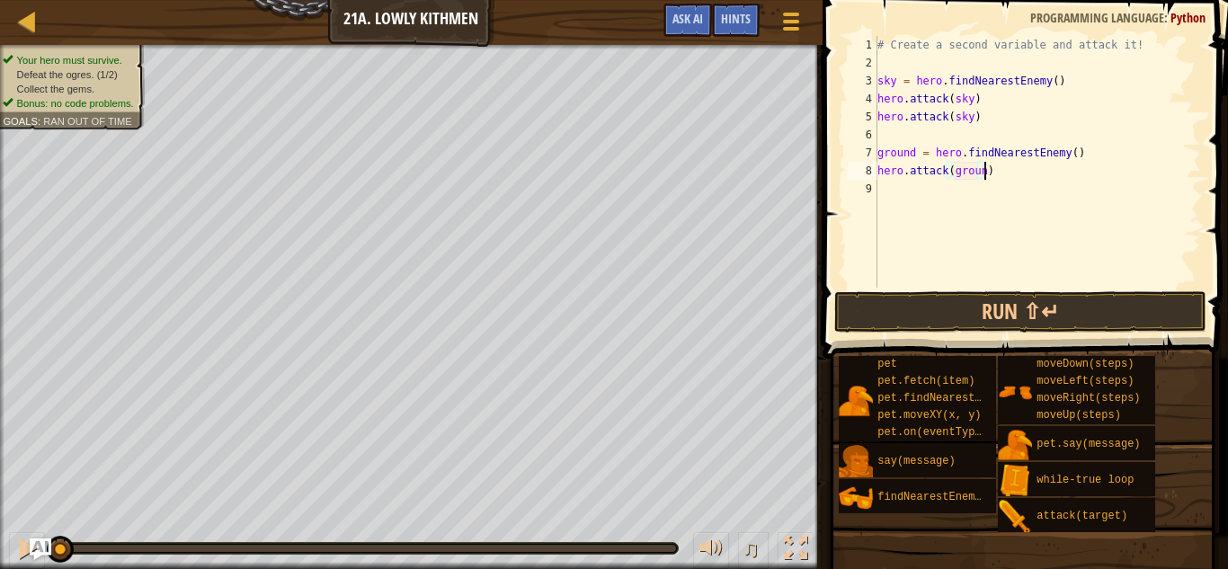
type textarea "hero.attack(ground)"
click at [1042, 181] on div "# Create a second variable and attack it! sky = hero . findNearestEnemy ( ) her…" at bounding box center [1037, 180] width 327 height 288
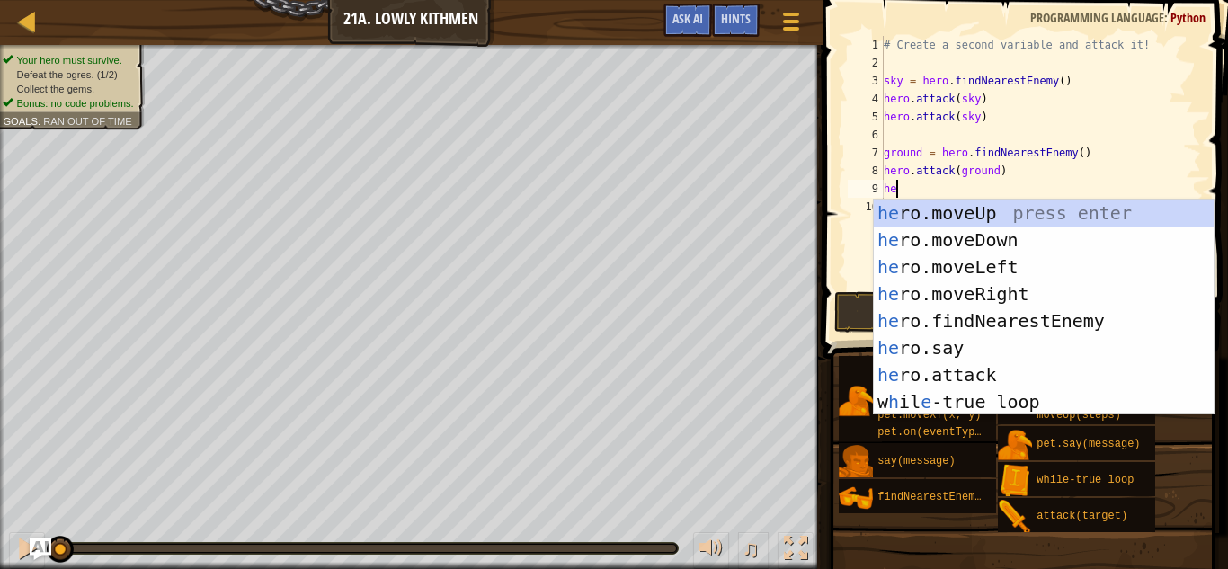
scroll to position [8, 2]
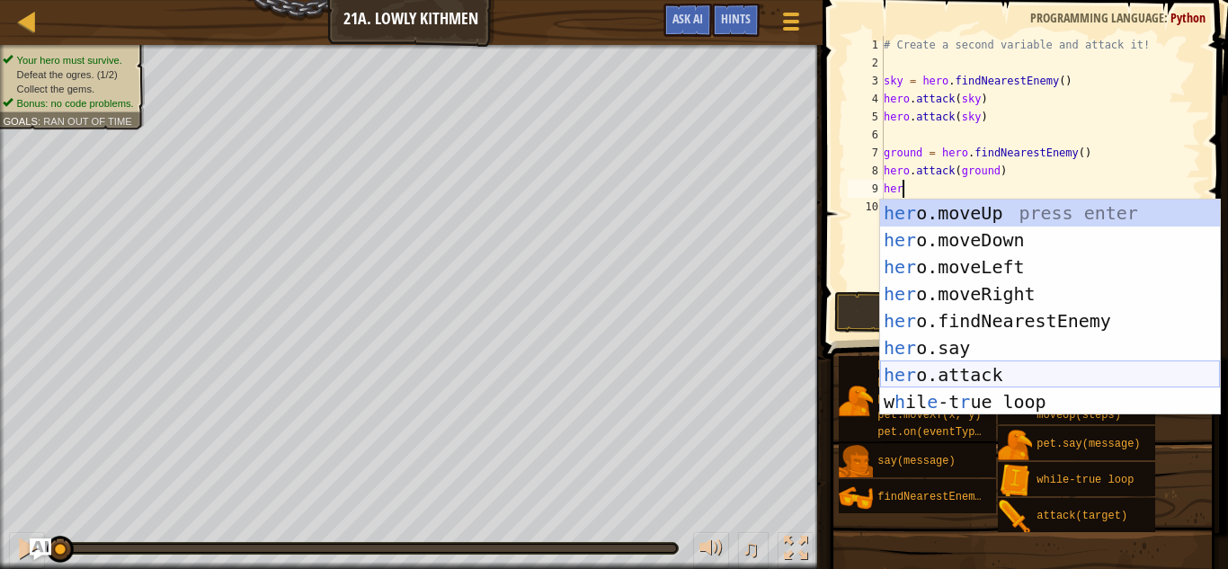
click at [1118, 368] on div "her o.moveUp press enter her o.moveDown press enter her o.moveLeft press enter …" at bounding box center [1050, 335] width 340 height 270
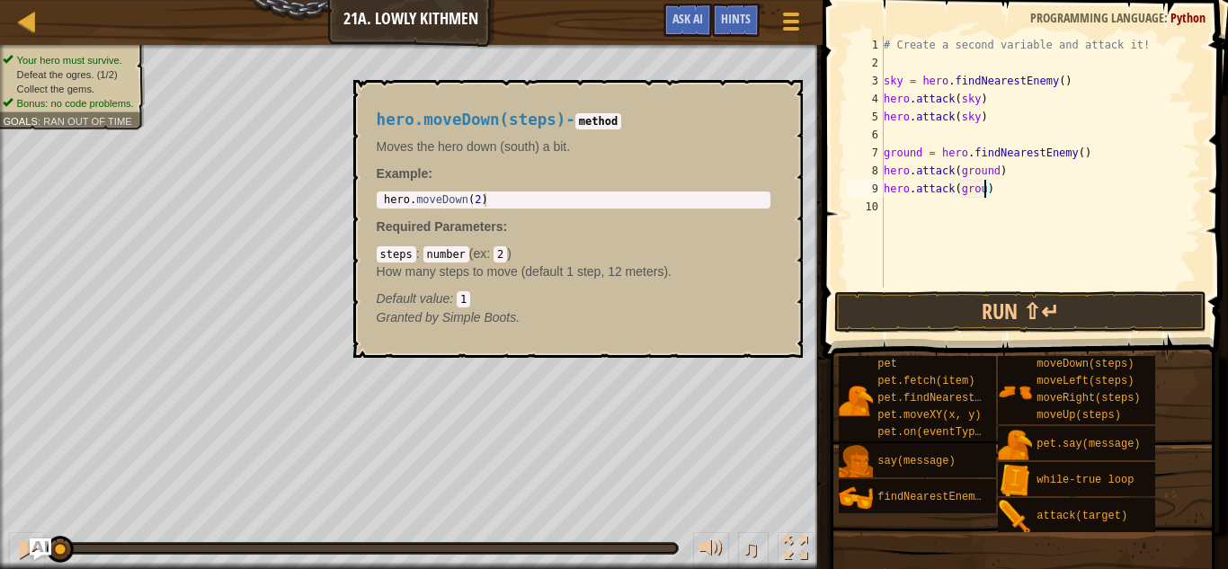
type textarea "hero.attack(ground)"
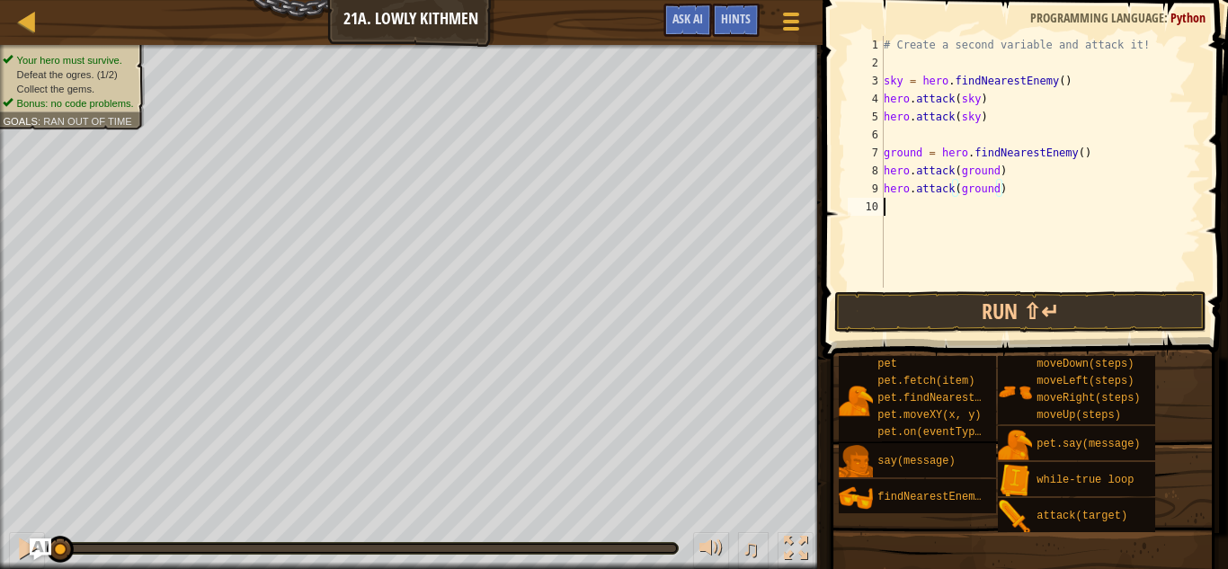
click at [934, 200] on div "# Create a second variable and attack it! sky = hero . findNearestEnemy ( ) her…" at bounding box center [1040, 180] width 321 height 288
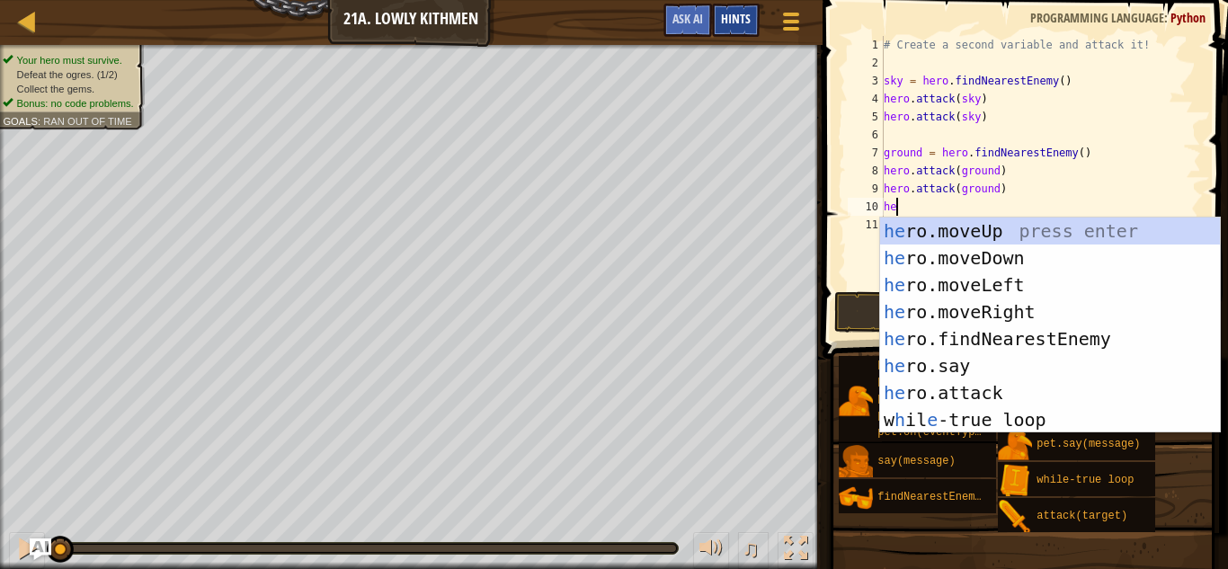
type textarea "her"
click at [1050, 248] on div "her o.moveUp press enter her o.moveDown press enter her o.moveLeft press enter …" at bounding box center [1050, 353] width 340 height 270
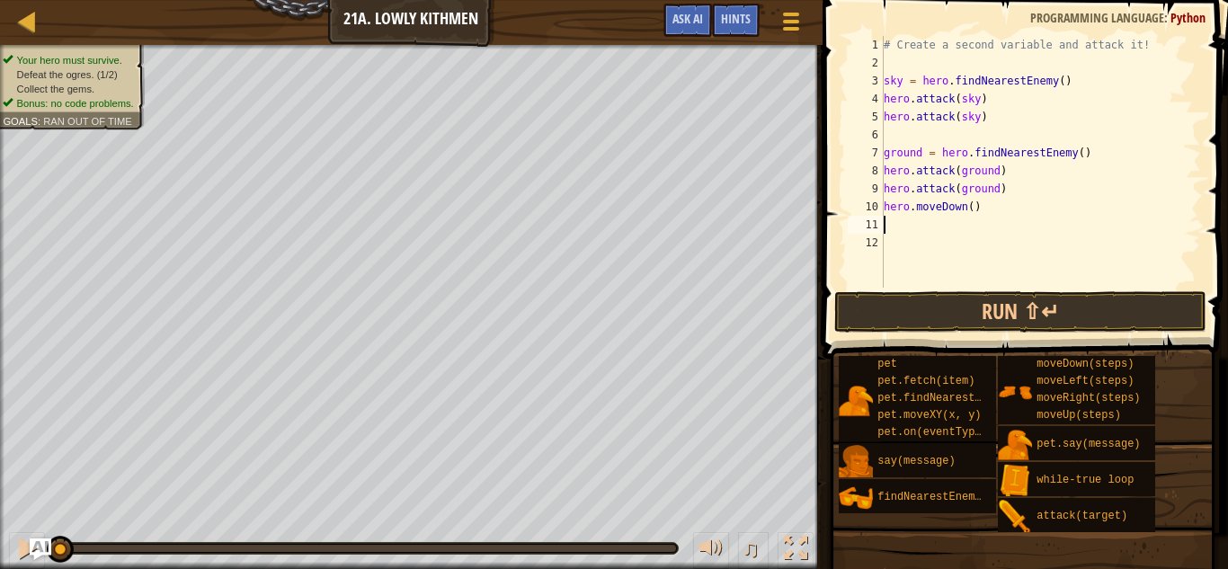
scroll to position [8, 0]
type textarea "her"
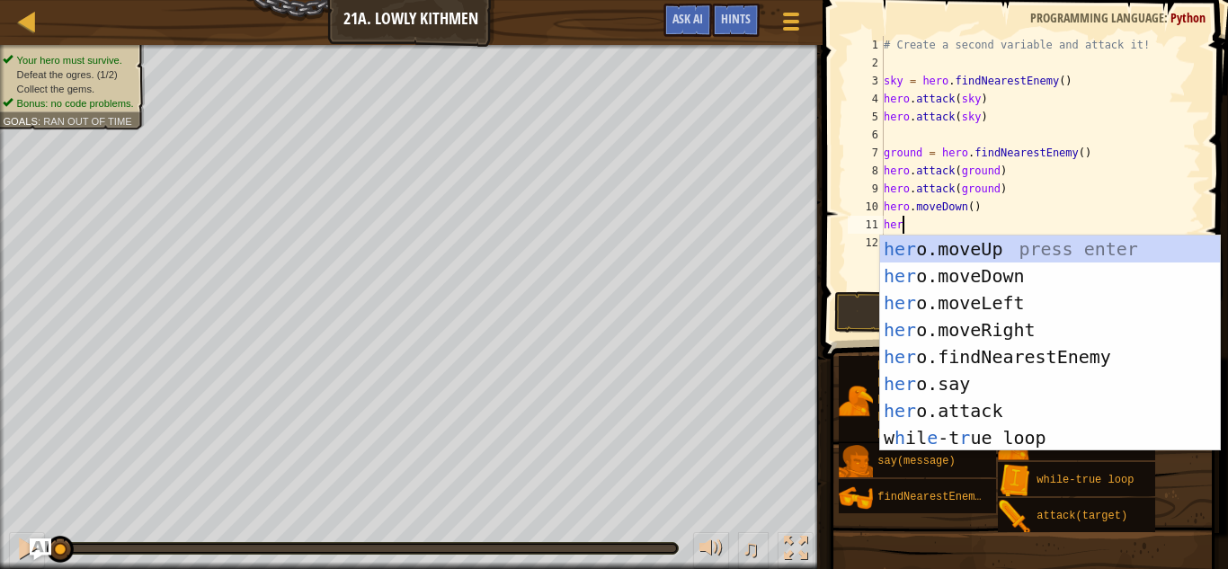
scroll to position [8, 2]
click at [991, 326] on div "her o.moveUp press enter her o.moveDown press enter her o.moveLeft press enter …" at bounding box center [1050, 371] width 340 height 270
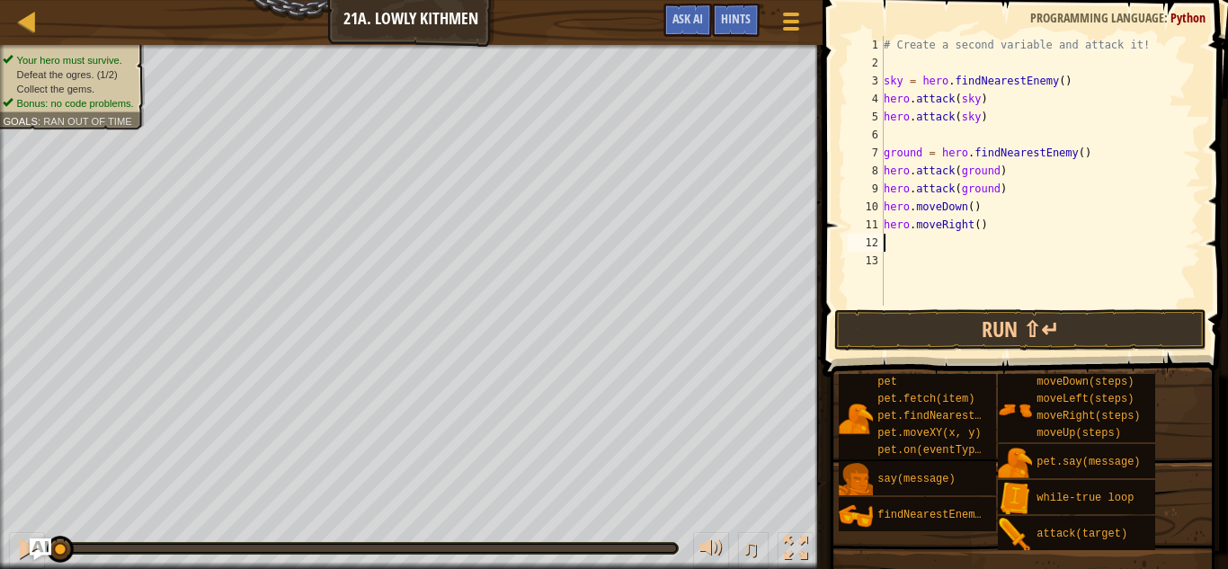
scroll to position [8, 0]
click at [979, 226] on div "# Create a second variable and attack it! sky = hero . findNearestEnemy ( ) her…" at bounding box center [1040, 189] width 321 height 306
type textarea "hero.moveRight(2)"
click at [1077, 327] on button "Run ⇧↵" at bounding box center [1020, 329] width 373 height 41
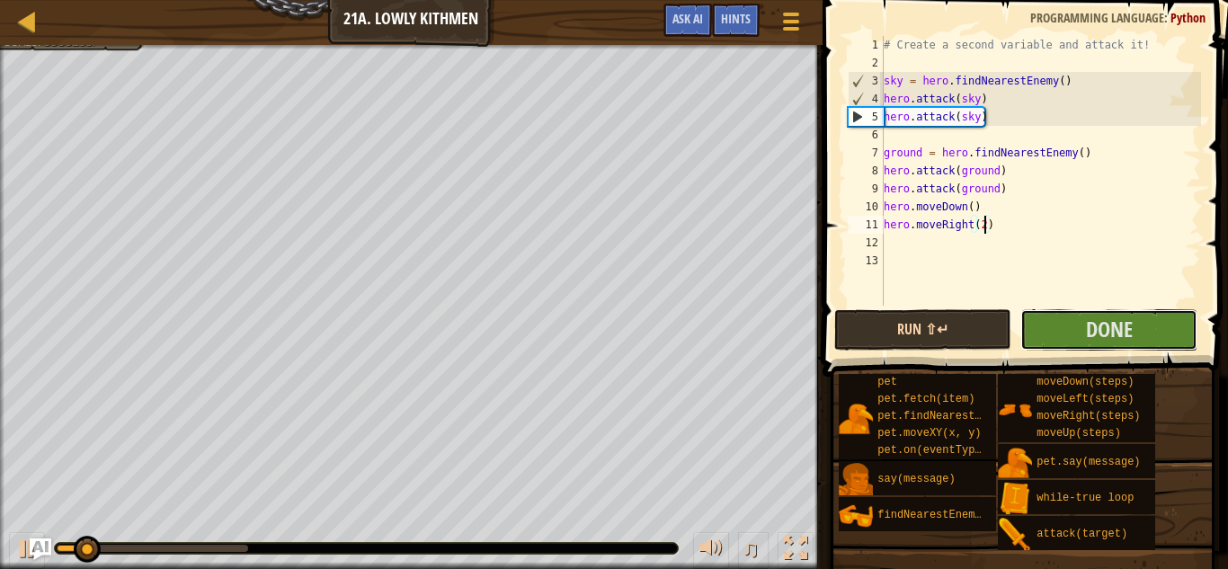
click at [1077, 327] on button "Done" at bounding box center [1108, 329] width 177 height 41
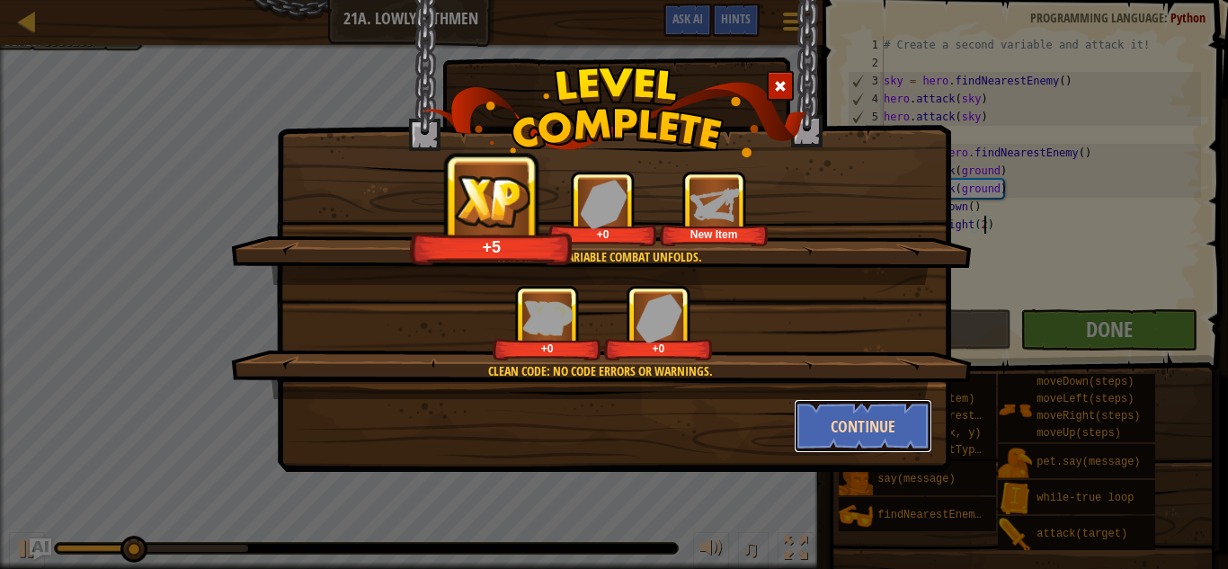
click at [916, 418] on button "Continue" at bounding box center [863, 426] width 139 height 54
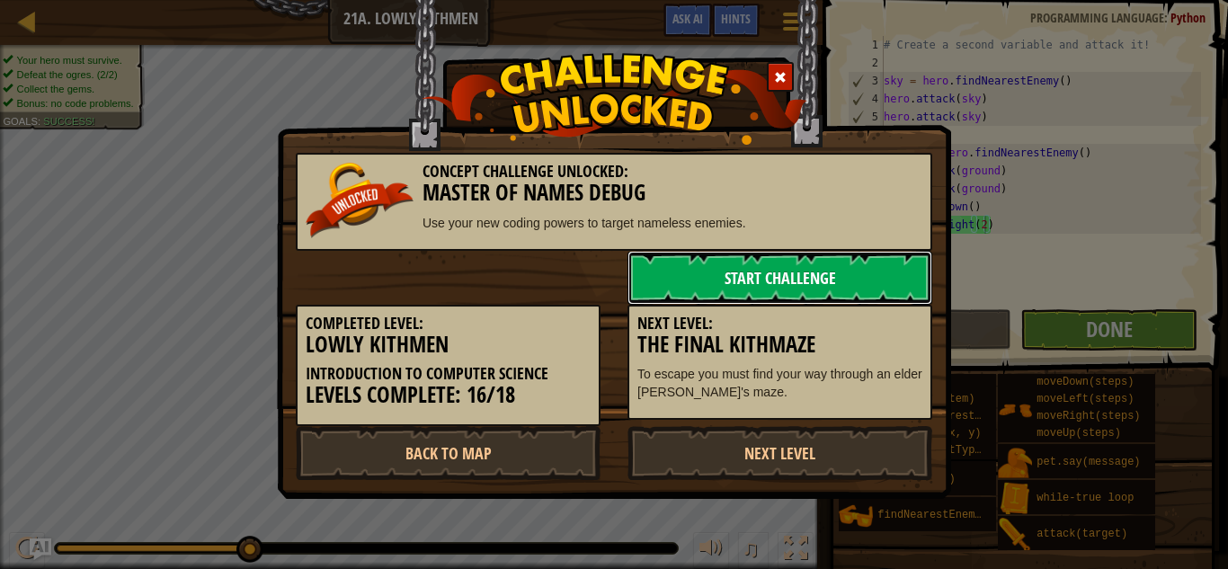
click at [690, 276] on link "Start Challenge" at bounding box center [779, 278] width 305 height 54
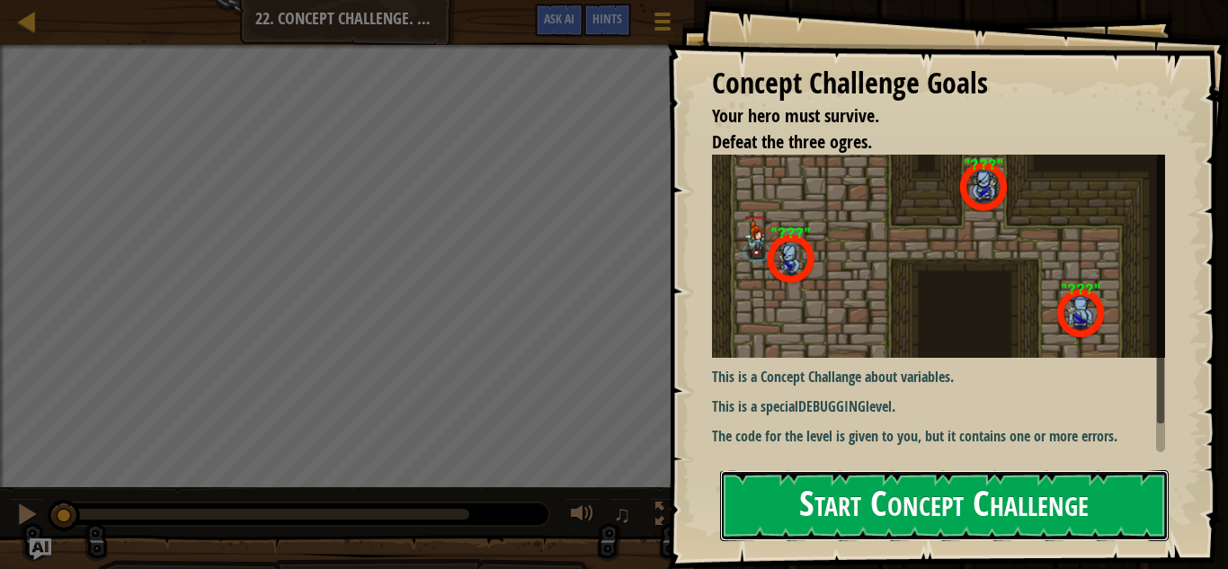
click at [751, 503] on button "Start Concept Challenge" at bounding box center [944, 505] width 449 height 71
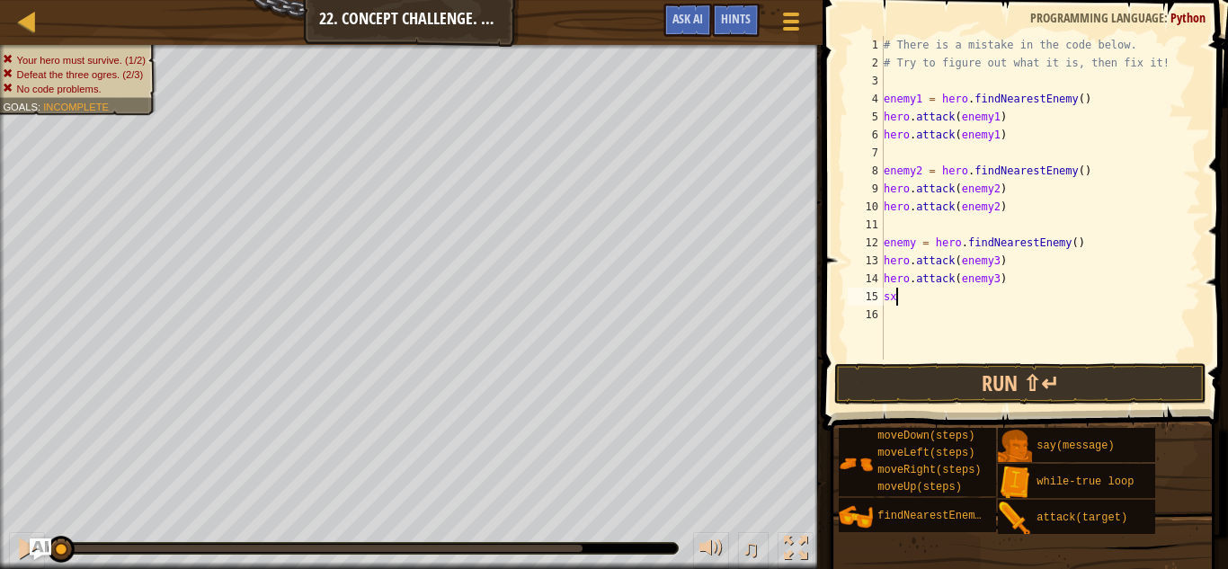
scroll to position [8, 1]
type textarea "s"
click at [891, 386] on button "Run ⇧↵" at bounding box center [1020, 383] width 373 height 41
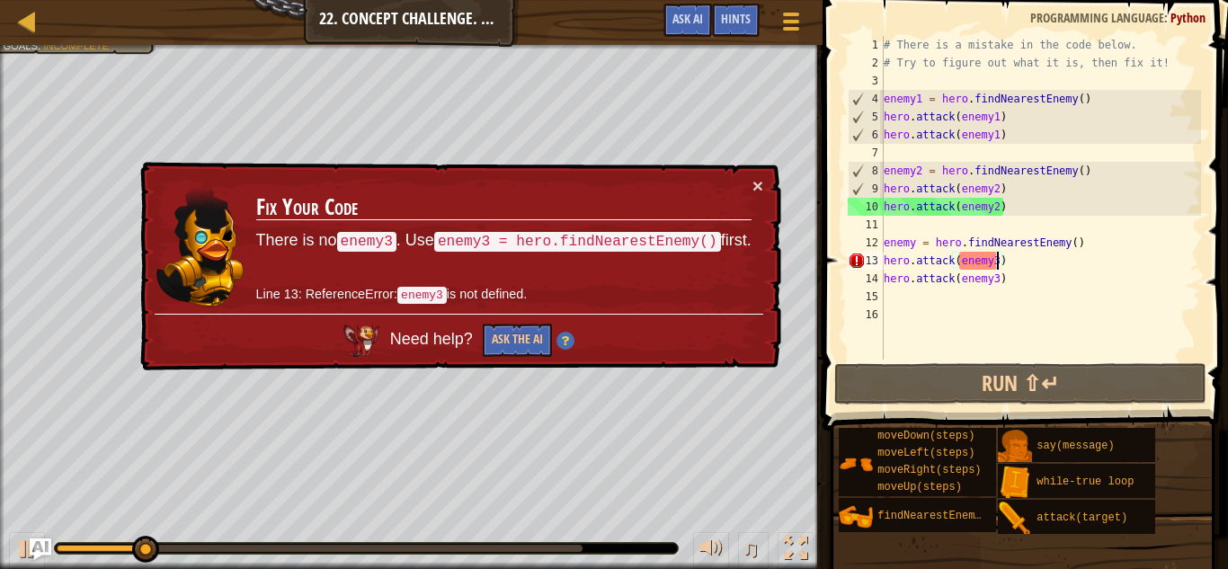
click at [998, 258] on div "# There is a mistake in the code below. # Try to figure out what it is, then fi…" at bounding box center [1040, 216] width 321 height 360
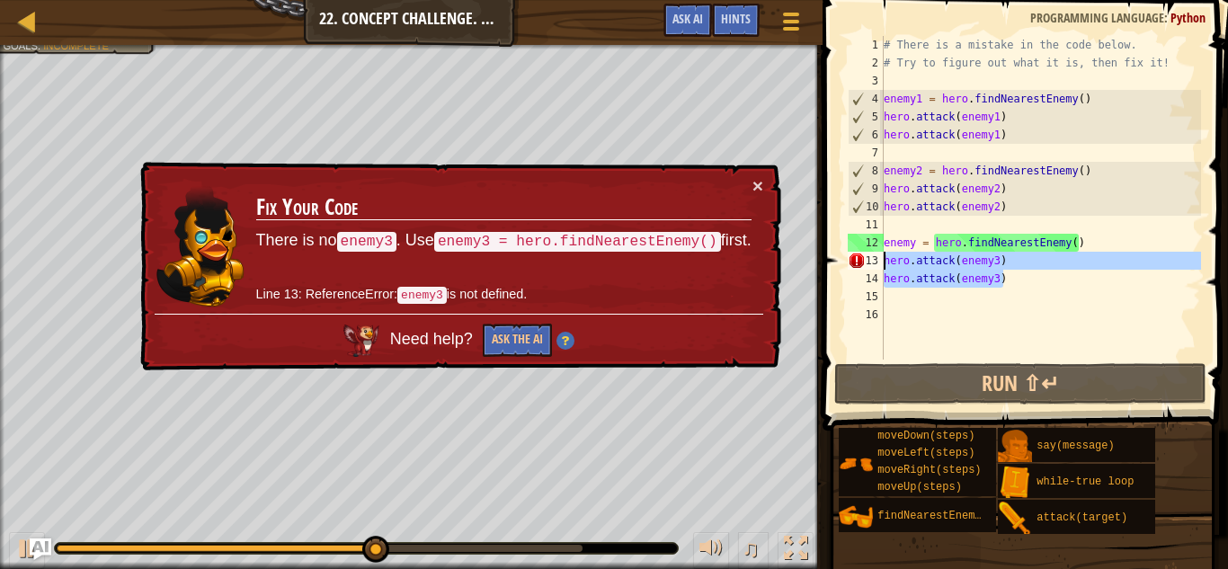
drag, startPoint x: 1063, startPoint y: 281, endPoint x: 876, endPoint y: 263, distance: 186.9
click at [876, 263] on div "hero.attack(enemy3) 1 2 3 4 5 6 7 8 9 10 11 12 13 14 15 16 # There is a mistake…" at bounding box center [1022, 198] width 357 height 324
type textarea "hero.attack(enemy3) hero.attack(enemy3)"
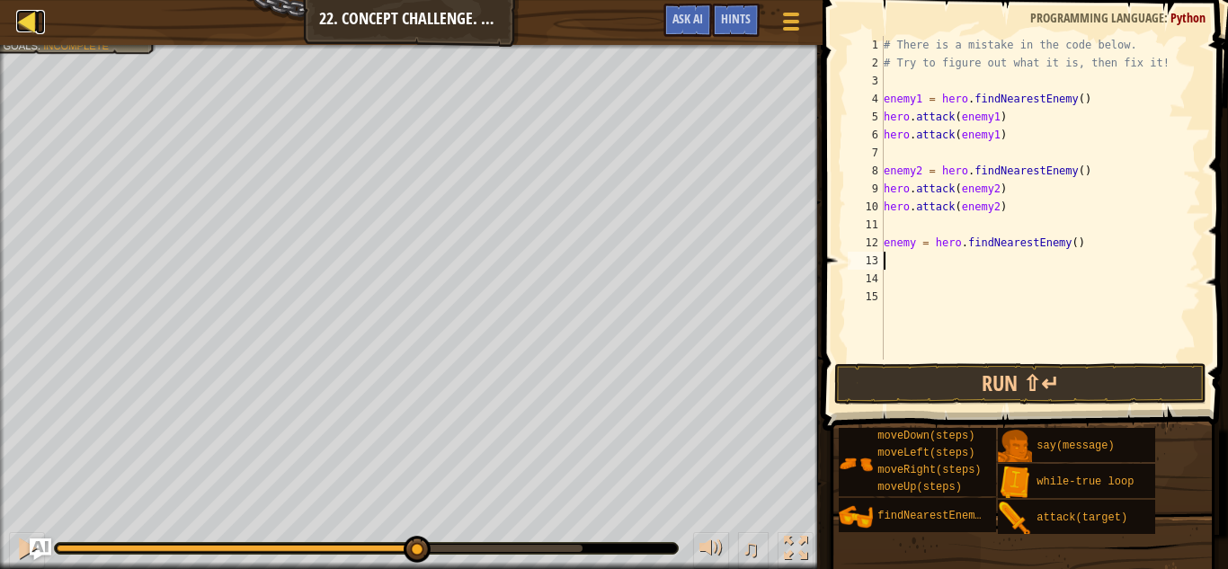
click at [25, 30] on div at bounding box center [27, 21] width 22 height 22
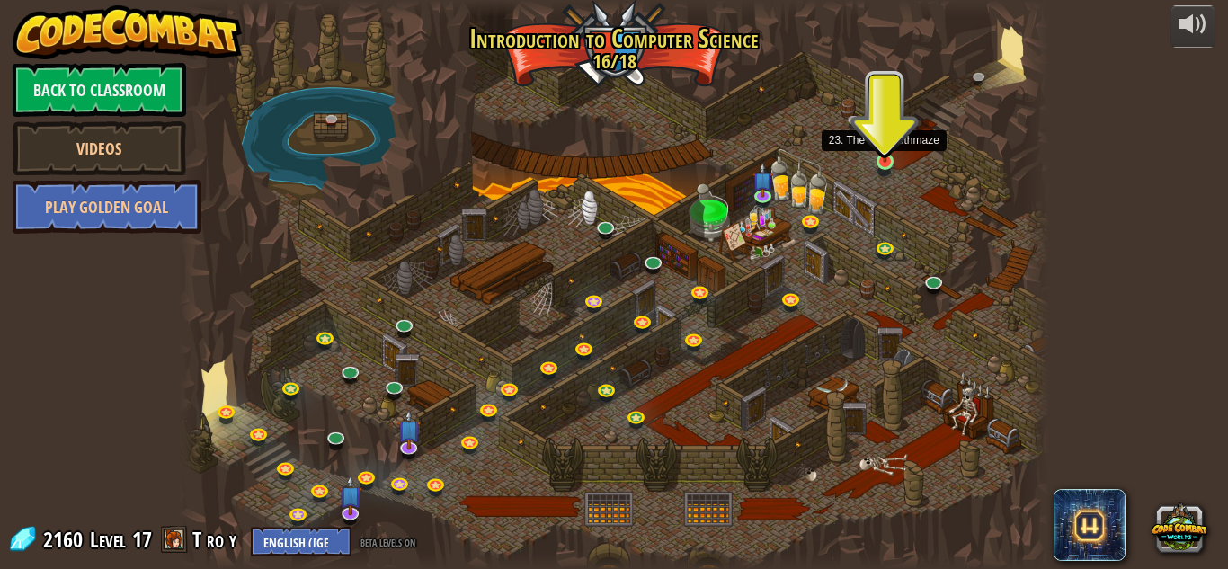
click at [890, 162] on img at bounding box center [885, 139] width 21 height 47
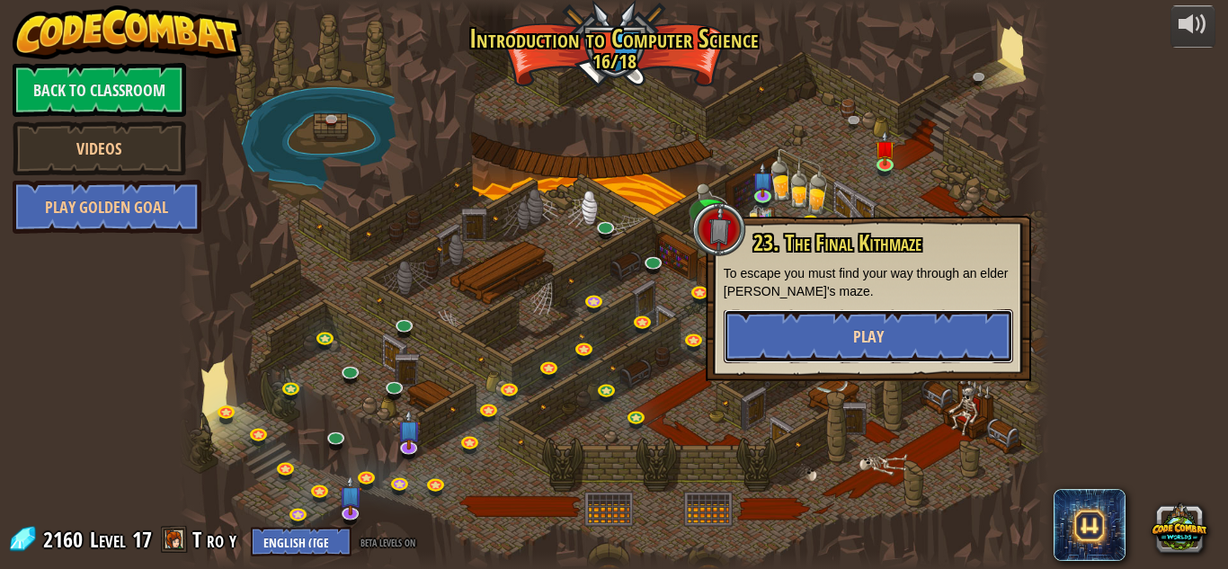
click at [789, 343] on button "Play" at bounding box center [868, 336] width 289 height 54
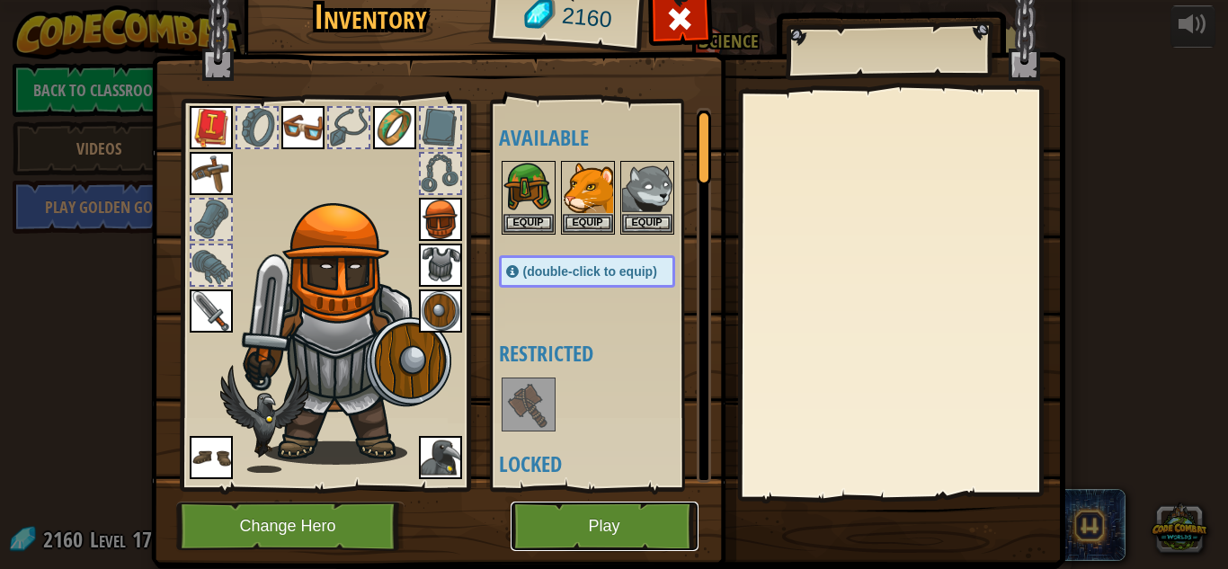
click at [655, 510] on button "Play" at bounding box center [605, 526] width 188 height 49
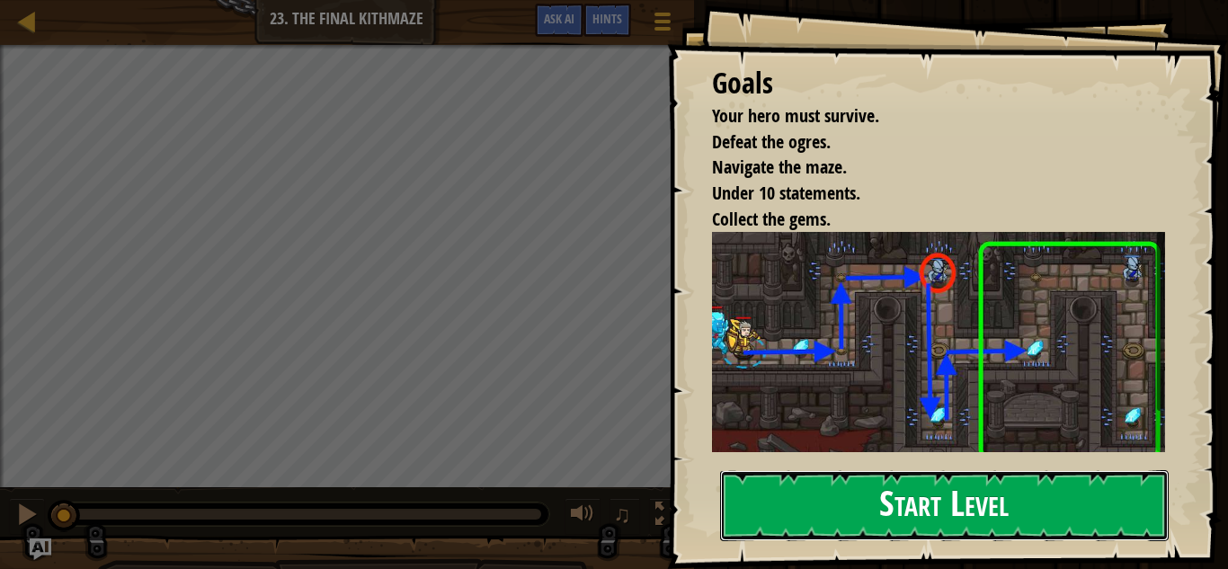
click at [852, 493] on button "Start Level" at bounding box center [944, 505] width 449 height 71
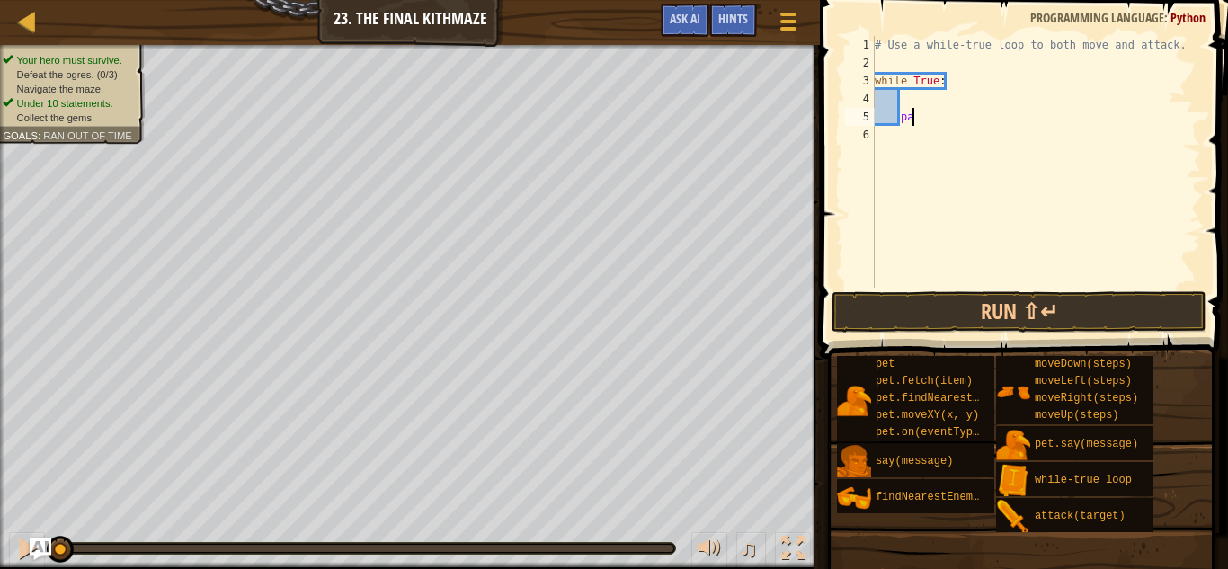
type textarea "p"
click at [959, 97] on div "# Use a while-true loop to both move and attack. while True :" at bounding box center [1036, 180] width 330 height 288
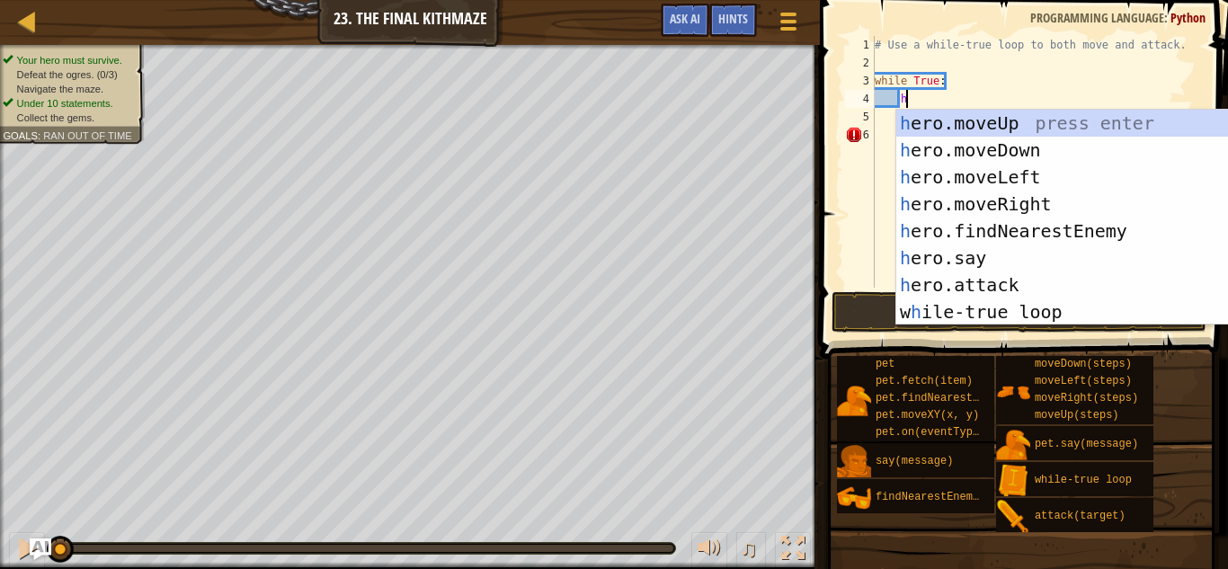
scroll to position [8, 4]
type textarea "h"
click at [1026, 205] on div "h ero.moveUp press enter h ero.moveDown press enter h ero.moveLeft press enter …" at bounding box center [1066, 245] width 340 height 270
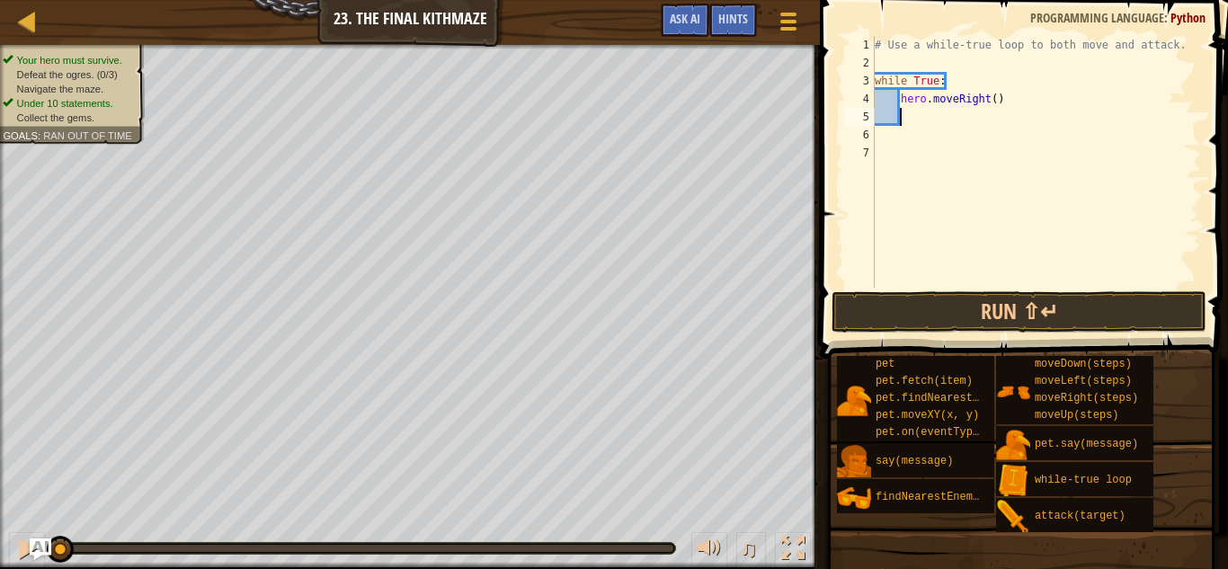
type textarea "h"
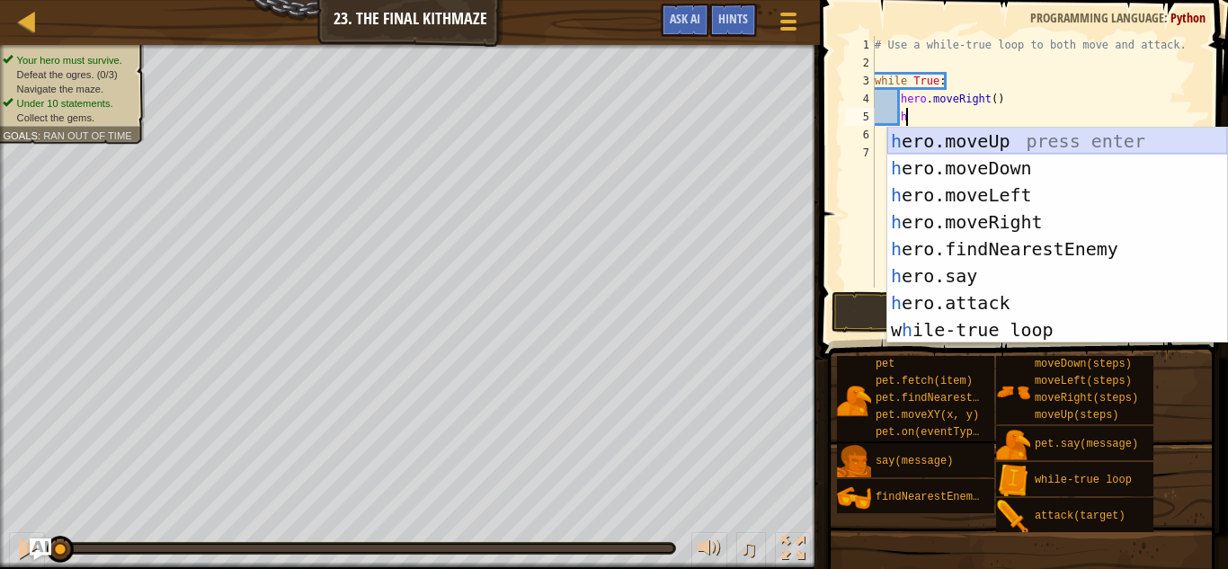
click at [1017, 144] on div "h ero.moveUp press enter h ero.moveDown press enter h ero.moveLeft press enter …" at bounding box center [1057, 263] width 340 height 270
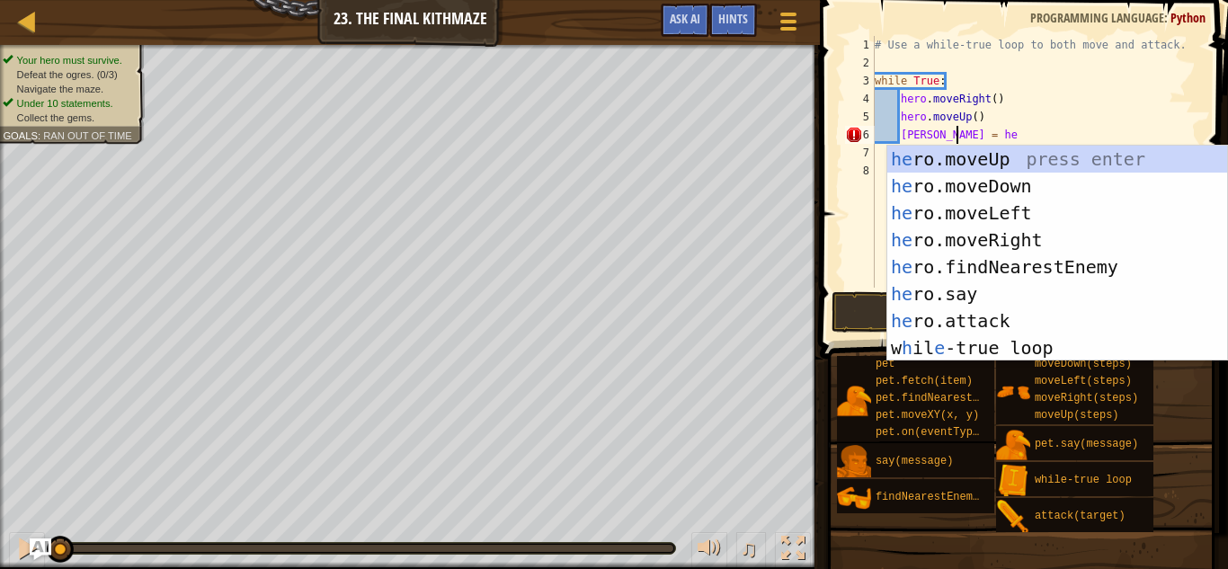
scroll to position [8, 12]
type textarea "[PERSON_NAME] = her"
click at [978, 269] on div "her o.moveUp press enter her o.moveDown press enter her o.moveLeft press enter …" at bounding box center [1057, 281] width 340 height 270
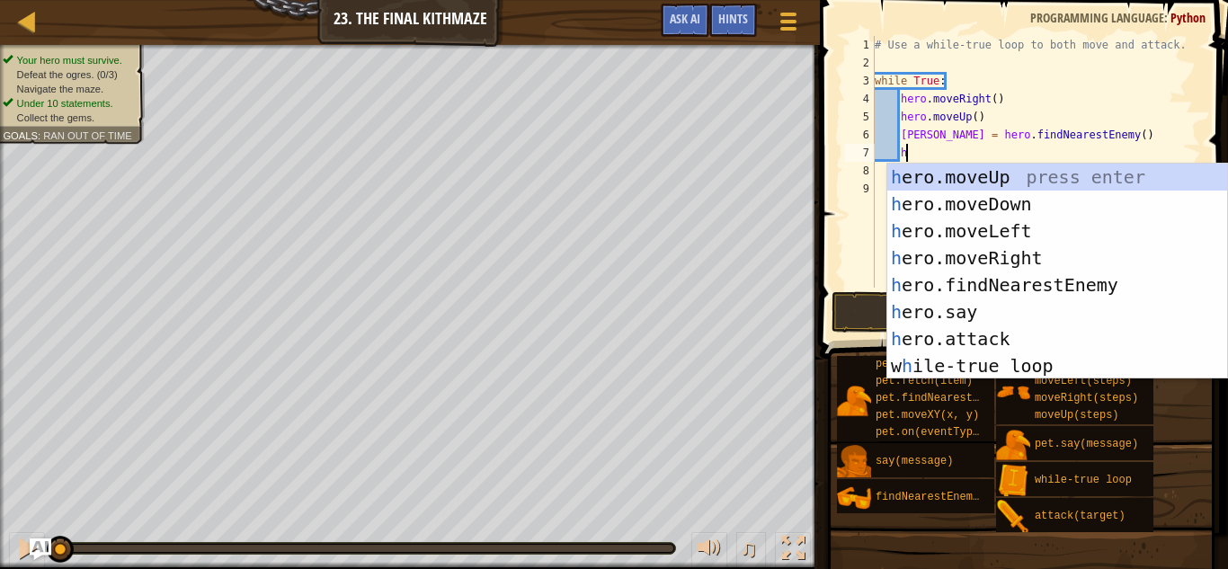
scroll to position [8, 4]
click at [1004, 336] on div "h ero.moveUp press enter h ero.moveDown press enter h ero.moveLeft press enter …" at bounding box center [1057, 299] width 340 height 270
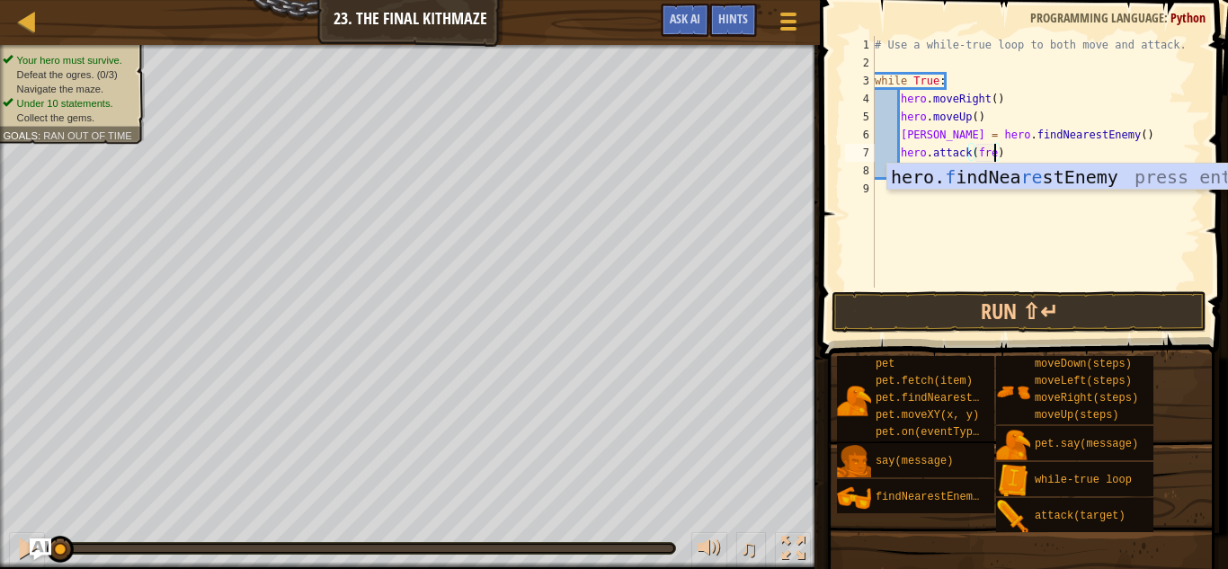
type textarea "hero.attack([PERSON_NAME])"
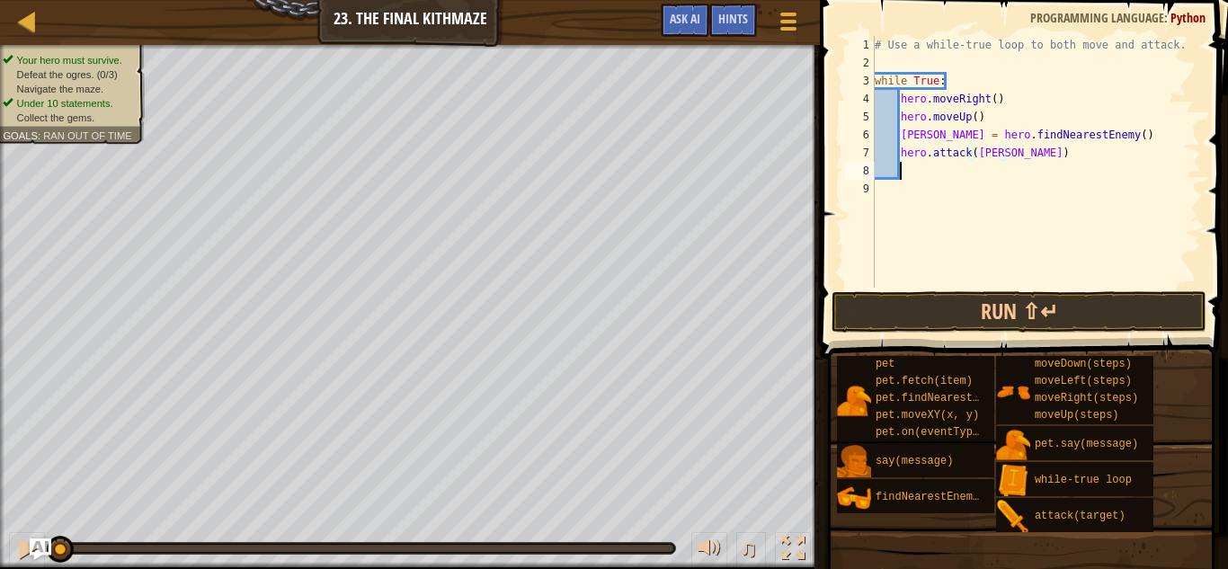
click at [921, 173] on div "# Use a while-true loop to both move and attack. while True : hero . moveRight …" at bounding box center [1036, 180] width 330 height 288
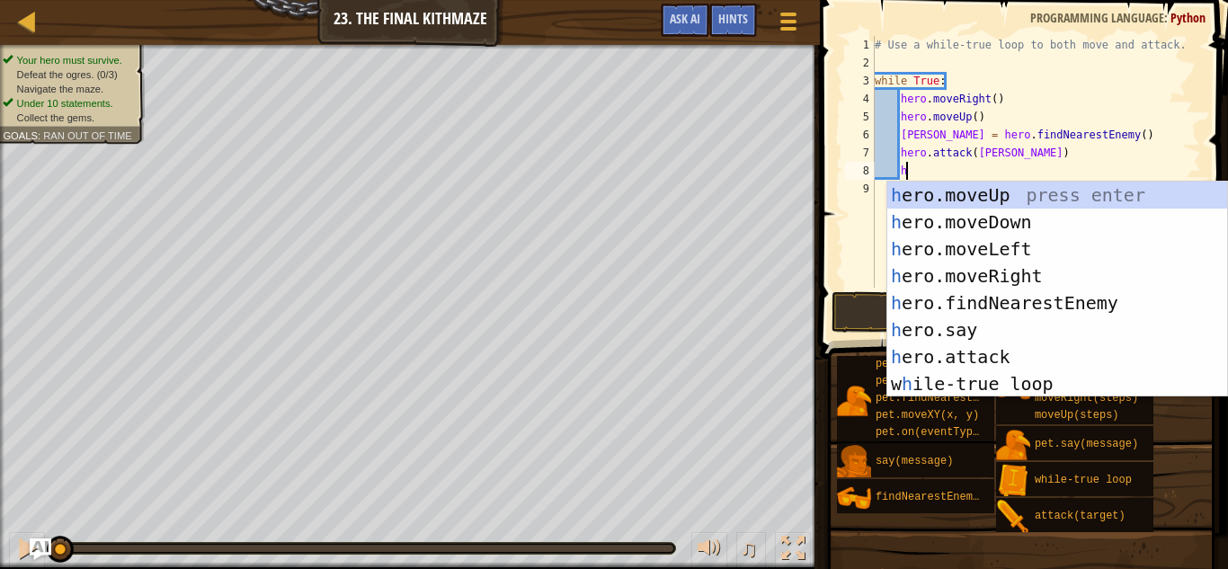
scroll to position [8, 4]
click at [1071, 360] on div "h ero.moveUp press enter h ero.moveDown press enter h ero.moveLeft press enter …" at bounding box center [1057, 317] width 340 height 270
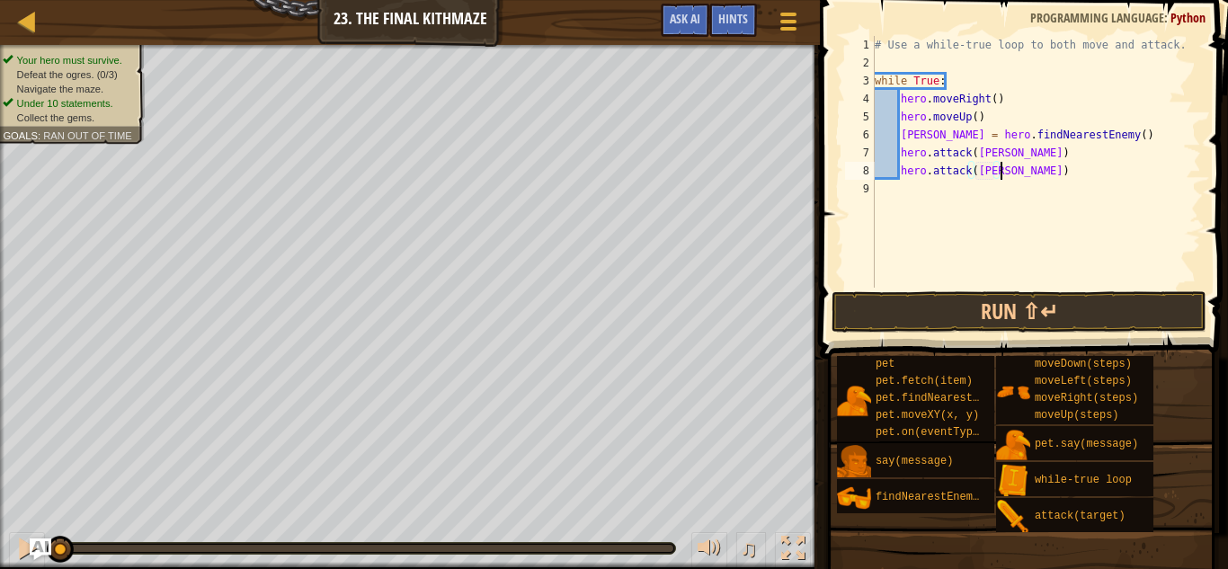
scroll to position [8, 18]
click at [1059, 169] on div "# Use a while-true loop to both move and attack. while True : hero . moveRight …" at bounding box center [1036, 180] width 330 height 288
type textarea "hero.attack([PERSON_NAME])'"
type textarea "hero.attack([PERSON_NAME])"
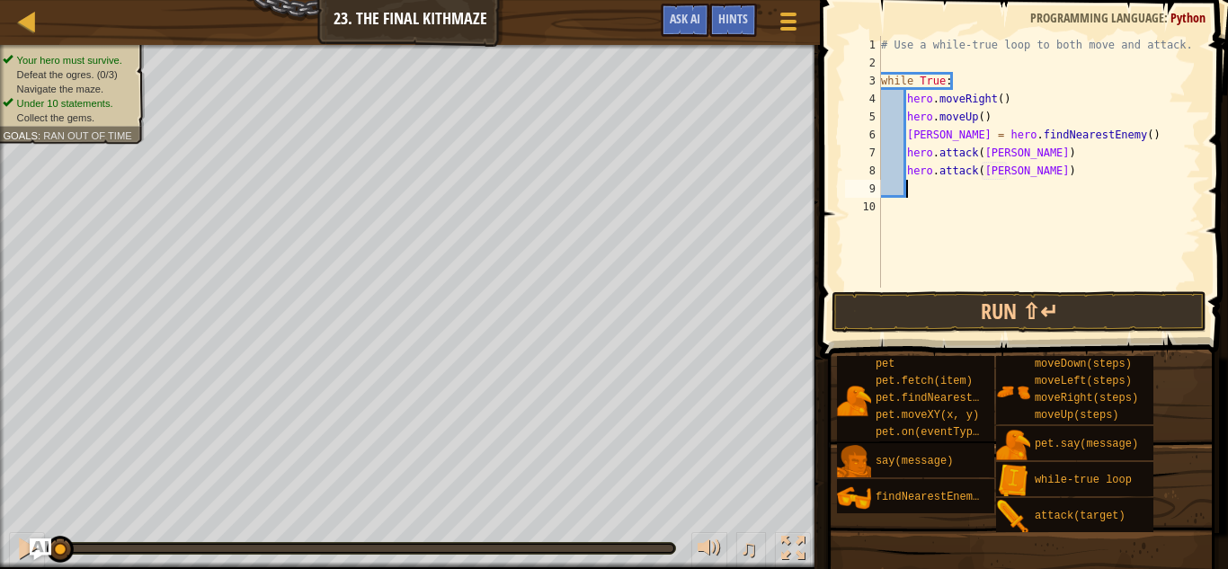
type textarea "h"
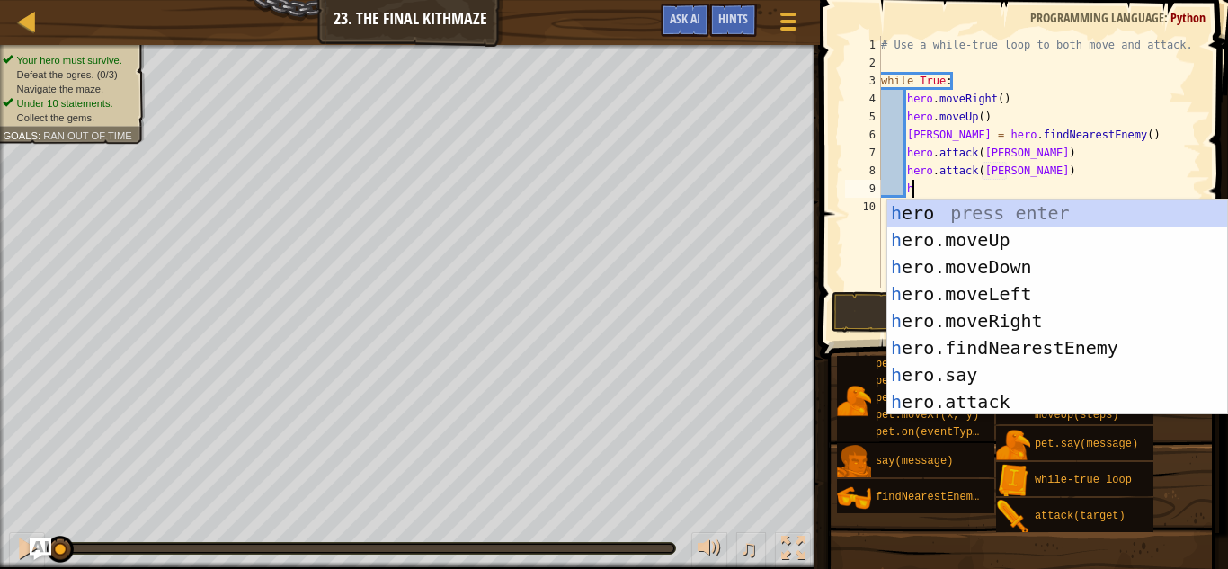
scroll to position [8, 4]
click at [1018, 320] on div "h ero press enter h ero.moveUp press enter h ero.moveDown press enter h ero.mov…" at bounding box center [1057, 335] width 340 height 270
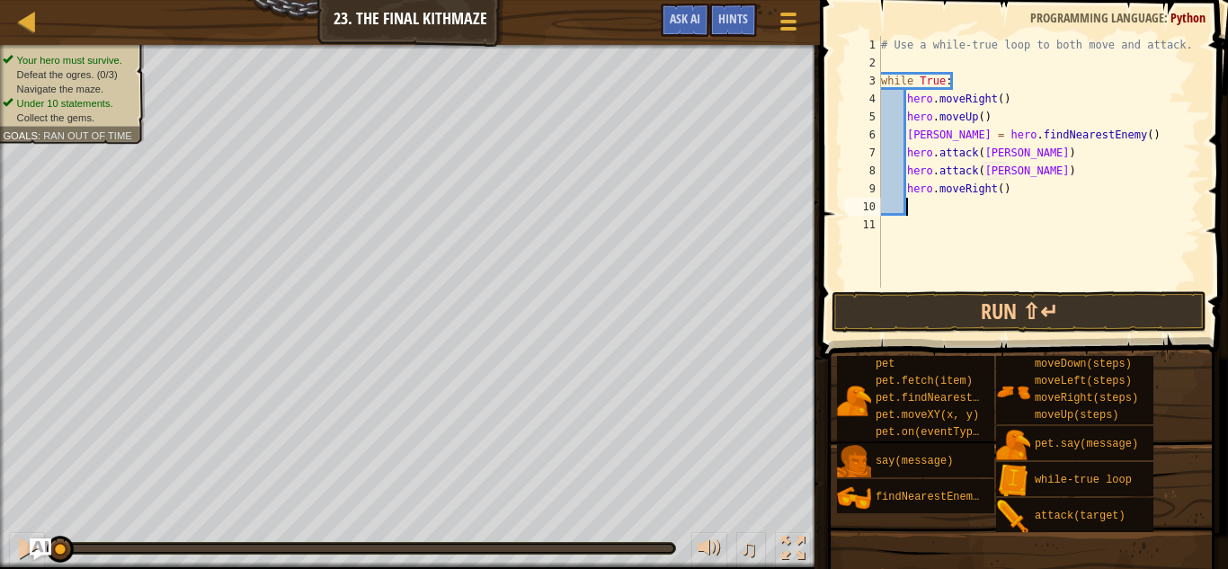
click at [1001, 190] on div "# Use a while-true loop to both move and attack. while True : hero . moveRight …" at bounding box center [1039, 180] width 324 height 288
type textarea "hero.moveRight(2)"
click at [1031, 189] on div "# Use a while-true loop to both move and attack. while True : hero . moveRight …" at bounding box center [1039, 180] width 324 height 288
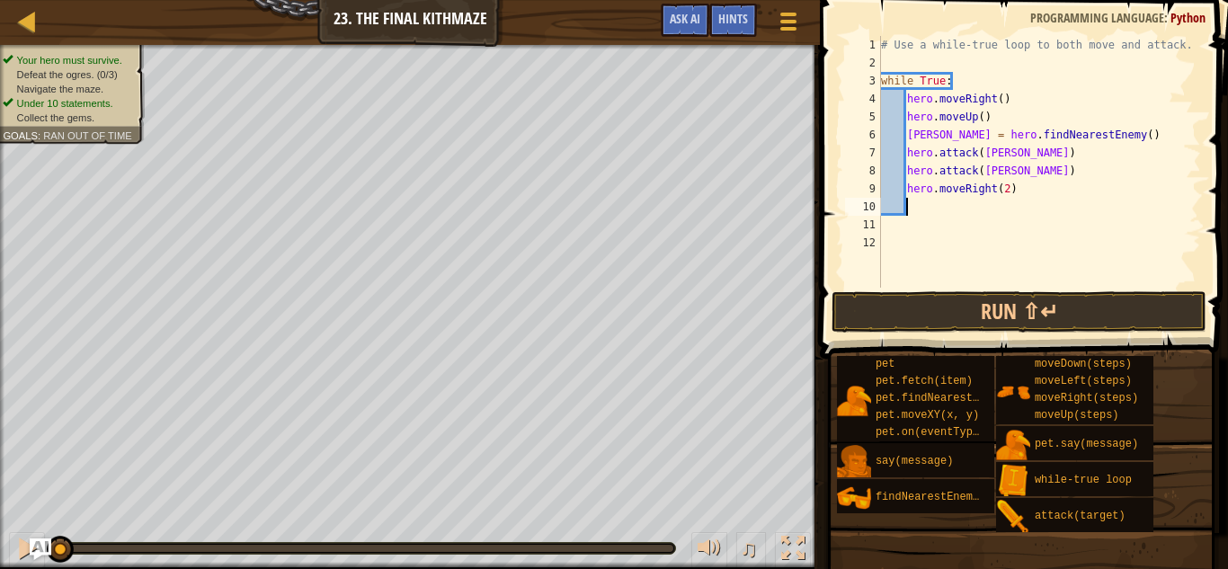
click at [1007, 190] on div "# Use a while-true loop to both move and attack. while True : hero . moveRight …" at bounding box center [1039, 180] width 324 height 288
type textarea "hero.moveRight()"
click at [1061, 194] on div "# Use a while-true loop to both move and attack. while True : hero . moveRight …" at bounding box center [1039, 180] width 324 height 288
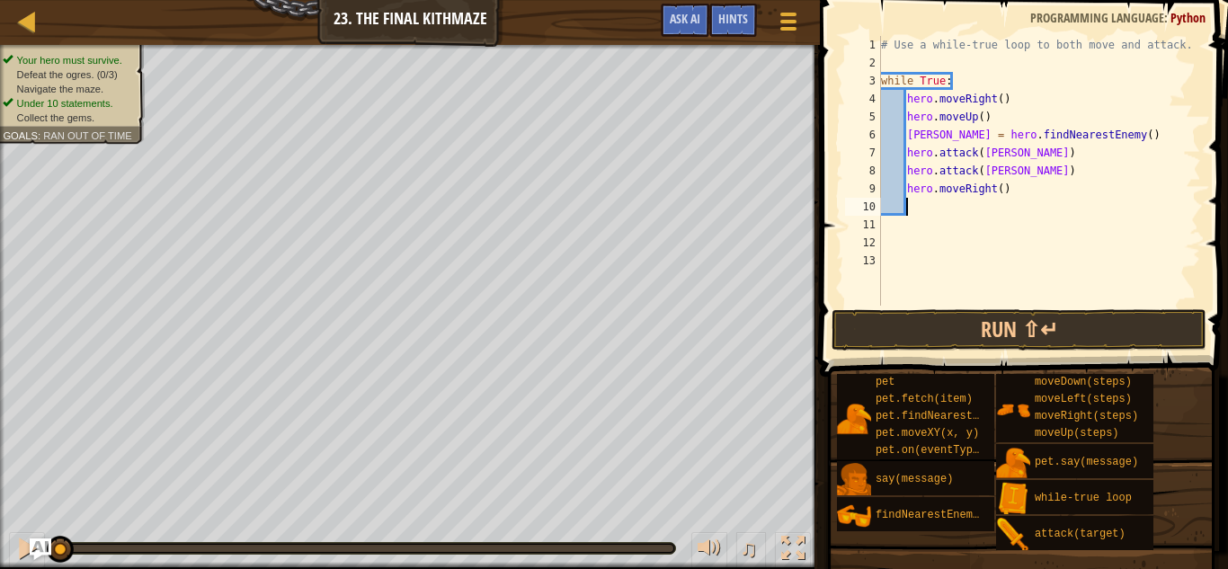
type textarea "h"
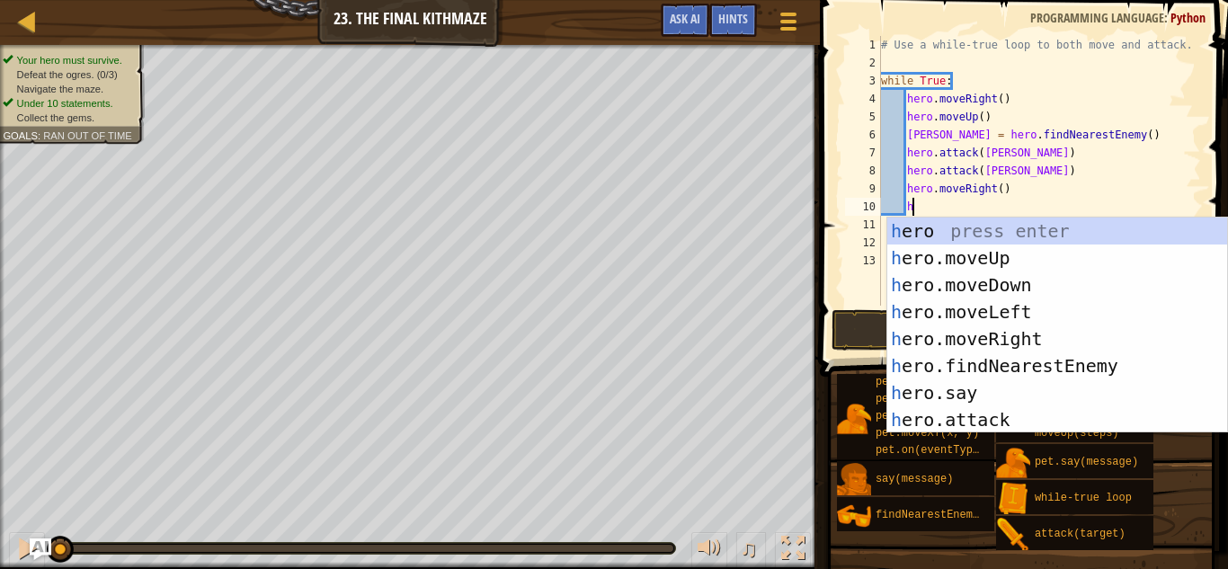
scroll to position [8, 4]
click at [1105, 280] on div "h ero press enter h ero.moveUp press enter h ero.moveDown press enter h ero.mov…" at bounding box center [1057, 353] width 340 height 270
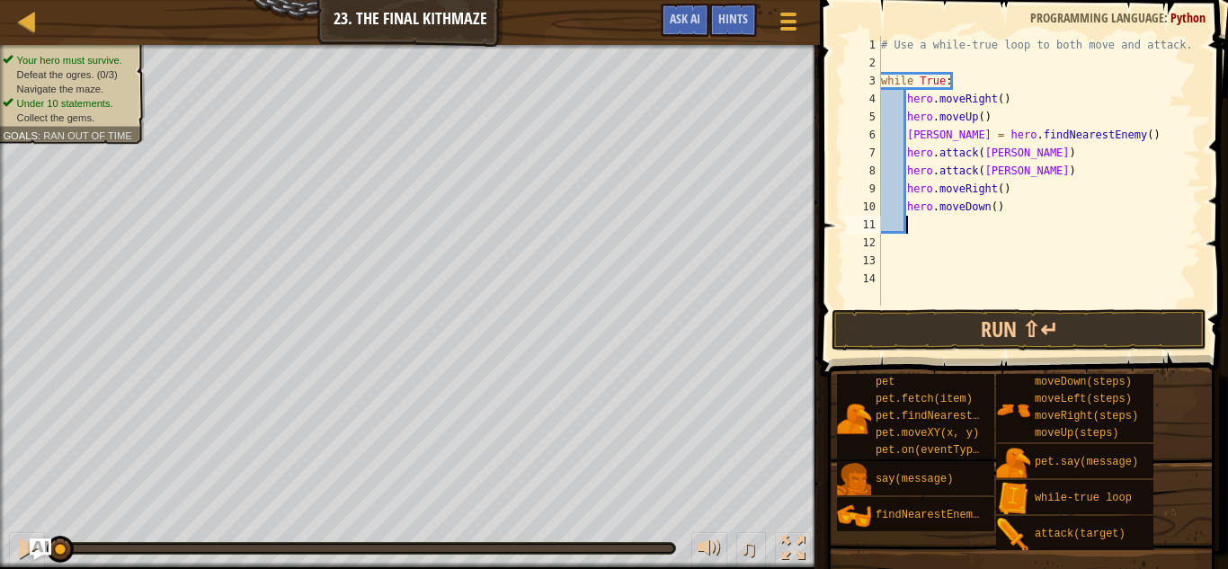
scroll to position [8, 3]
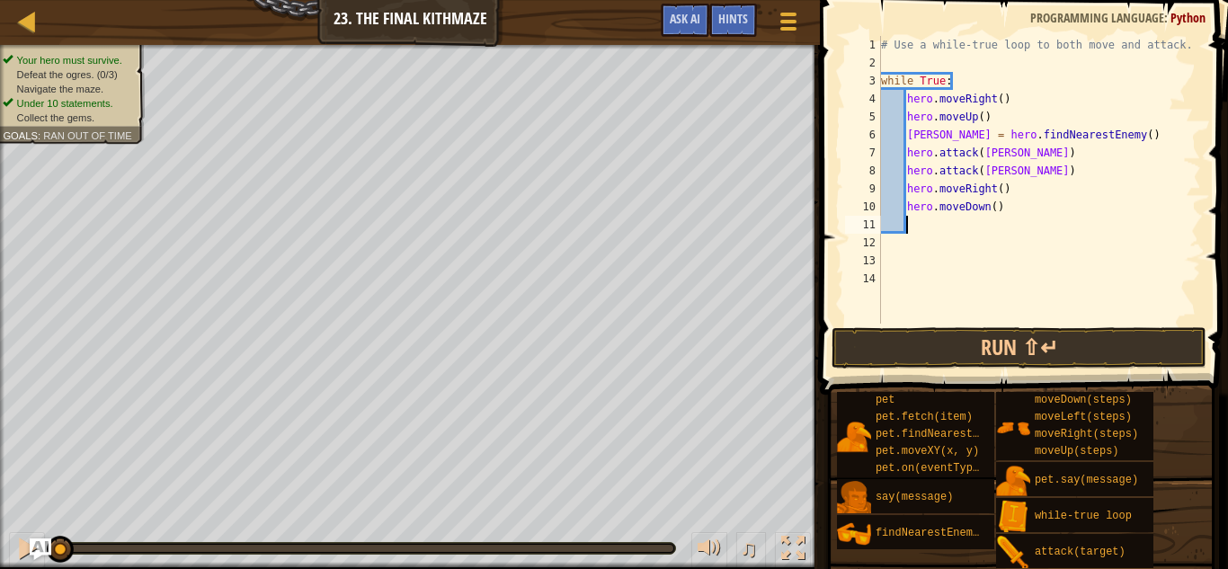
click at [994, 204] on div "# Use a while-true loop to both move and attack. while True : hero . moveRight …" at bounding box center [1039, 198] width 324 height 324
click at [1012, 209] on div "# Use a while-true loop to both move and attack. while True : hero . moveRight …" at bounding box center [1039, 198] width 324 height 324
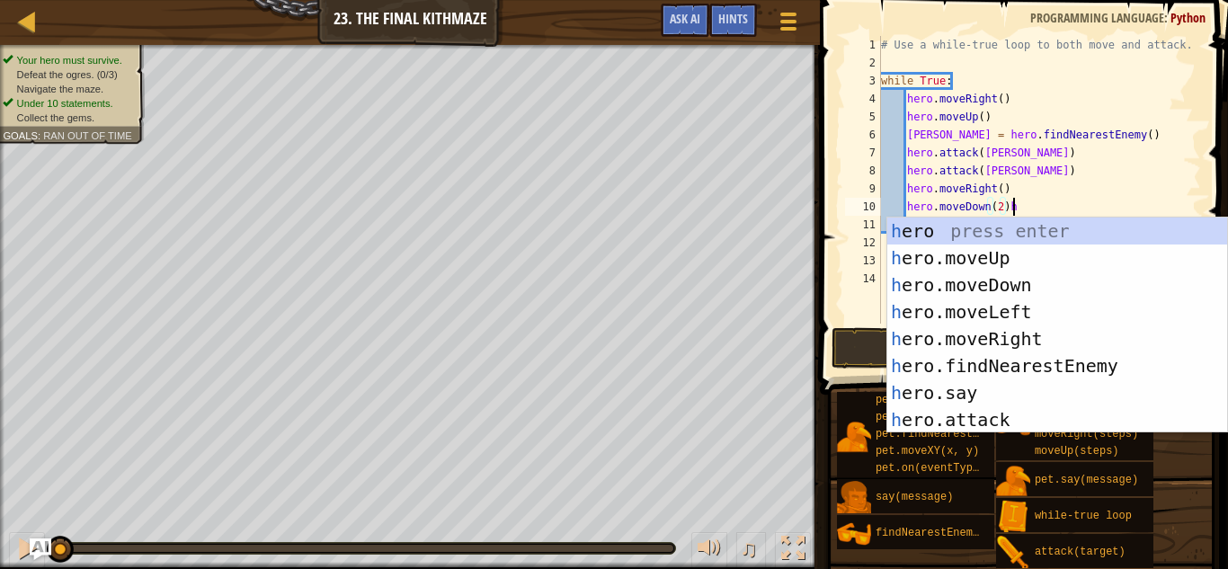
scroll to position [8, 18]
type textarea "hero.moveDown(2)"
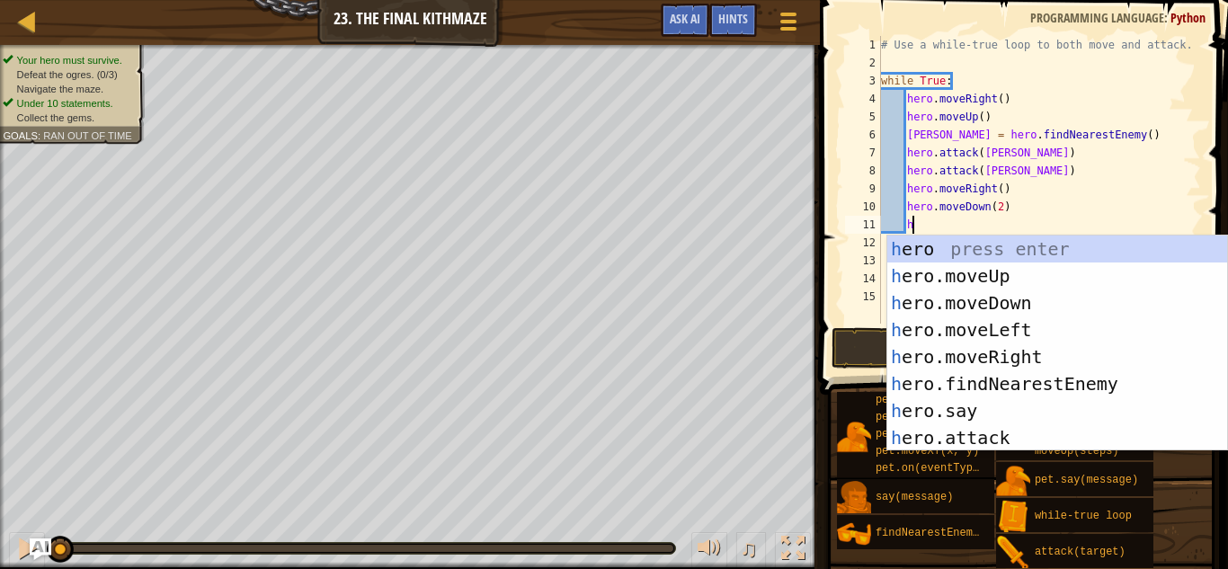
scroll to position [8, 4]
type textarea "h"
click at [1009, 289] on div "h ero press enter h ero.moveUp press enter h ero.moveDown press enter h ero.mov…" at bounding box center [1057, 371] width 340 height 270
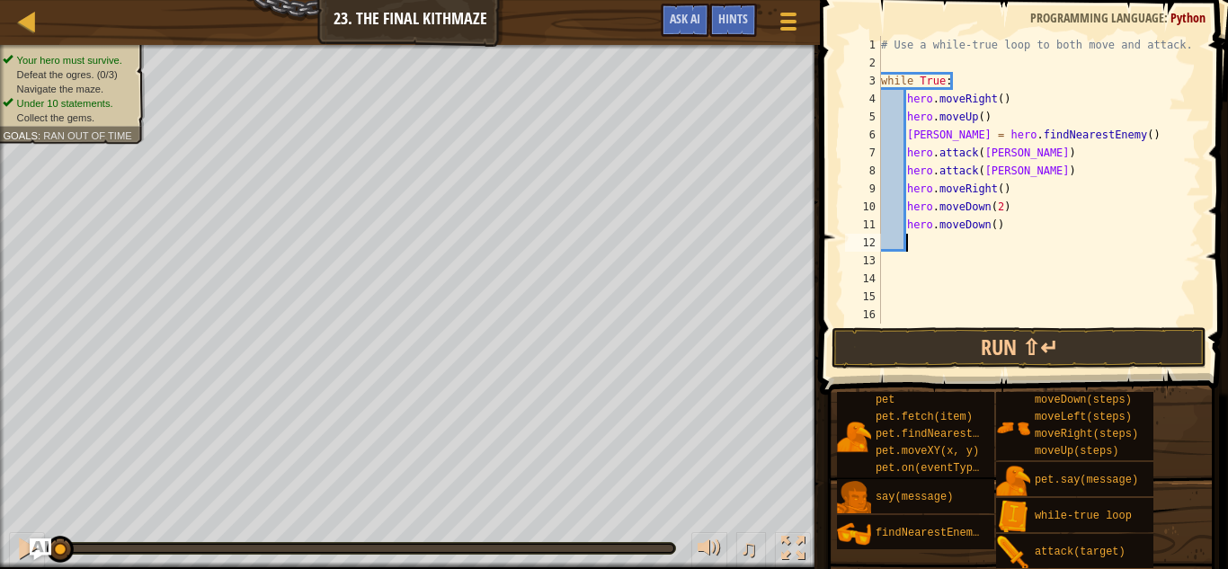
scroll to position [8, 3]
click at [985, 220] on div "# Use a while-true loop to both move and attack. while True : hero . moveRight …" at bounding box center [1039, 198] width 324 height 324
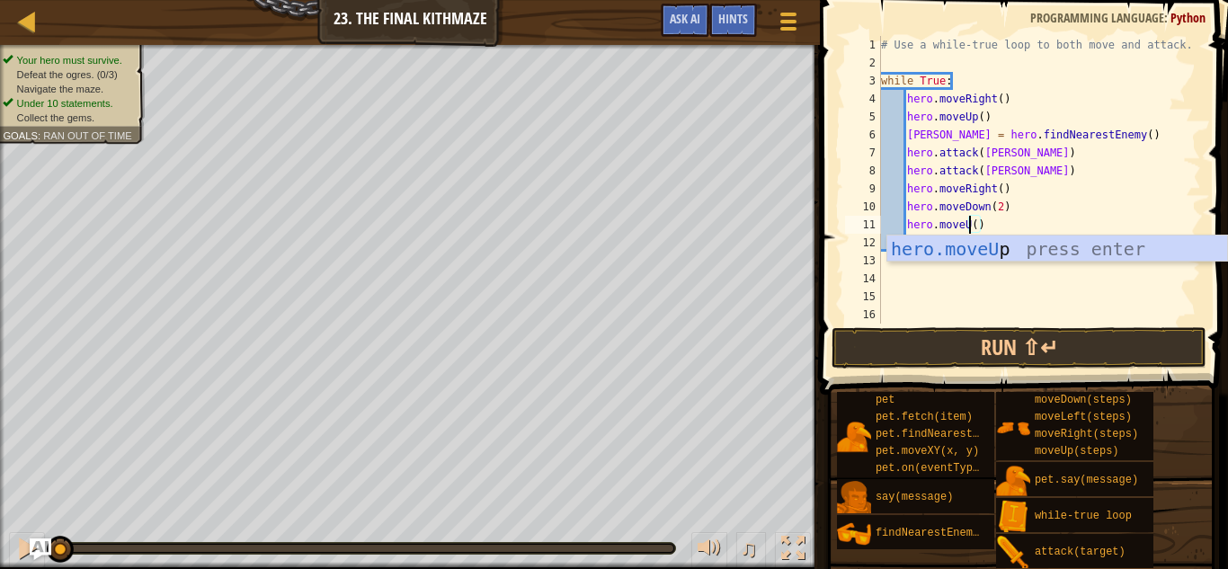
scroll to position [8, 14]
click at [1045, 228] on div "# Use a while-true loop to both move and attack. while True : hero . moveRight …" at bounding box center [1039, 198] width 324 height 324
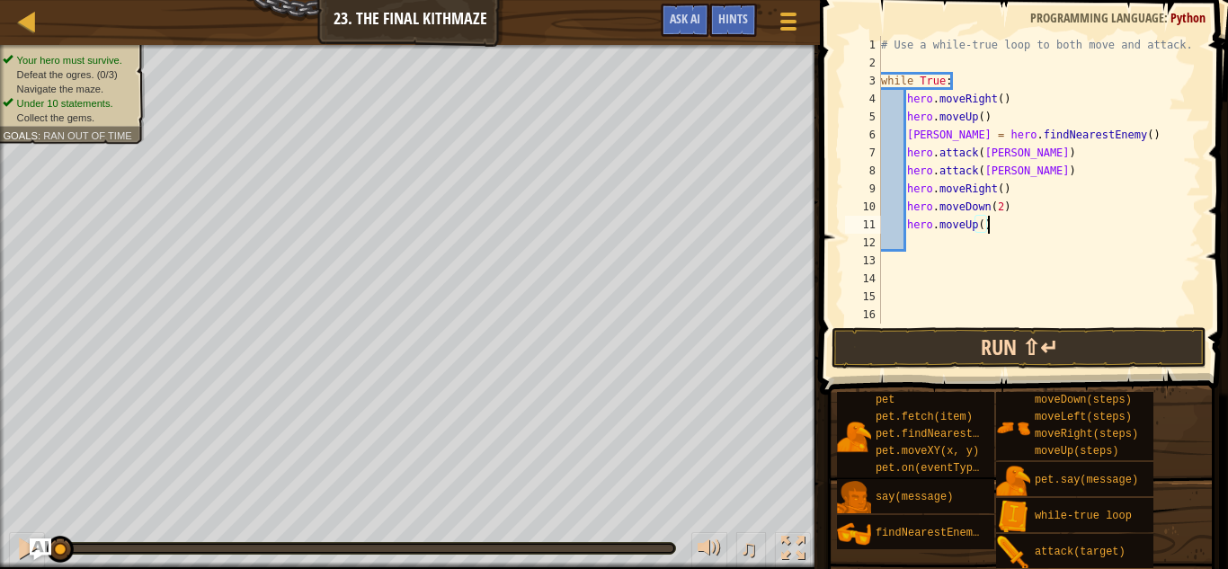
type textarea "hero.moveUp()"
click at [1064, 346] on button "Run ⇧↵" at bounding box center [1018, 347] width 375 height 41
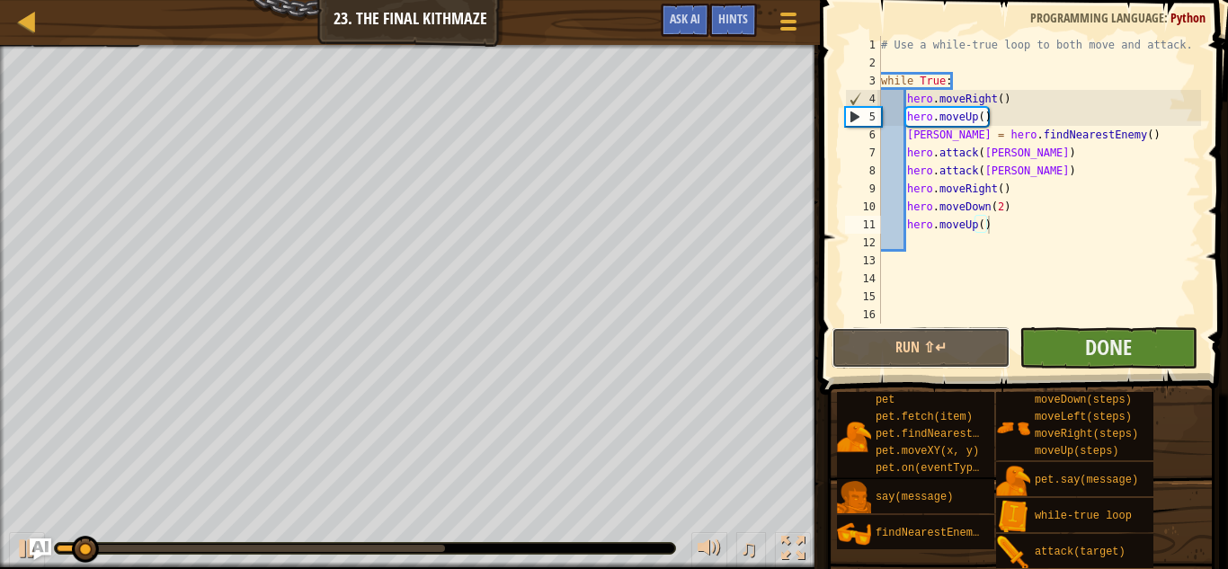
drag, startPoint x: 1064, startPoint y: 346, endPoint x: 1147, endPoint y: 359, distance: 83.7
click at [1147, 359] on div "Run ⇧↵ Submit Done" at bounding box center [1018, 347] width 375 height 41
click at [1147, 359] on button "Done" at bounding box center [1108, 347] width 178 height 41
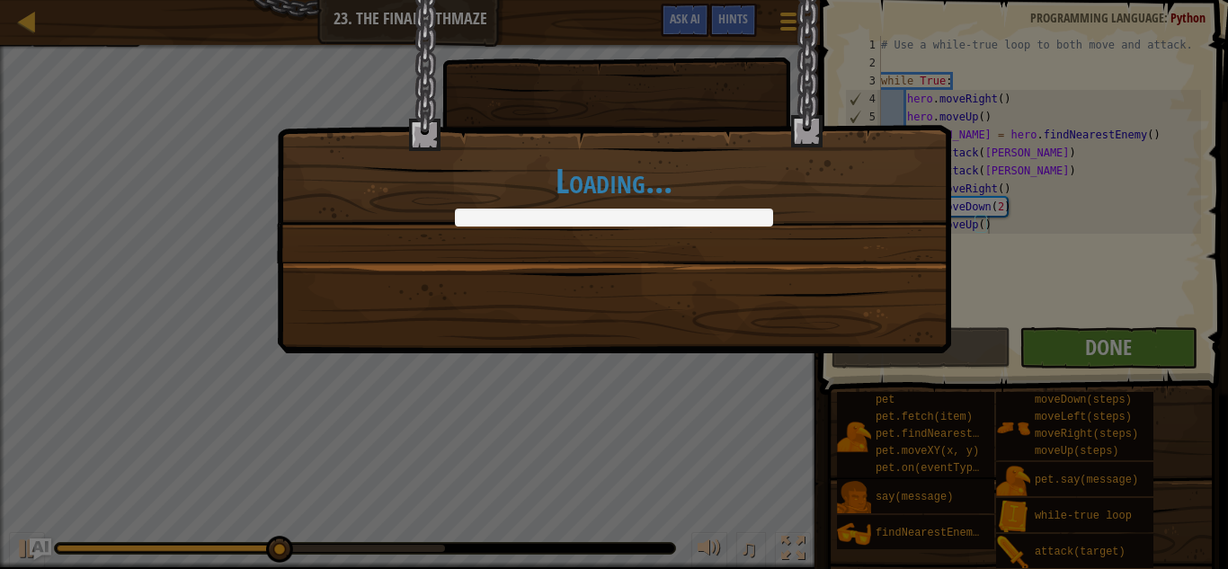
click at [1147, 359] on div "Loading..." at bounding box center [614, 284] width 1228 height 569
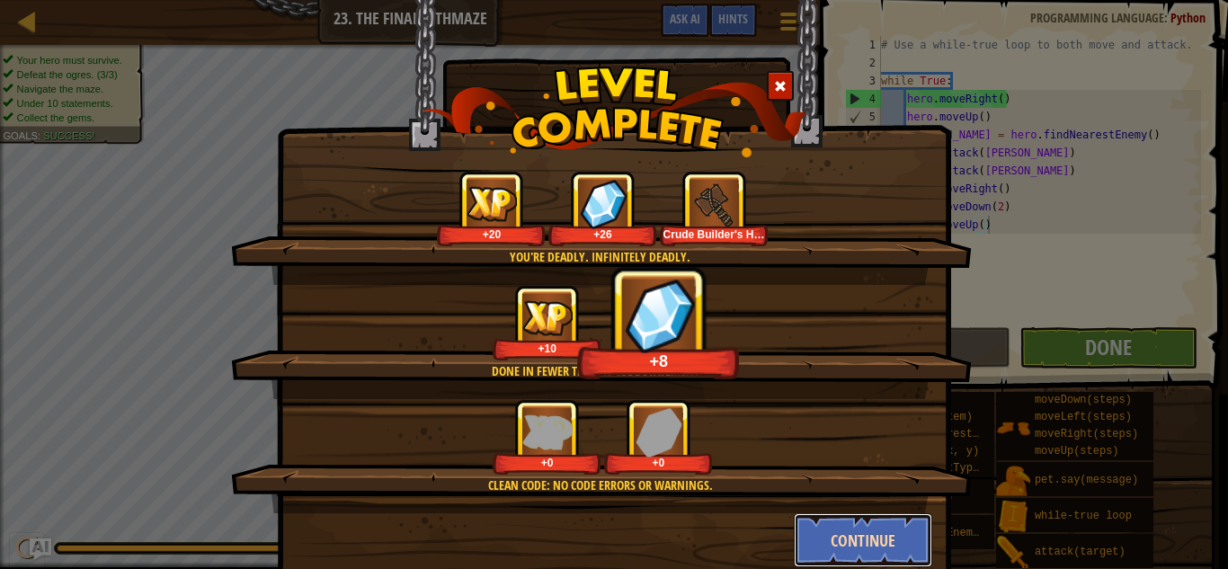
click at [893, 540] on button "Continue" at bounding box center [863, 540] width 139 height 54
